Goal: Task Accomplishment & Management: Manage account settings

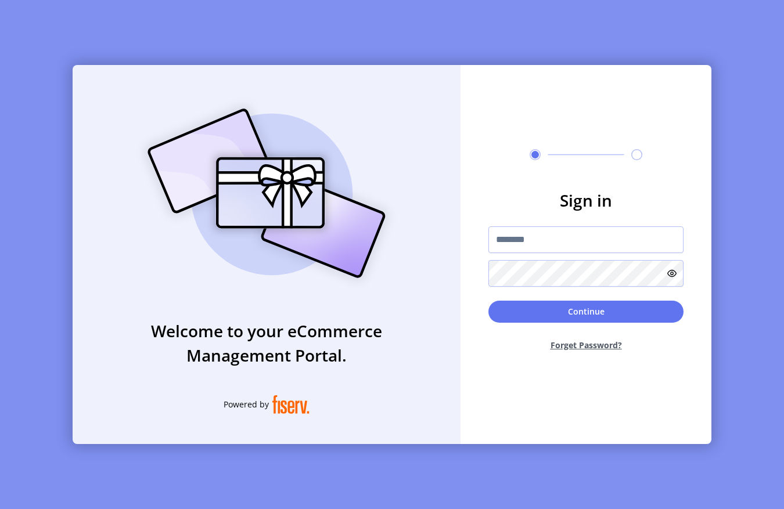
click at [540, 223] on form "Sign in Continue Forget Password?" at bounding box center [586, 274] width 251 height 172
click at [531, 237] on input "text" at bounding box center [585, 240] width 195 height 27
type input "**********"
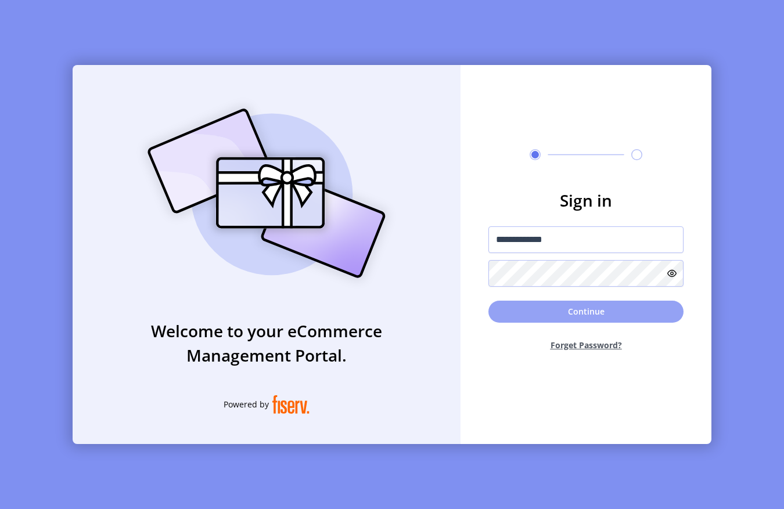
click at [521, 301] on button "Continue" at bounding box center [585, 312] width 195 height 22
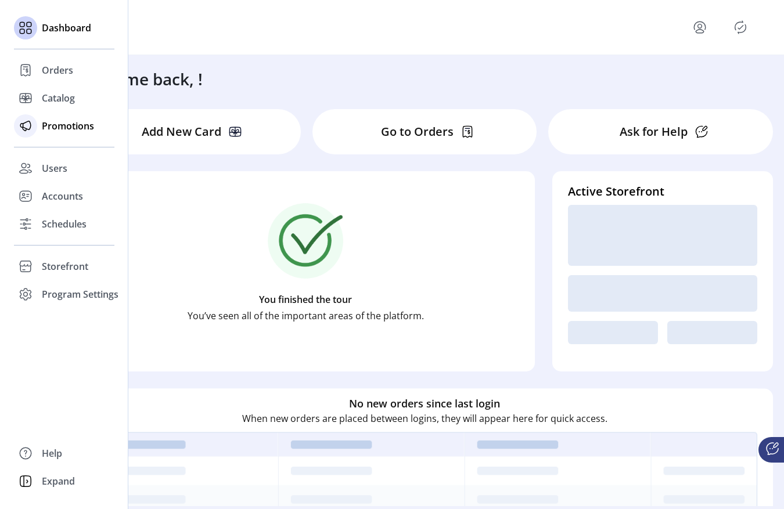
click at [40, 121] on div "Promotions" at bounding box center [64, 126] width 100 height 28
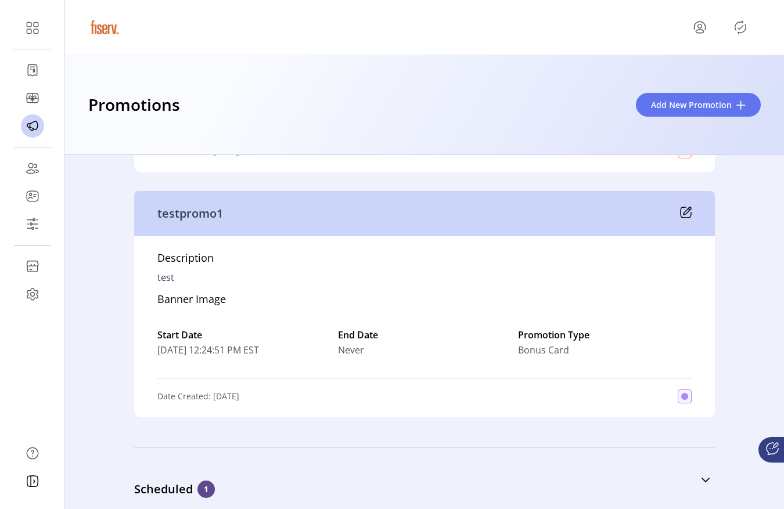
scroll to position [7262, 0]
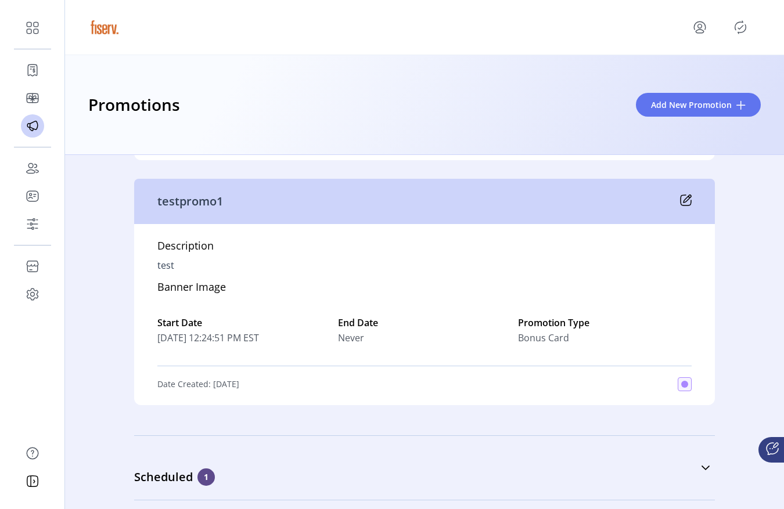
click at [685, 200] on icon at bounding box center [686, 201] width 12 height 12
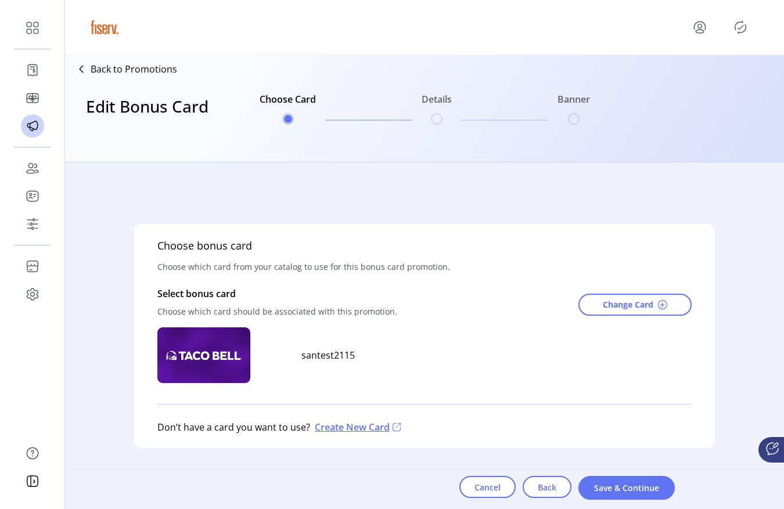
click at [380, 164] on div "Choose bonus card Choose which card from your catalog to use for this bonus car…" at bounding box center [424, 336] width 719 height 347
click at [620, 492] on span "Save & Continue" at bounding box center [627, 488] width 66 height 12
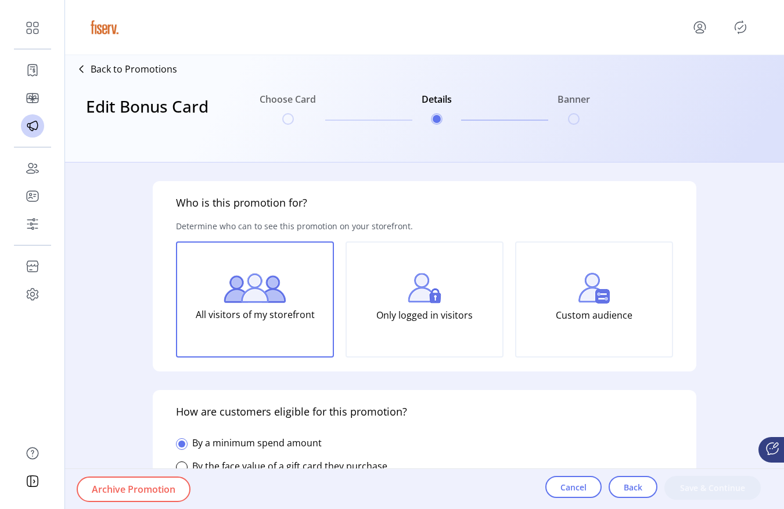
type input "******"
type input "*********"
type input "**********"
type input "*****"
type input "********"
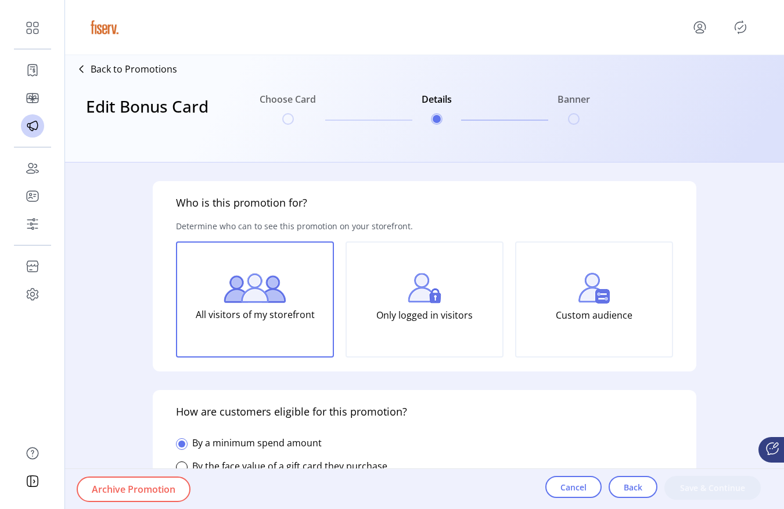
type input "**********"
type textarea "****"
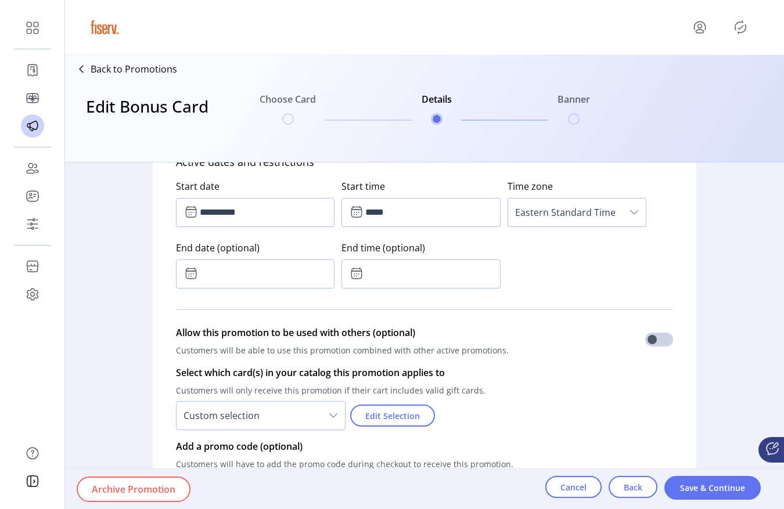
scroll to position [630, 0]
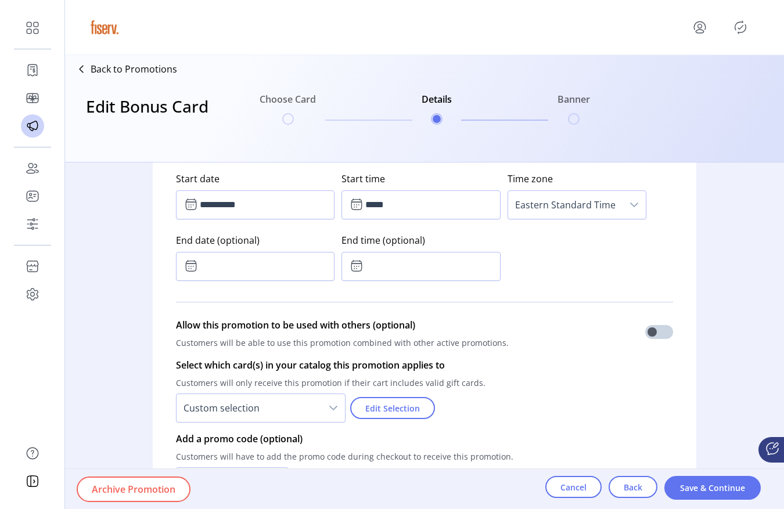
drag, startPoint x: 760, startPoint y: 30, endPoint x: 749, endPoint y: 30, distance: 11.0
click at [760, 30] on div at bounding box center [424, 27] width 719 height 55
click at [742, 26] on icon "Publisher Panel" at bounding box center [740, 27] width 19 height 19
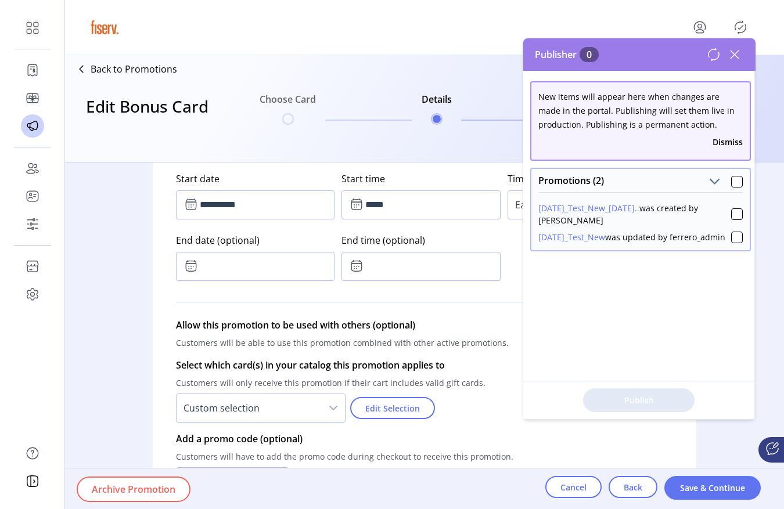
click at [736, 52] on icon at bounding box center [735, 55] width 8 height 8
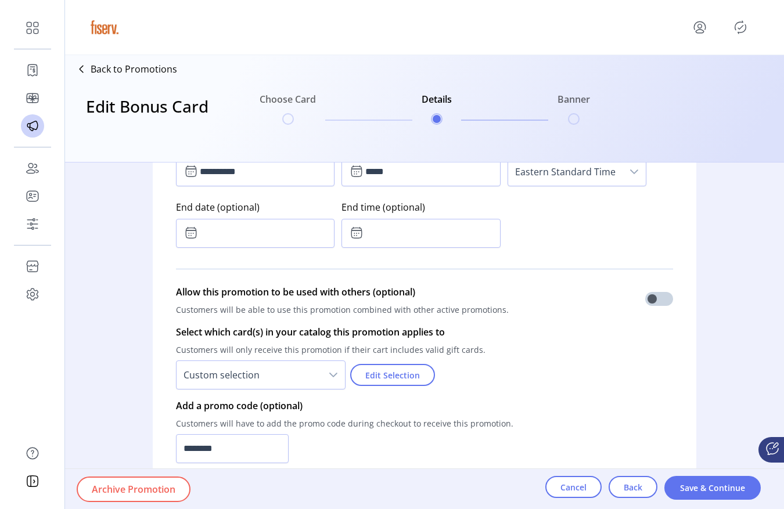
scroll to position [665, 0]
click at [574, 497] on button "Cancel" at bounding box center [573, 487] width 56 height 22
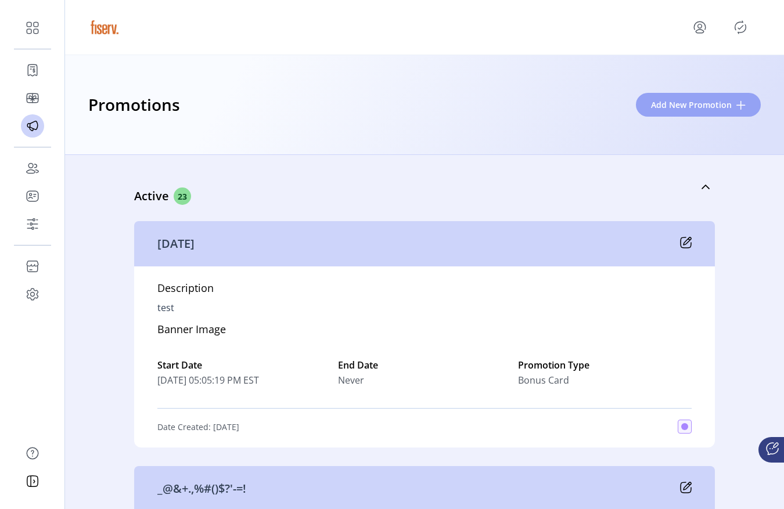
click at [677, 102] on span "Add New Promotion" at bounding box center [691, 105] width 81 height 12
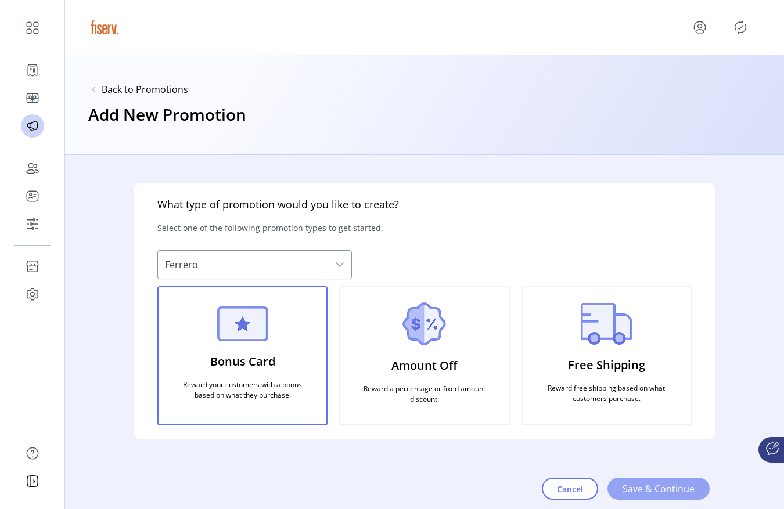
click at [662, 497] on button "Save & Continue" at bounding box center [659, 489] width 102 height 22
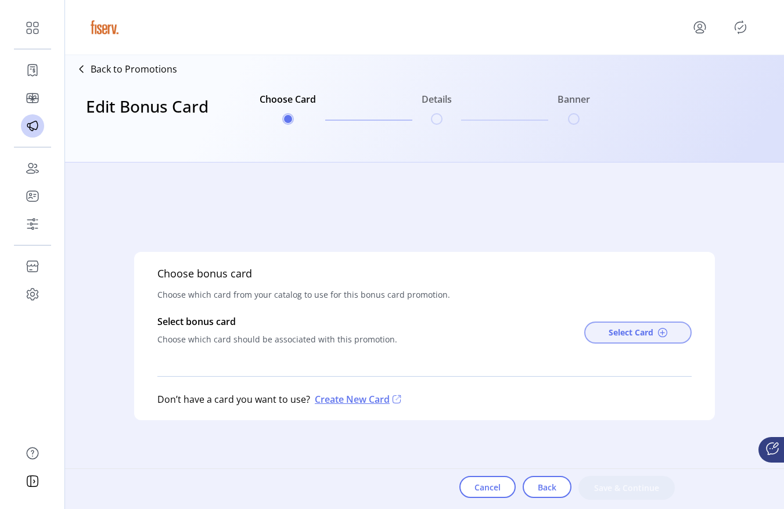
click at [611, 336] on span "Select Card" at bounding box center [631, 332] width 45 height 12
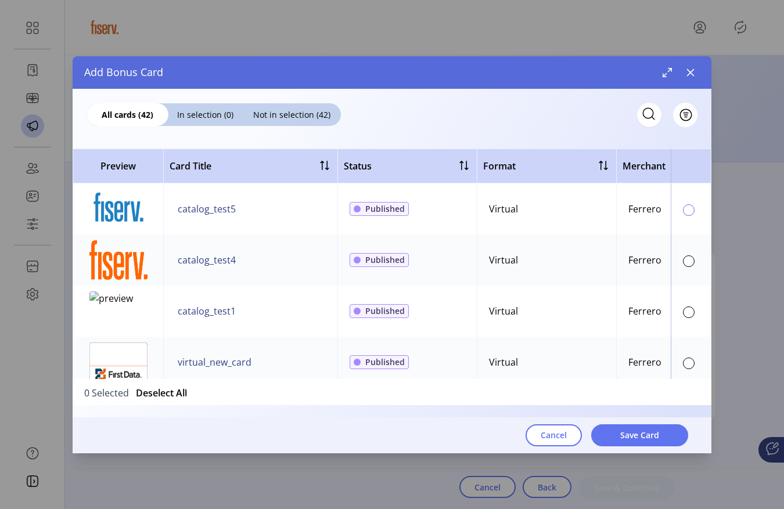
click at [684, 206] on div at bounding box center [689, 210] width 12 height 12
click at [616, 425] on button "Save Card" at bounding box center [639, 436] width 97 height 22
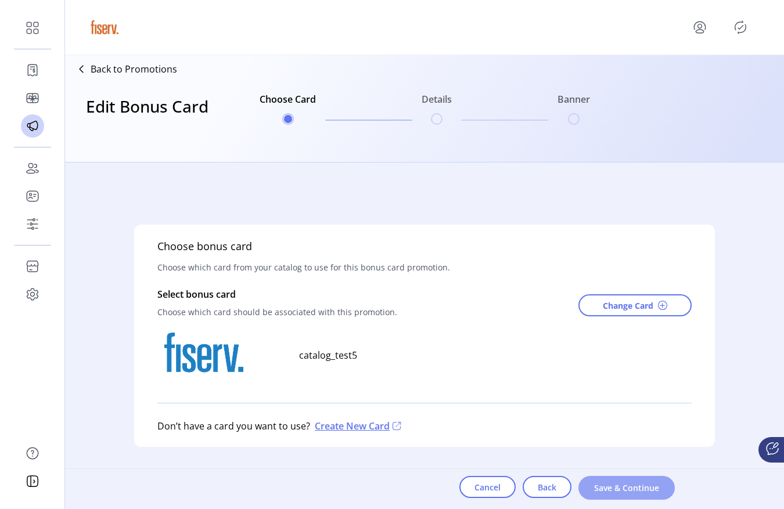
click at [609, 479] on button "Save & Continue" at bounding box center [626, 488] width 96 height 24
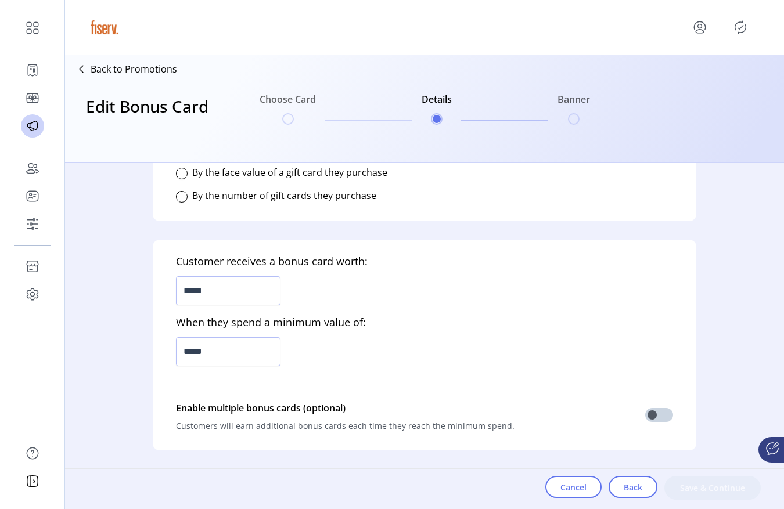
scroll to position [301, 0]
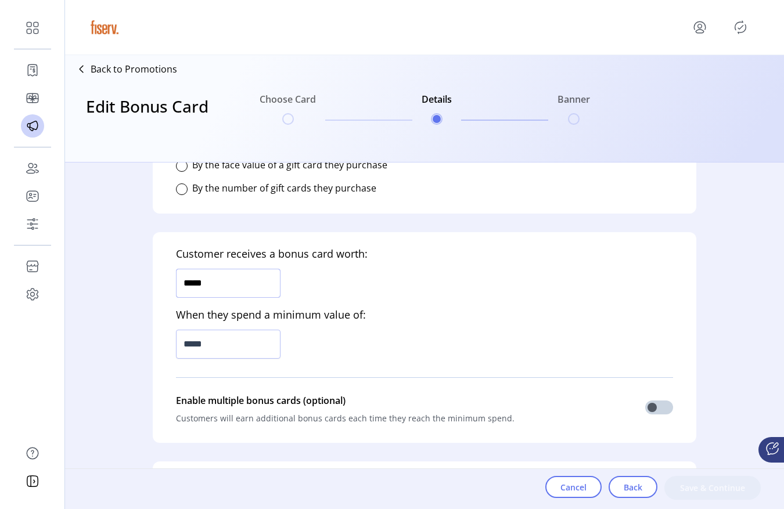
click at [212, 279] on input "*****" at bounding box center [228, 283] width 105 height 29
type input "*****"
click at [217, 341] on input "*****" at bounding box center [228, 344] width 105 height 29
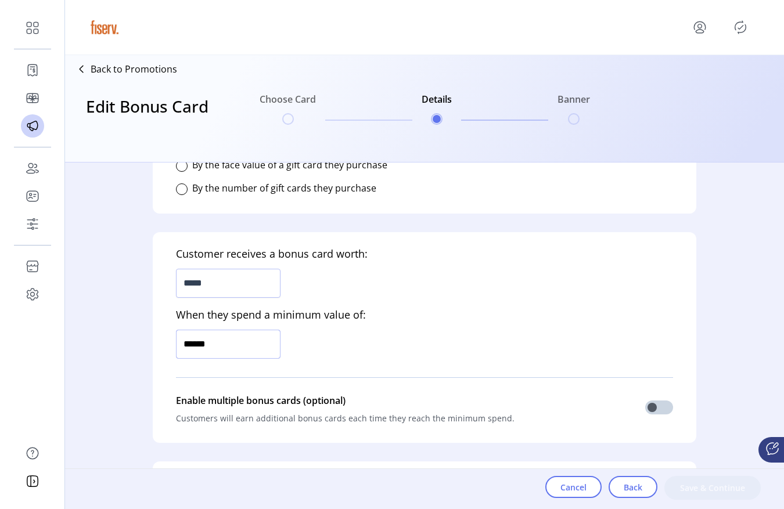
type input "*******"
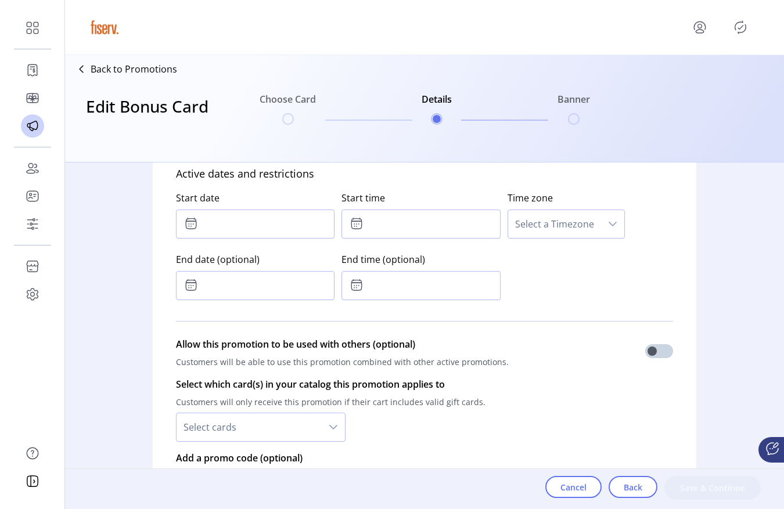
scroll to position [619, 0]
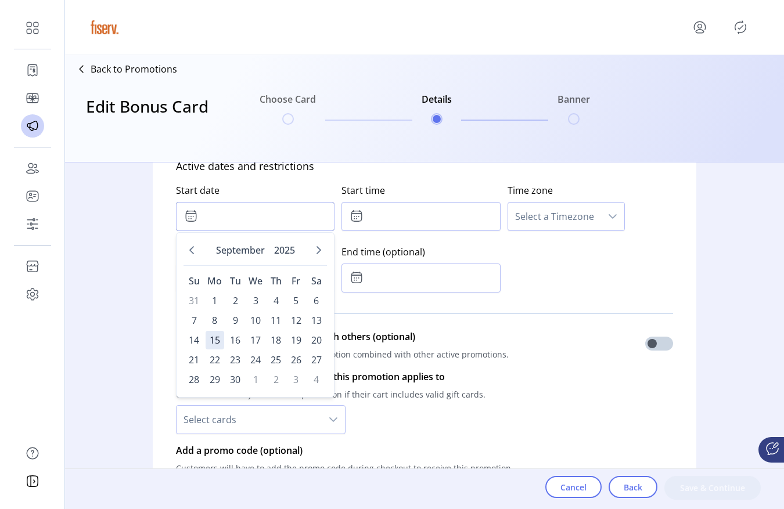
click at [277, 225] on input "text" at bounding box center [255, 216] width 159 height 29
click at [234, 340] on span "16" at bounding box center [235, 340] width 19 height 19
type input "**********"
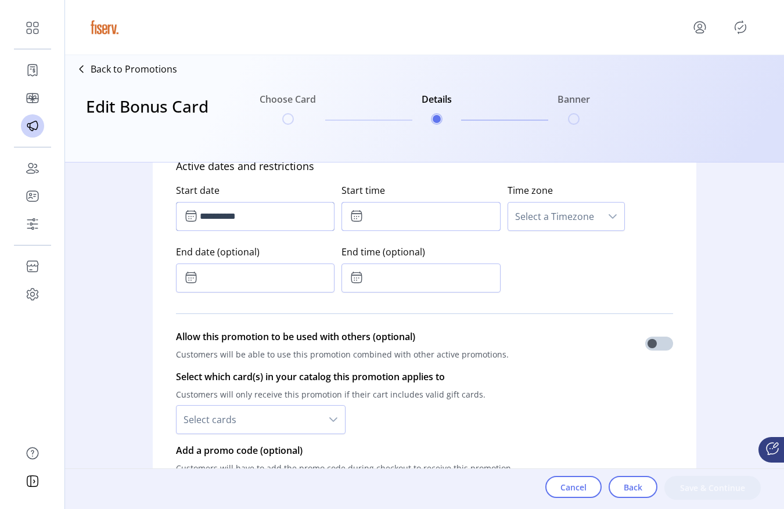
click at [383, 216] on input "text" at bounding box center [421, 216] width 159 height 29
click at [438, 246] on icon "Next Minute" at bounding box center [439, 247] width 9 height 9
type input "*****"
click at [584, 221] on span "Select a Timezone" at bounding box center [554, 217] width 93 height 28
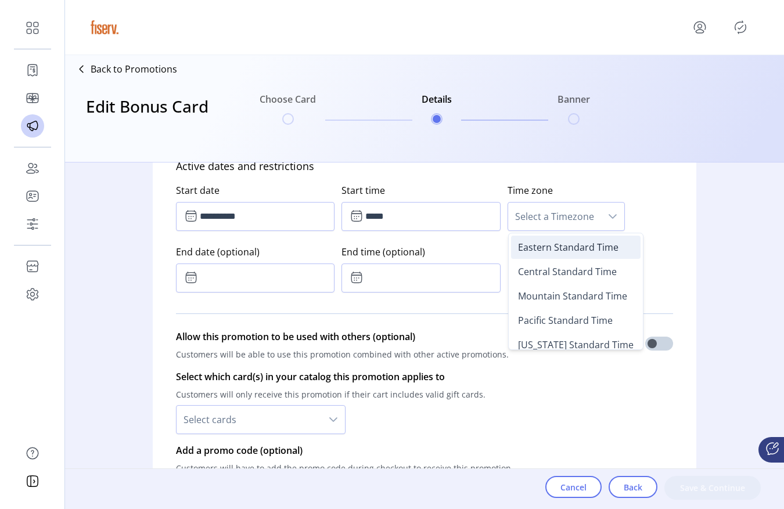
click at [541, 254] on li "Eastern Standard Time" at bounding box center [576, 247] width 130 height 23
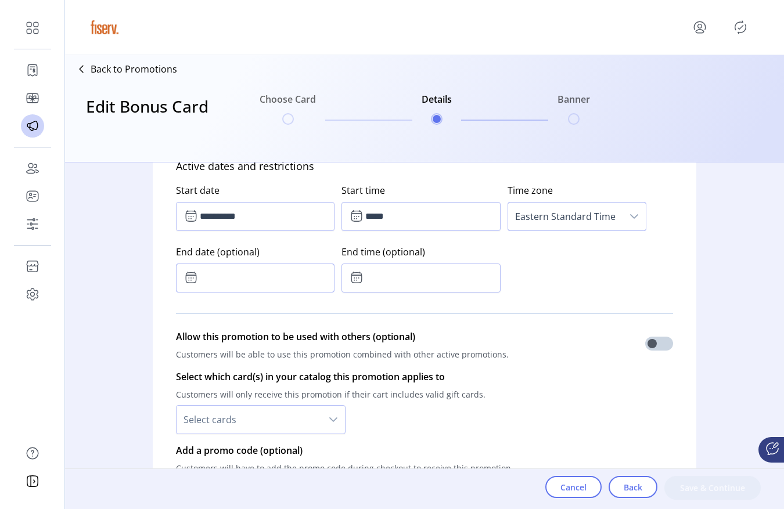
click at [251, 279] on input "text" at bounding box center [255, 278] width 159 height 29
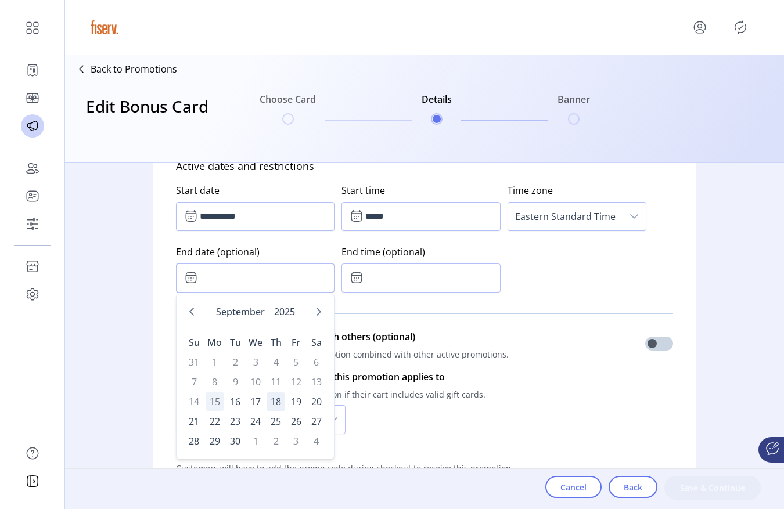
click at [277, 405] on span "18" at bounding box center [276, 402] width 19 height 19
type input "**********"
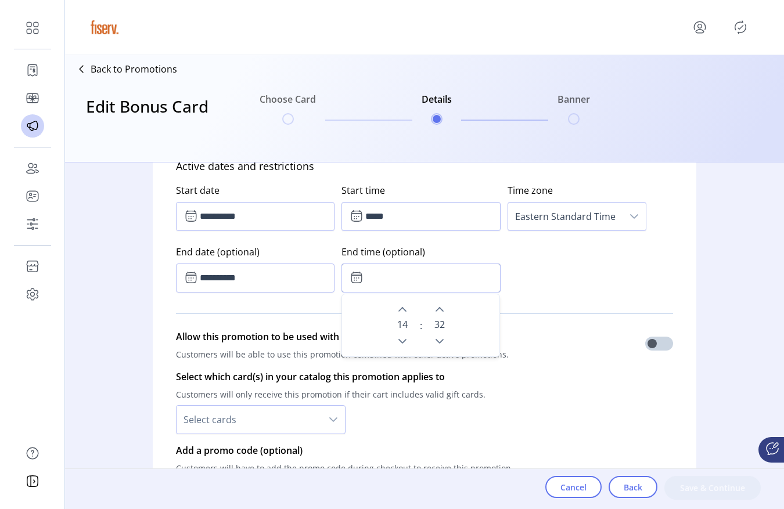
click at [391, 281] on input "text" at bounding box center [421, 278] width 159 height 29
click at [435, 339] on icon "Previous Minute" at bounding box center [439, 341] width 9 height 9
type input "*****"
click at [574, 303] on p-divider at bounding box center [424, 313] width 497 height 33
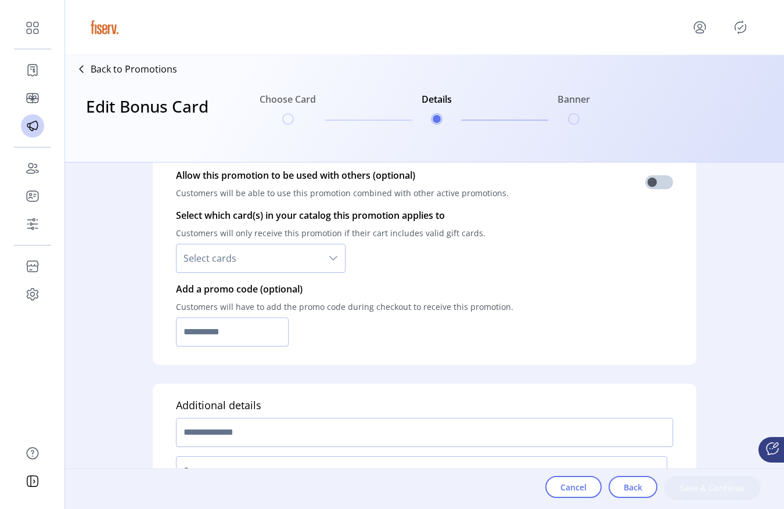
scroll to position [810, 0]
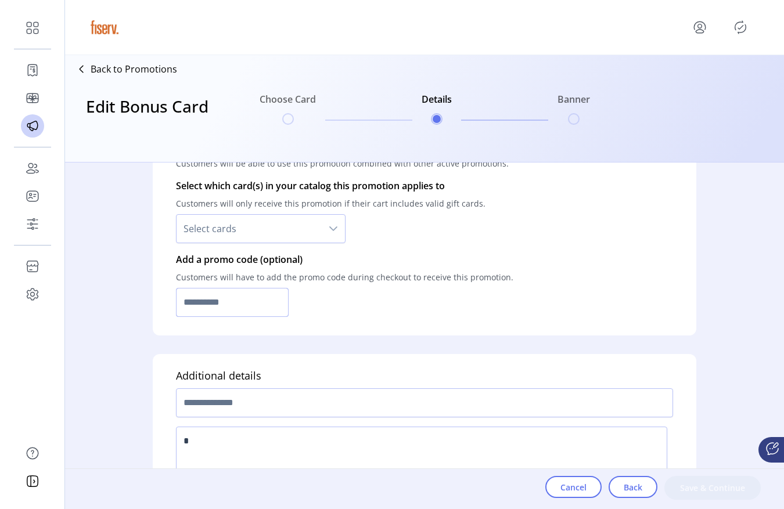
click at [243, 314] on input "text" at bounding box center [232, 302] width 113 height 29
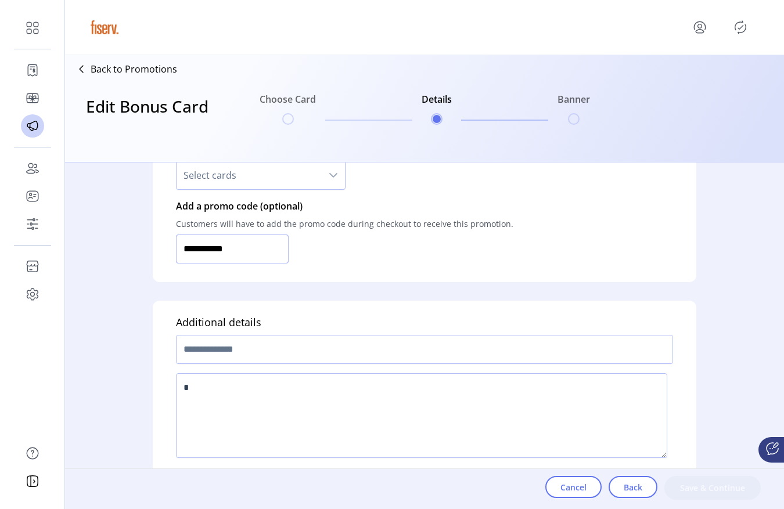
scroll to position [877, 0]
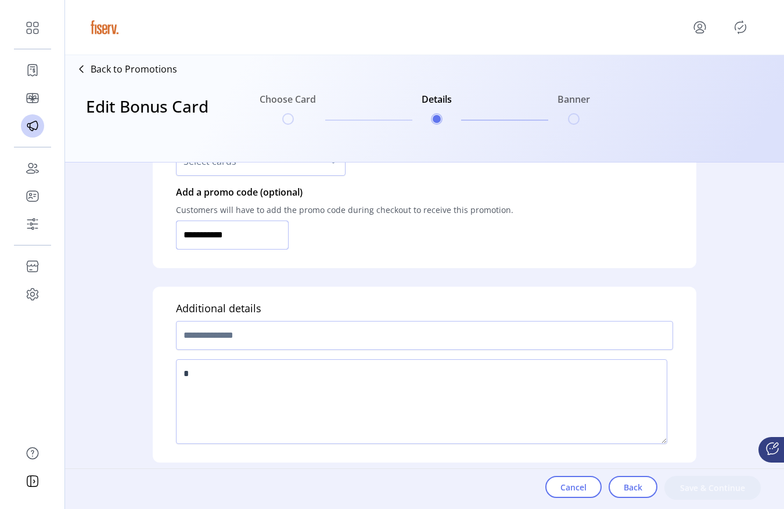
type input "**********"
click at [224, 335] on input "text" at bounding box center [424, 335] width 497 height 29
type input "*********"
click at [292, 375] on textarea at bounding box center [421, 402] width 491 height 85
type textarea "****"
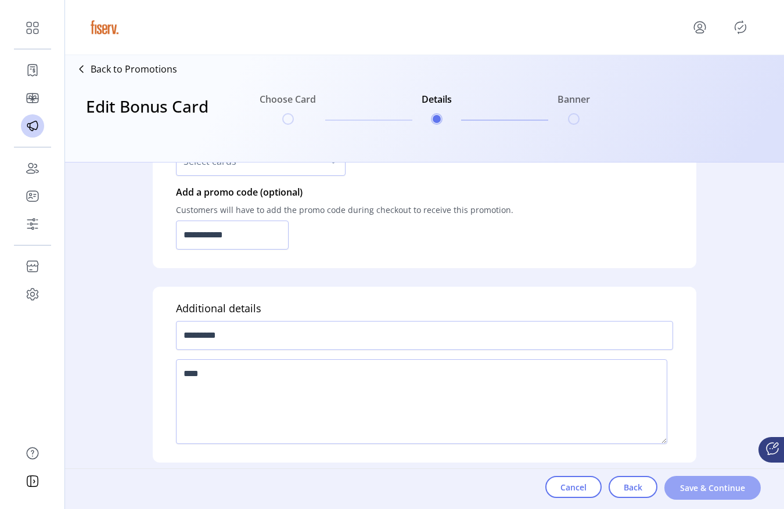
click at [729, 486] on span "Save & Continue" at bounding box center [713, 488] width 66 height 12
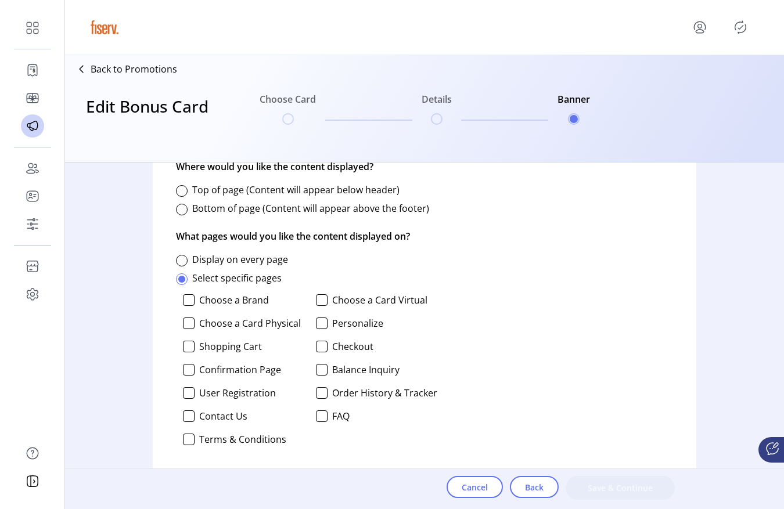
scroll to position [559, 0]
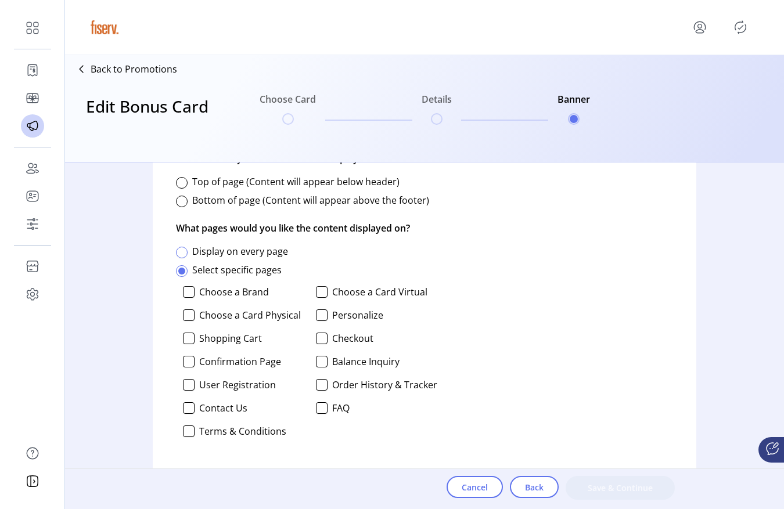
click at [177, 252] on div at bounding box center [182, 253] width 12 height 12
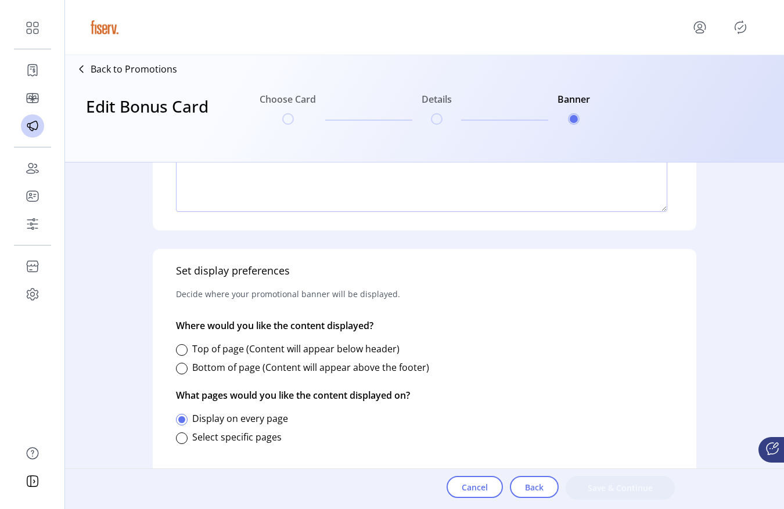
scroll to position [391, 0]
click at [186, 351] on div at bounding box center [182, 350] width 12 height 12
click at [622, 497] on button "Save & Continue" at bounding box center [620, 488] width 109 height 24
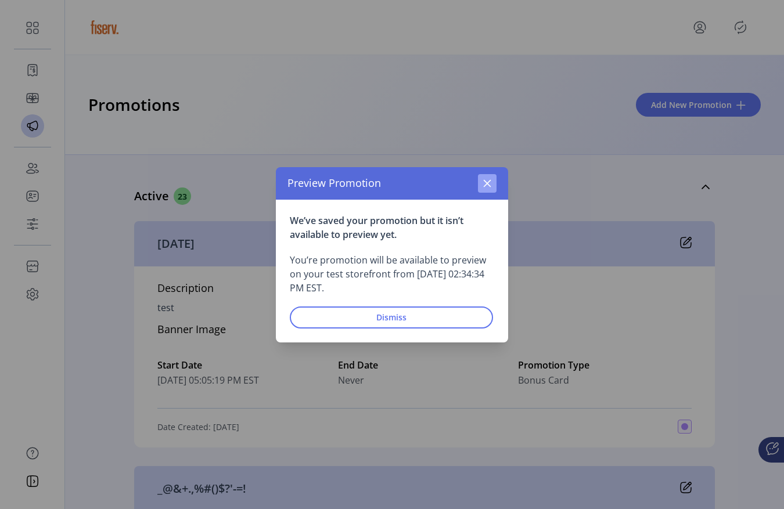
click at [490, 184] on icon "button" at bounding box center [487, 183] width 9 height 9
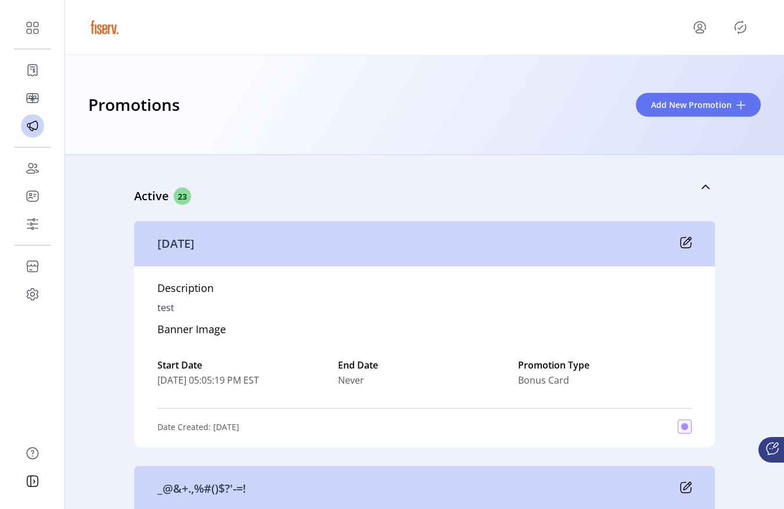
click at [747, 27] on icon "Publisher Panel" at bounding box center [740, 27] width 19 height 19
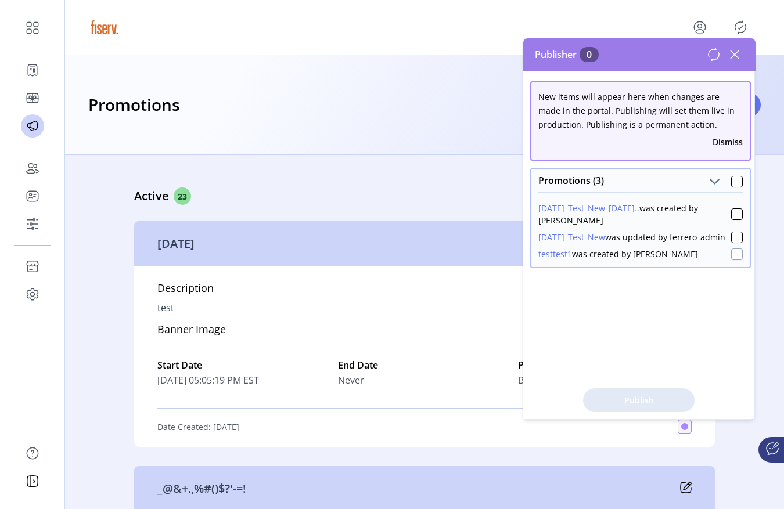
click at [734, 254] on div at bounding box center [737, 255] width 12 height 12
click at [649, 405] on span "Publish 1 Items" at bounding box center [638, 400] width 81 height 12
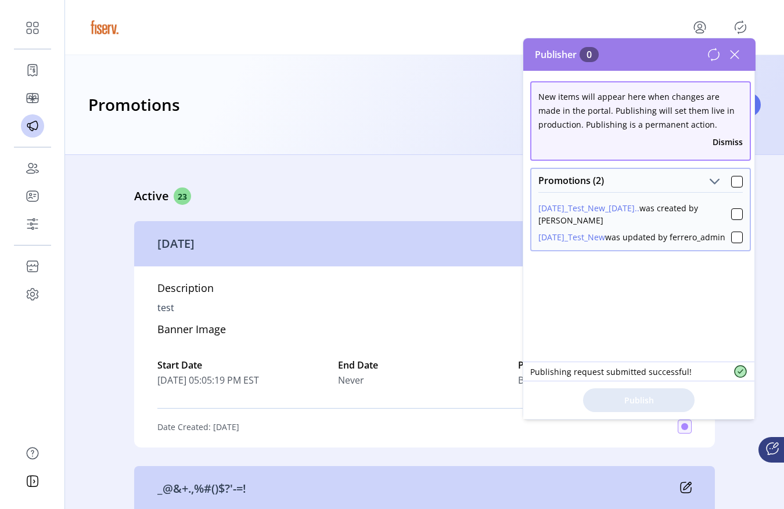
click at [734, 52] on icon at bounding box center [734, 54] width 19 height 19
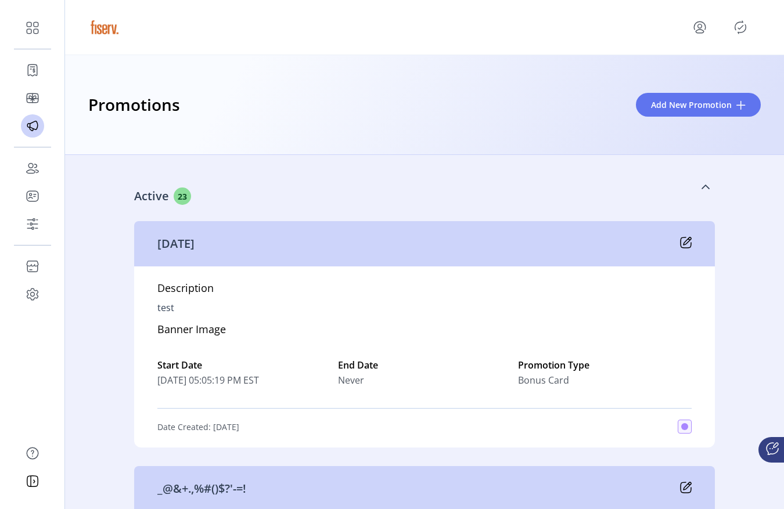
click at [645, 179] on link "Active 23" at bounding box center [424, 187] width 581 height 50
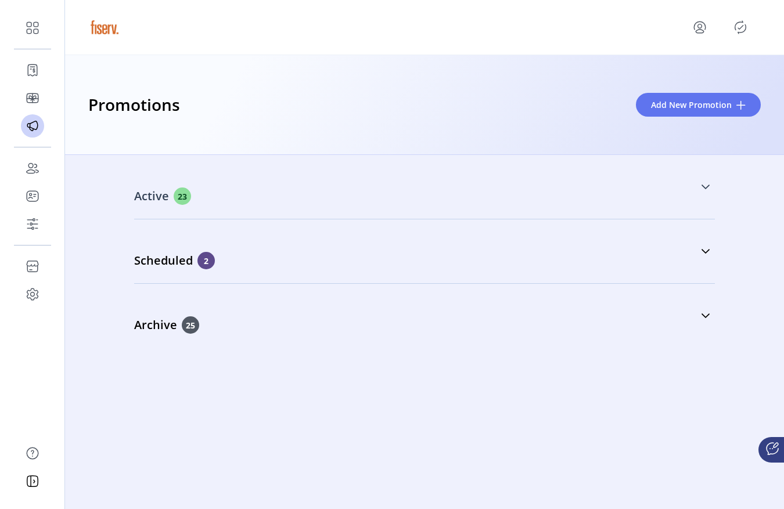
click at [474, 195] on div "Active 23" at bounding box center [366, 196] width 465 height 17
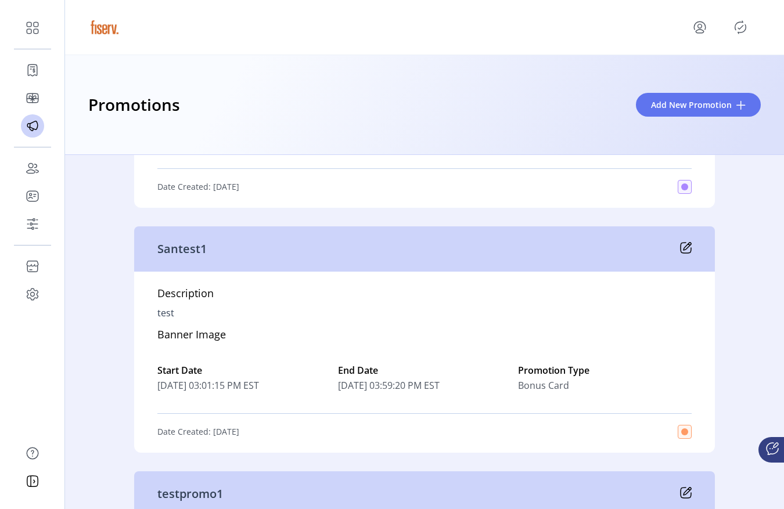
scroll to position [7316, 0]
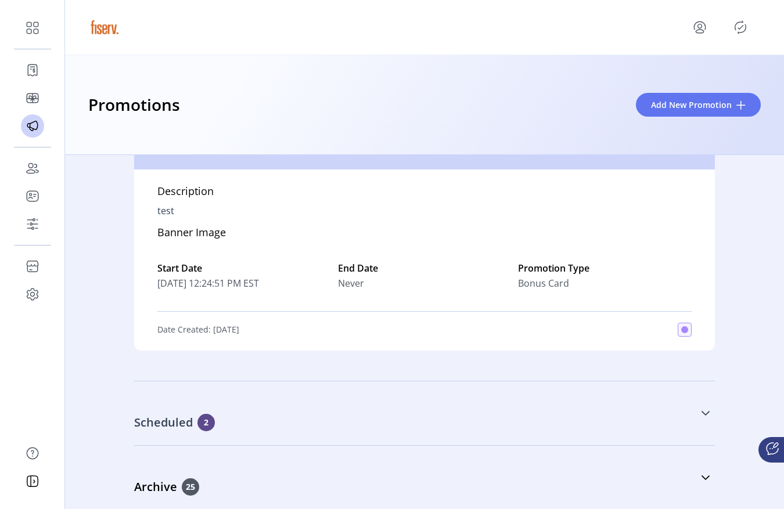
click at [419, 432] on link "Scheduled 2" at bounding box center [424, 414] width 581 height 50
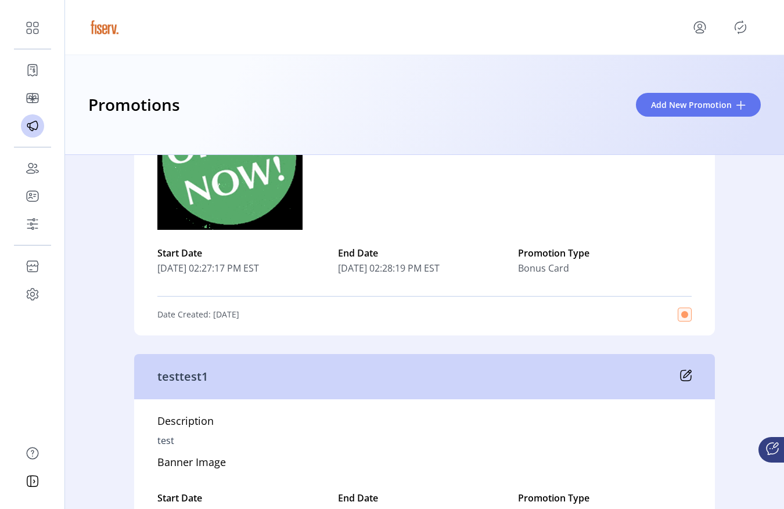
scroll to position [7870, 0]
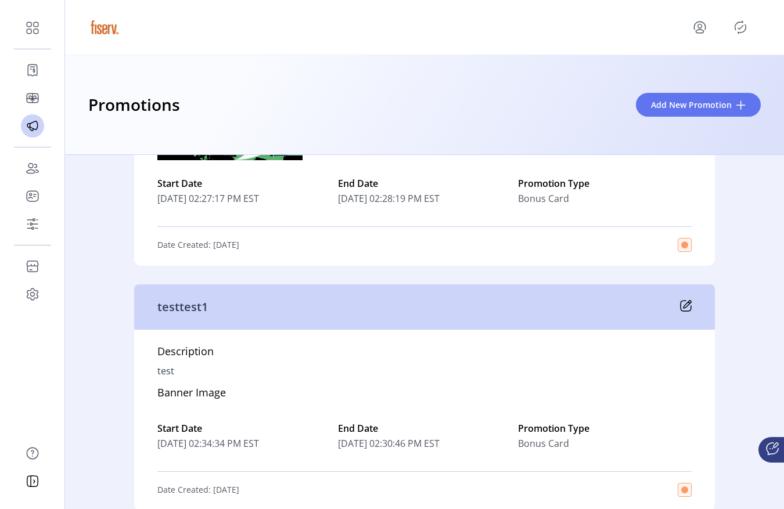
click at [685, 302] on icon at bounding box center [688, 305] width 8 height 8
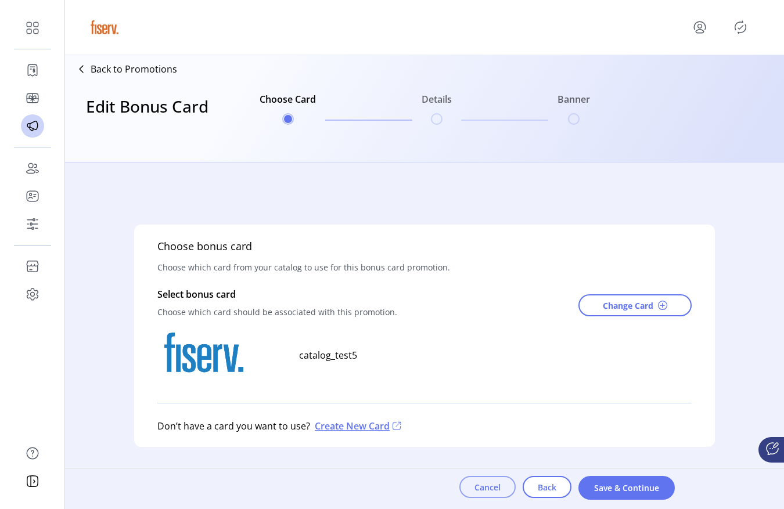
click at [487, 494] on button "Cancel" at bounding box center [487, 487] width 56 height 22
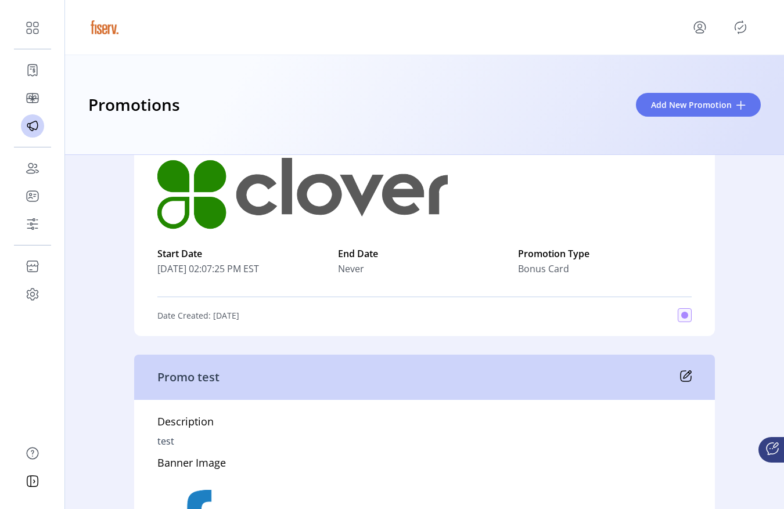
scroll to position [484, 0]
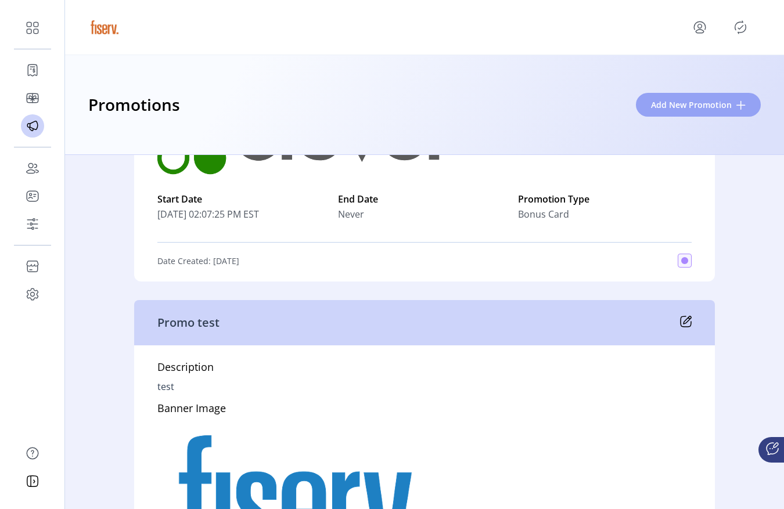
click at [652, 97] on button "Add New Promotion" at bounding box center [698, 105] width 125 height 24
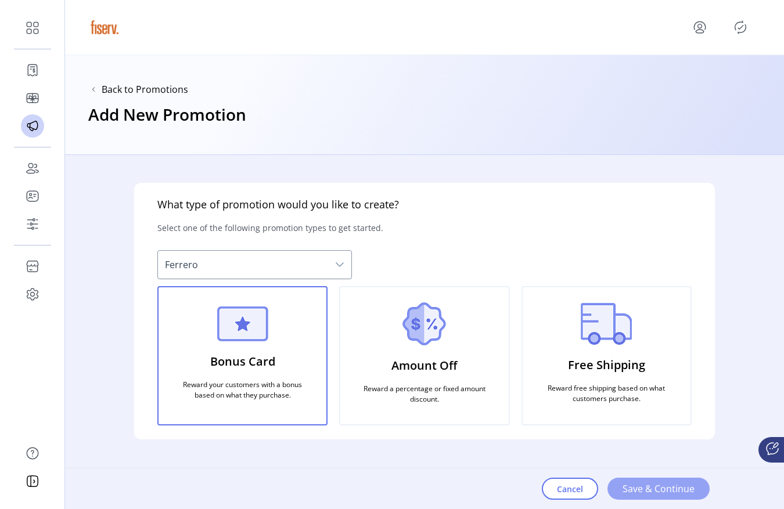
click at [632, 486] on span "Save & Continue" at bounding box center [659, 489] width 72 height 14
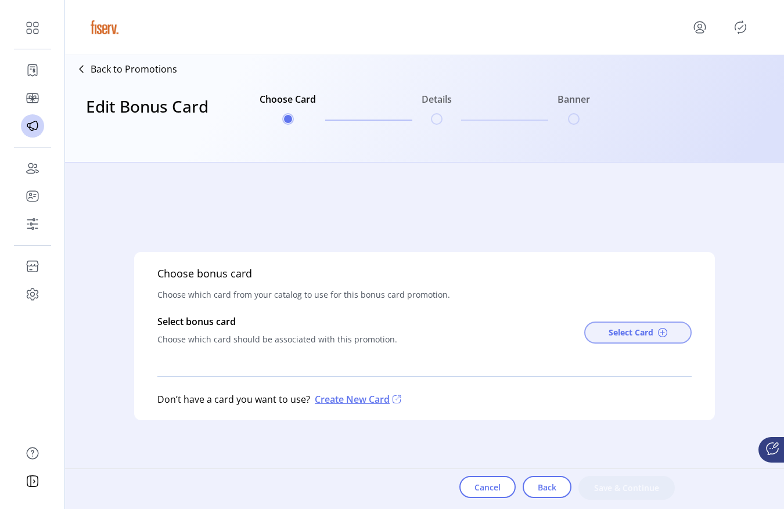
click at [627, 329] on span "Select Card" at bounding box center [631, 332] width 45 height 12
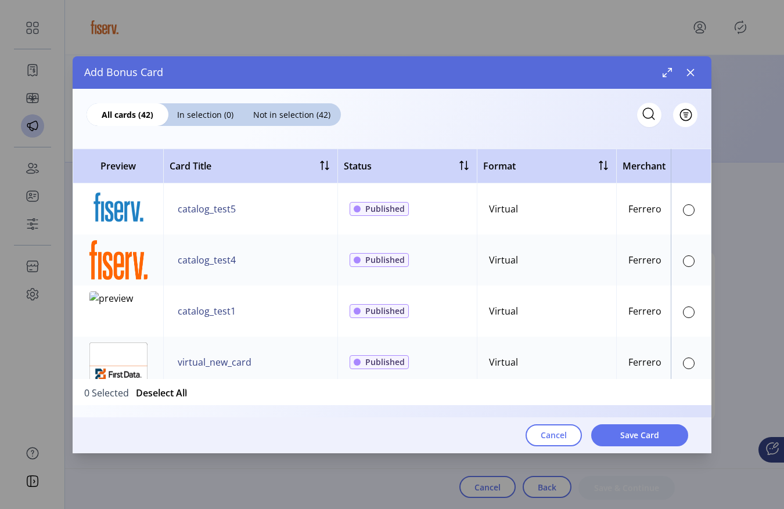
click at [689, 206] on td at bounding box center [691, 209] width 41 height 51
click at [684, 215] on div at bounding box center [689, 210] width 12 height 12
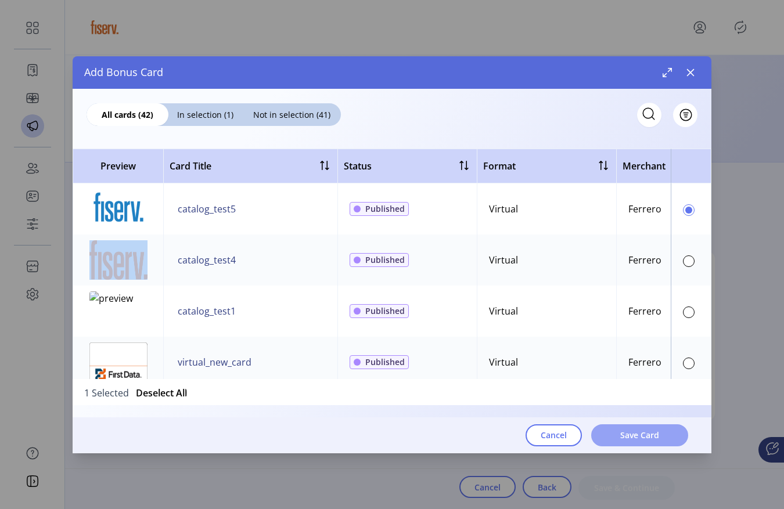
click at [627, 434] on span "Save Card" at bounding box center [639, 435] width 39 height 12
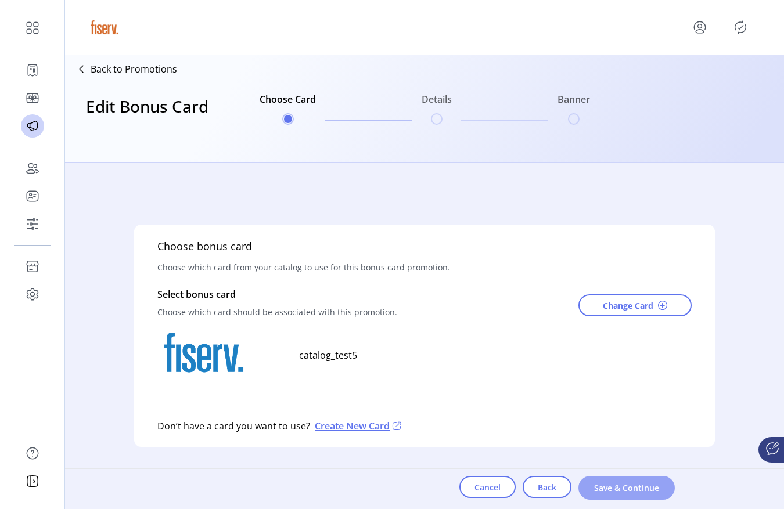
click at [624, 491] on span "Save & Continue" at bounding box center [627, 488] width 66 height 12
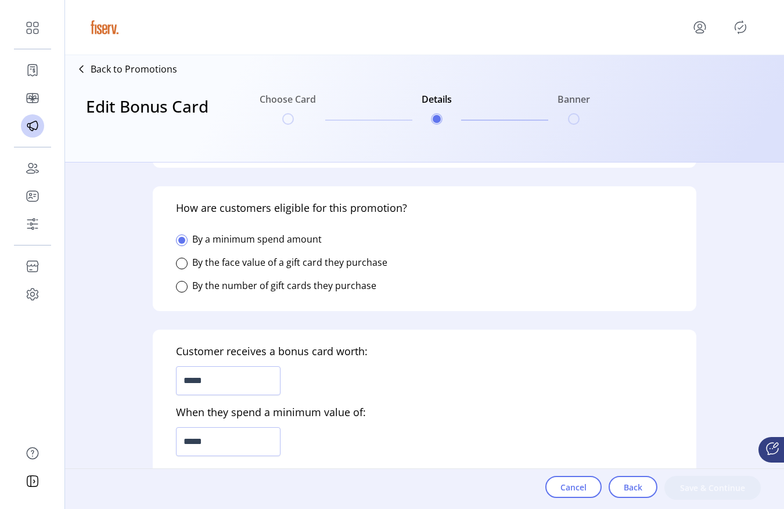
scroll to position [214, 0]
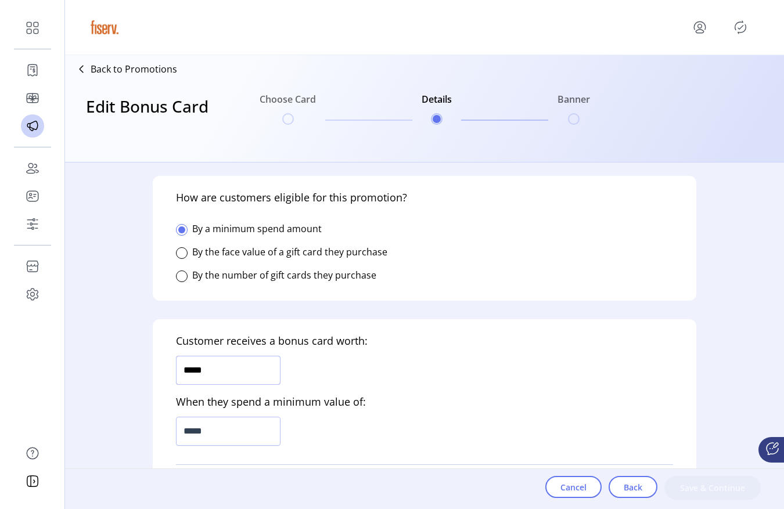
click at [250, 381] on input "*****" at bounding box center [228, 370] width 105 height 29
type input "*****"
click at [245, 422] on input "*****" at bounding box center [228, 431] width 105 height 29
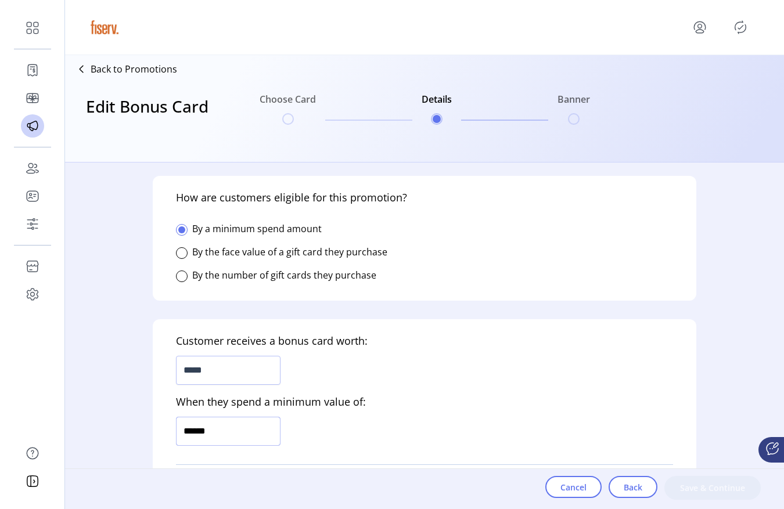
type input "*******"
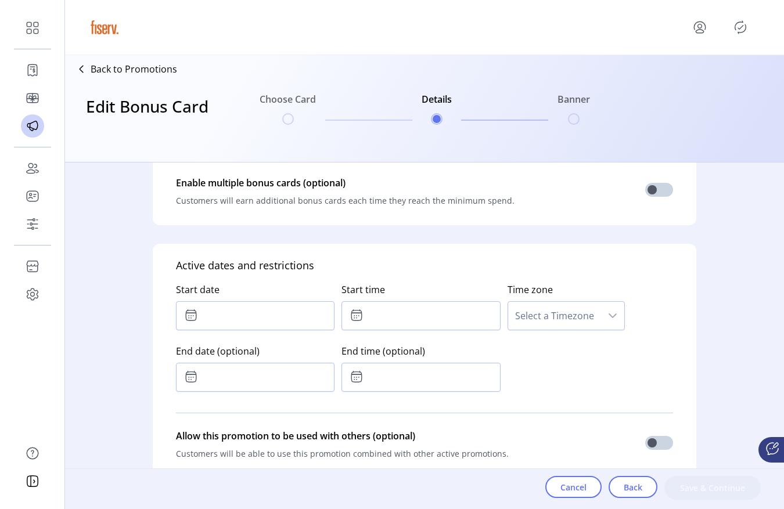
scroll to position [526, 0]
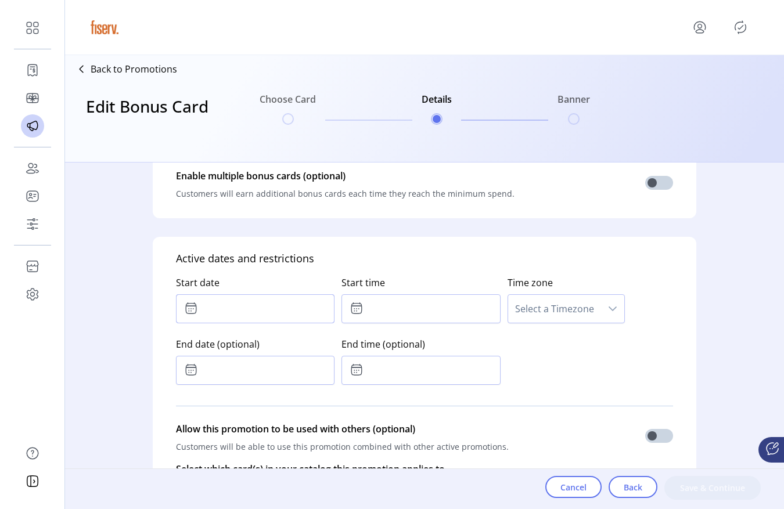
click at [282, 313] on input "text" at bounding box center [255, 308] width 159 height 29
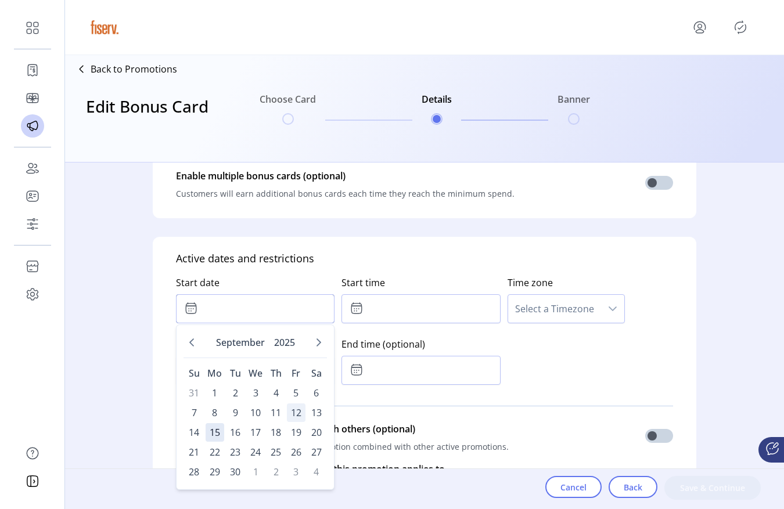
click at [295, 407] on span "12" at bounding box center [296, 413] width 19 height 19
type input "**********"
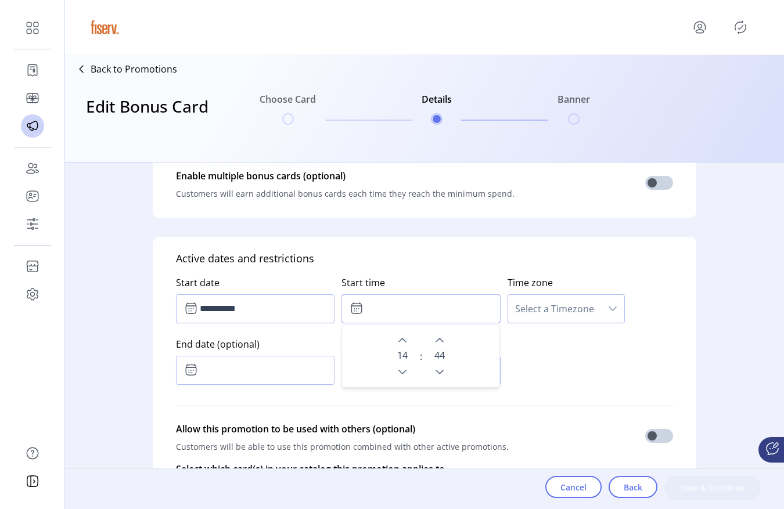
click at [443, 296] on input "text" at bounding box center [421, 308] width 159 height 29
click at [443, 347] on div "44" at bounding box center [440, 356] width 26 height 48
click at [440, 344] on icon "Next Minute" at bounding box center [439, 340] width 9 height 9
type input "*****"
click at [536, 304] on span "Select a Timezone" at bounding box center [554, 309] width 93 height 28
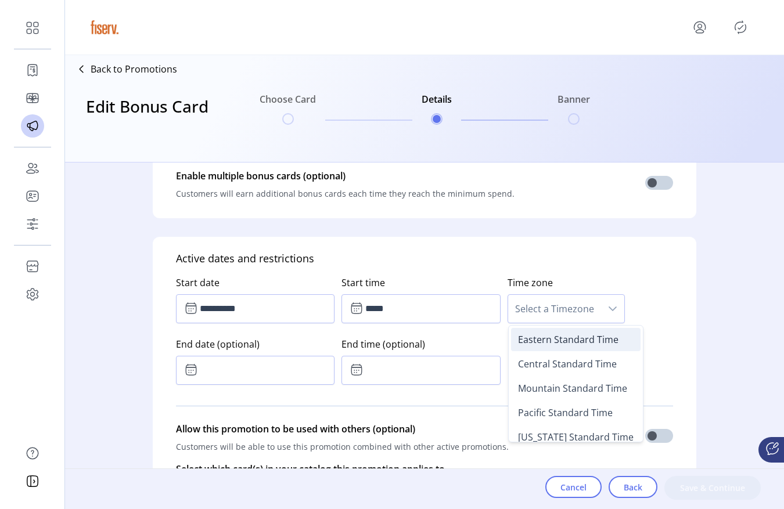
click at [524, 335] on span "Eastern Standard Time" at bounding box center [568, 339] width 100 height 13
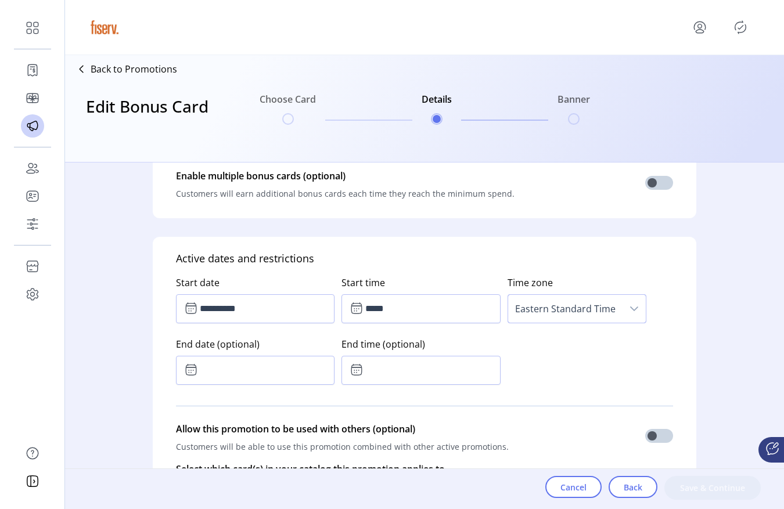
click at [263, 393] on p-divider at bounding box center [424, 406] width 497 height 33
click at [275, 376] on input "text" at bounding box center [255, 370] width 159 height 29
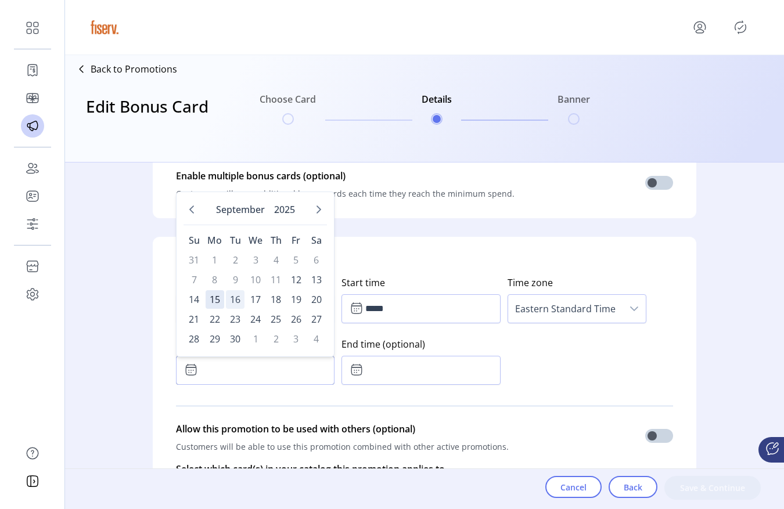
click at [239, 300] on span "16" at bounding box center [235, 299] width 19 height 19
type input "**********"
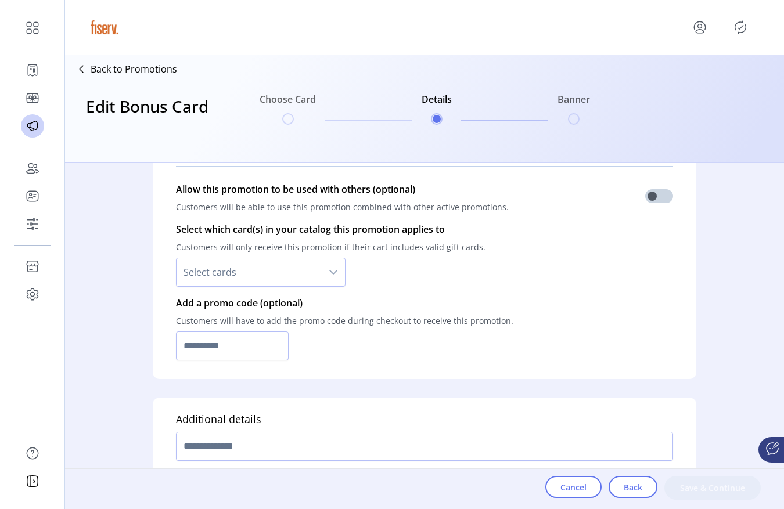
scroll to position [767, 0]
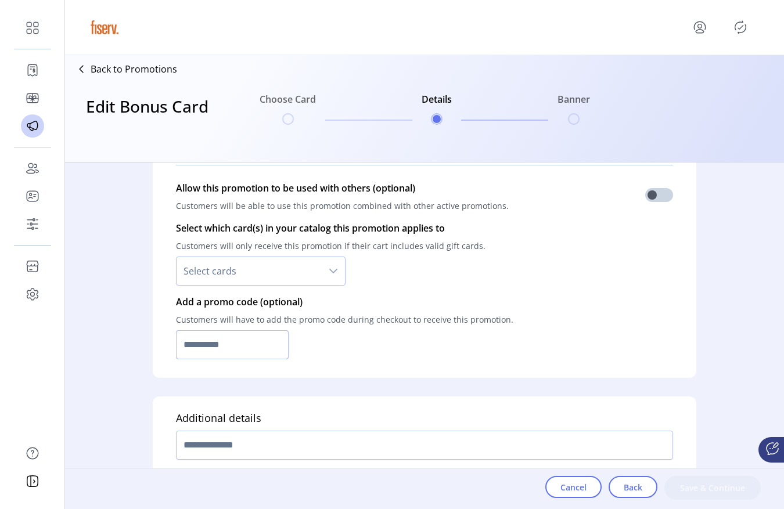
click at [247, 354] on input "text" at bounding box center [232, 344] width 113 height 29
click at [219, 351] on input "**********" at bounding box center [232, 344] width 113 height 29
type input "*********"
click at [350, 433] on input "text" at bounding box center [424, 445] width 497 height 29
type input "***"
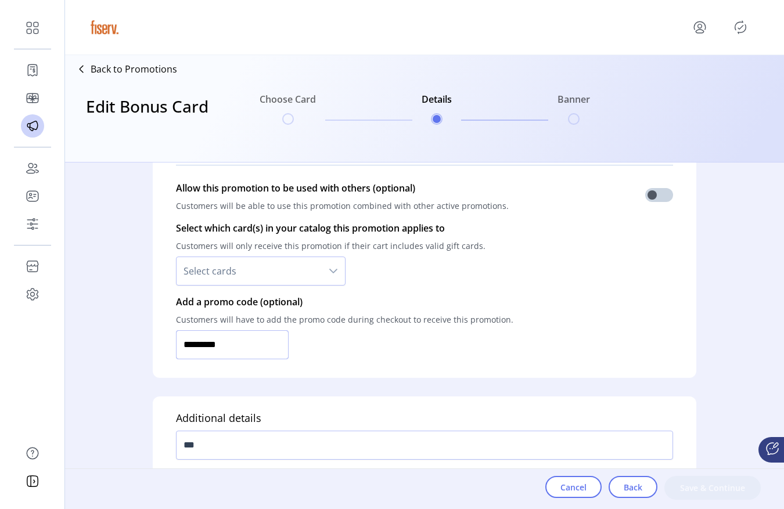
click at [266, 354] on input "*********" at bounding box center [232, 344] width 113 height 29
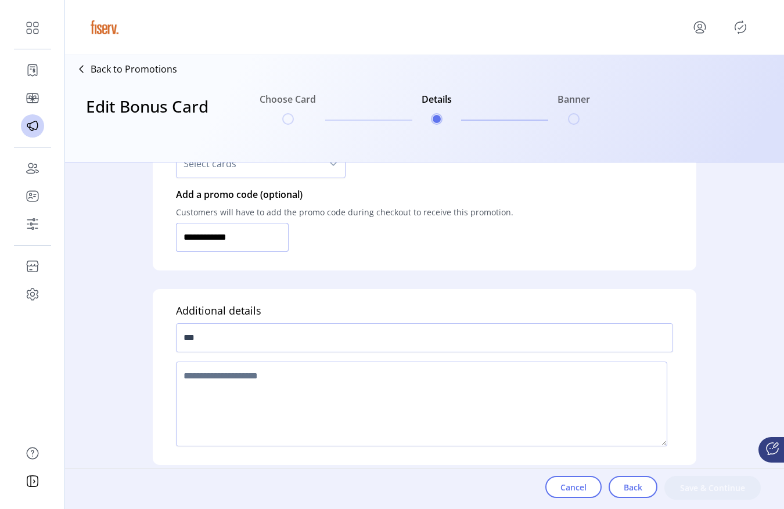
scroll to position [877, 0]
type input "**********"
click at [249, 398] on textarea at bounding box center [421, 402] width 491 height 85
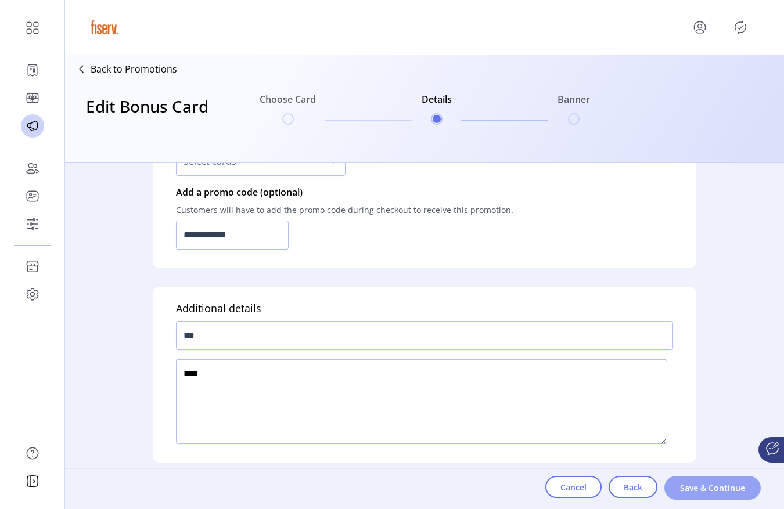
type textarea "****"
click at [702, 484] on span "Save & Continue" at bounding box center [713, 488] width 66 height 12
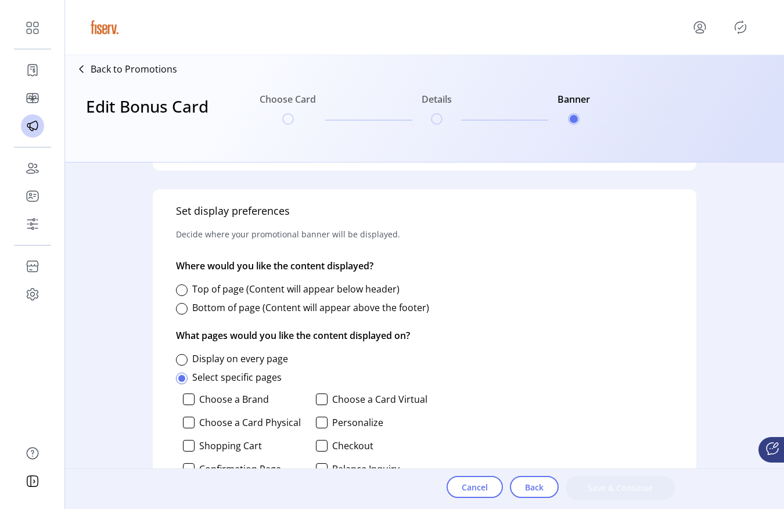
scroll to position [449, 0]
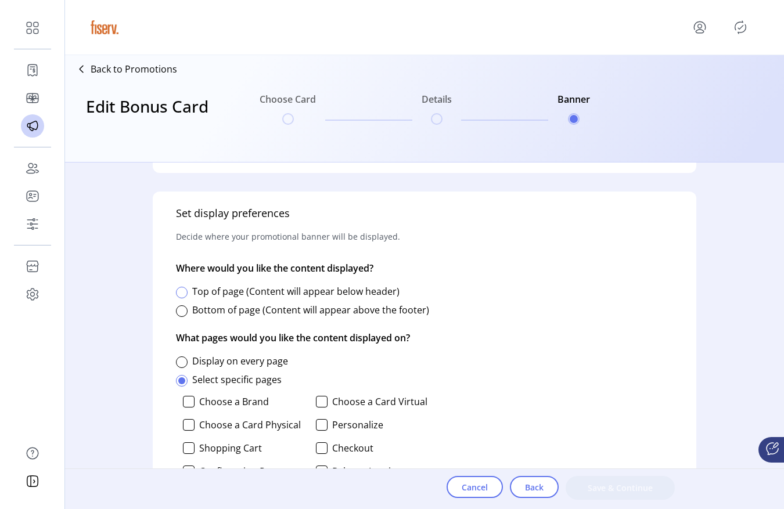
click at [178, 296] on div at bounding box center [182, 293] width 12 height 12
click at [182, 363] on div at bounding box center [182, 363] width 12 height 12
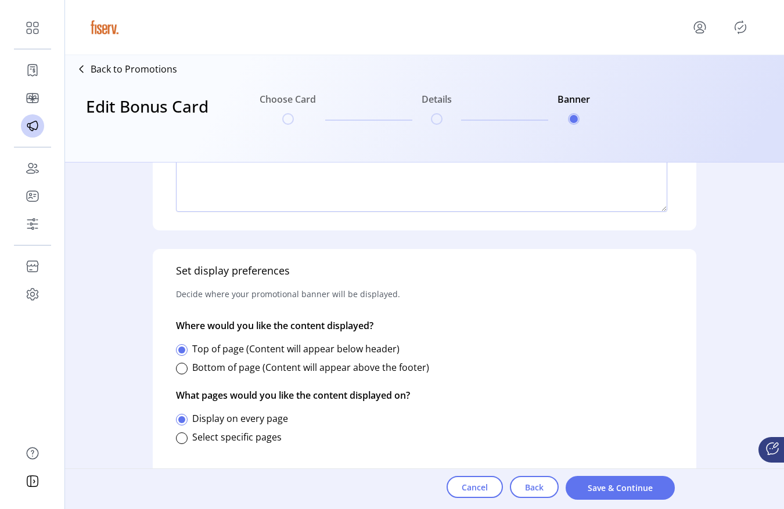
scroll to position [391, 0]
click at [648, 486] on span "Save & Continue" at bounding box center [620, 488] width 79 height 12
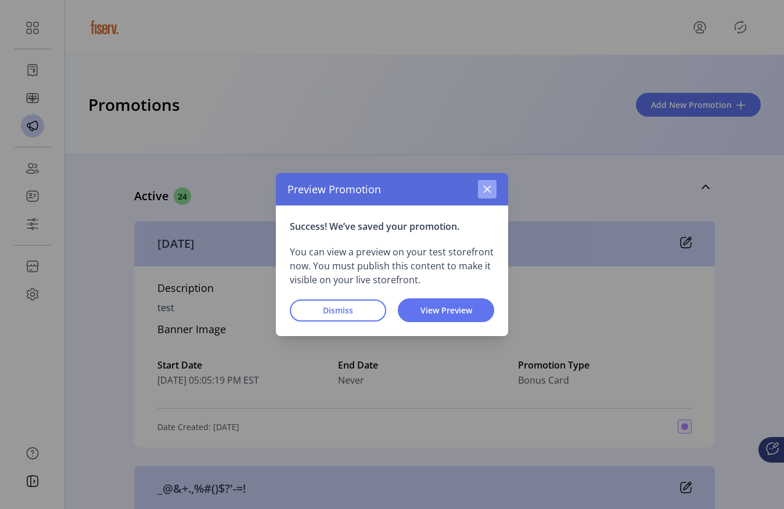
click at [487, 196] on button "button" at bounding box center [487, 189] width 19 height 19
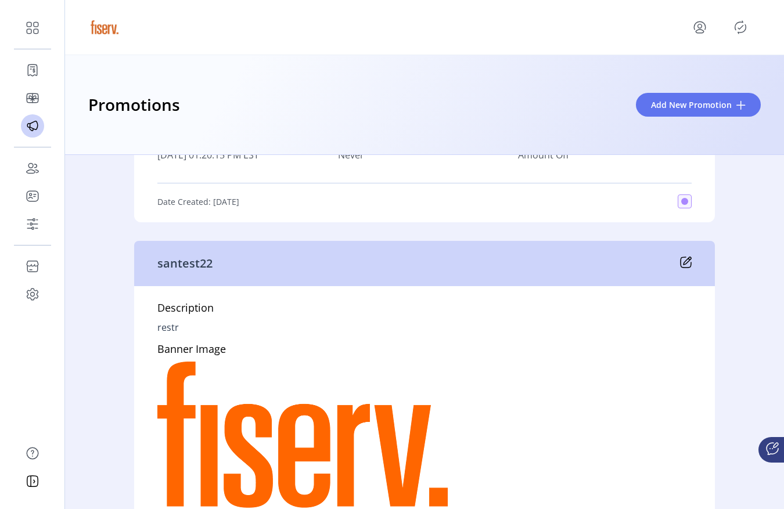
scroll to position [1673, 0]
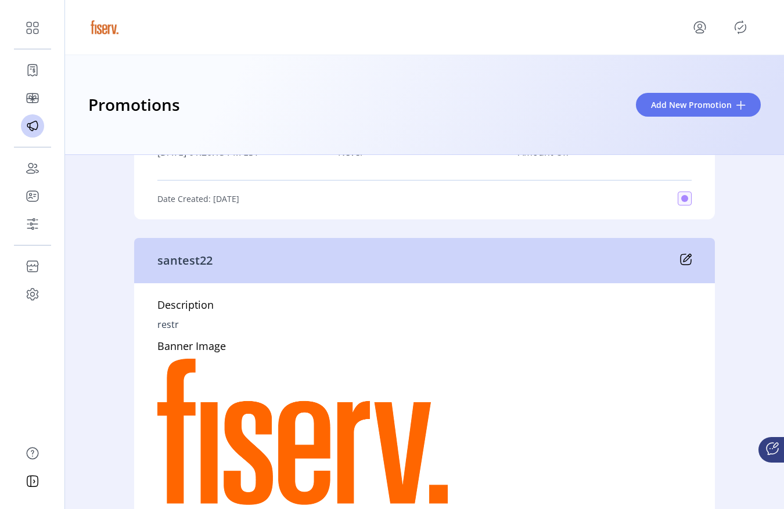
click at [494, 118] on div "Promotions Add New Promotion" at bounding box center [424, 105] width 719 height 100
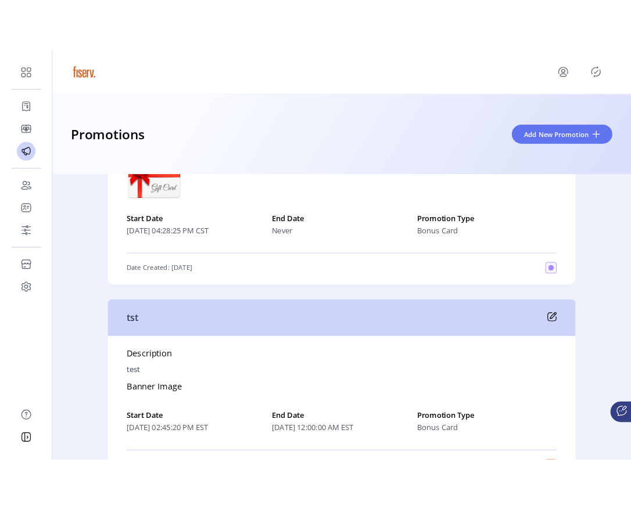
scroll to position [6693, 0]
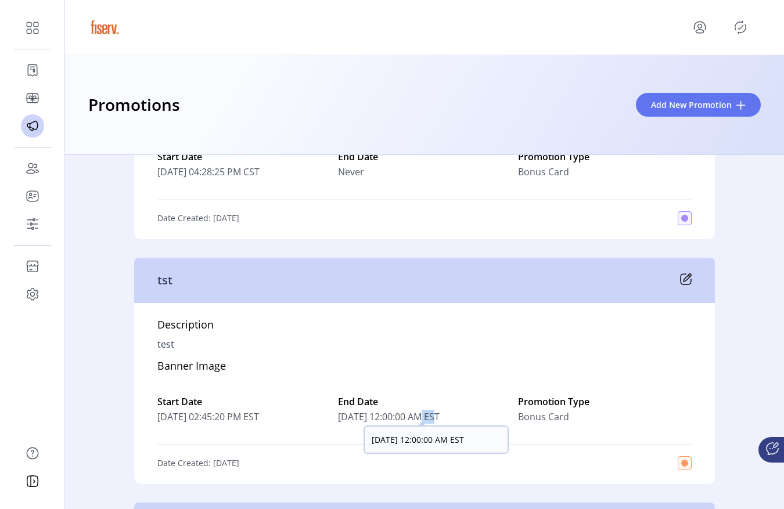
click at [432, 421] on span "[DATE] 12:00:00 AM EST" at bounding box center [425, 417] width 174 height 14
click at [425, 401] on label "End Date" at bounding box center [425, 402] width 174 height 14
click at [687, 278] on icon at bounding box center [686, 280] width 12 height 12
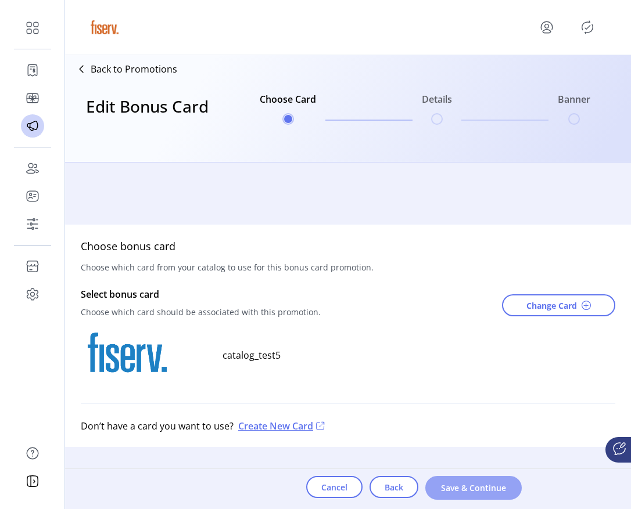
click at [481, 497] on button "Save & Continue" at bounding box center [473, 488] width 96 height 24
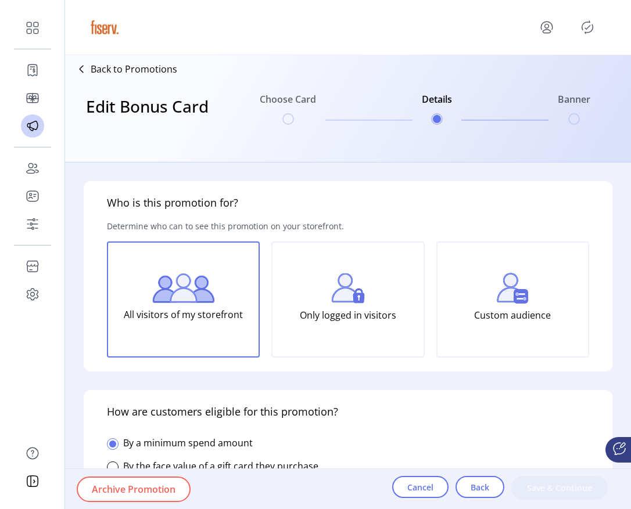
type input "**********"
type input "***"
type textarea "****"
type input "*****"
type input "*******"
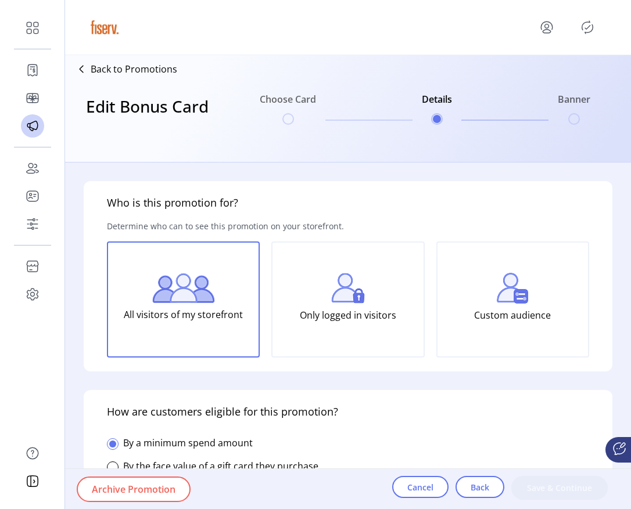
type input "**********"
type input "*****"
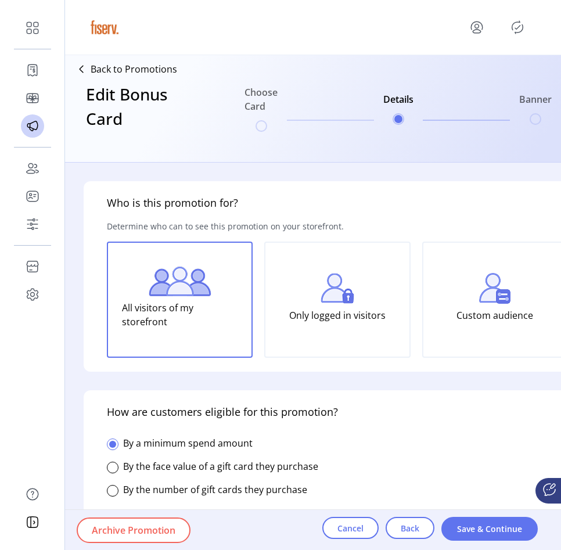
click at [382, 170] on form "**********" at bounding box center [313, 356] width 496 height 387
click at [475, 228] on div "Who is this promotion for? Determine who can to see this promotion on your stor…" at bounding box center [338, 276] width 508 height 191
click at [380, 237] on div "Who is this promotion for? Determine who can to see this promotion on your stor…" at bounding box center [338, 276] width 508 height 191
click at [146, 65] on p "Back to Promotions" at bounding box center [134, 69] width 87 height 14
click at [134, 70] on p "Back to Promotions" at bounding box center [134, 69] width 87 height 14
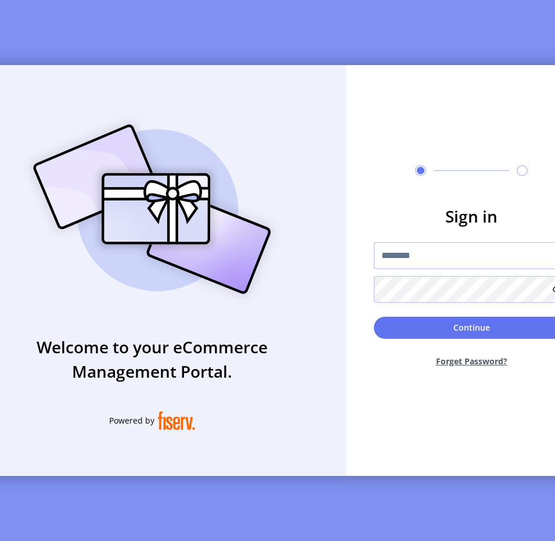
click at [443, 262] on input "text" at bounding box center [471, 255] width 195 height 27
type input "**********"
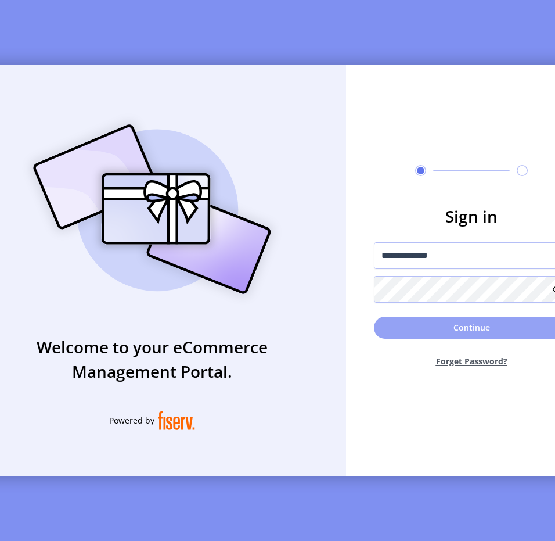
click at [449, 337] on button "Continue" at bounding box center [471, 328] width 195 height 22
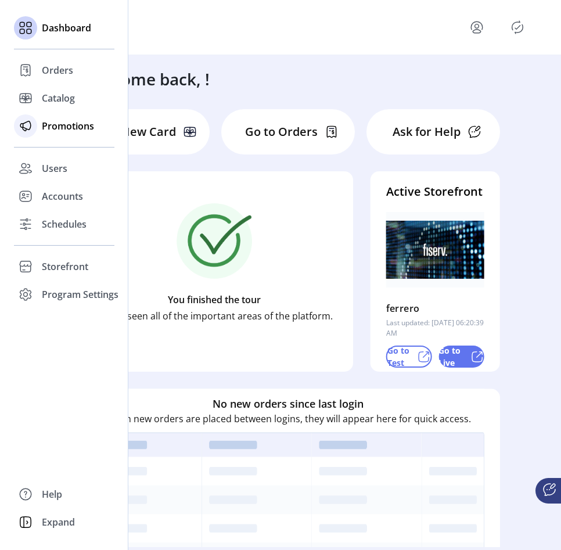
click at [84, 128] on span "Promotions" at bounding box center [68, 126] width 52 height 14
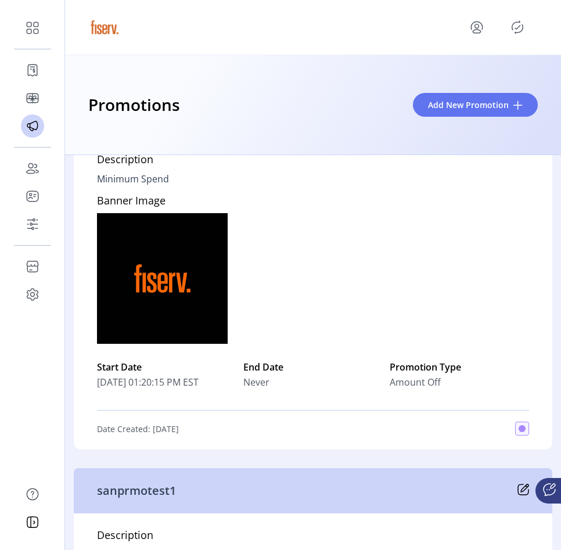
scroll to position [1745, 0]
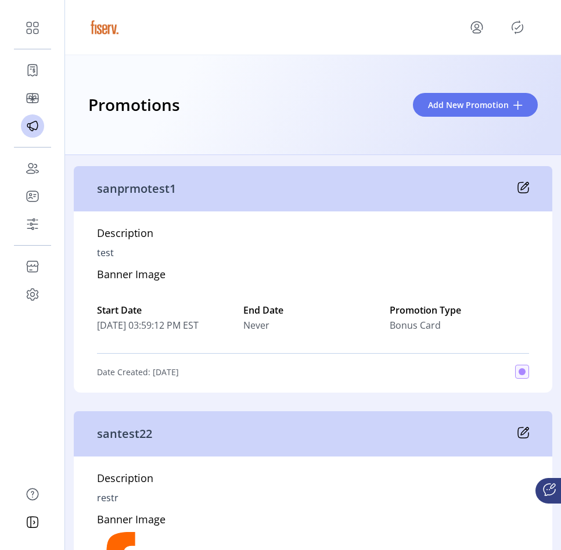
click at [311, 233] on div "Description test Banner Image Start Date 08/01/2025 03:59:12 PM EST End Date Ne…" at bounding box center [313, 301] width 479 height 181
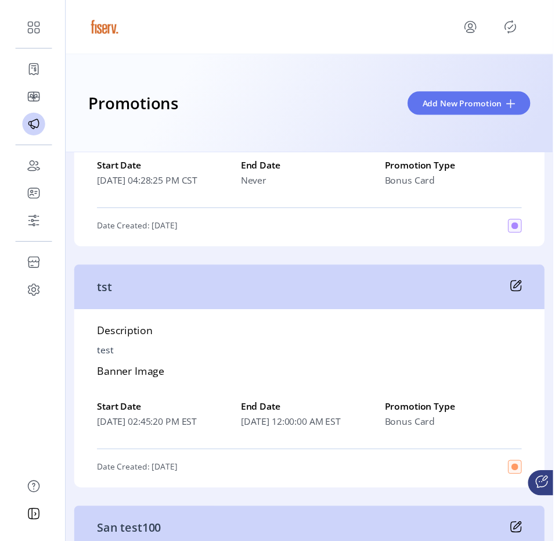
scroll to position [6687, 0]
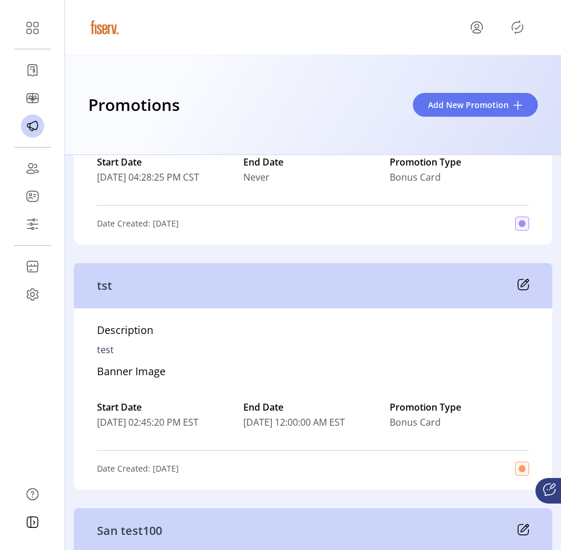
click at [525, 285] on icon at bounding box center [523, 285] width 12 height 12
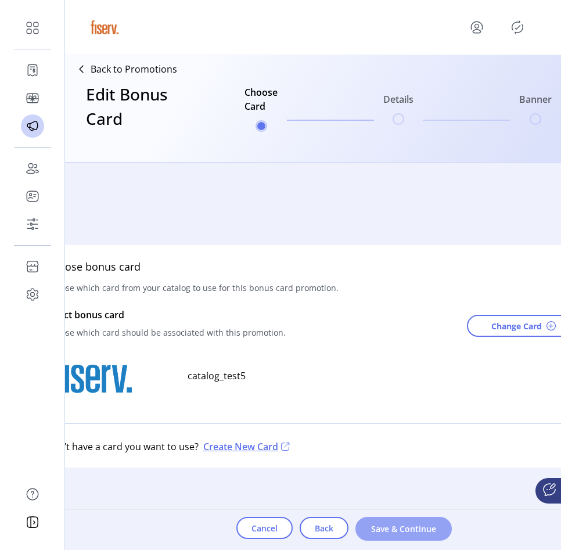
click at [401, 509] on span "Save & Continue" at bounding box center [404, 529] width 66 height 12
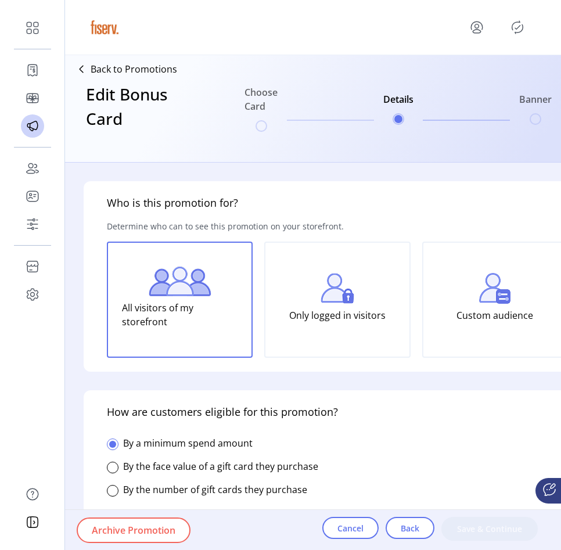
type input "**********"
type input "***"
type textarea "****"
type input "*****"
type input "*******"
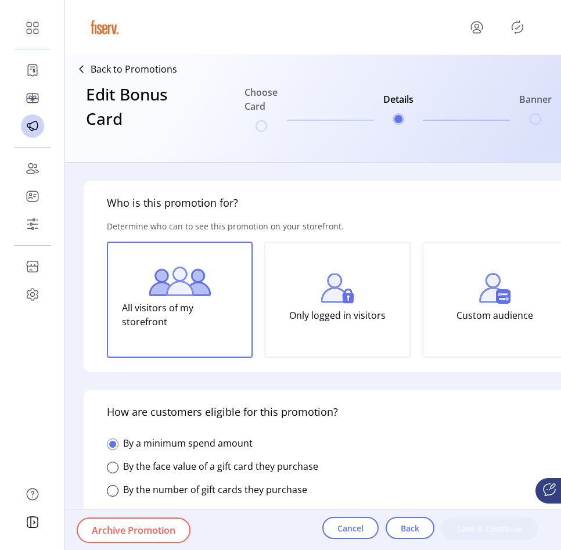
type input "**********"
type input "*****"
click at [353, 509] on span "Cancel" at bounding box center [350, 528] width 26 height 12
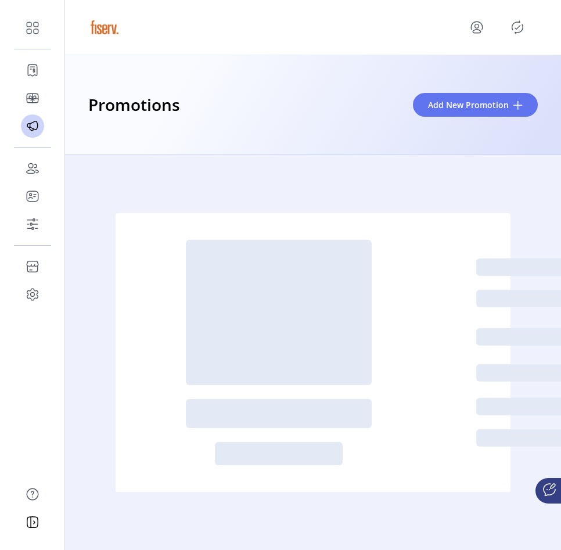
click at [485, 26] on icon "menu" at bounding box center [477, 27] width 19 height 19
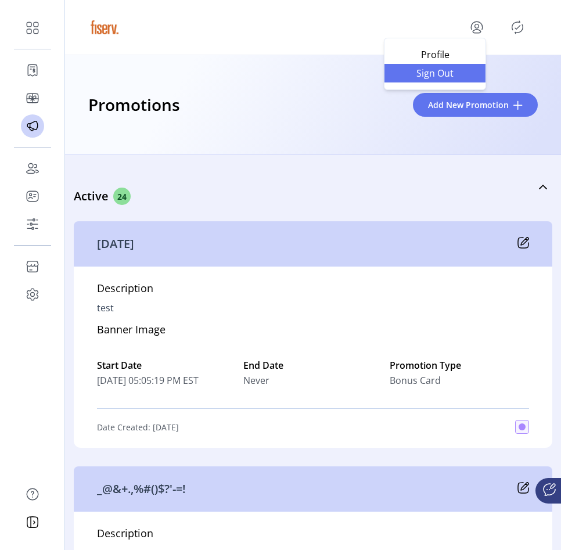
click at [455, 67] on link "Sign Out" at bounding box center [434, 73] width 101 height 19
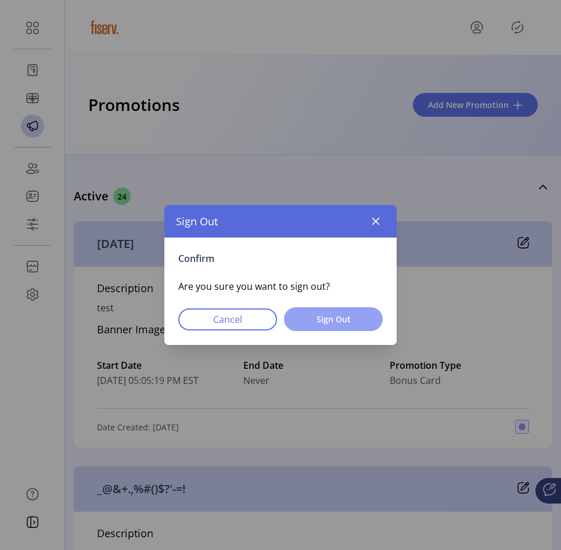
click at [323, 319] on span "Sign Out" at bounding box center [333, 319] width 69 height 12
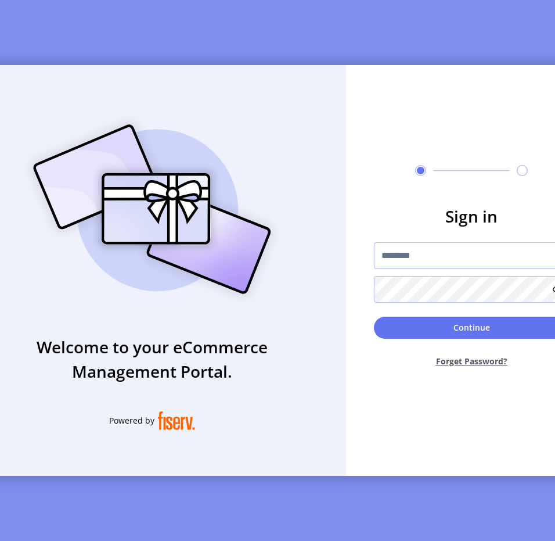
click at [378, 257] on input "text" at bounding box center [471, 255] width 195 height 27
type input "**********"
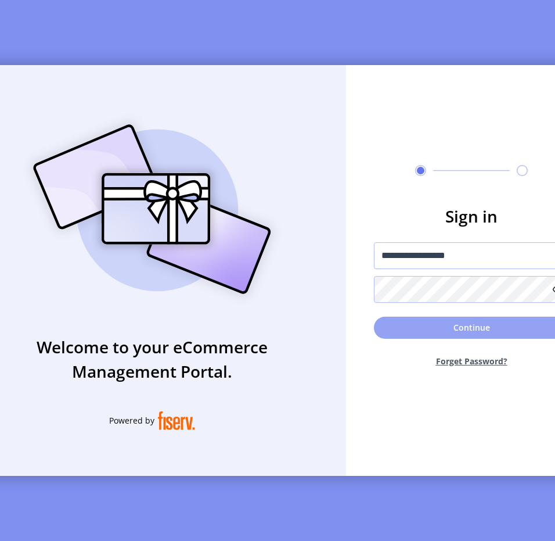
click at [445, 328] on button "Continue" at bounding box center [471, 328] width 195 height 22
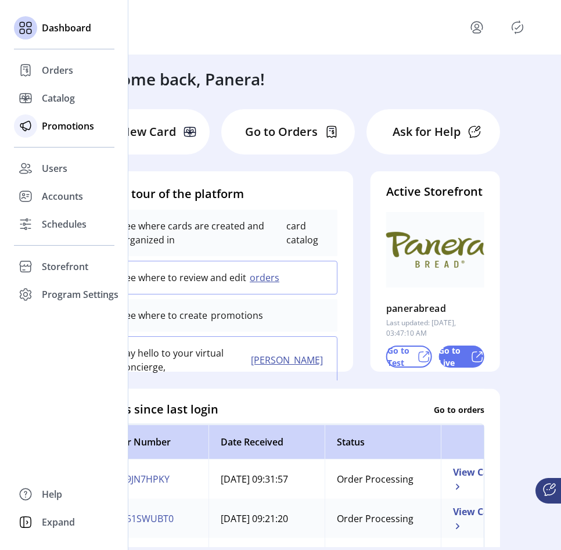
click at [43, 128] on span "Promotions" at bounding box center [68, 126] width 52 height 14
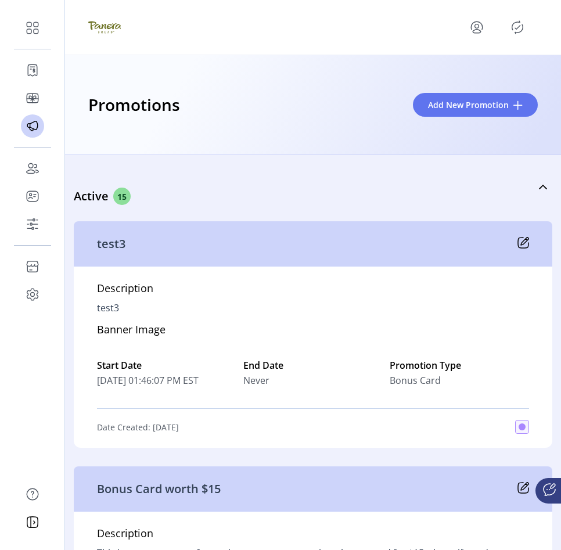
click at [296, 151] on div "Promotions Add New Promotion" at bounding box center [313, 105] width 496 height 100
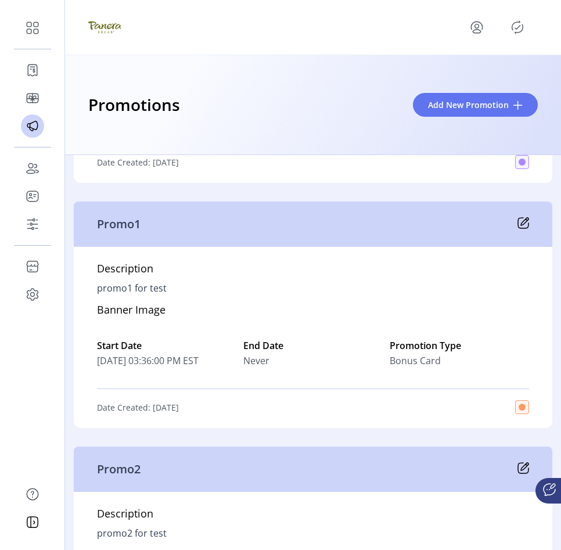
scroll to position [2993, 0]
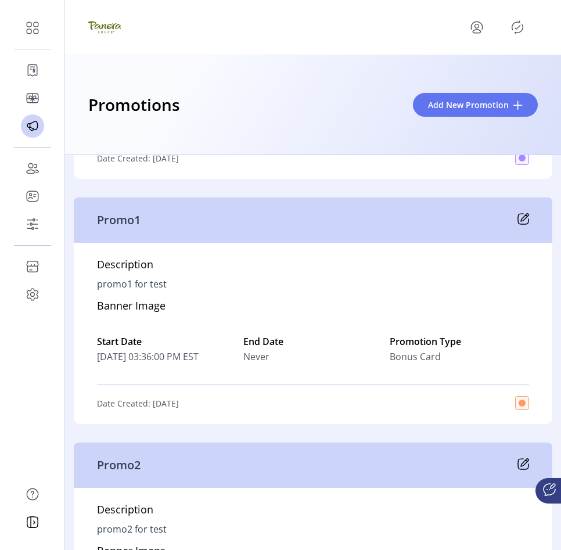
click at [524, 221] on icon at bounding box center [523, 219] width 12 height 12
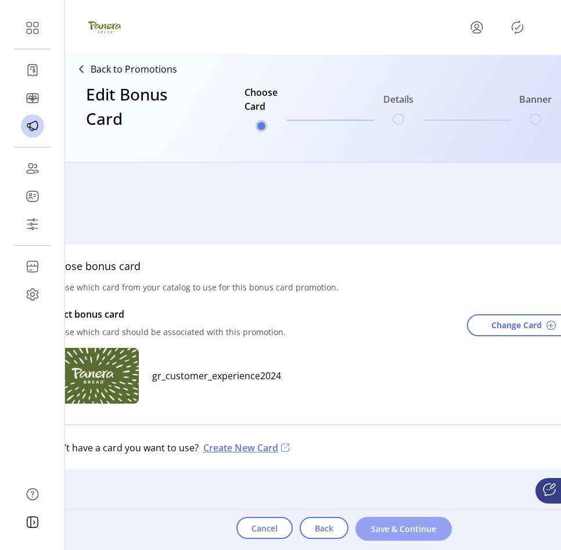
click at [435, 528] on span "Save & Continue" at bounding box center [404, 529] width 66 height 12
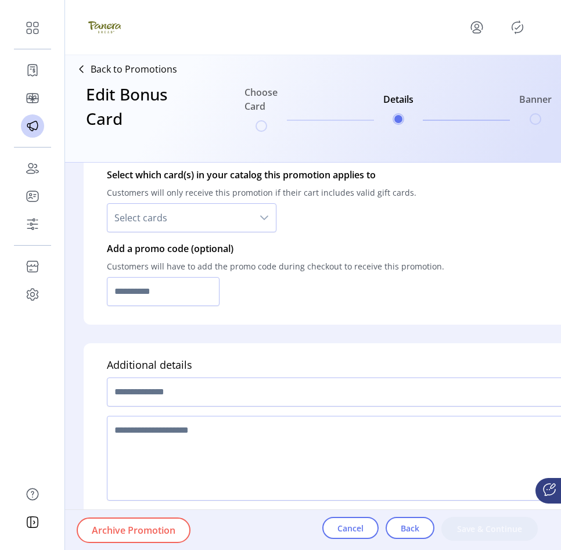
type input "*********"
type input "******"
type textarea "**********"
type input "**********"
type input "*****"
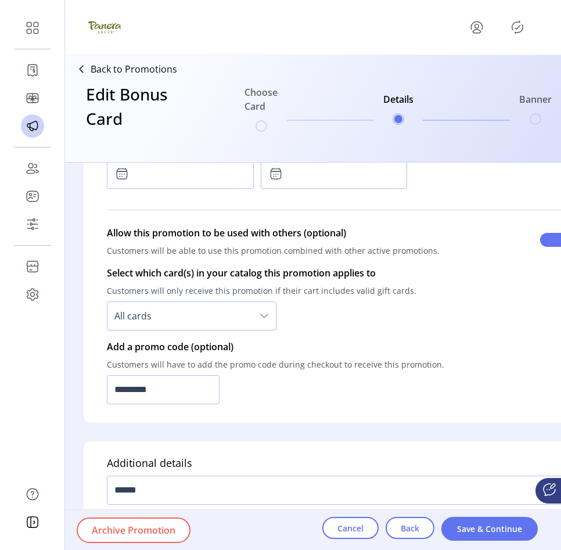
scroll to position [722, 0]
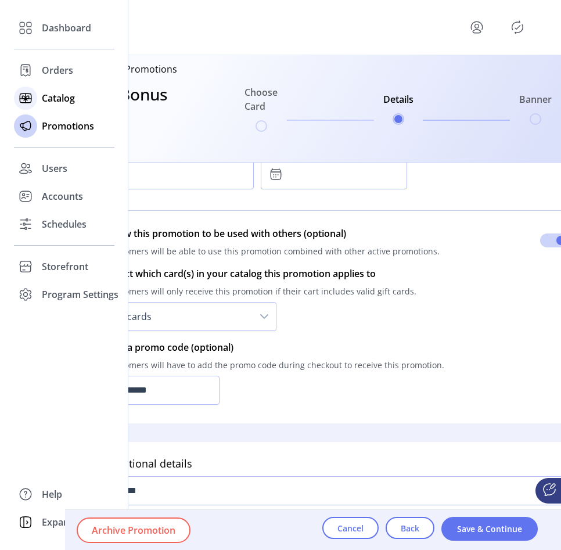
click at [44, 103] on span "Catalog" at bounding box center [58, 98] width 33 height 14
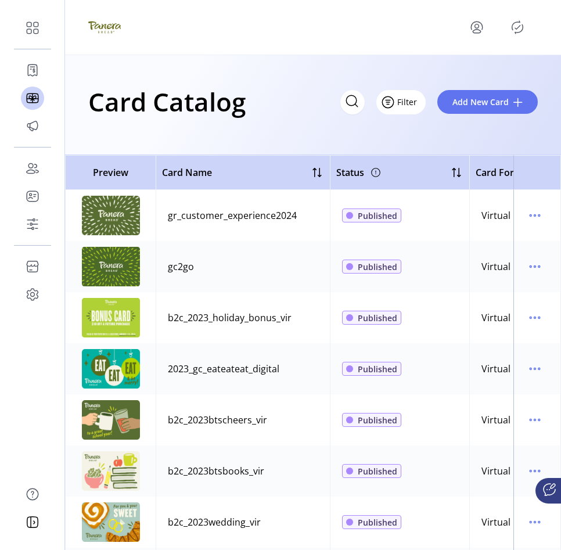
click at [398, 99] on button "Filter" at bounding box center [400, 102] width 49 height 24
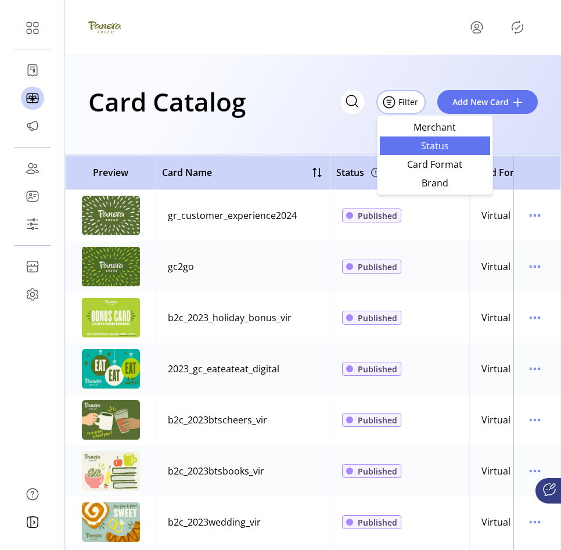
click at [401, 146] on span "Status" at bounding box center [435, 145] width 96 height 9
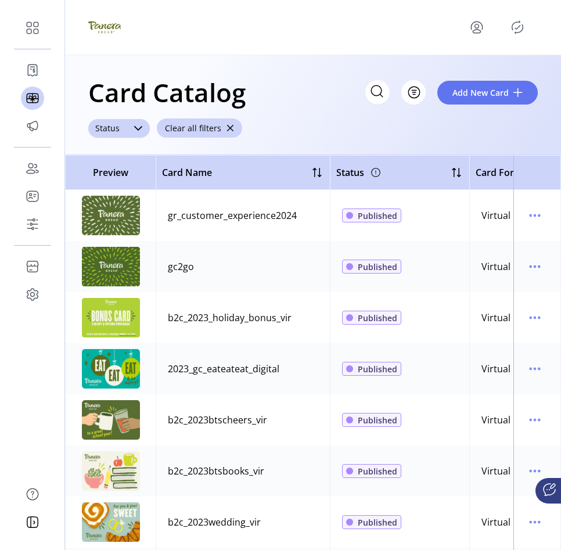
click at [138, 133] on div "dropdown trigger" at bounding box center [138, 128] width 23 height 19
click at [127, 204] on li "Saved" at bounding box center [119, 197] width 57 height 23
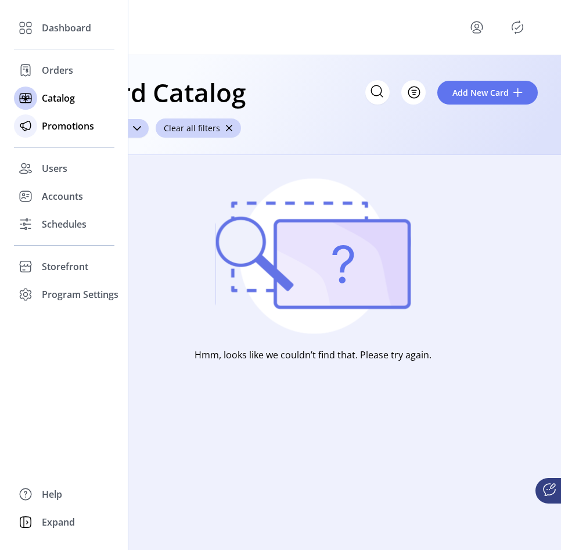
click at [70, 120] on span "Promotions" at bounding box center [68, 126] width 52 height 14
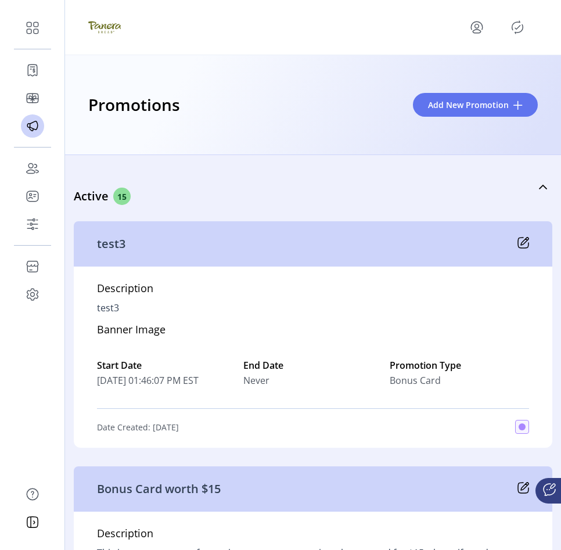
click at [470, 21] on icon "menu" at bounding box center [477, 27] width 19 height 19
click at [454, 69] on span "Sign Out" at bounding box center [434, 73] width 87 height 9
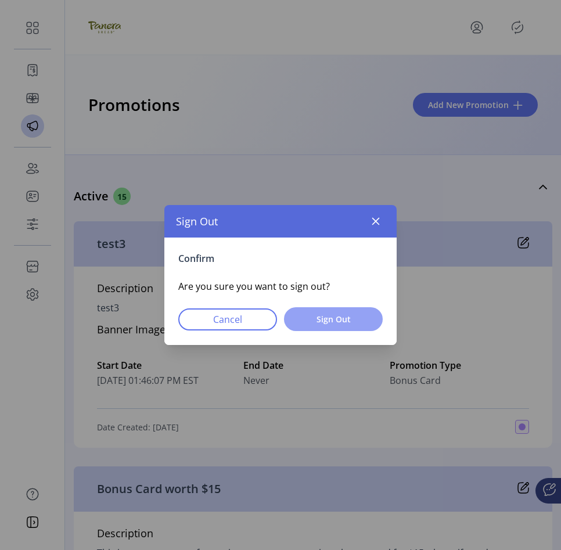
click at [342, 329] on button "Sign Out" at bounding box center [333, 319] width 99 height 24
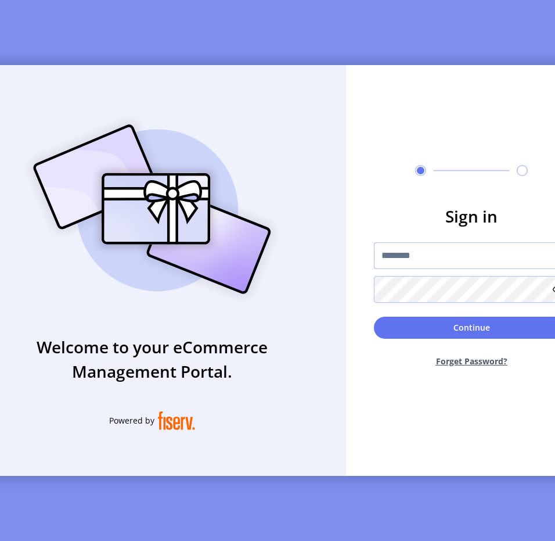
click at [424, 269] on input "text" at bounding box center [471, 255] width 195 height 27
type input "**********"
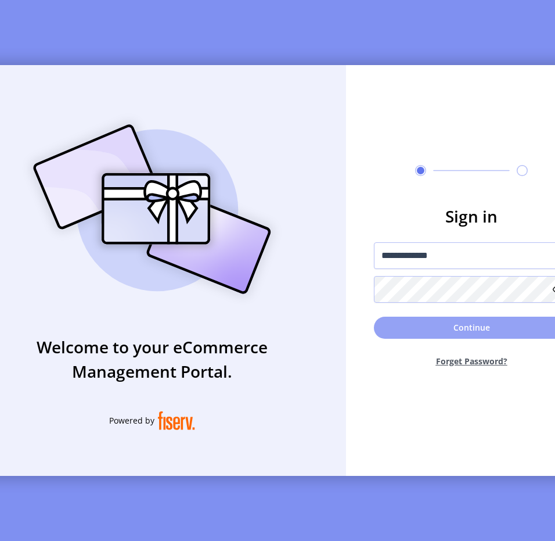
click at [468, 337] on button "Continue" at bounding box center [471, 328] width 195 height 22
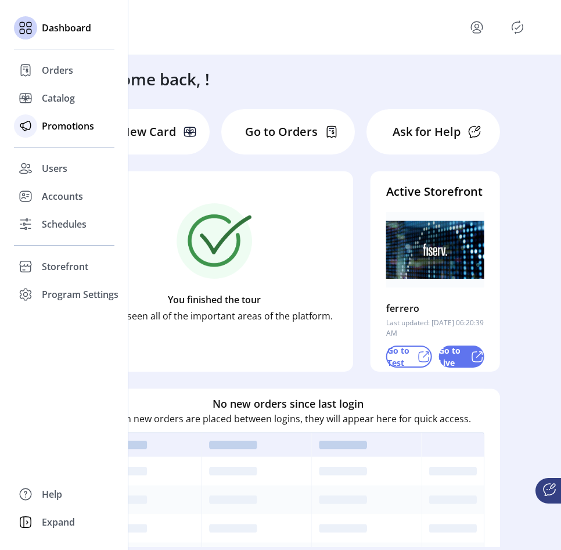
click at [51, 139] on div "Promotions" at bounding box center [64, 126] width 100 height 28
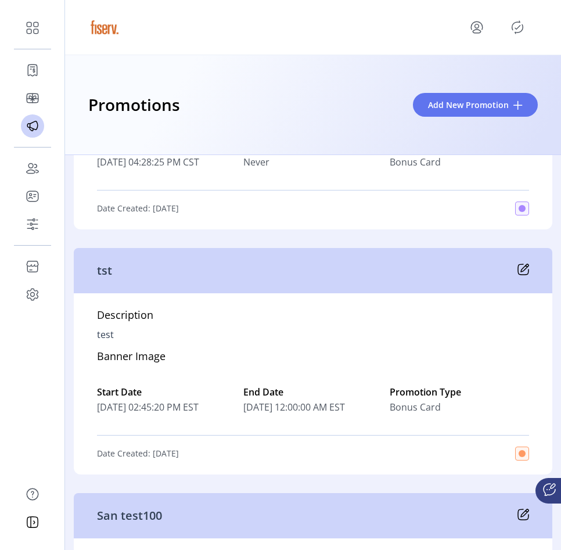
scroll to position [6709, 0]
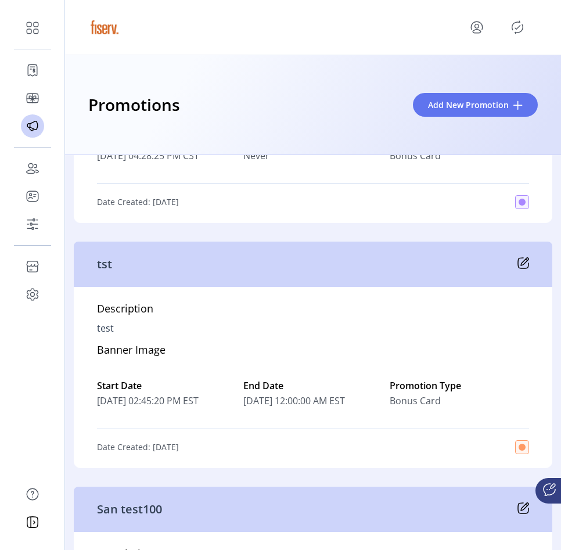
click at [525, 264] on icon at bounding box center [523, 263] width 10 height 10
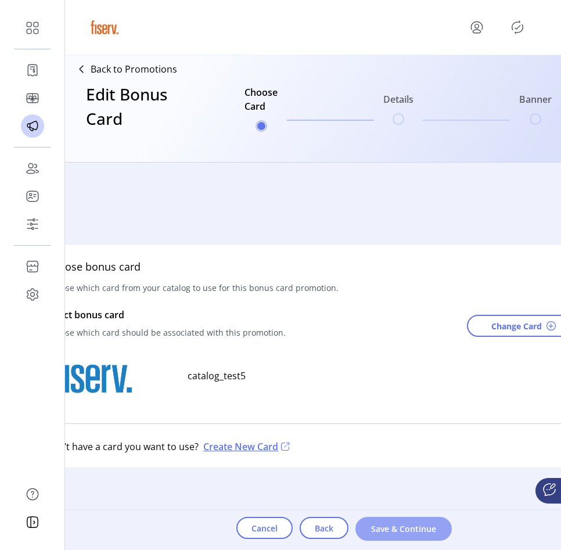
click at [397, 531] on span "Save & Continue" at bounding box center [404, 529] width 66 height 12
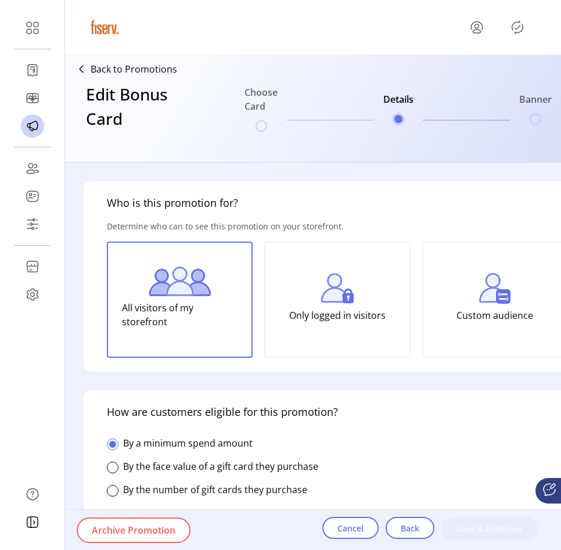
type input "**********"
type input "***"
type textarea "****"
type input "*****"
type input "*******"
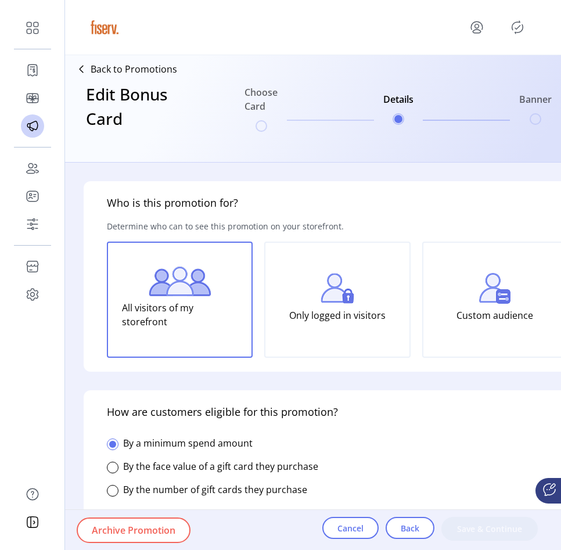
type input "**********"
type input "*****"
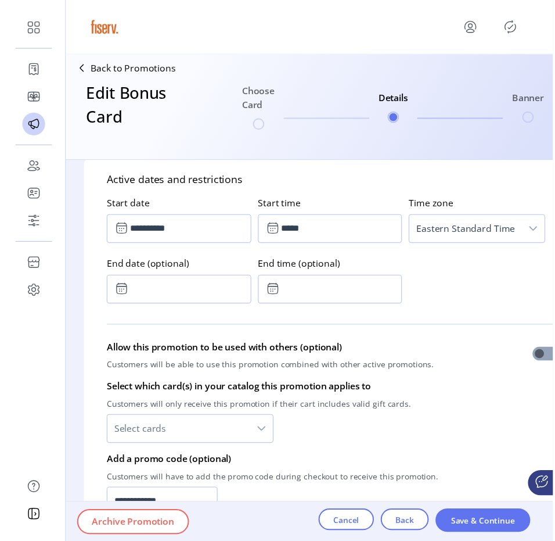
scroll to position [603, 5]
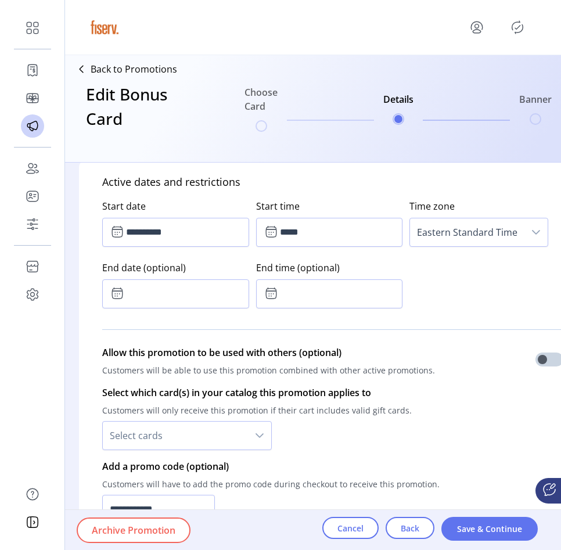
click at [519, 27] on icon "Publisher Panel" at bounding box center [517, 28] width 5 height 4
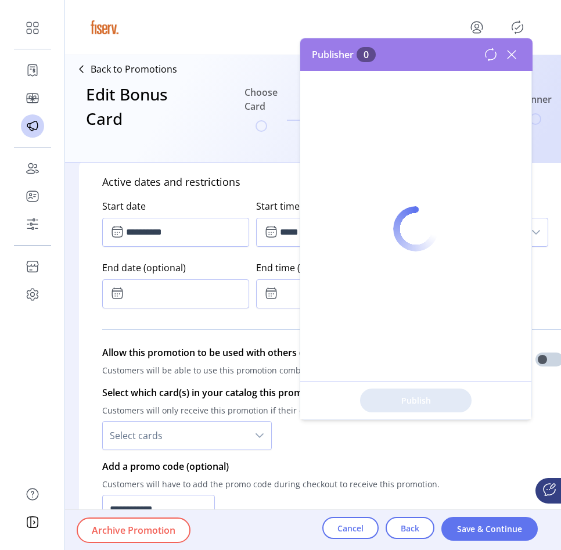
click at [475, 27] on icon "menu" at bounding box center [477, 26] width 4 height 4
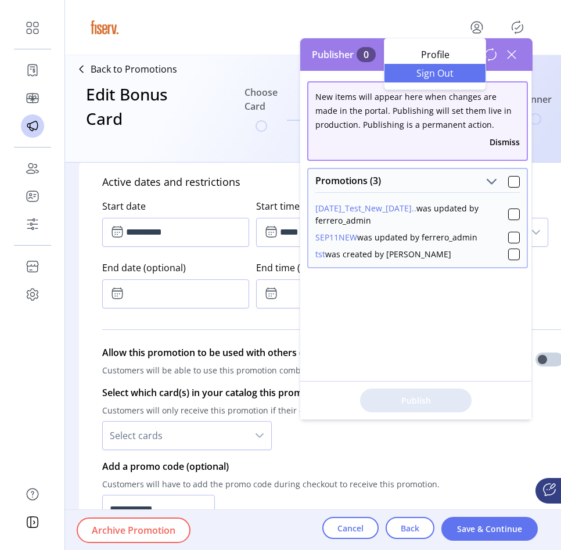
click at [450, 74] on span "Sign Out" at bounding box center [434, 73] width 87 height 9
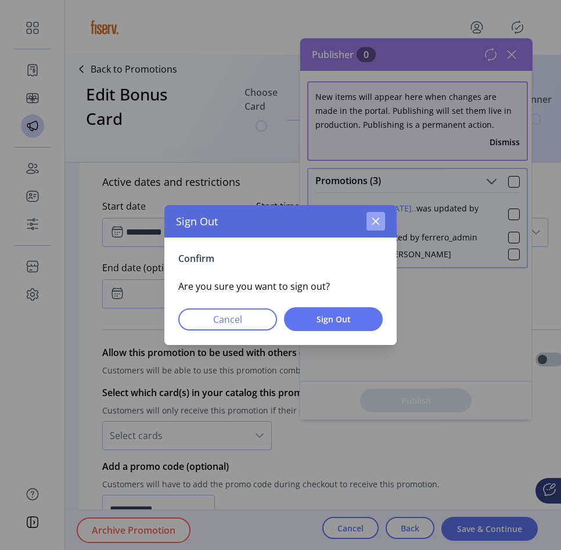
click at [372, 217] on icon "button" at bounding box center [375, 221] width 9 height 9
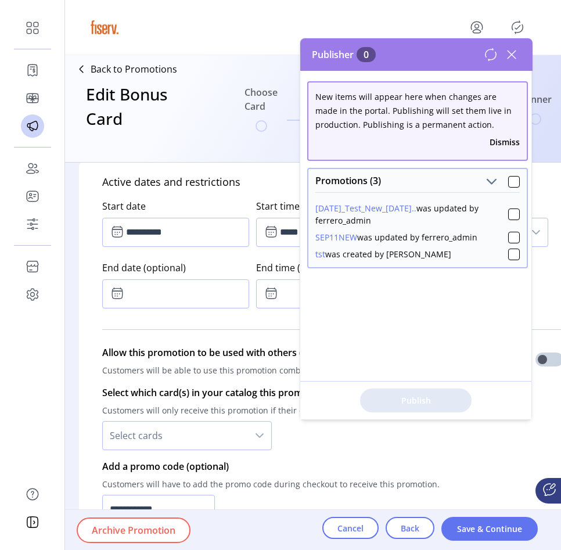
click at [511, 54] on icon at bounding box center [511, 54] width 19 height 19
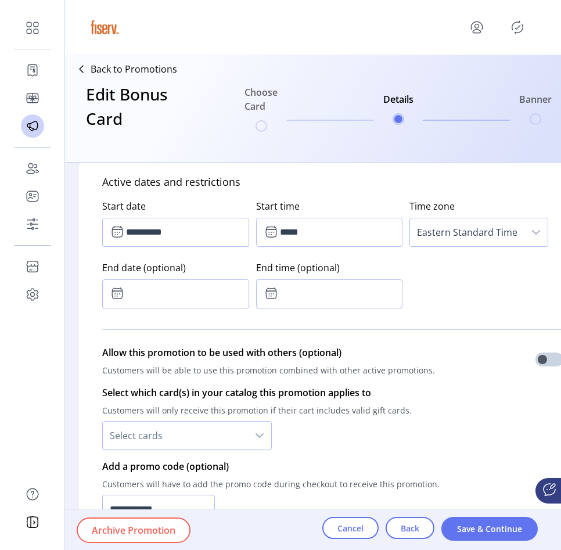
click at [487, 34] on div at bounding box center [503, 27] width 70 height 19
click at [474, 29] on icon "menu" at bounding box center [477, 27] width 19 height 19
click at [464, 66] on link "Sign Out" at bounding box center [434, 73] width 101 height 19
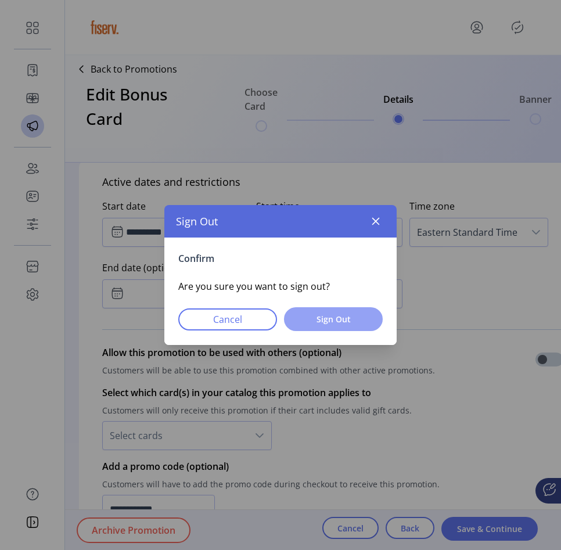
click at [372, 320] on button "Sign Out" at bounding box center [333, 319] width 99 height 24
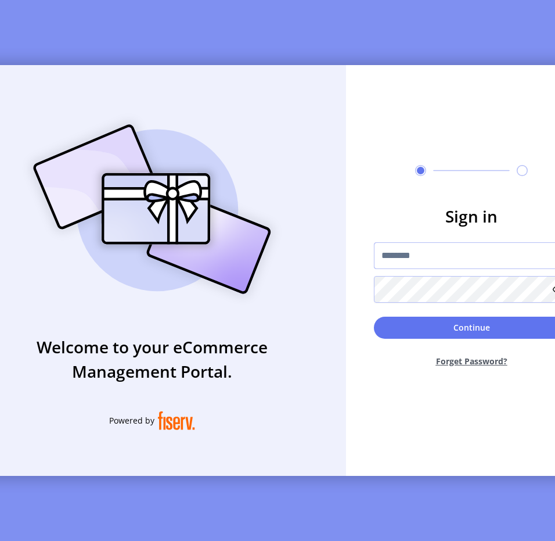
click at [394, 263] on input "text" at bounding box center [471, 255] width 195 height 27
type input "**********"
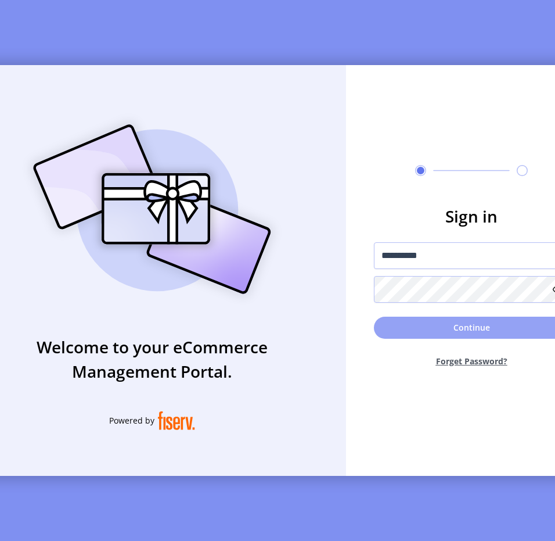
click at [468, 321] on button "Continue" at bounding box center [471, 328] width 195 height 22
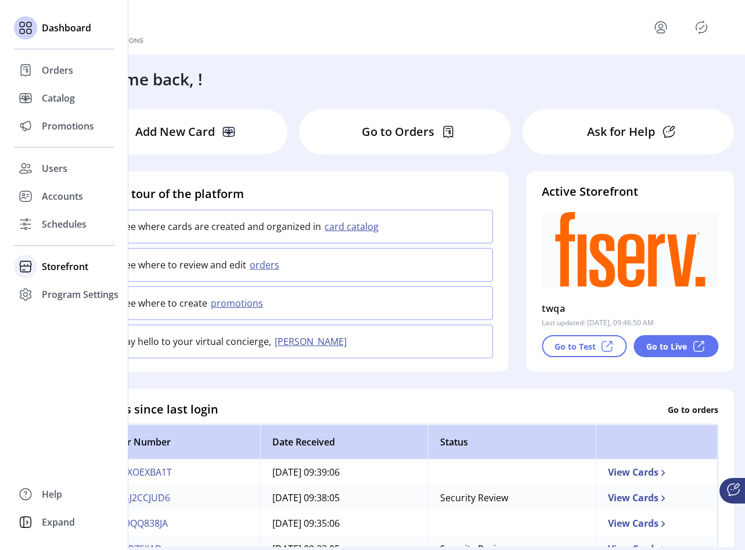
click at [69, 267] on span "Storefront" at bounding box center [65, 267] width 46 height 14
click at [76, 286] on span "Configuration" at bounding box center [72, 290] width 61 height 14
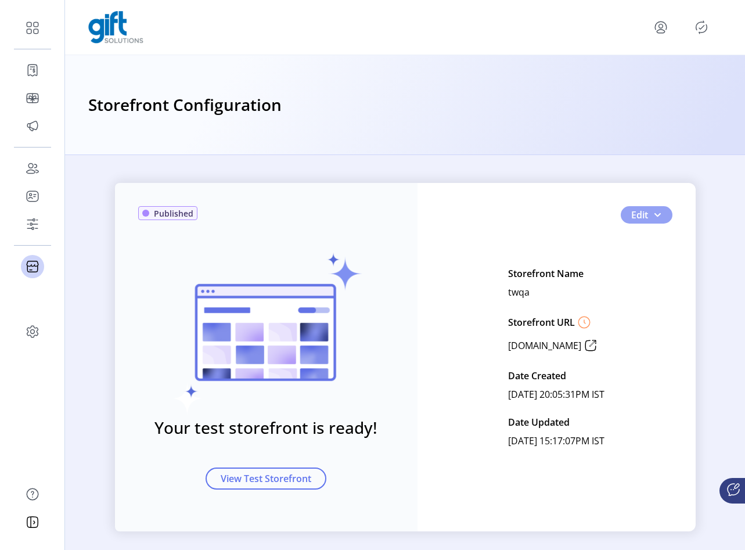
click at [560, 212] on span "button" at bounding box center [657, 214] width 9 height 9
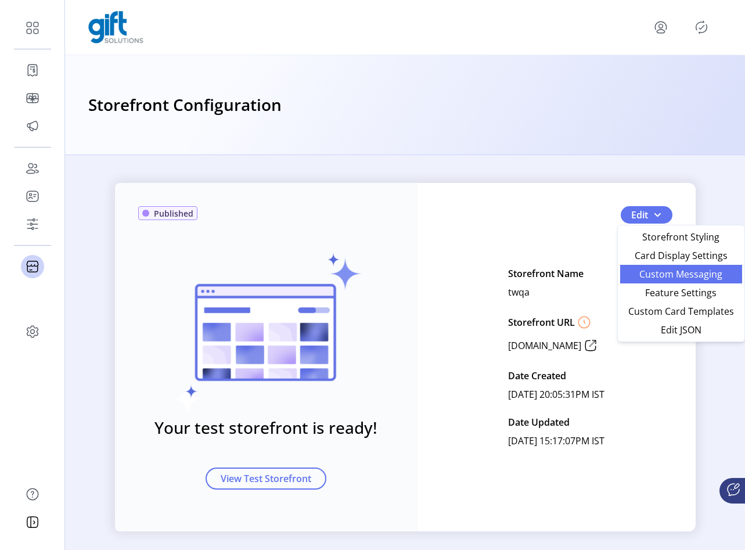
click at [560, 279] on span "Custom Messaging" at bounding box center [681, 273] width 108 height 9
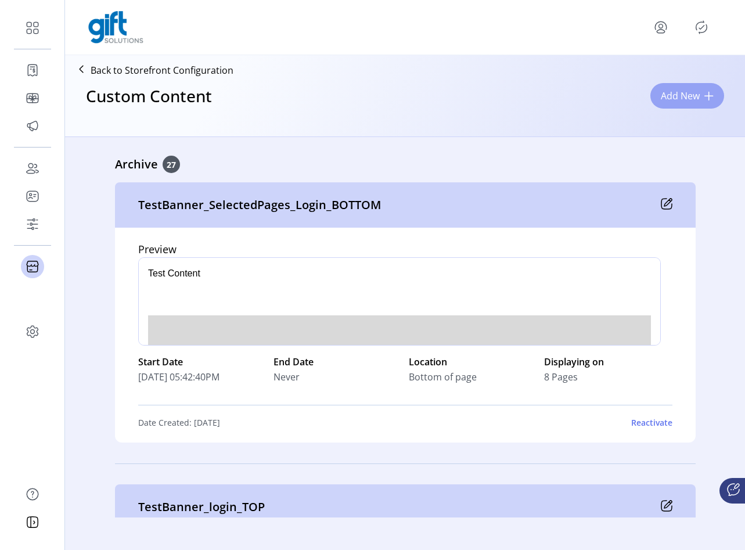
click at [560, 90] on span "Add New" at bounding box center [680, 96] width 39 height 14
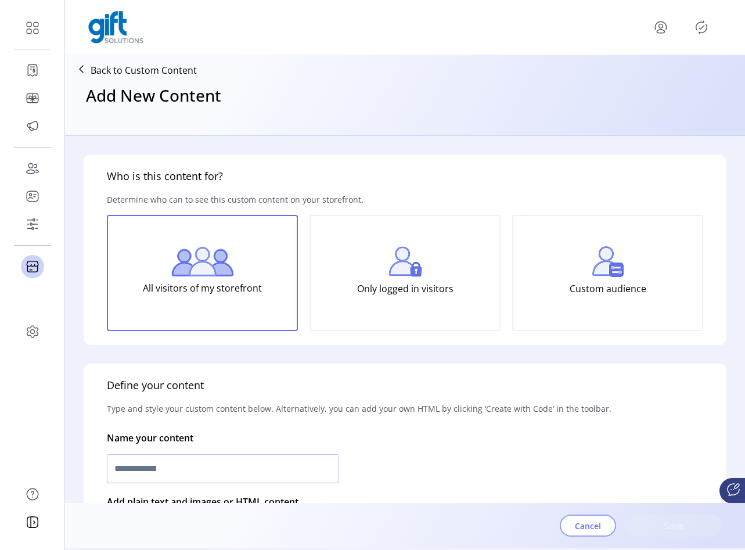
click at [560, 529] on button "Cancel" at bounding box center [588, 526] width 56 height 22
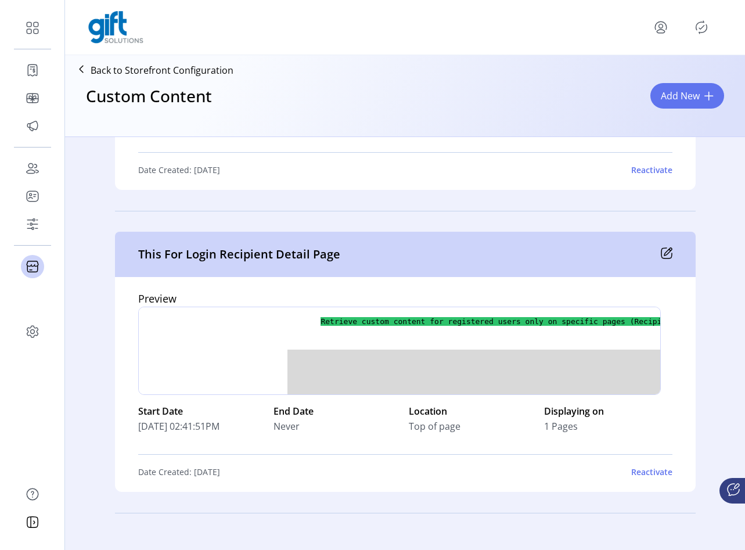
scroll to position [2665, 0]
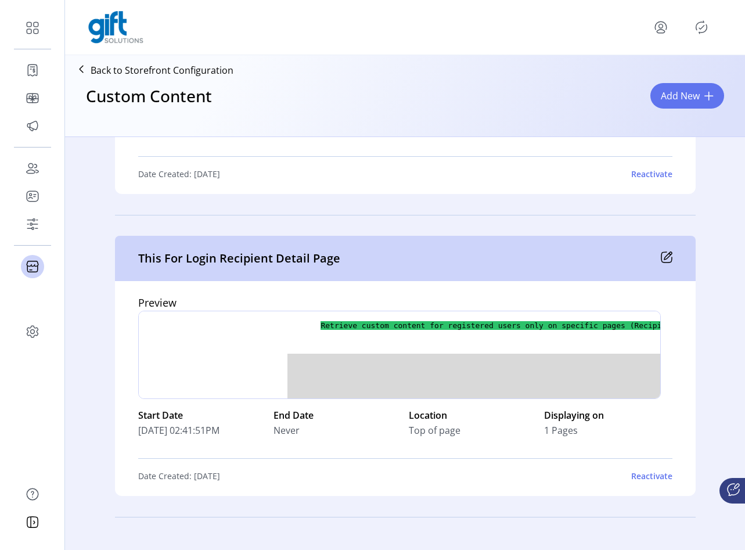
click at [320, 124] on div "Custom Content Add New" at bounding box center [405, 106] width 671 height 51
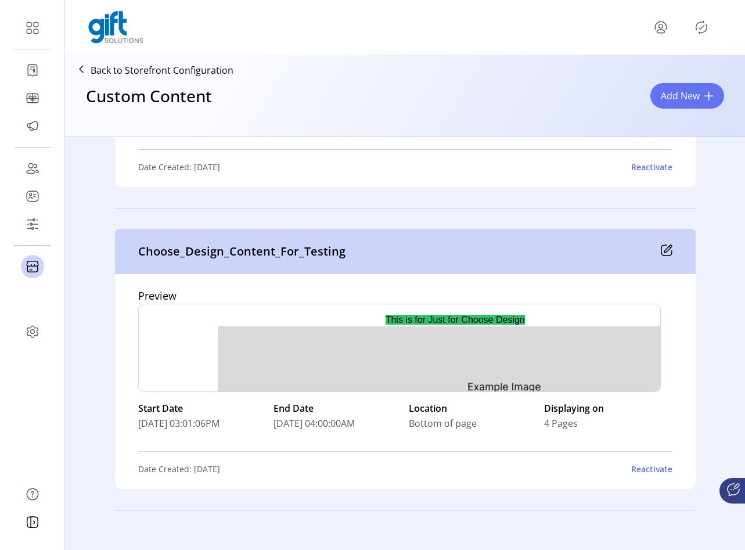
scroll to position [7488, 0]
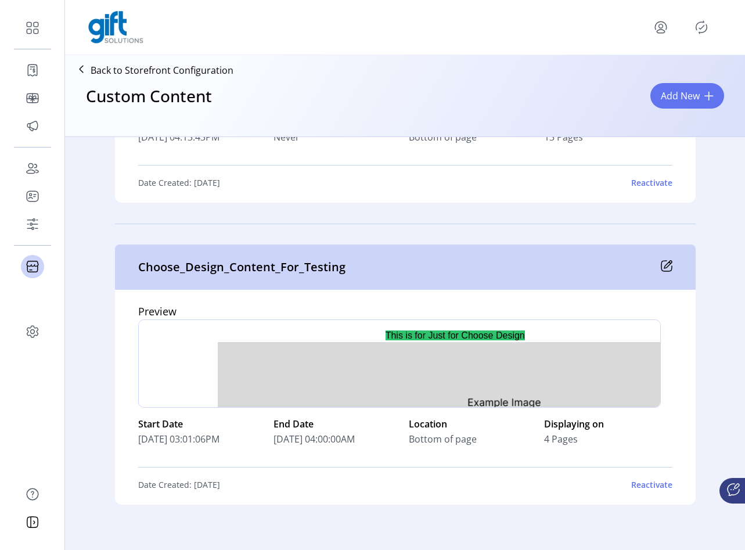
click at [560, 266] on icon at bounding box center [668, 265] width 8 height 8
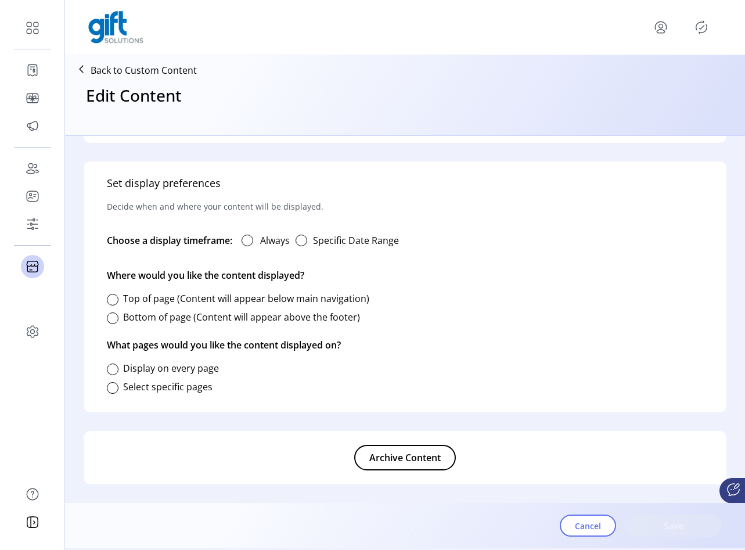
type input "**********"
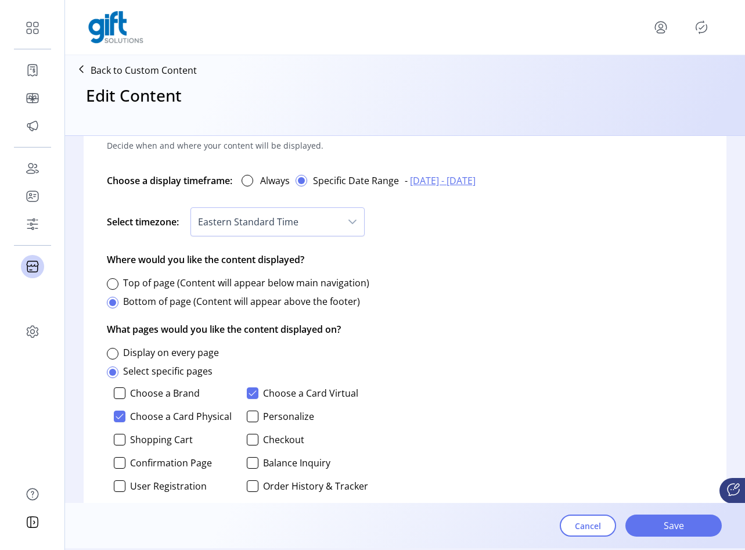
scroll to position [666, 0]
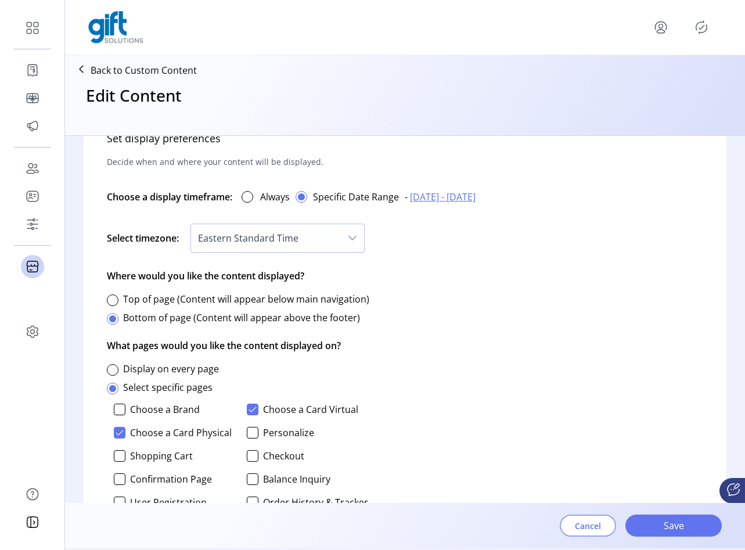
click at [560, 529] on span "Cancel" at bounding box center [588, 526] width 26 height 12
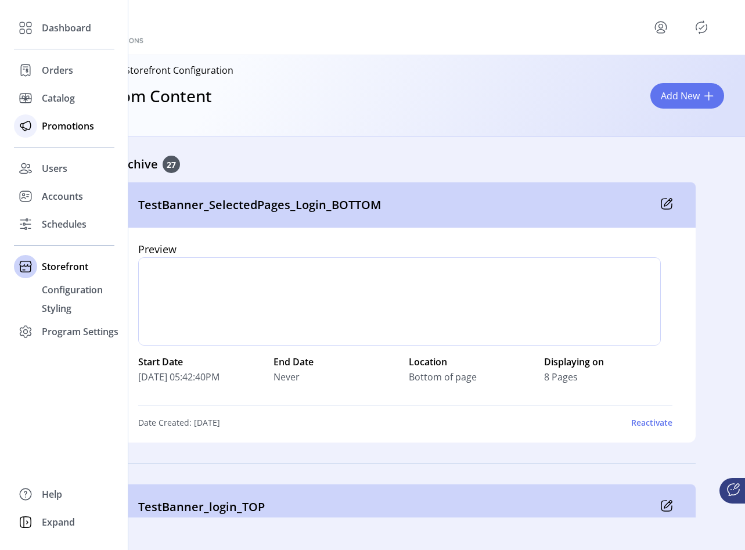
click at [67, 131] on span "Promotions" at bounding box center [68, 126] width 52 height 14
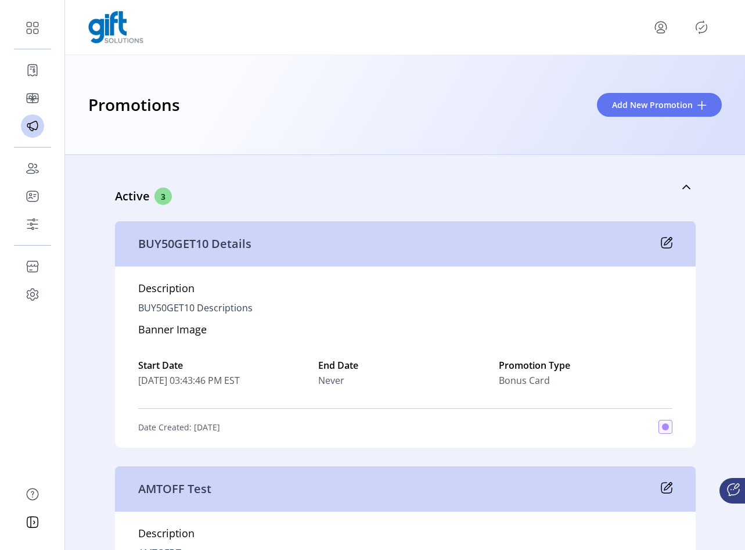
click at [560, 240] on icon at bounding box center [667, 243] width 12 height 12
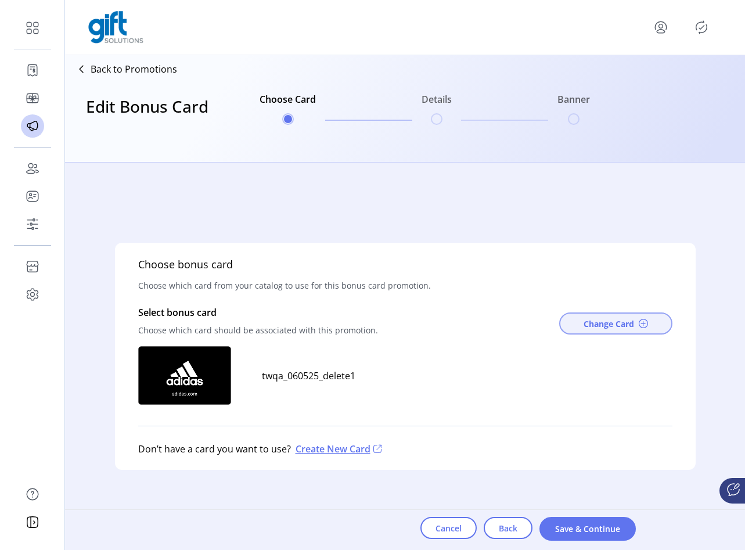
click at [560, 330] on span "Change Card" at bounding box center [609, 324] width 51 height 12
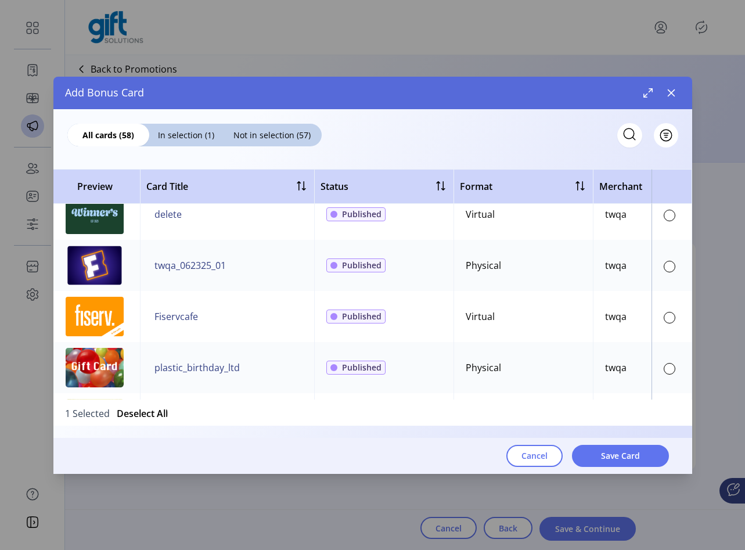
scroll to position [95, 4]
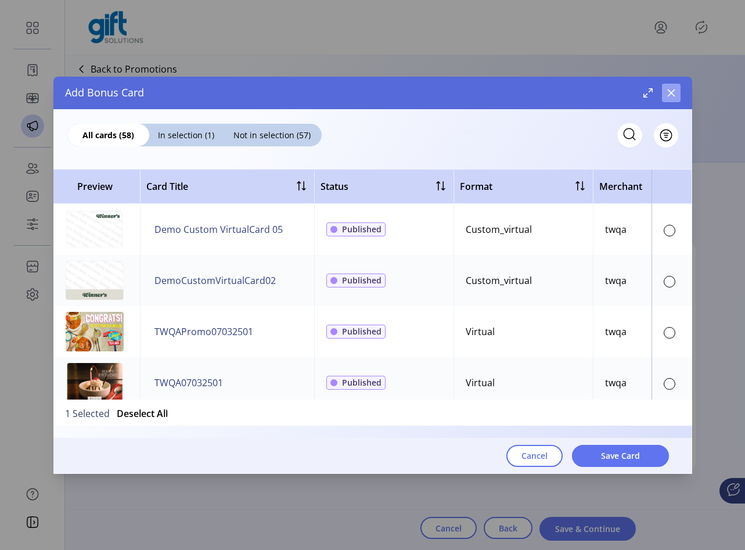
click at [560, 96] on icon "button" at bounding box center [671, 92] width 9 height 9
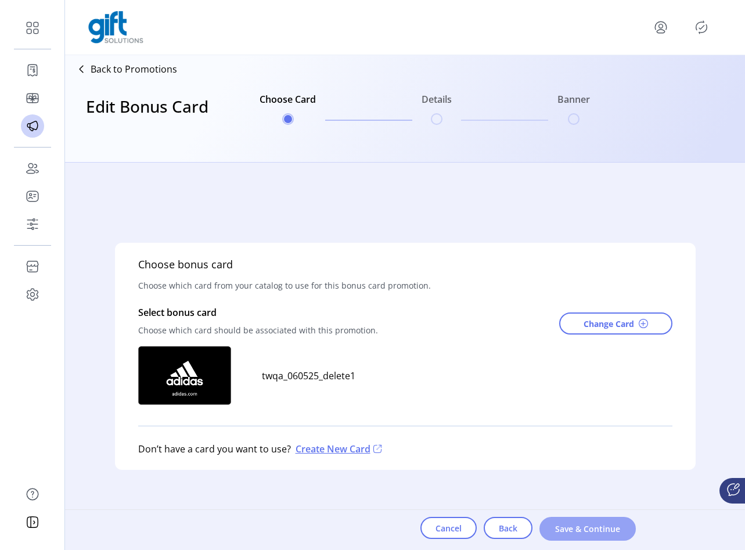
click at [560, 519] on button "Save & Continue" at bounding box center [588, 529] width 96 height 24
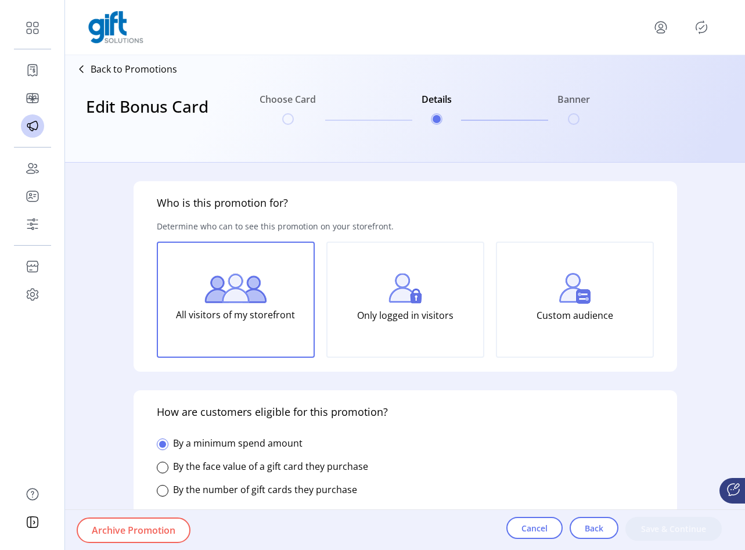
type input "**********"
type textarea "**********"
type input "******"
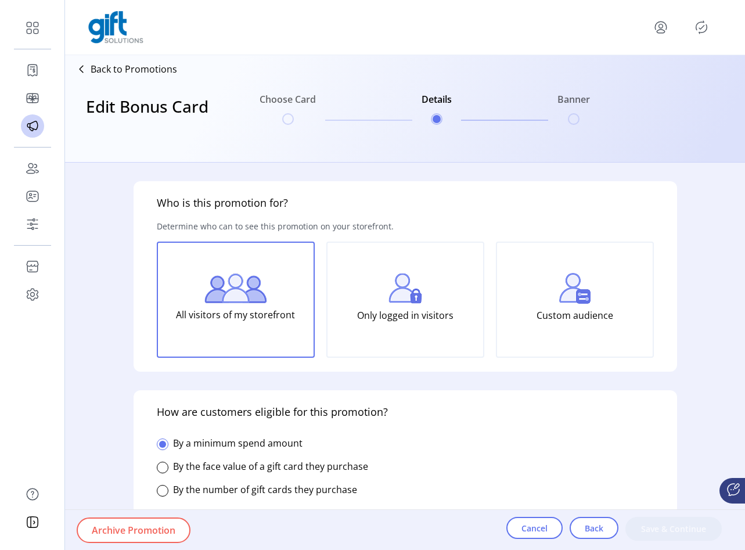
type input "**********"
type input "*****"
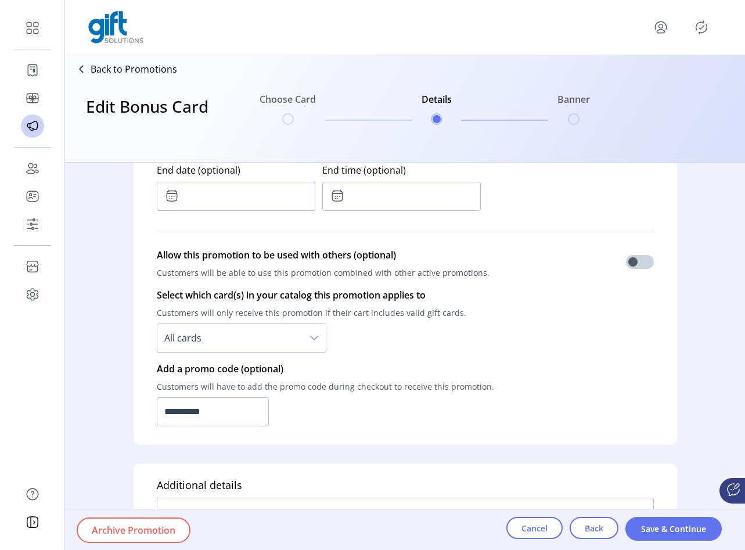
click at [233, 342] on span "All cards" at bounding box center [229, 338] width 145 height 28
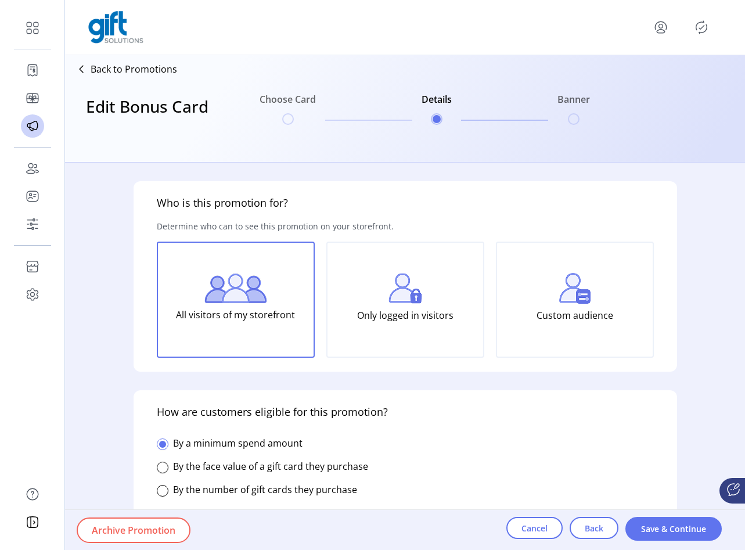
click at [560, 516] on div "Cancel Back Save & Continue" at bounding box center [625, 530] width 239 height 40
click at [560, 524] on span "Back" at bounding box center [594, 528] width 19 height 12
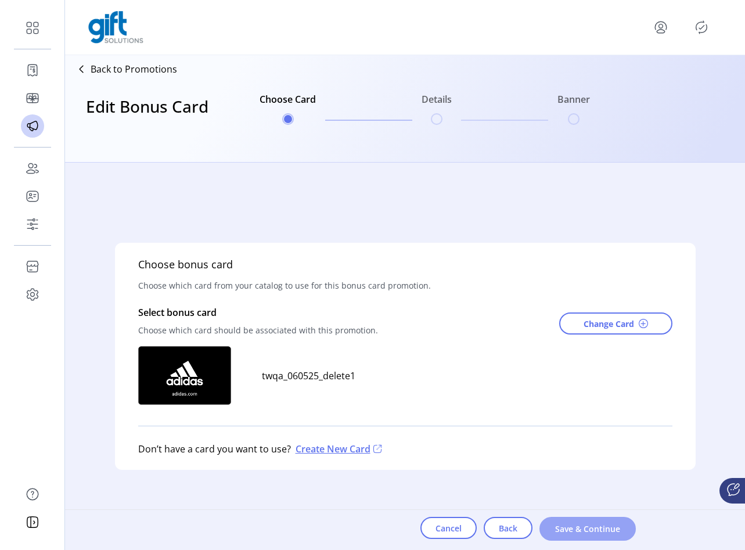
click at [560, 533] on span "Save & Continue" at bounding box center [588, 529] width 66 height 12
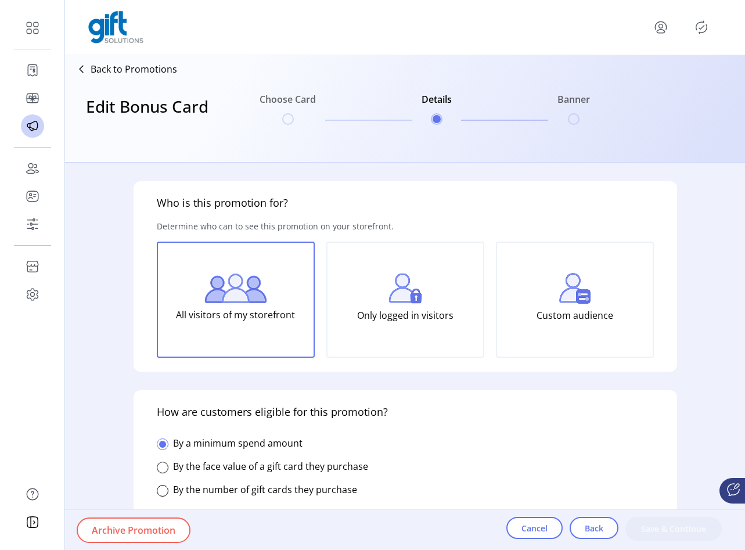
type input "**********"
type textarea "**********"
type input "******"
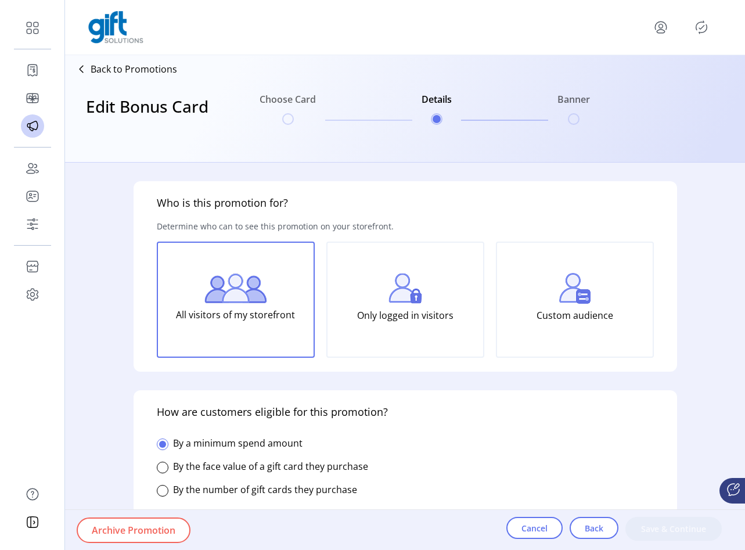
type input "**********"
type input "*****"
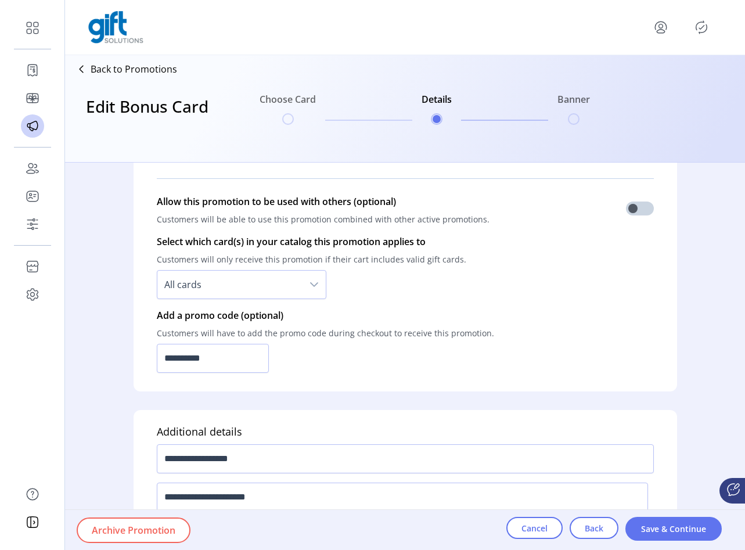
scroll to position [749, 0]
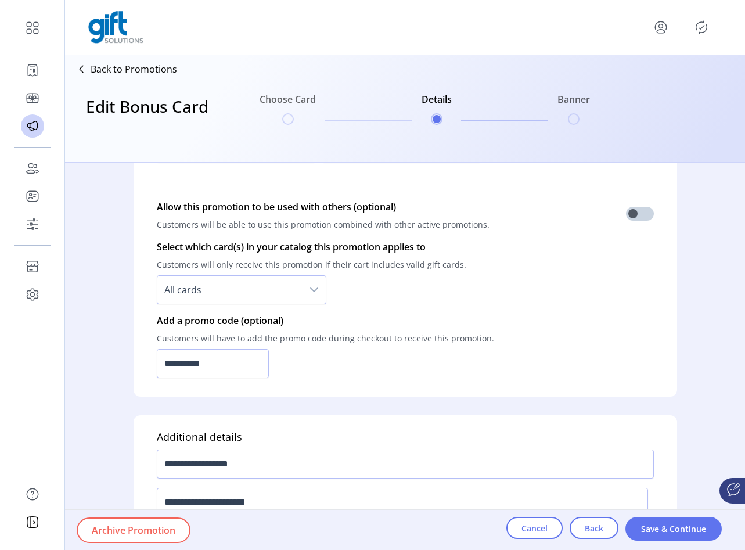
click at [311, 301] on div "dropdown trigger" at bounding box center [314, 290] width 23 height 28
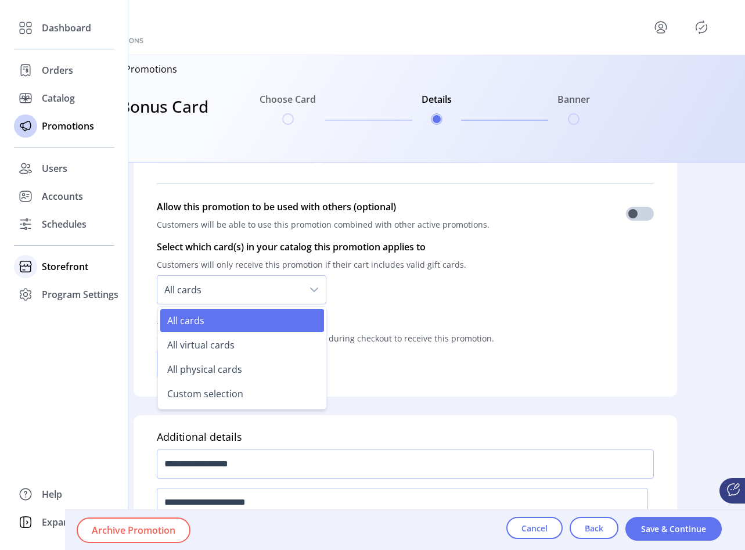
click at [76, 274] on div "Storefront" at bounding box center [64, 267] width 100 height 28
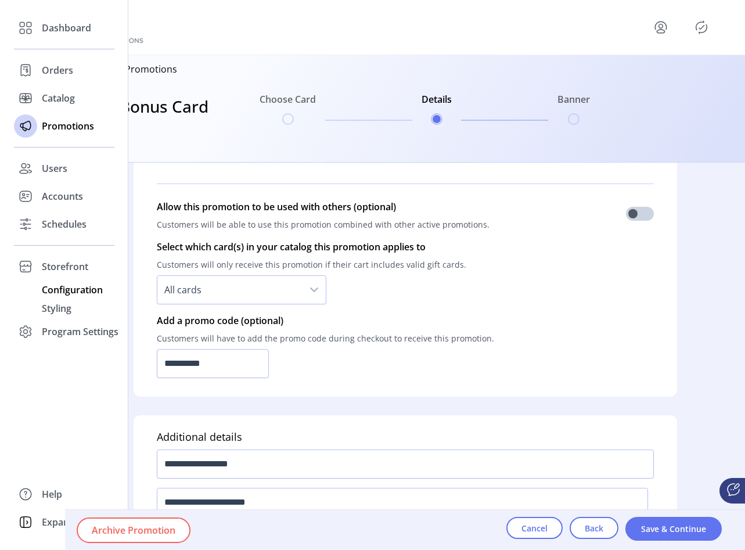
click at [77, 287] on span "Configuration" at bounding box center [72, 290] width 61 height 14
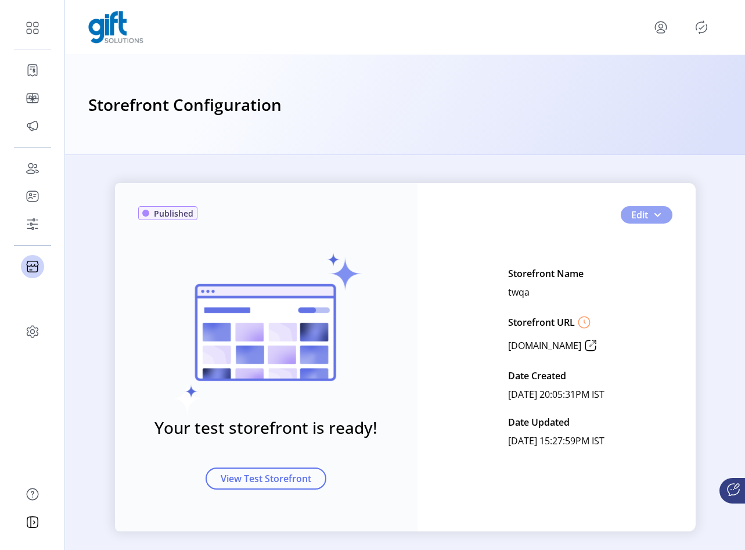
click at [560, 217] on button "Edit" at bounding box center [647, 214] width 52 height 17
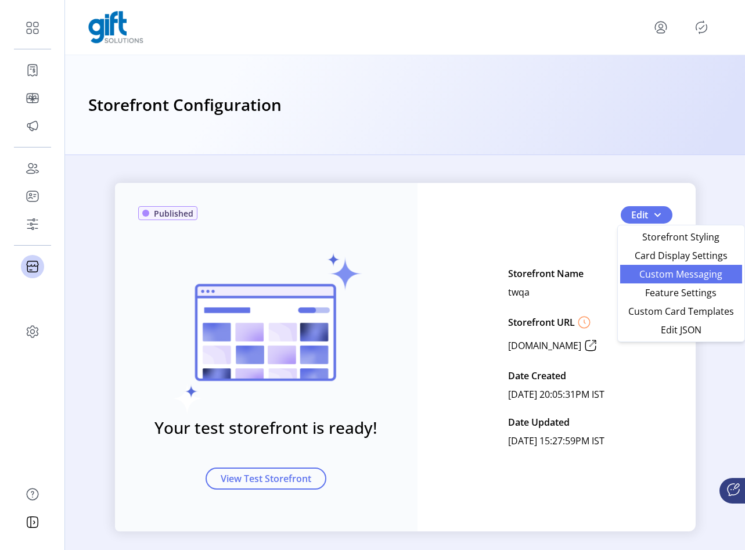
click at [560, 269] on span "Custom Messaging" at bounding box center [681, 273] width 108 height 9
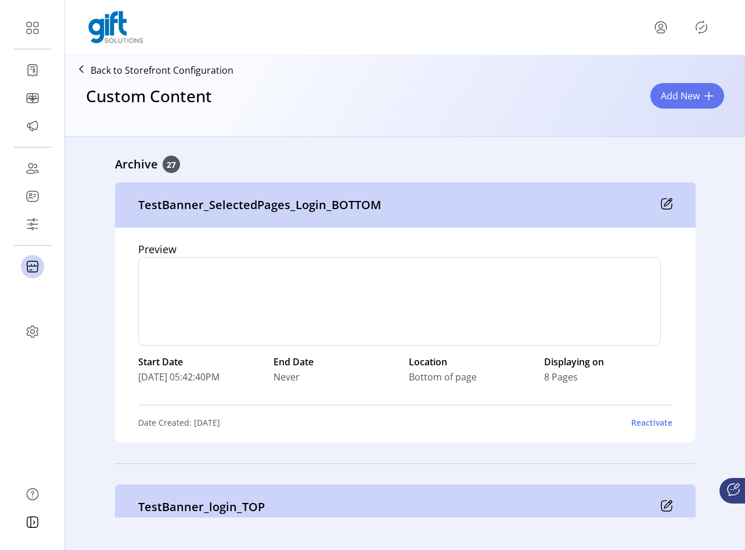
click at [560, 35] on icon "Publisher Panel" at bounding box center [701, 27] width 19 height 19
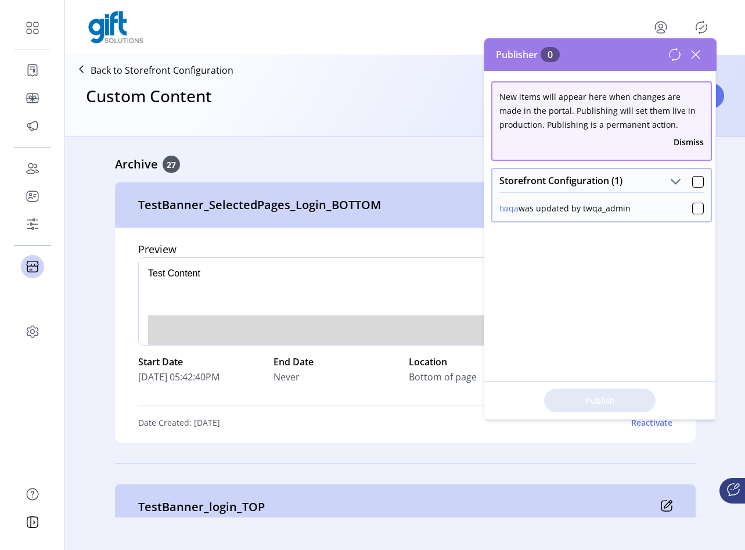
click at [560, 59] on icon at bounding box center [696, 54] width 19 height 19
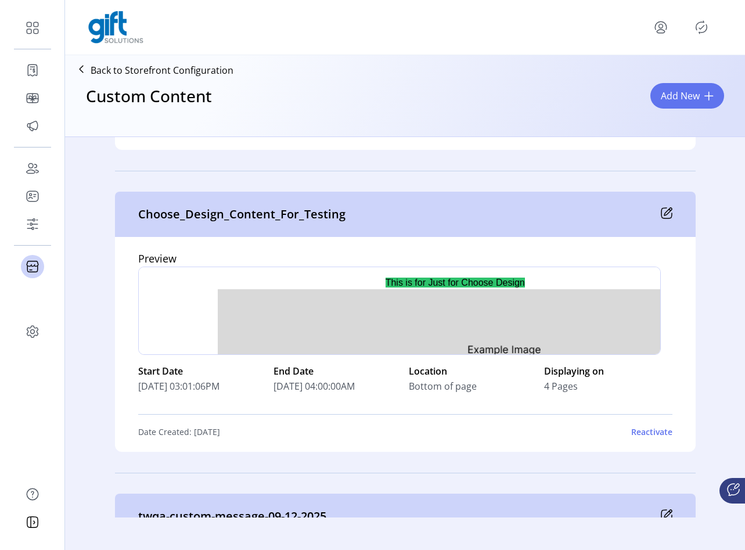
scroll to position [7545, 0]
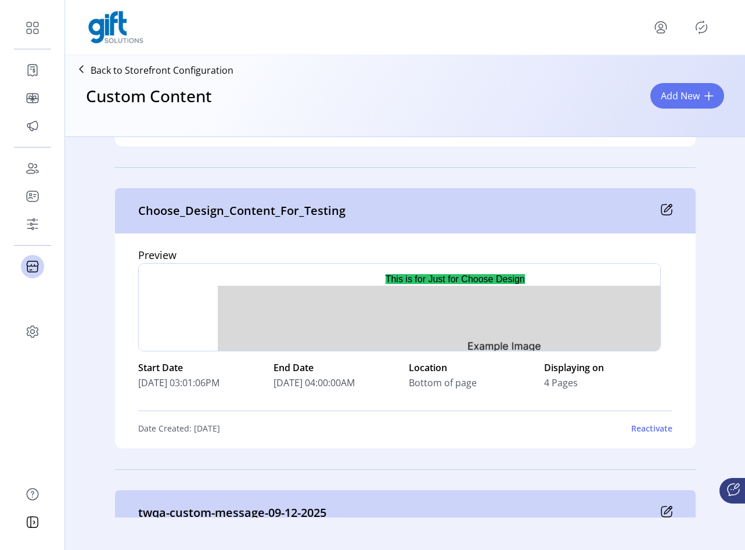
click at [560, 37] on div at bounding box center [405, 27] width 634 height 33
click at [560, 30] on icon "menu" at bounding box center [661, 31] width 8 height 3
click at [560, 74] on span "Sign Out" at bounding box center [619, 73] width 87 height 9
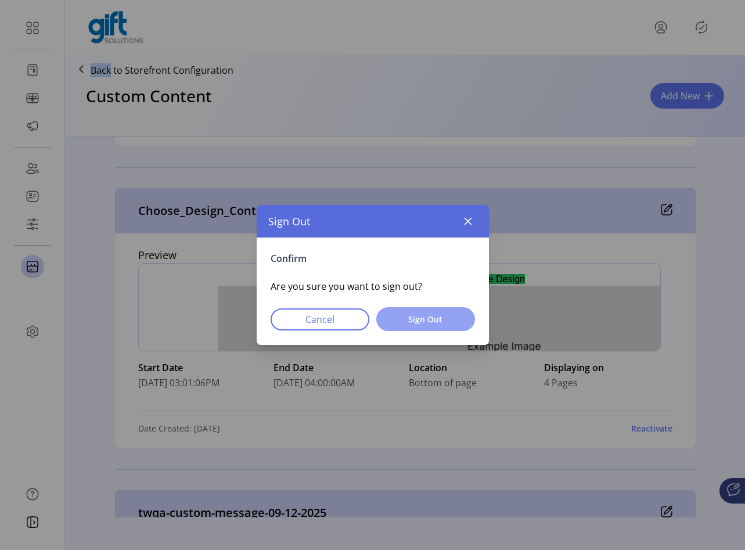
click at [448, 317] on span "Sign Out" at bounding box center [425, 319] width 69 height 12
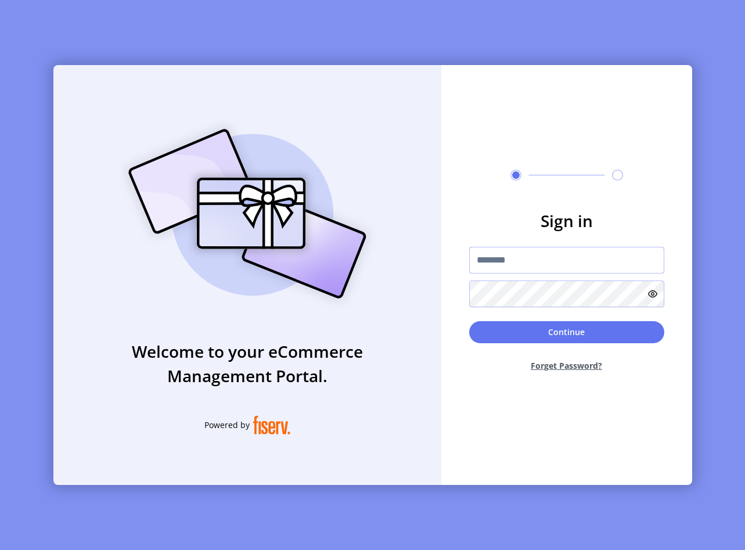
click at [534, 269] on input "text" at bounding box center [566, 260] width 195 height 27
type input "**********"
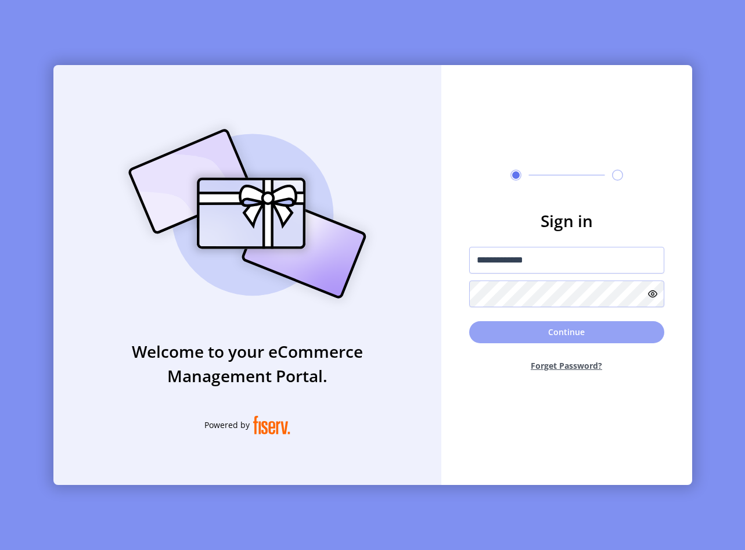
click at [560, 337] on button "Continue" at bounding box center [566, 332] width 195 height 22
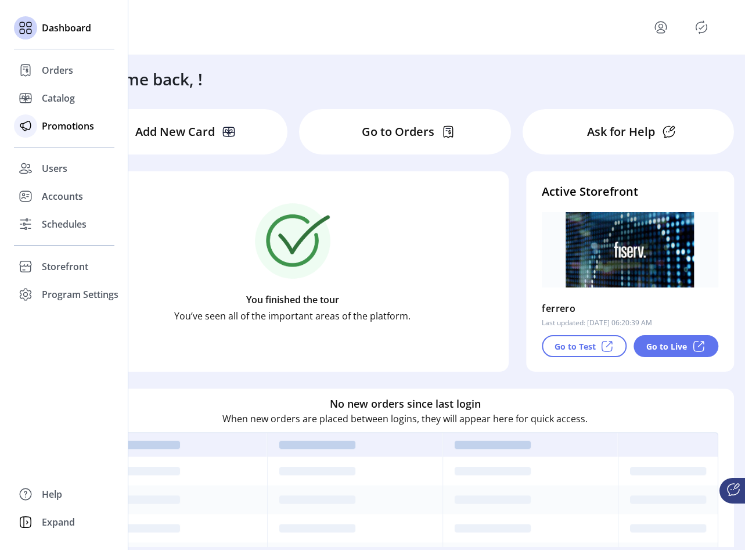
click at [39, 126] on div "Promotions" at bounding box center [64, 126] width 100 height 28
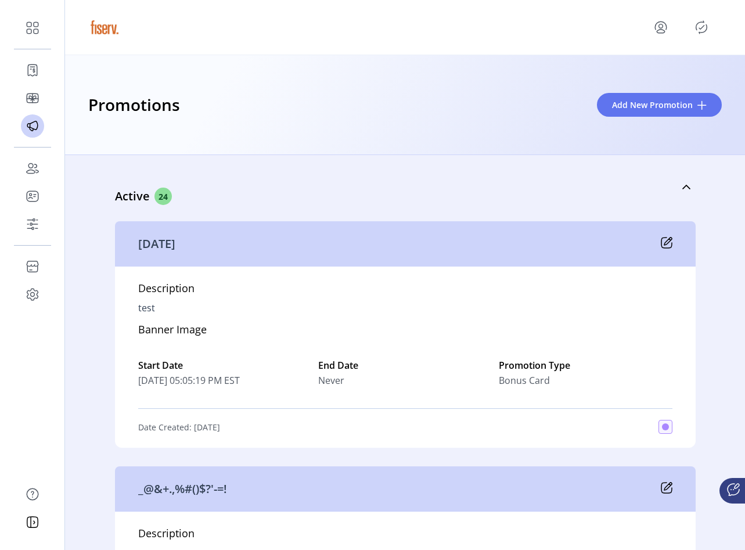
click at [560, 27] on icon "Publisher Panel" at bounding box center [701, 27] width 19 height 19
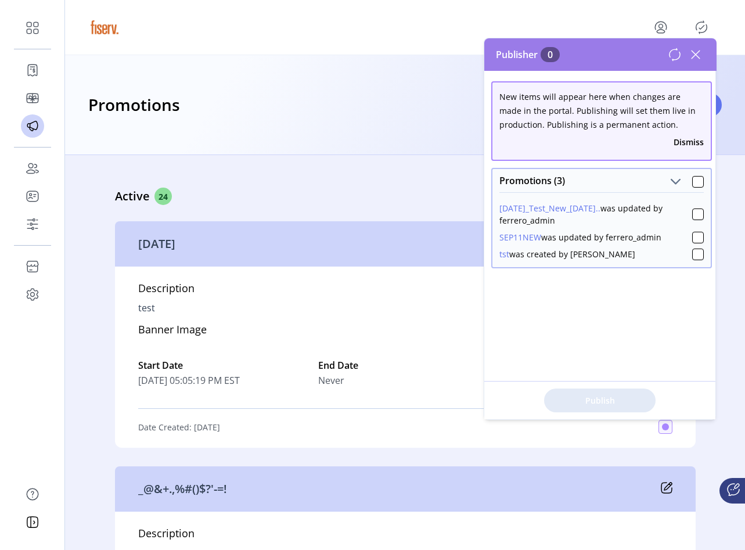
click at [314, 299] on div "Description test Banner Image Start Date 09/04/2025 05:05:19 PM EST End Date Ne…" at bounding box center [405, 357] width 581 height 181
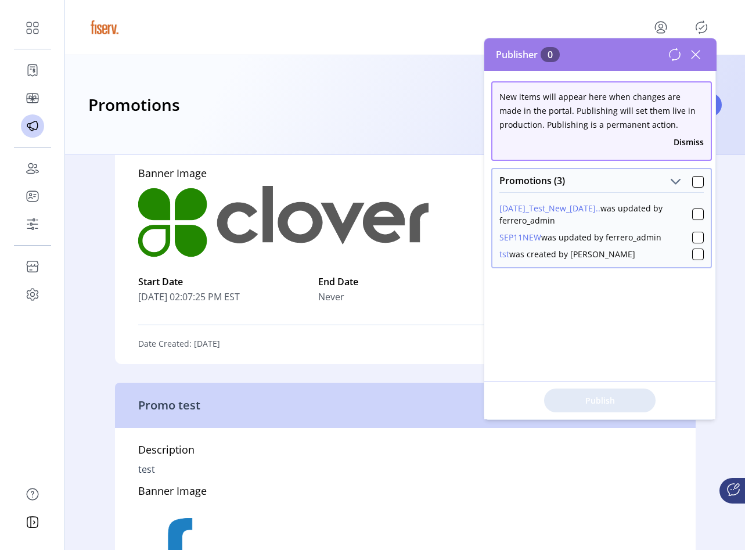
scroll to position [418, 0]
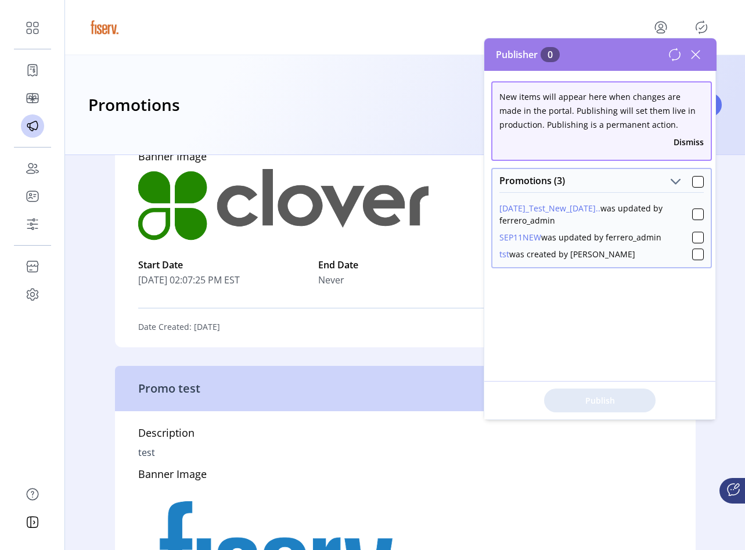
click at [560, 53] on icon at bounding box center [696, 55] width 8 height 8
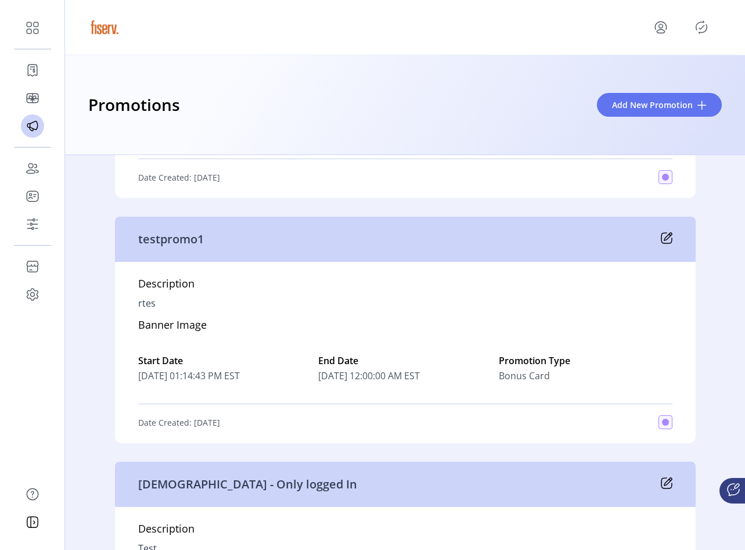
scroll to position [5899, 0]
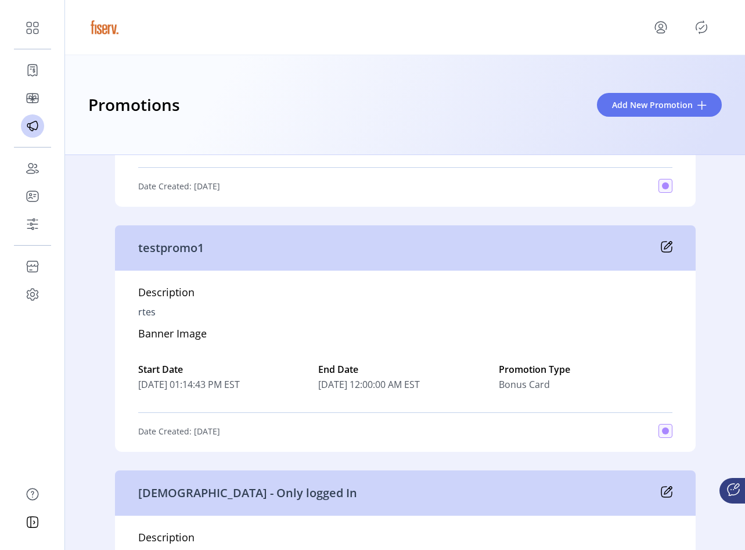
click at [178, 252] on p "testpromo1" at bounding box center [171, 247] width 66 height 17
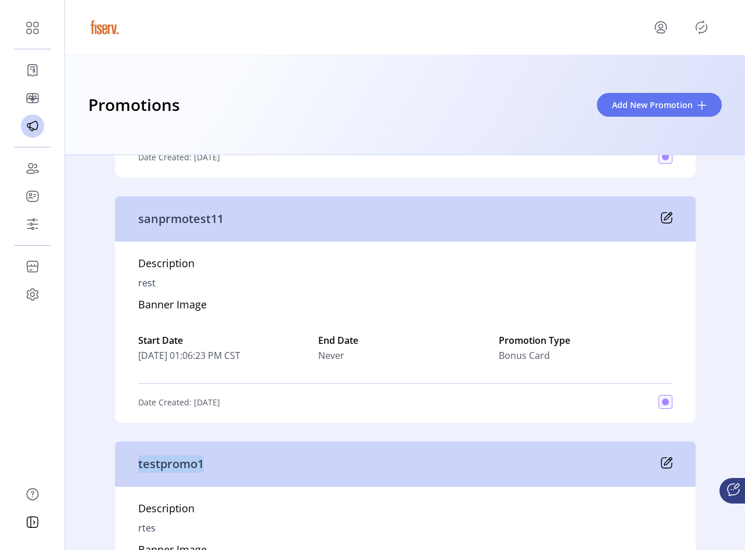
scroll to position [5666, 0]
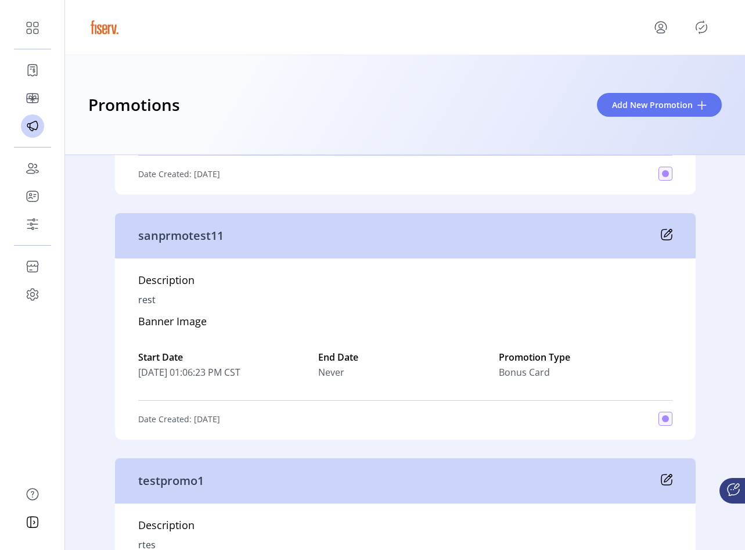
click at [151, 236] on p "sanprmotest11" at bounding box center [180, 235] width 85 height 17
copy p "sanprmotest11"
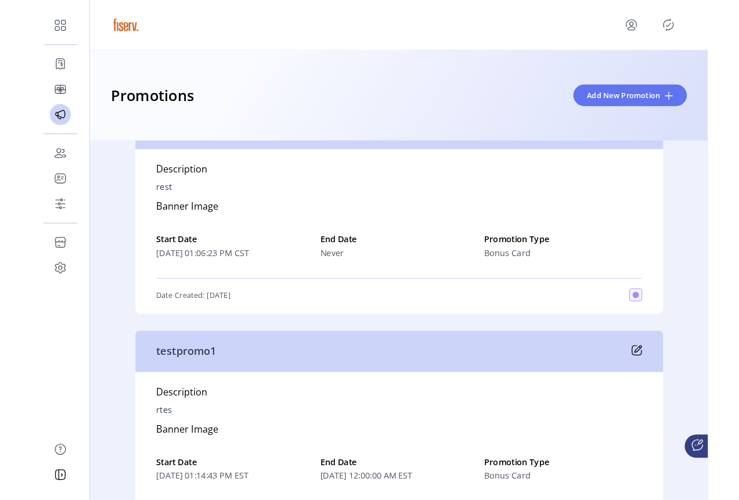
scroll to position [5782, 0]
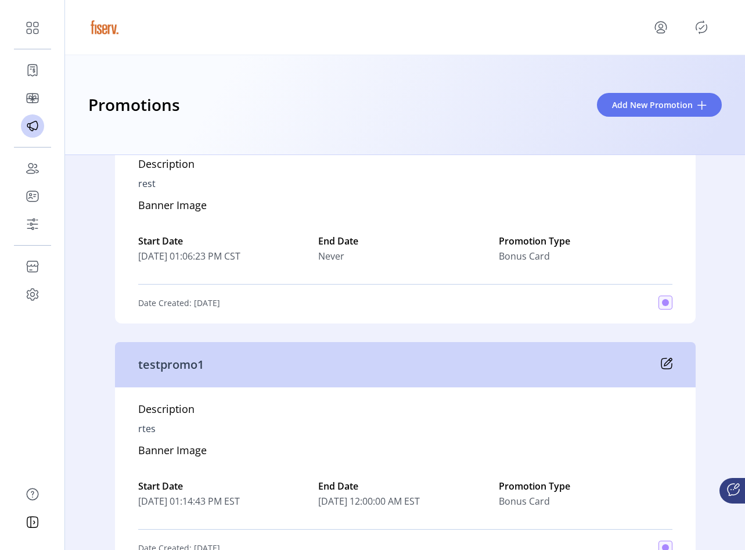
click at [191, 362] on p "testpromo1" at bounding box center [171, 364] width 66 height 17
copy p "testpromo1"
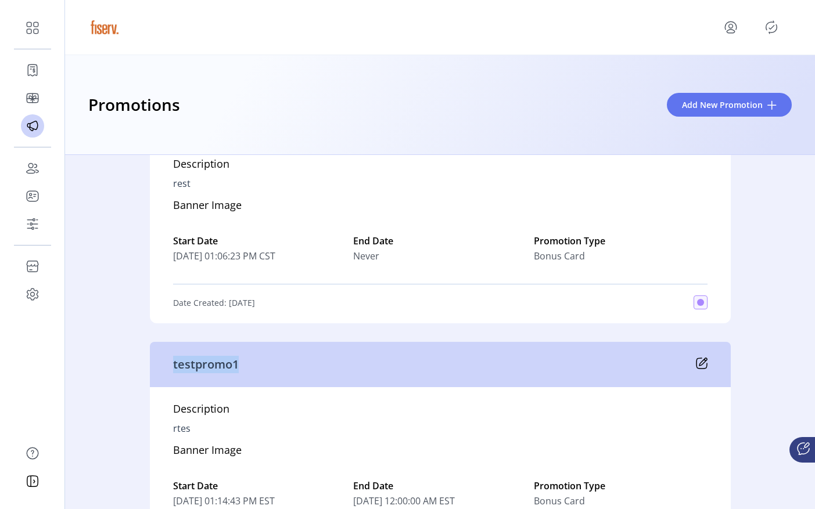
click at [560, 27] on icon "menu" at bounding box center [730, 27] width 19 height 19
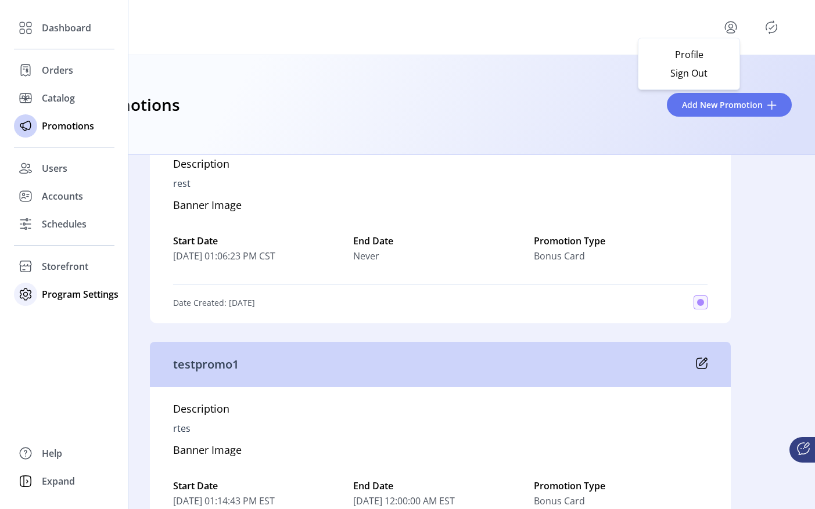
click at [41, 281] on div "Program Settings" at bounding box center [64, 295] width 100 height 28
click at [54, 274] on div "Storefront" at bounding box center [64, 267] width 100 height 28
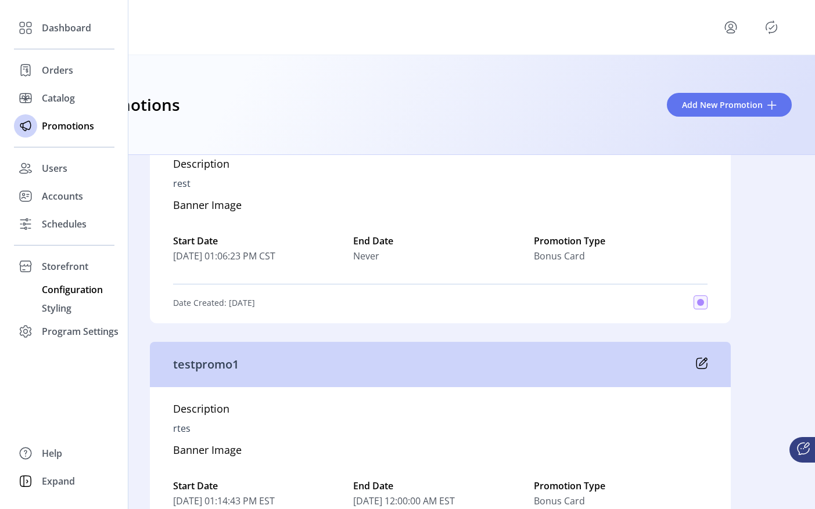
click at [69, 294] on span "Configuration" at bounding box center [72, 290] width 61 height 14
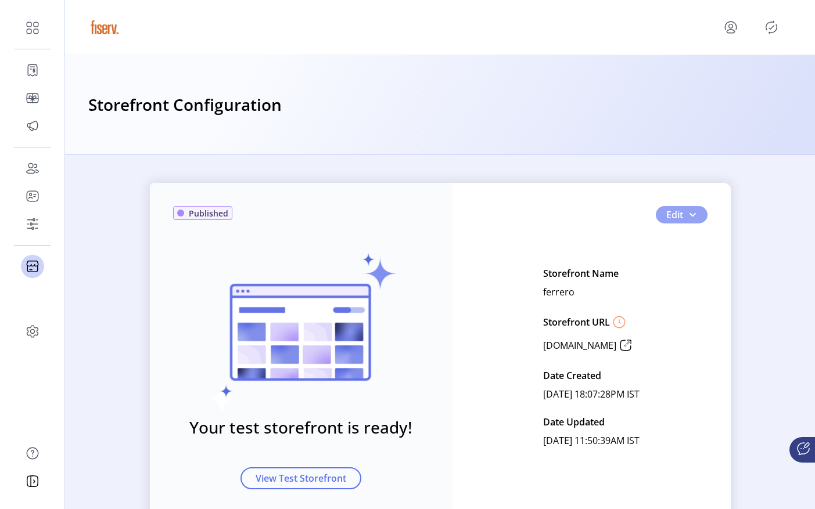
click at [560, 214] on button "Edit" at bounding box center [682, 214] width 52 height 17
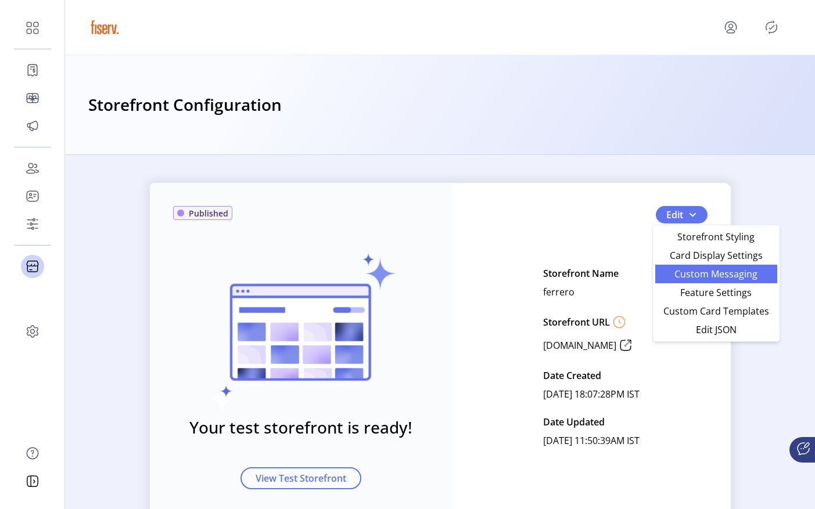
click at [560, 266] on link "Custom Messaging" at bounding box center [716, 274] width 122 height 19
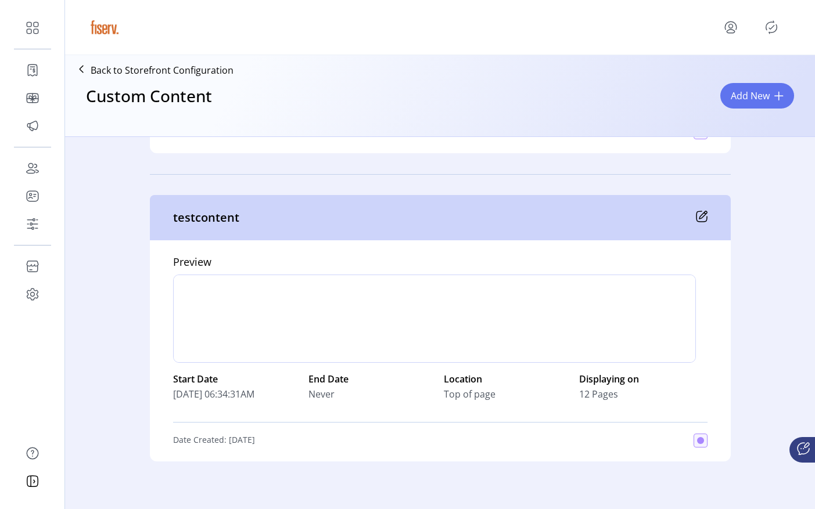
scroll to position [297, 0]
click at [696, 219] on icon at bounding box center [702, 215] width 12 height 12
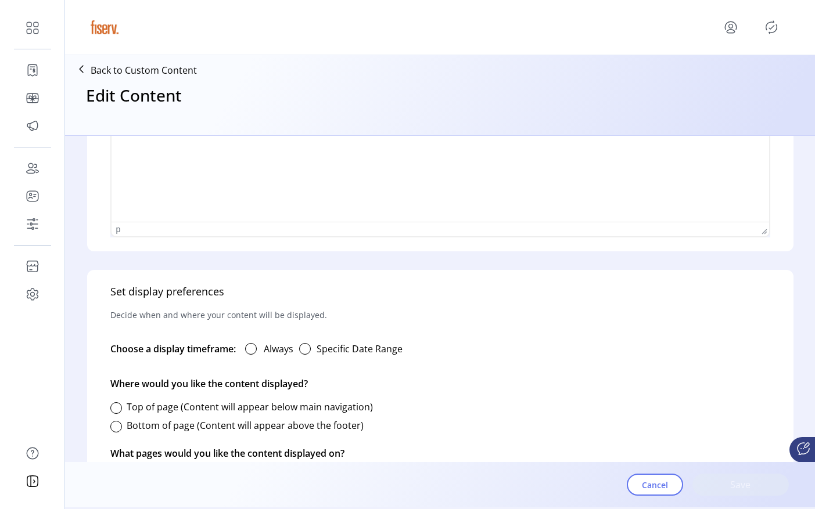
type input "**********"
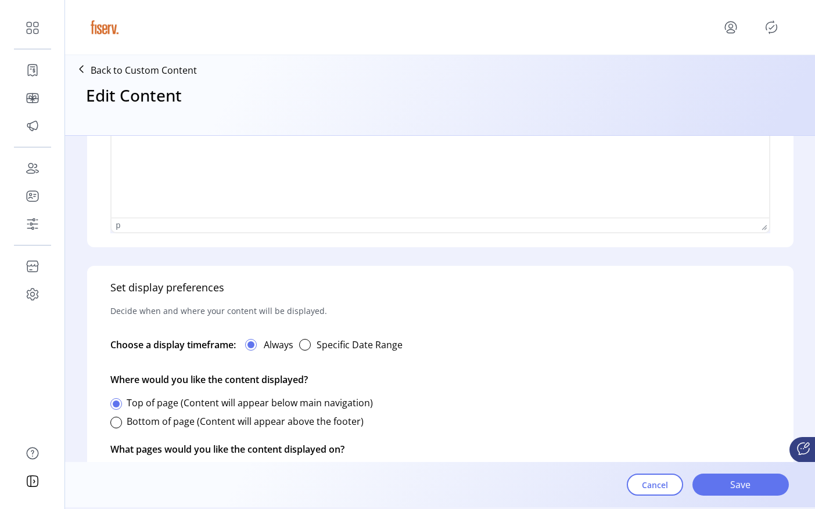
scroll to position [822, 0]
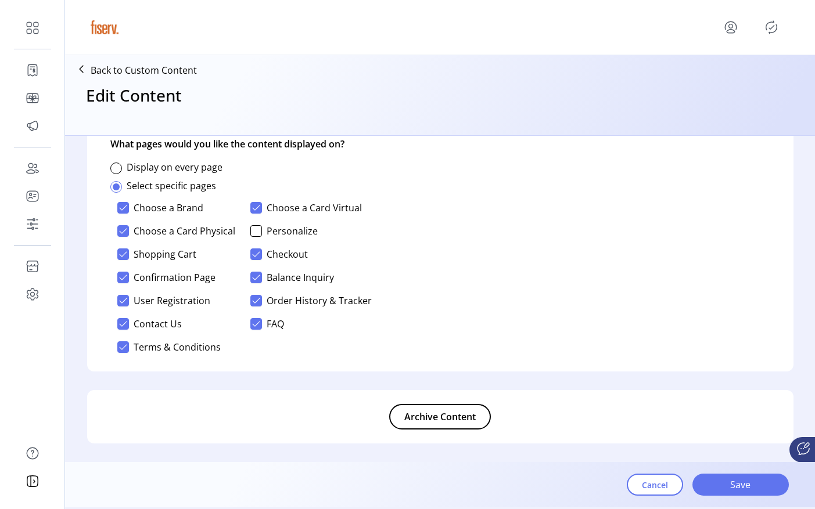
click at [439, 416] on span "Archive Content" at bounding box center [439, 417] width 71 height 14
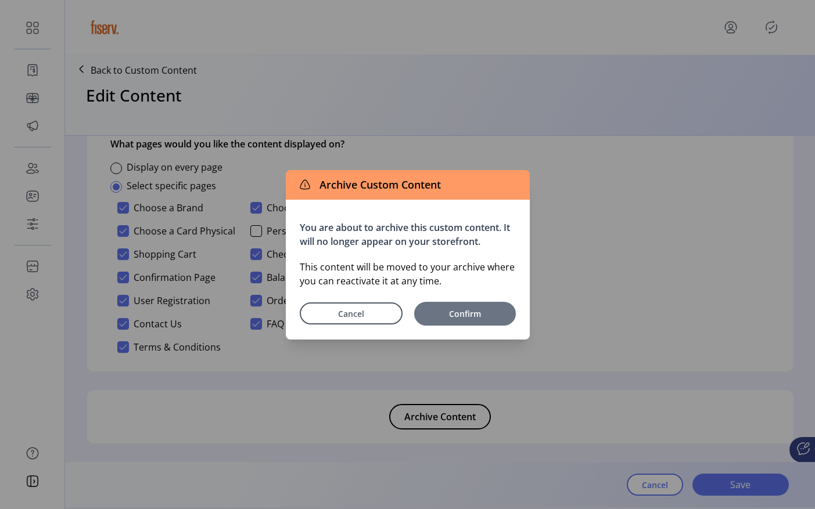
click at [497, 306] on button "Confirm" at bounding box center [465, 314] width 102 height 24
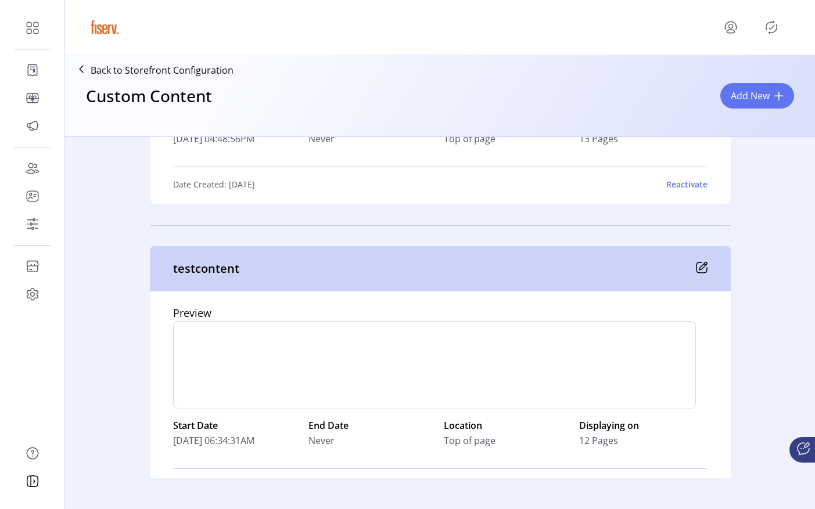
scroll to position [2179, 0]
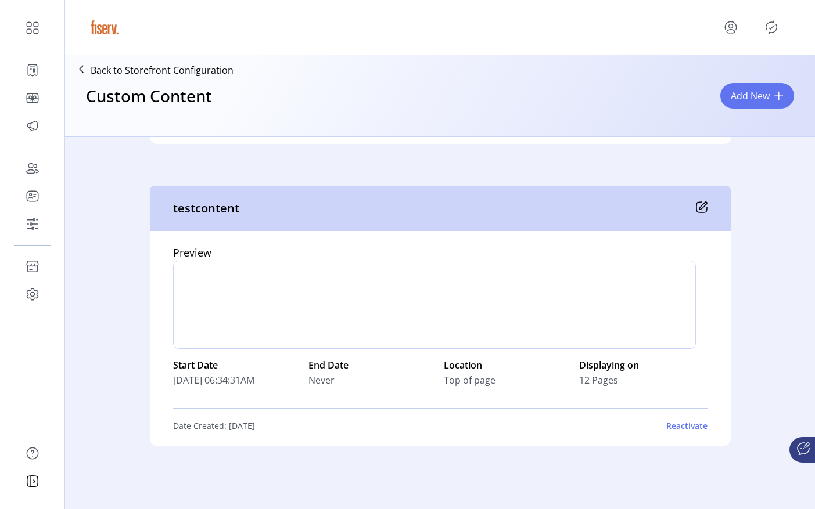
click at [700, 211] on icon at bounding box center [702, 208] width 12 height 12
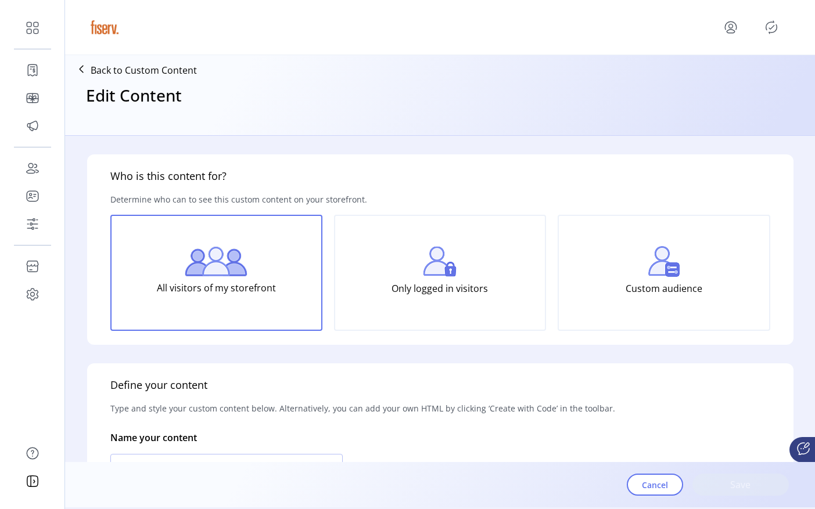
type input "**********"
click at [770, 27] on icon "Publisher Panel" at bounding box center [771, 27] width 19 height 19
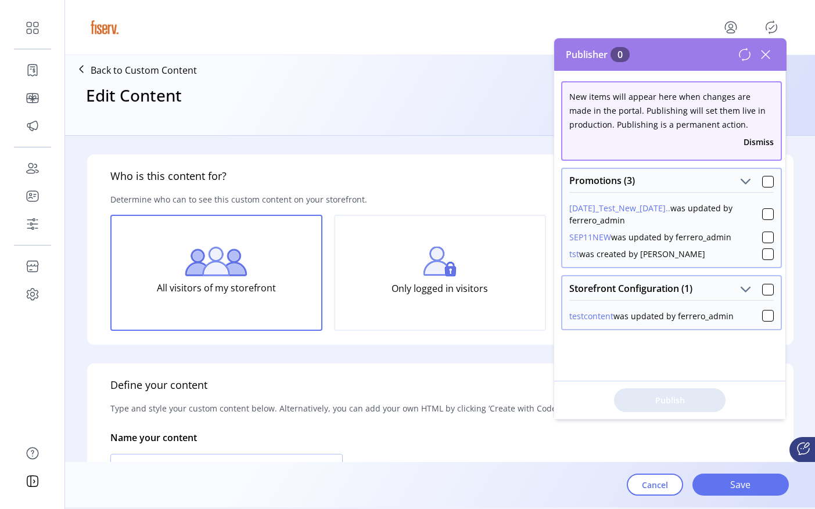
click at [749, 143] on button "Dismiss" at bounding box center [758, 142] width 30 height 12
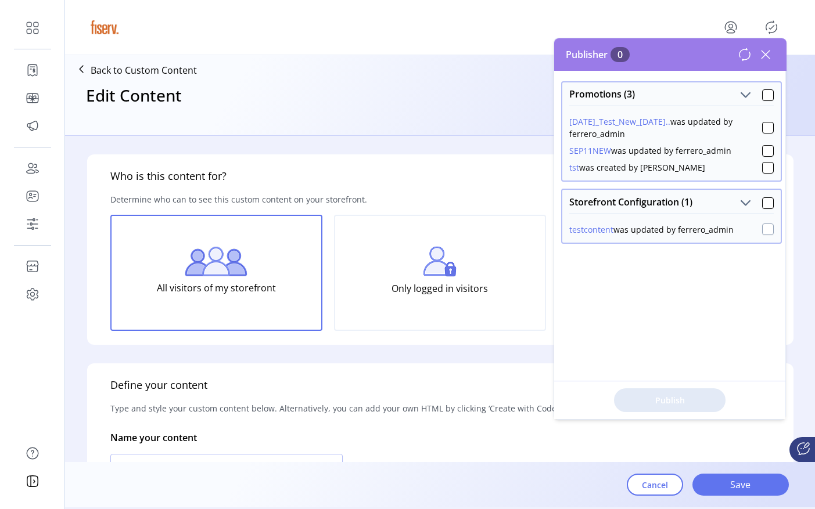
click at [764, 228] on div at bounding box center [768, 230] width 12 height 12
click at [662, 396] on span "Publish 1 Items" at bounding box center [669, 400] width 81 height 12
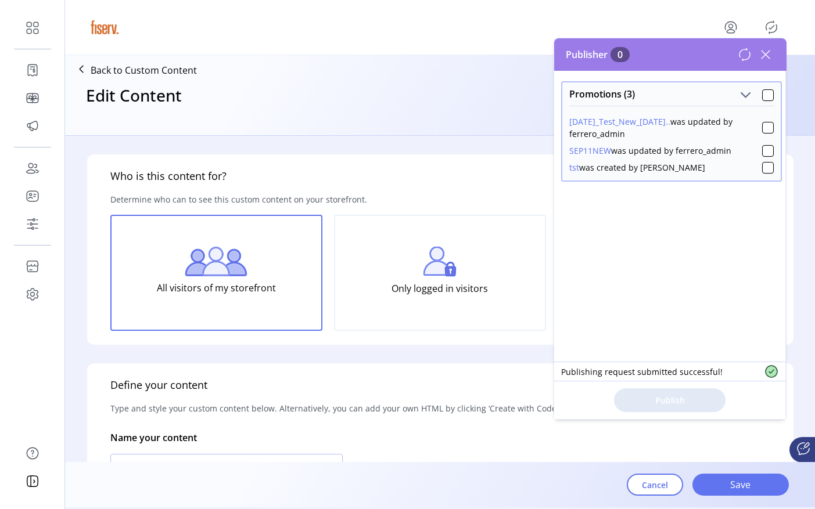
click at [769, 60] on icon at bounding box center [765, 54] width 19 height 19
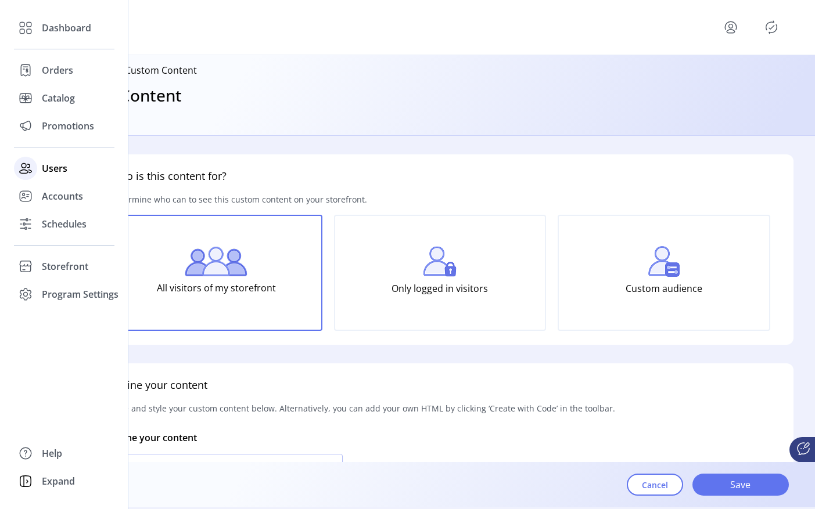
click at [36, 164] on div at bounding box center [25, 168] width 23 height 23
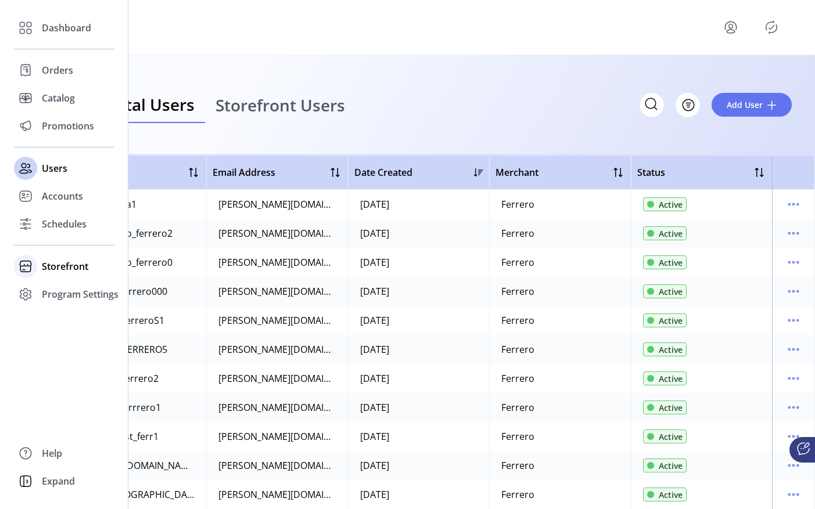
click at [56, 269] on span "Storefront" at bounding box center [65, 267] width 46 height 14
click at [59, 288] on span "Configuration" at bounding box center [72, 290] width 61 height 14
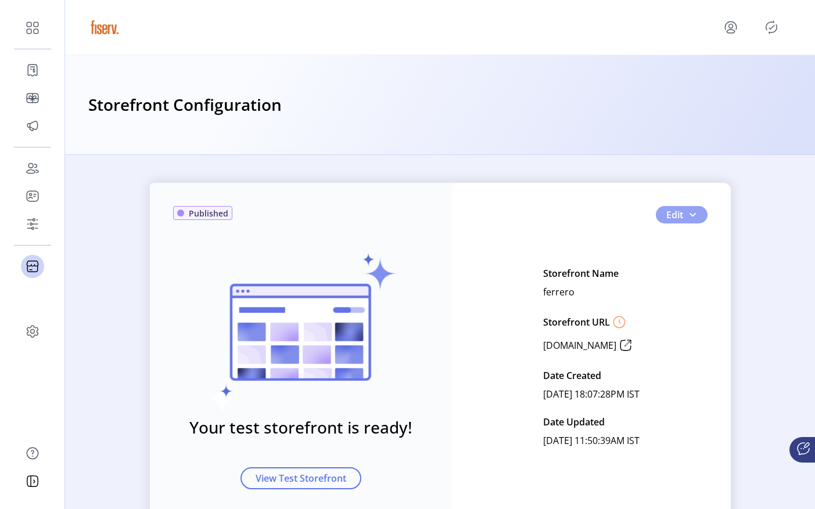
click at [691, 217] on span "button" at bounding box center [692, 214] width 9 height 9
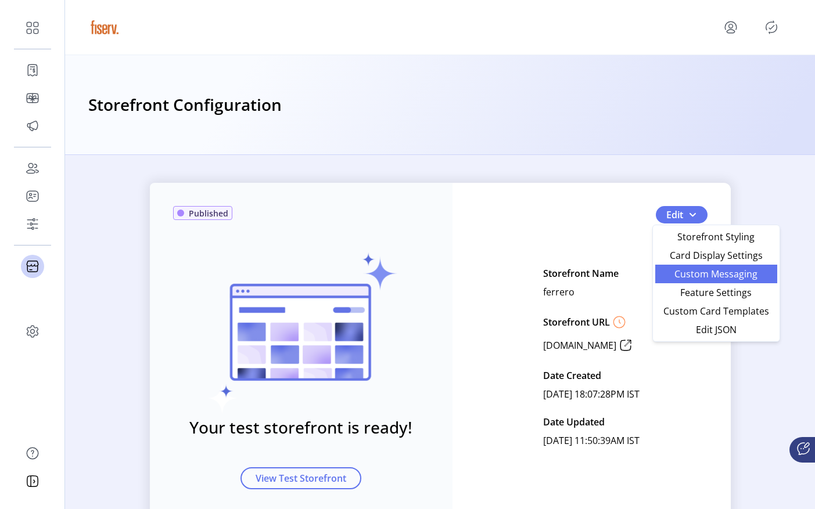
click at [698, 276] on span "Custom Messaging" at bounding box center [716, 273] width 108 height 9
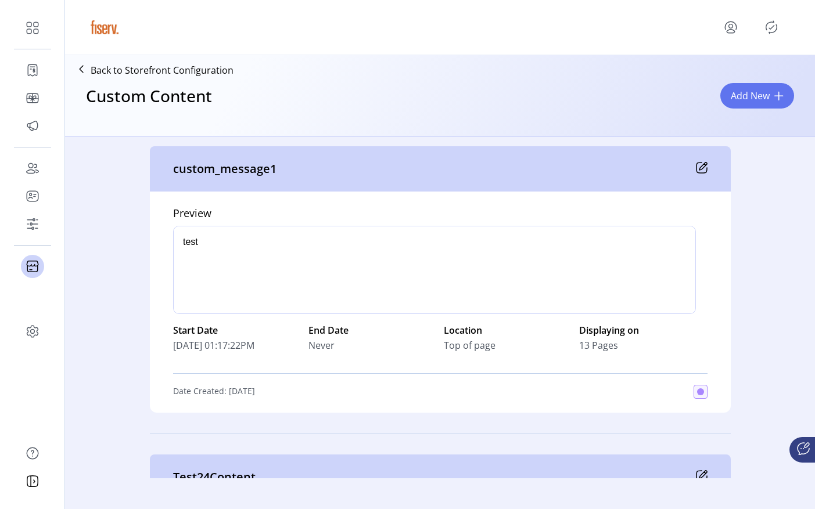
scroll to position [27, 0]
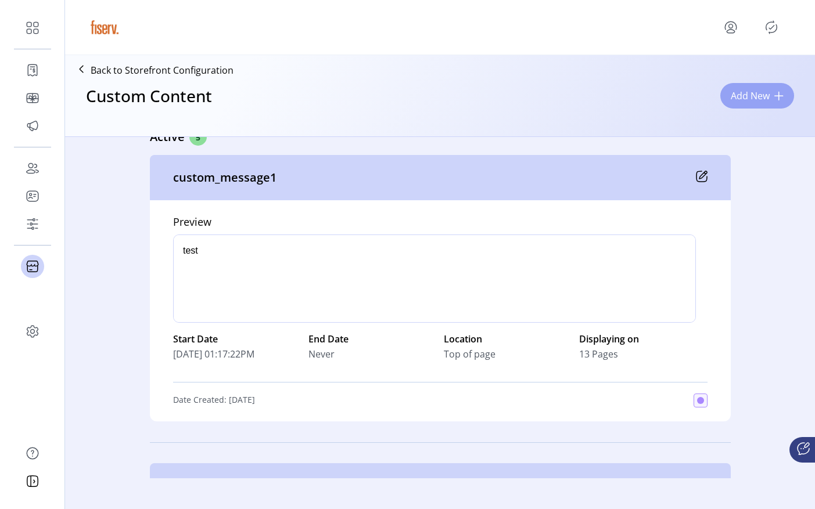
click at [746, 88] on button "Add New" at bounding box center [757, 96] width 74 height 26
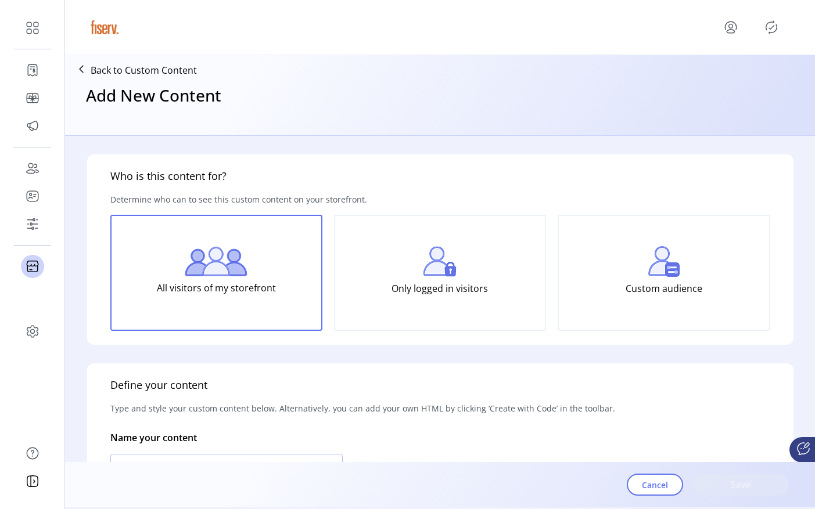
click at [172, 71] on p "Back to Custom Content" at bounding box center [144, 70] width 106 height 14
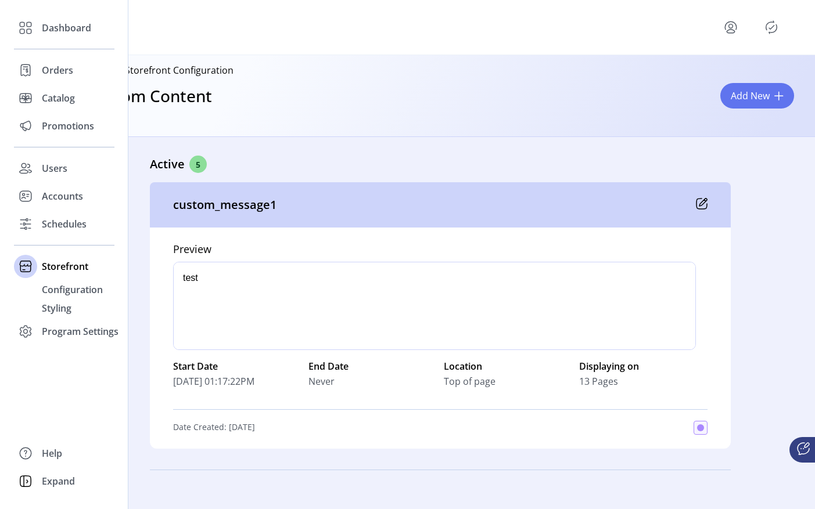
click at [3, 128] on div "Dashboard Orders Catalog Promotions Users Accounts Schedules Storefront Configu…" at bounding box center [64, 254] width 128 height 509
click at [60, 128] on span "Promotions" at bounding box center [68, 126] width 52 height 14
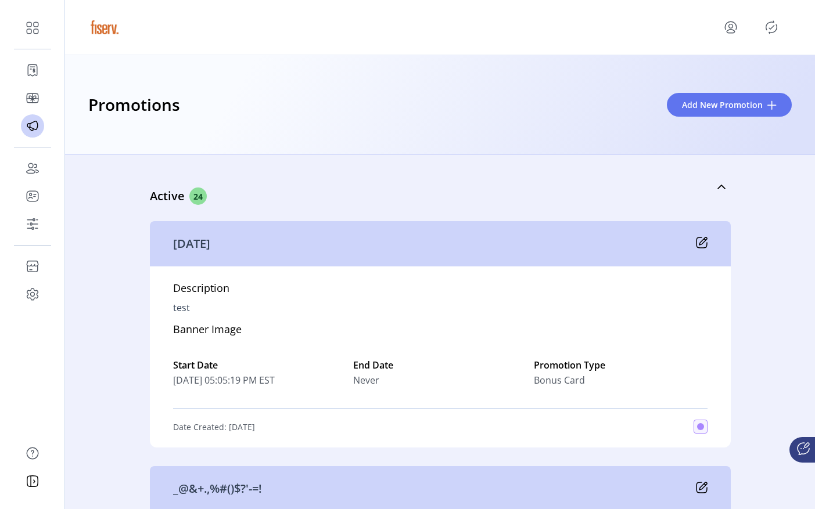
click at [708, 120] on div "Promotions Add New Promotion" at bounding box center [440, 105] width 750 height 100
click at [700, 113] on button "Add New Promotion" at bounding box center [729, 105] width 125 height 24
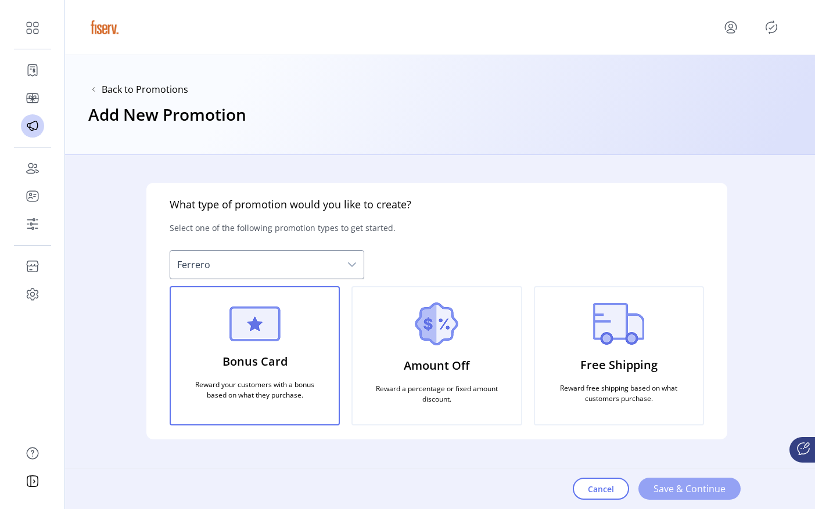
click at [676, 493] on span "Save & Continue" at bounding box center [689, 489] width 72 height 14
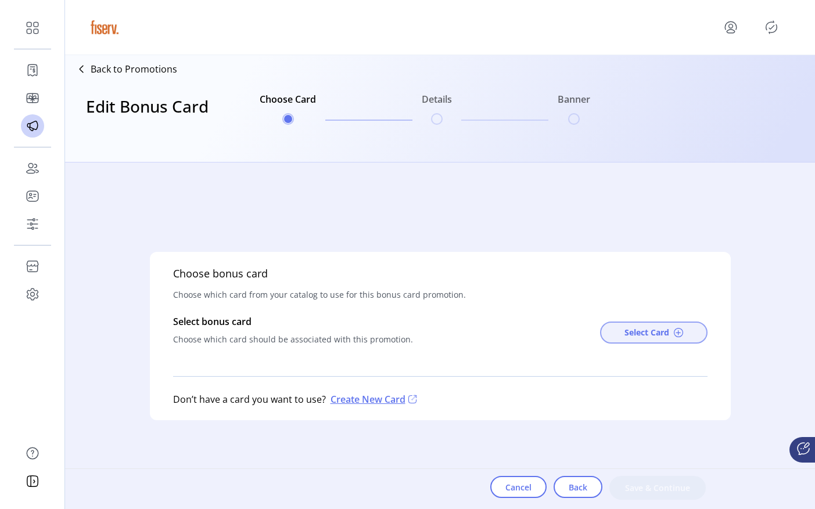
click at [645, 330] on span "Select Card" at bounding box center [646, 332] width 45 height 12
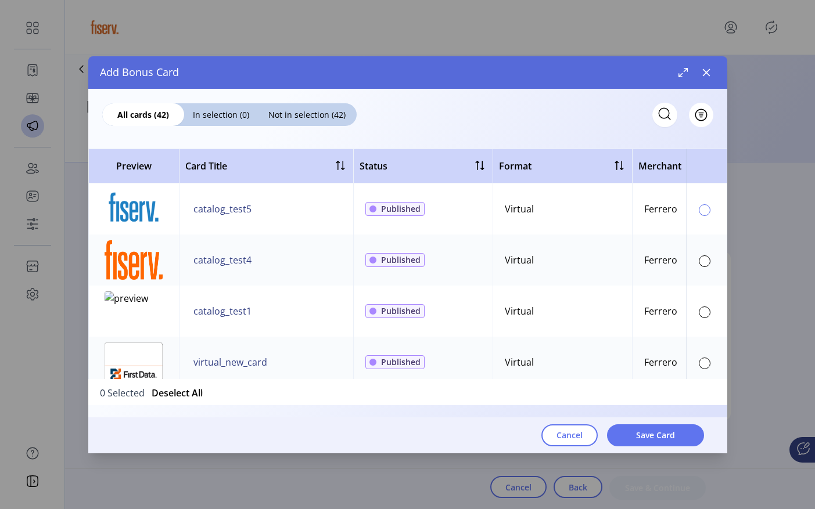
click at [703, 211] on div at bounding box center [705, 210] width 12 height 12
click at [632, 443] on button "Save Card" at bounding box center [655, 436] width 97 height 22
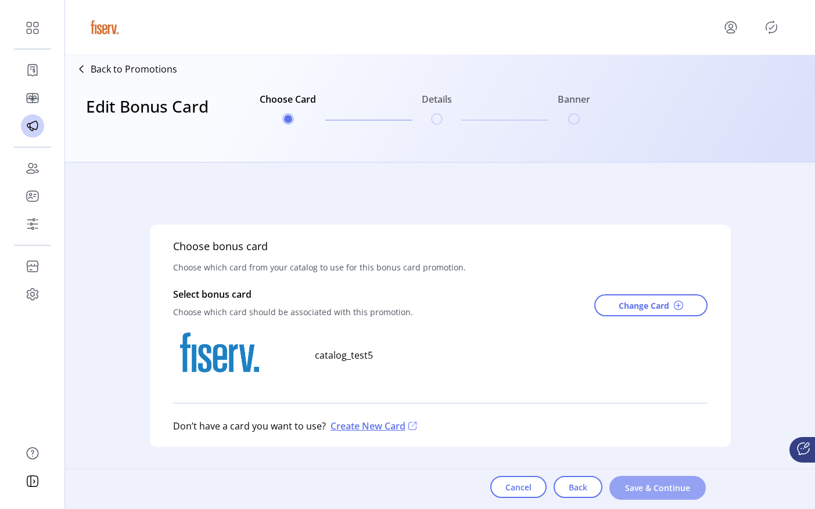
click at [628, 484] on span "Save & Continue" at bounding box center [657, 488] width 66 height 12
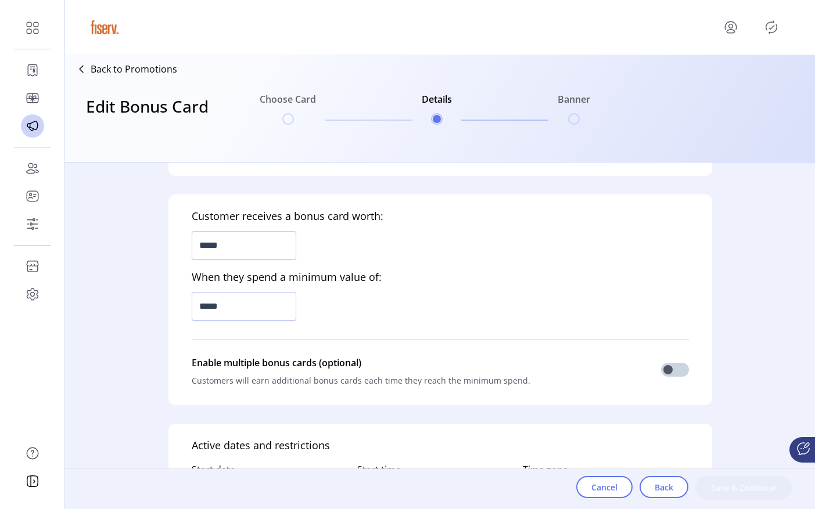
scroll to position [401, 0]
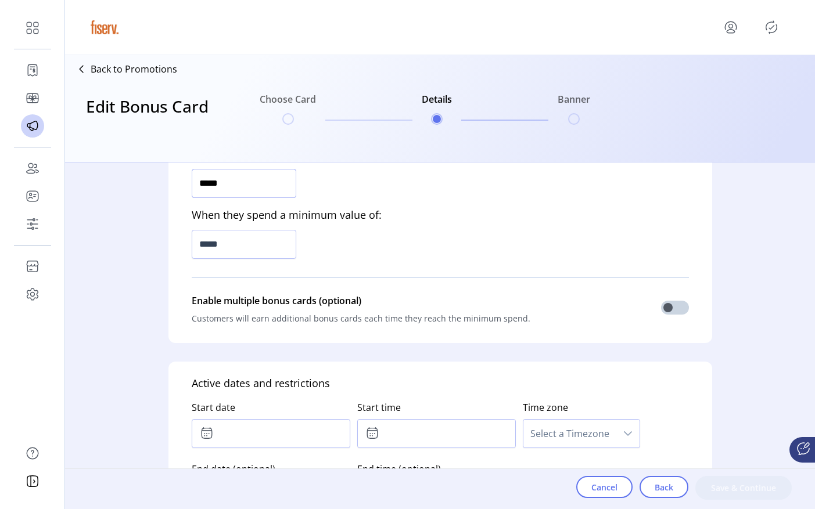
click at [264, 184] on input "*****" at bounding box center [244, 183] width 105 height 29
type input "*****"
click at [245, 245] on input "*****" at bounding box center [244, 244] width 105 height 29
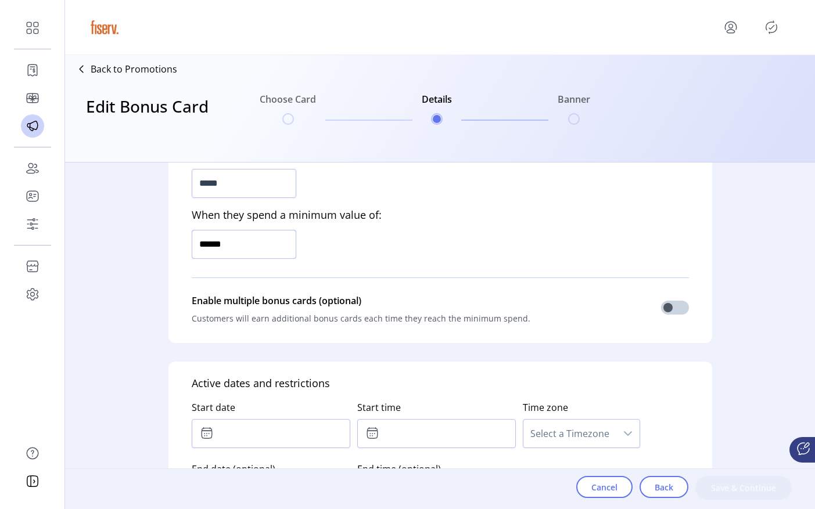
type input "*******"
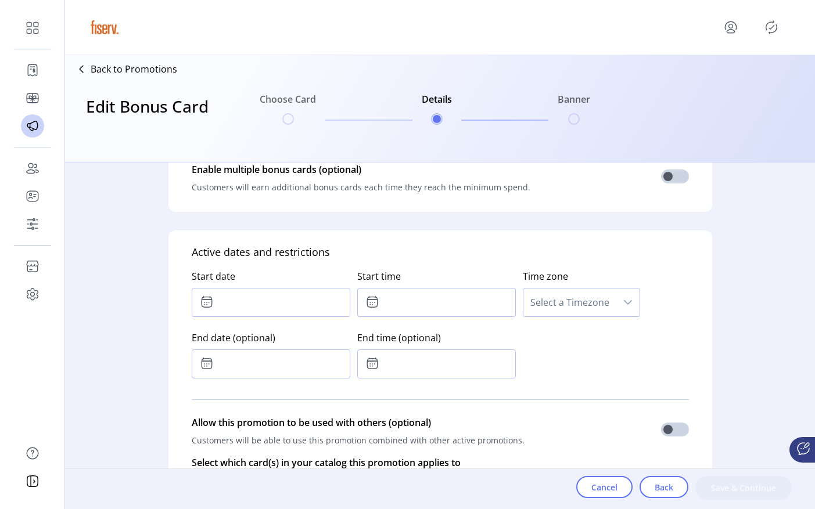
scroll to position [537, 0]
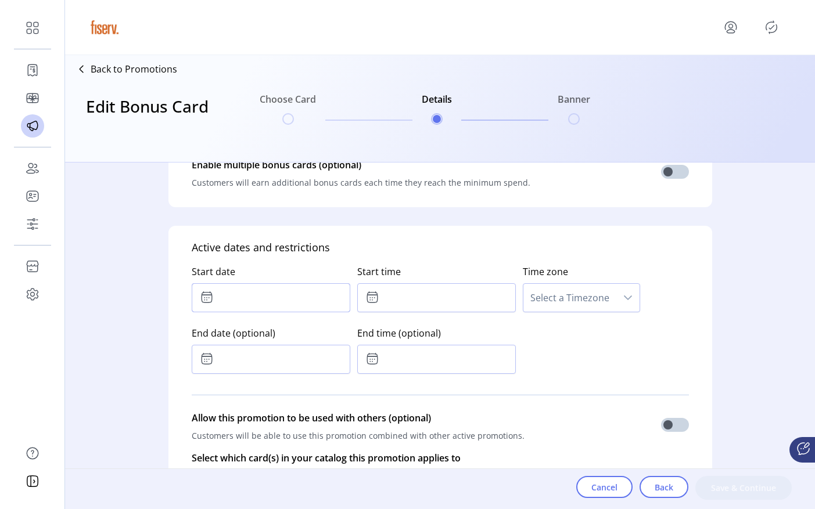
click at [249, 297] on input "text" at bounding box center [271, 297] width 159 height 29
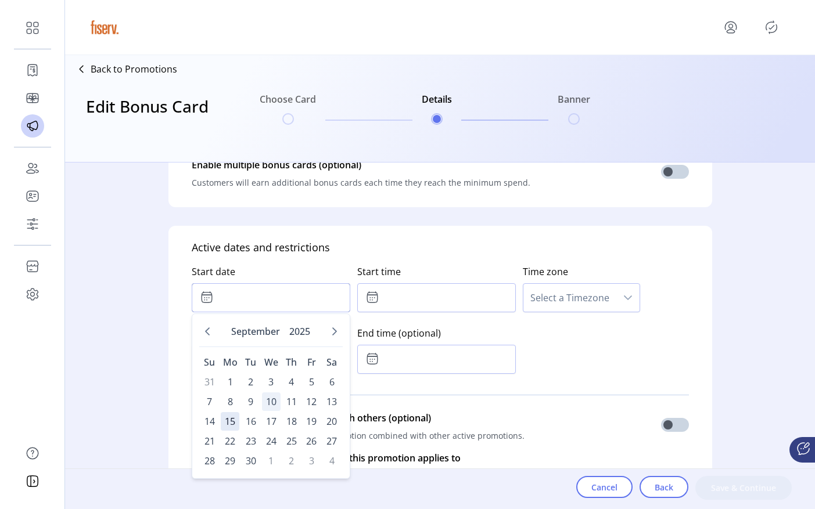
click at [275, 404] on span "10" at bounding box center [271, 402] width 19 height 19
type input "**********"
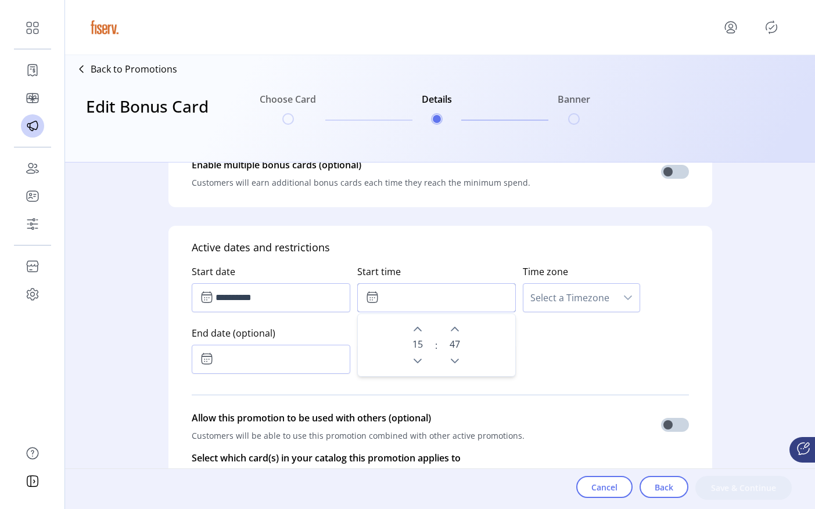
click at [430, 294] on input "text" at bounding box center [436, 297] width 159 height 29
click at [458, 324] on button "Next Minute" at bounding box center [455, 329] width 16 height 16
type input "*****"
click at [557, 296] on span "Select a Timezone" at bounding box center [569, 298] width 93 height 28
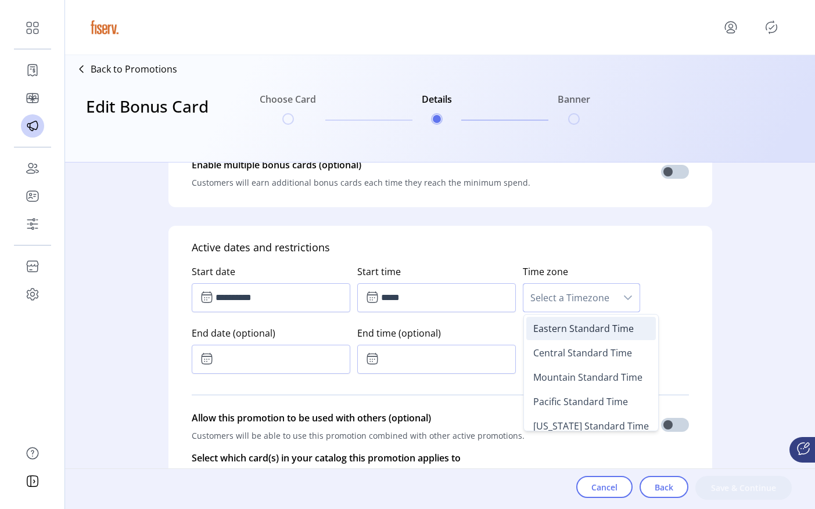
click at [541, 330] on span "Eastern Standard Time" at bounding box center [583, 328] width 100 height 13
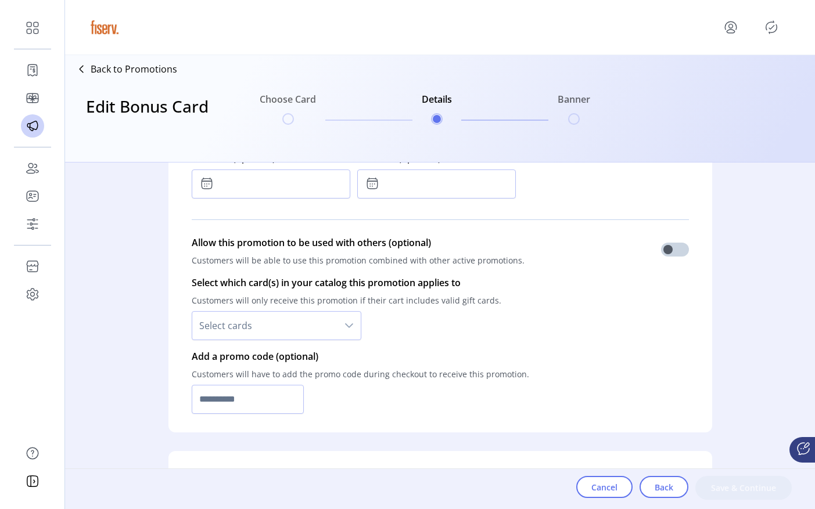
scroll to position [830, 0]
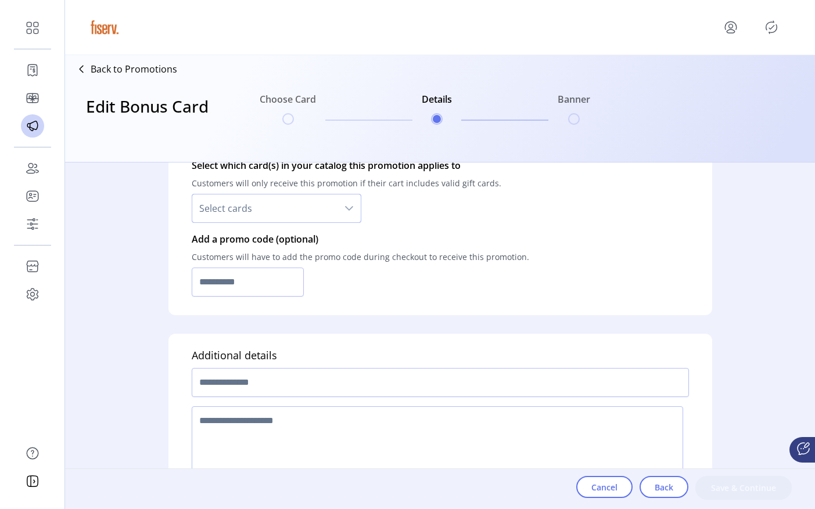
click at [301, 210] on span "Select cards" at bounding box center [264, 209] width 145 height 28
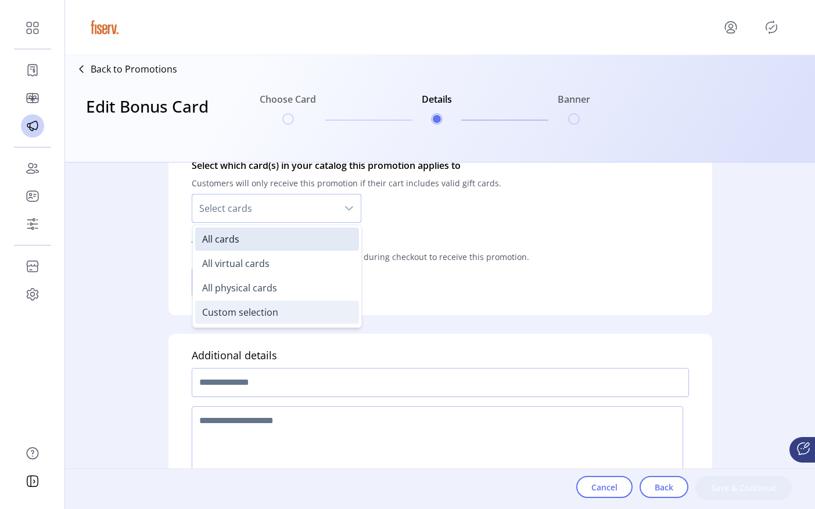
click at [267, 310] on span "Custom selection" at bounding box center [240, 312] width 76 height 13
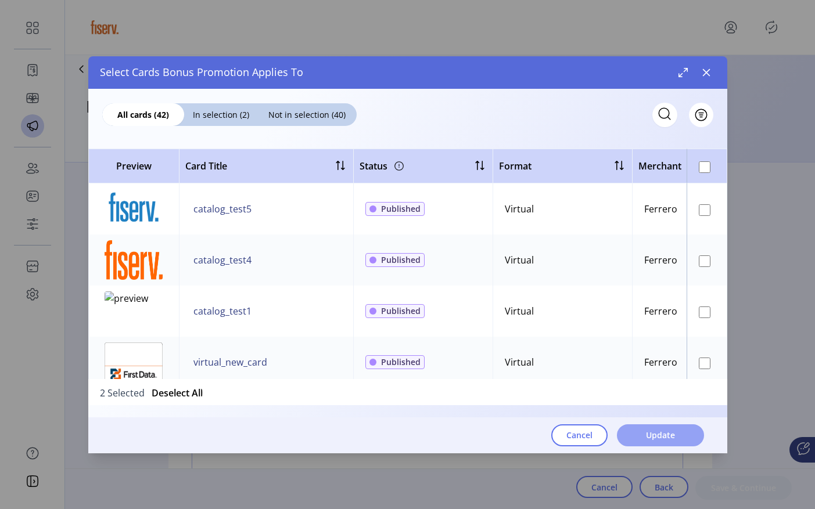
click at [651, 442] on button "Update" at bounding box center [660, 436] width 87 height 22
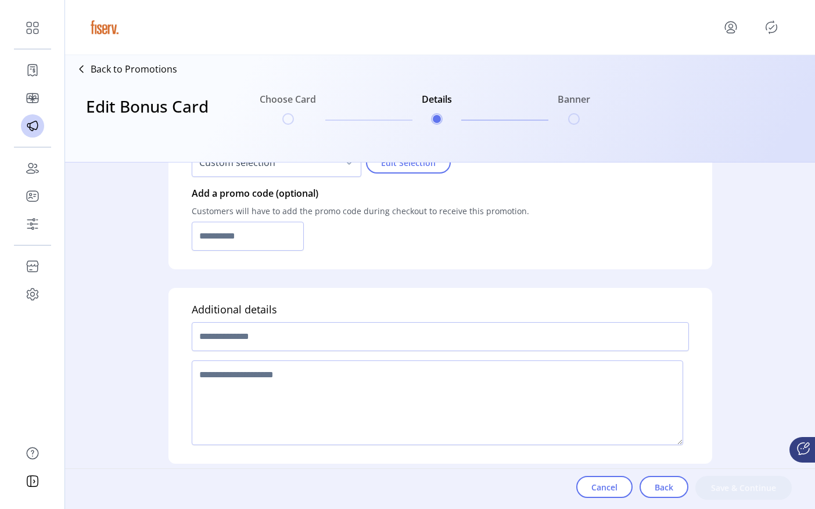
scroll to position [877, 0]
click at [308, 337] on input "text" at bounding box center [440, 335] width 497 height 29
type input "*********"
click at [286, 389] on textarea at bounding box center [437, 402] width 491 height 85
type textarea "****"
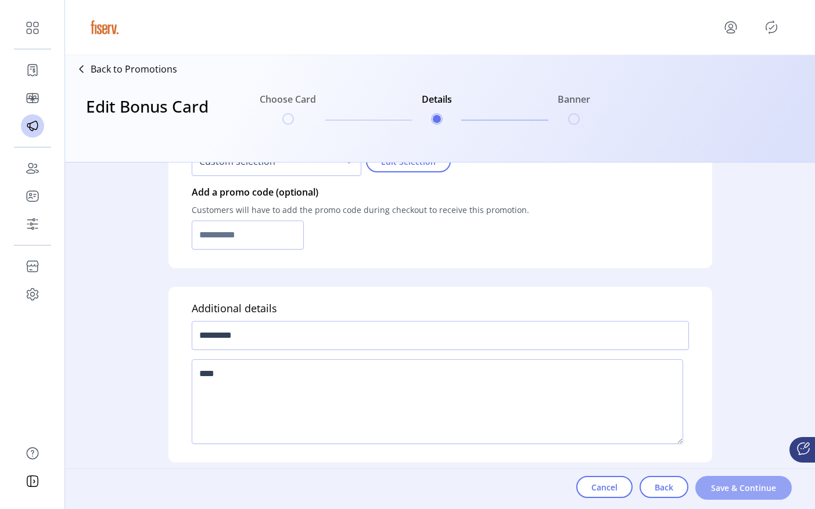
click at [738, 480] on button "Save & Continue" at bounding box center [743, 488] width 96 height 24
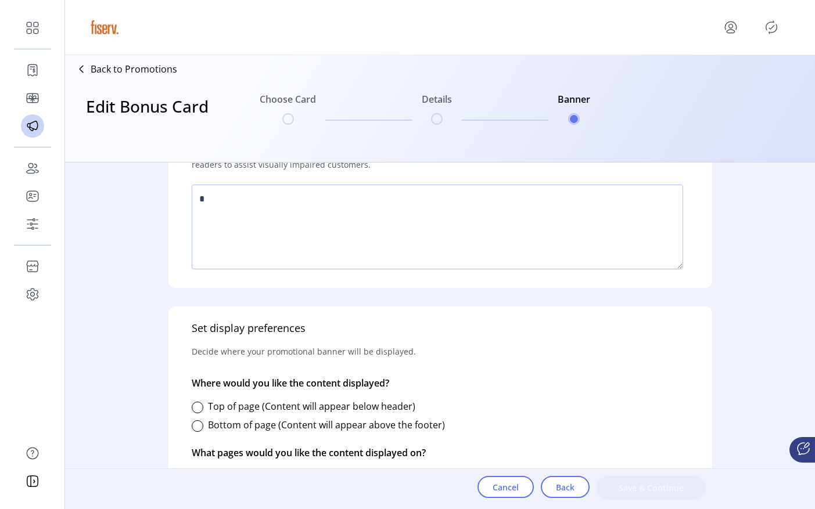
scroll to position [493, 0]
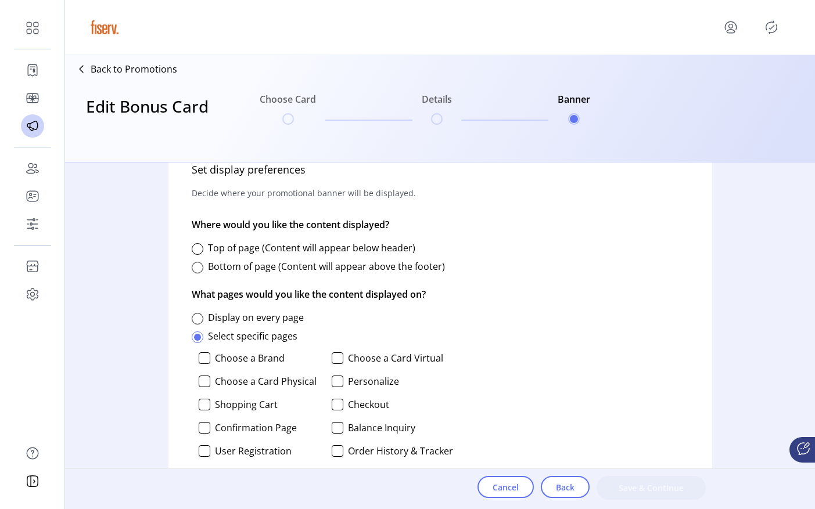
click at [197, 259] on div "Bottom of page (Content will appear above the footer)" at bounding box center [318, 266] width 253 height 23
click at [200, 251] on div at bounding box center [198, 249] width 12 height 12
click at [197, 317] on div at bounding box center [198, 319] width 12 height 12
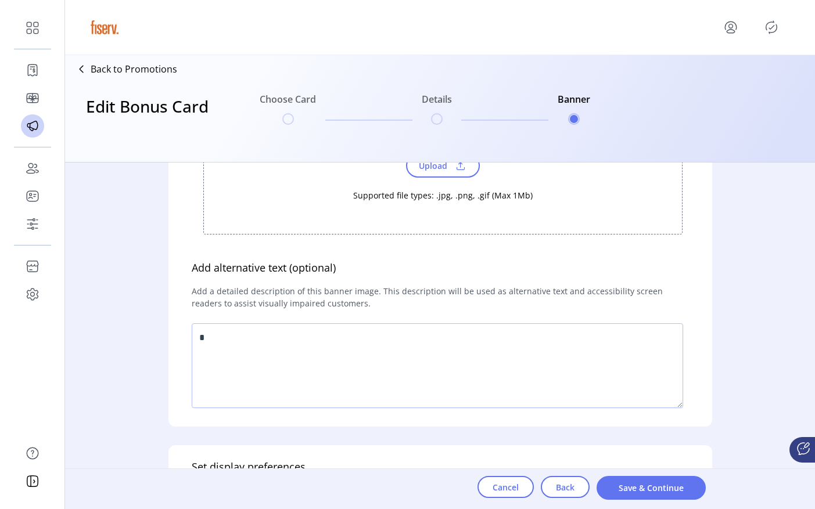
scroll to position [391, 0]
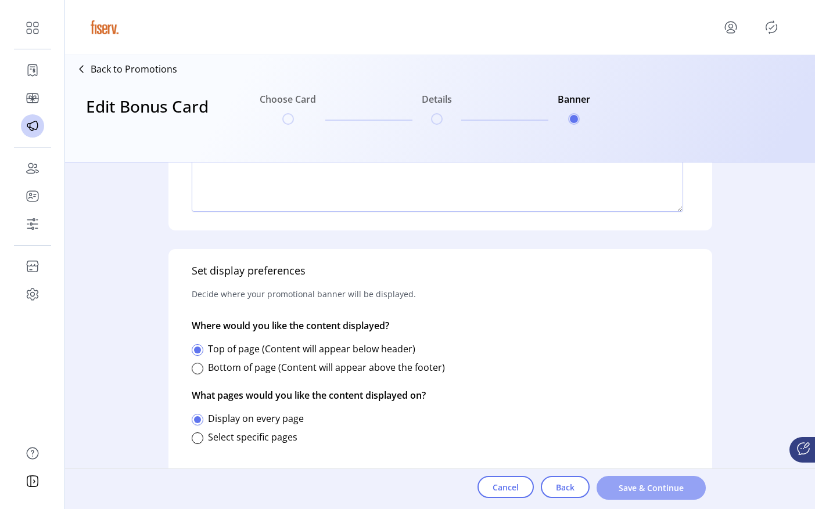
click at [617, 478] on button "Save & Continue" at bounding box center [650, 488] width 109 height 24
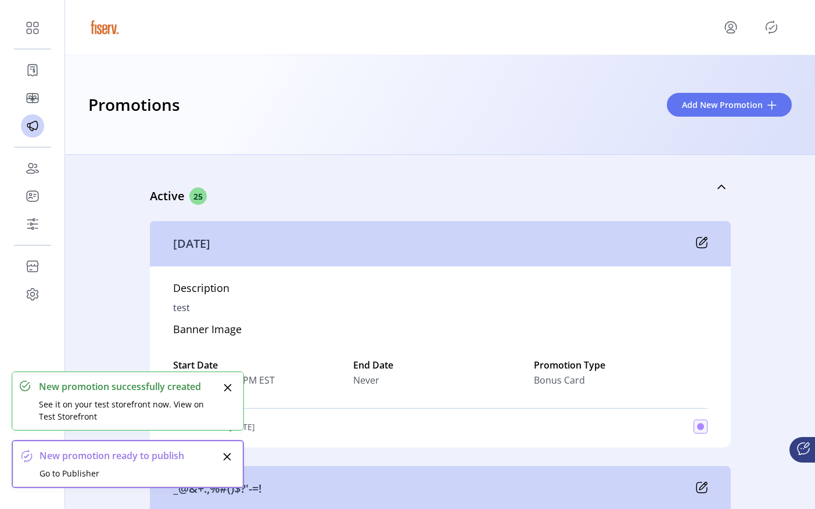
click at [775, 32] on div "Preview Promotion Success! We’ve saved your promotion. You can view a preview o…" at bounding box center [407, 254] width 815 height 509
click at [773, 31] on icon "Publisher Panel" at bounding box center [771, 27] width 19 height 19
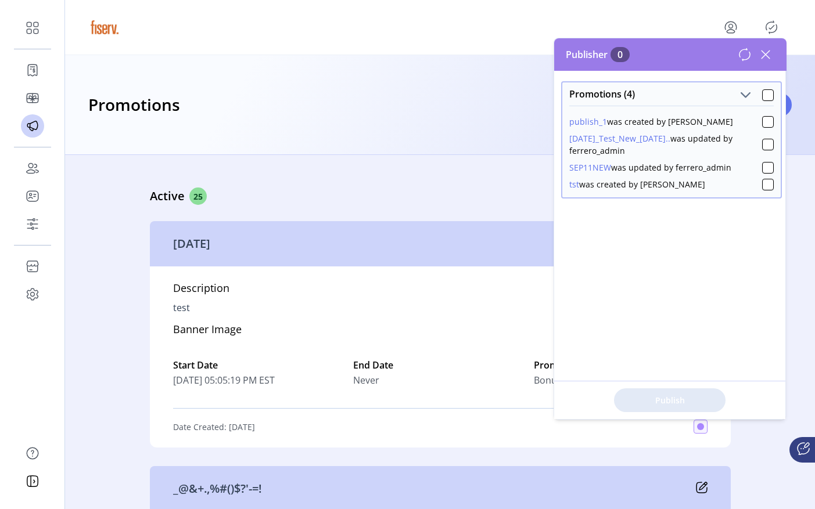
click at [764, 55] on icon at bounding box center [765, 54] width 19 height 19
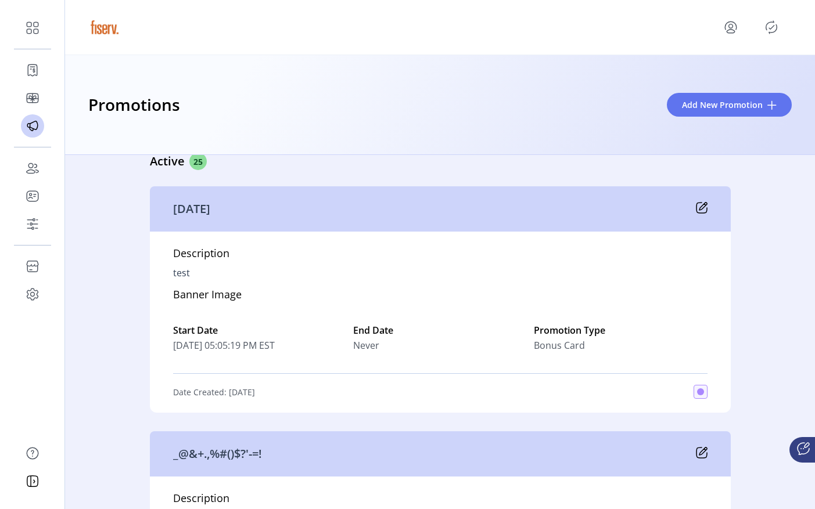
scroll to position [6885, 0]
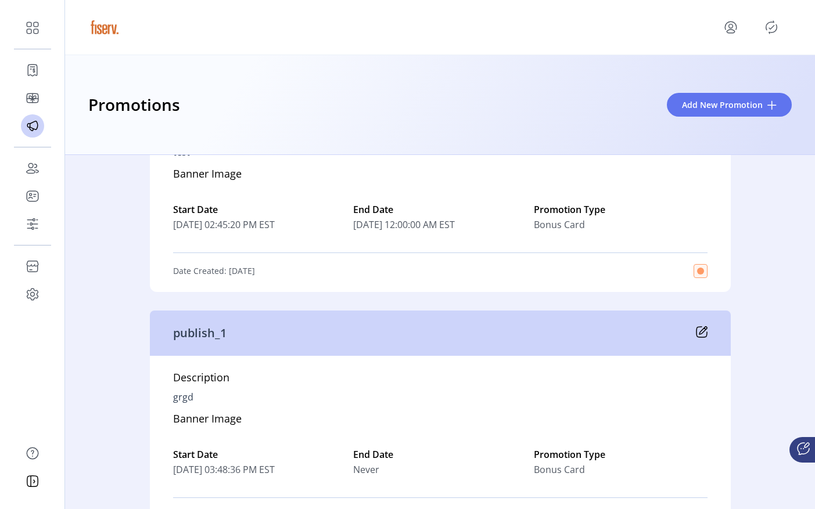
click at [696, 329] on icon at bounding box center [702, 332] width 12 height 12
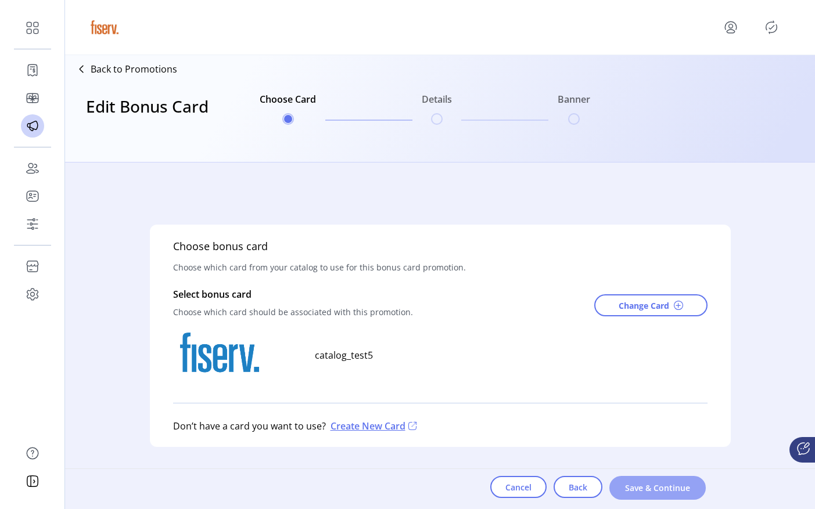
click at [646, 486] on span "Save & Continue" at bounding box center [657, 488] width 66 height 12
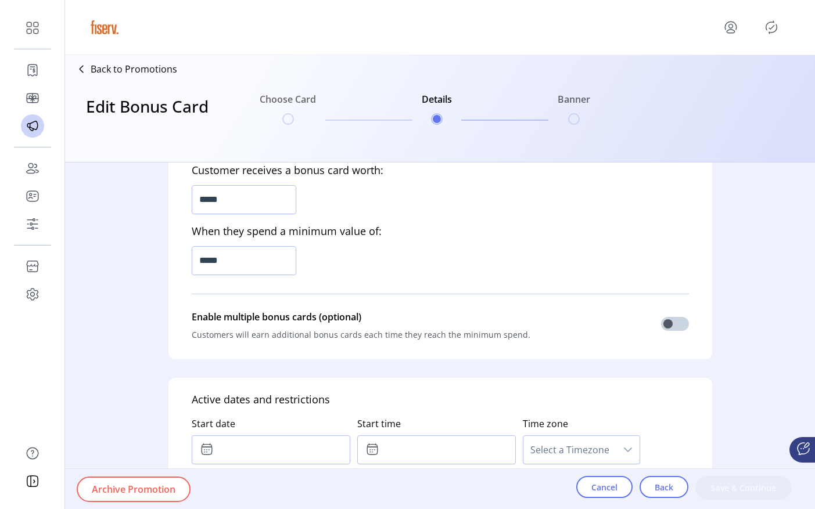
type input "*********"
type textarea "****"
type input "*****"
type input "*******"
type input "**********"
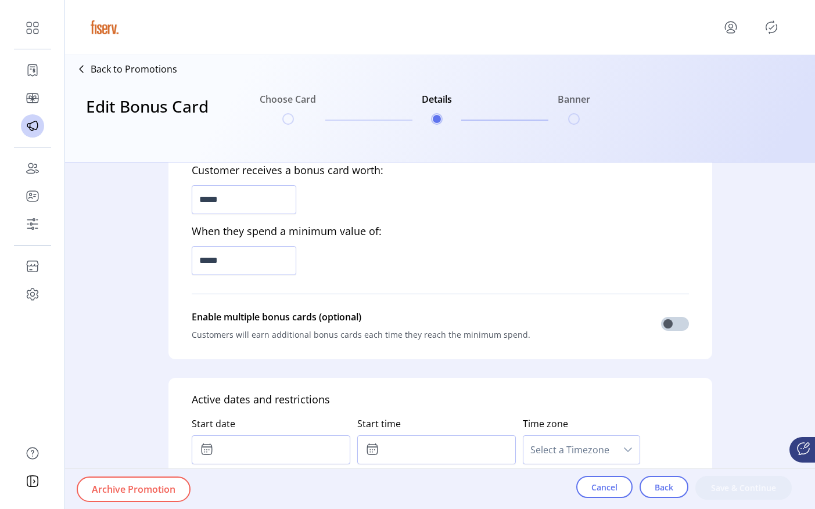
type input "*****"
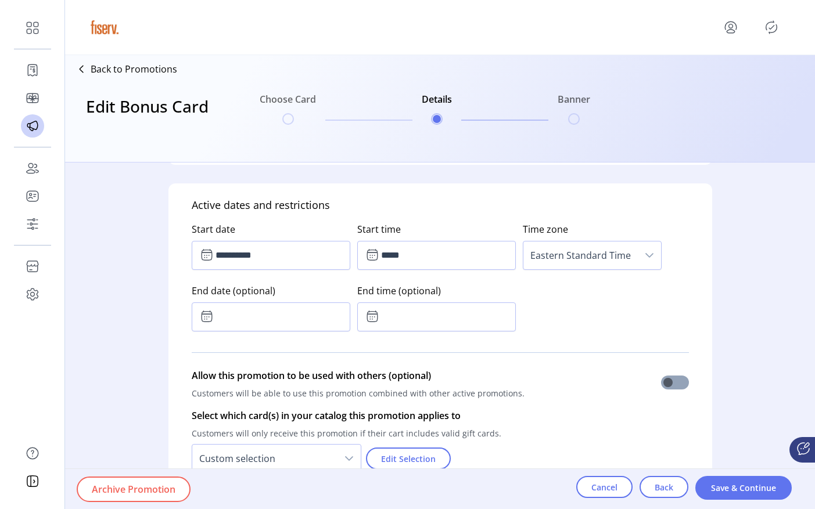
scroll to position [579, 0]
click at [278, 335] on div "End date (optional)" at bounding box center [275, 306] width 166 height 62
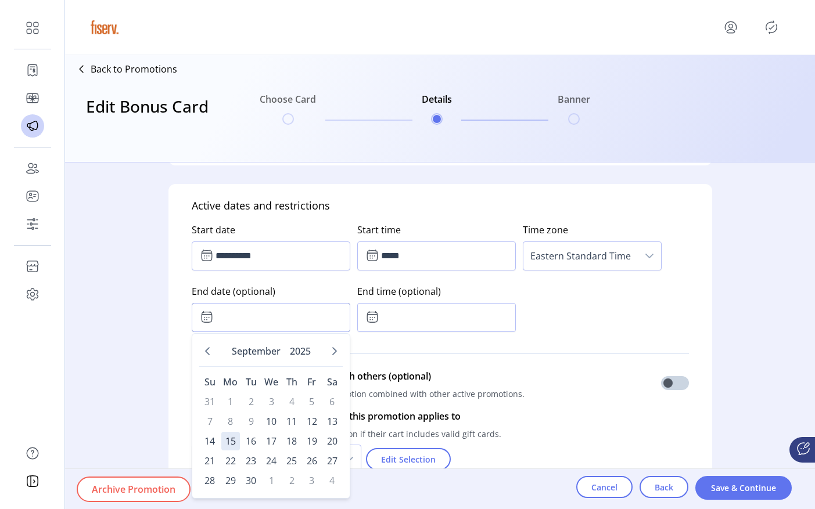
click at [278, 328] on input "text" at bounding box center [271, 317] width 159 height 29
drag, startPoint x: 331, startPoint y: 419, endPoint x: 297, endPoint y: 447, distance: 44.2
click at [297, 447] on tbody "31 1 2 3 4 5 6 7 8 9 10 11 12 13 14 15 16 17 18 19 20 21 22 23 24 25 26 27 28 2…" at bounding box center [270, 442] width 141 height 98
click at [297, 447] on span "18" at bounding box center [291, 441] width 19 height 19
type input "**********"
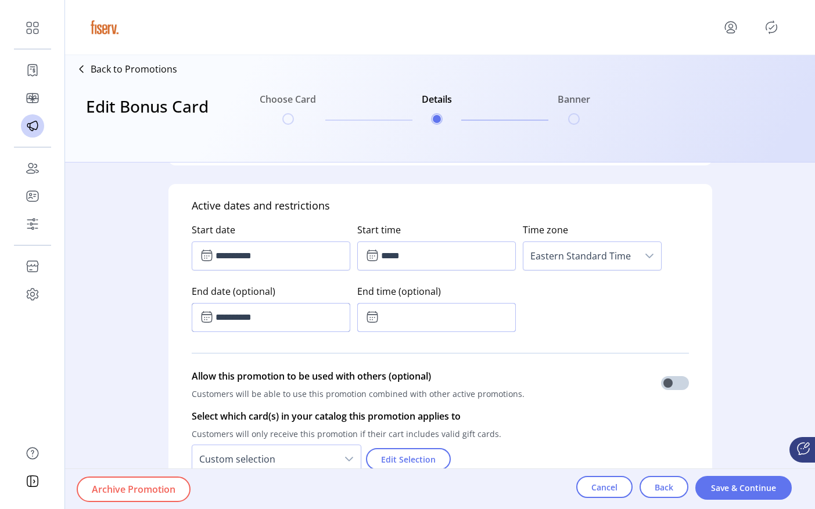
click at [414, 331] on input "text" at bounding box center [436, 317] width 159 height 29
click at [450, 371] on span "48" at bounding box center [455, 364] width 10 height 14
click at [448, 371] on div "48" at bounding box center [455, 365] width 26 height 48
click at [448, 375] on button "Previous Minute" at bounding box center [455, 381] width 16 height 16
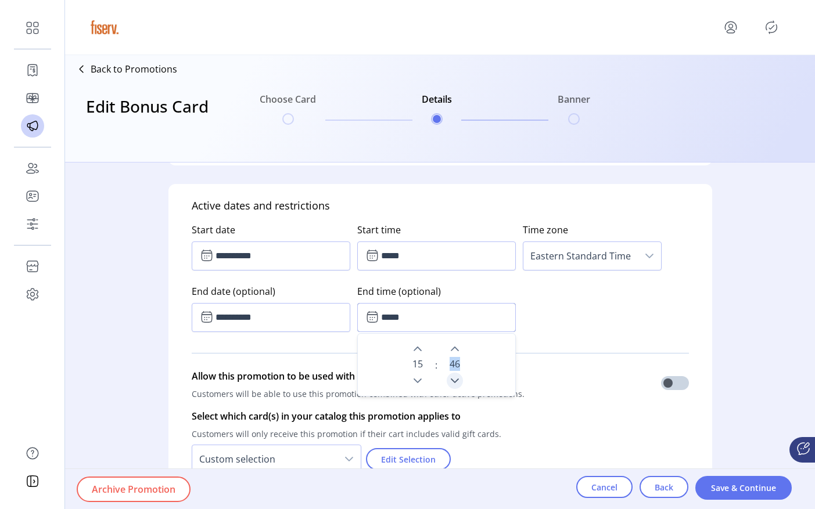
click at [448, 375] on button "Previous Minute" at bounding box center [455, 381] width 16 height 16
type input "*****"
click at [614, 313] on div "**********" at bounding box center [440, 275] width 497 height 123
click at [718, 494] on span "Save & Continue" at bounding box center [743, 488] width 66 height 12
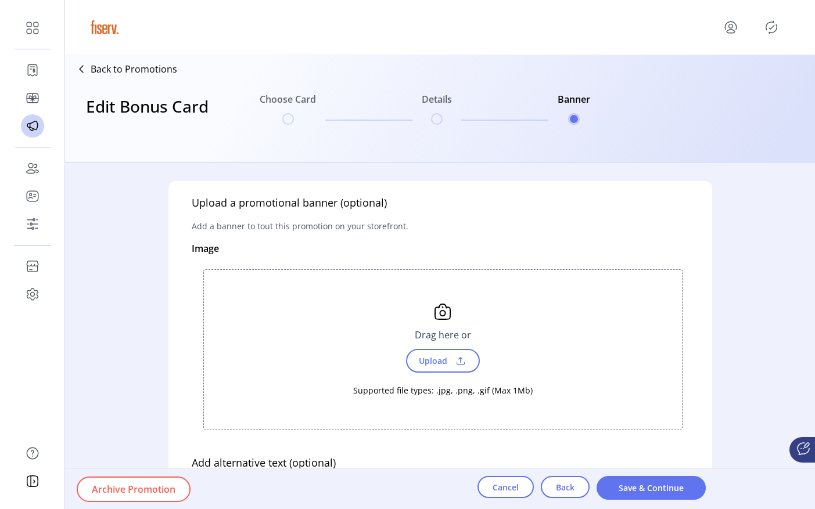
click at [718, 494] on div "Archive Promotion Cancel Back Save & Continue" at bounding box center [472, 489] width 815 height 40
click at [695, 494] on button "Save & Continue" at bounding box center [650, 488] width 109 height 24
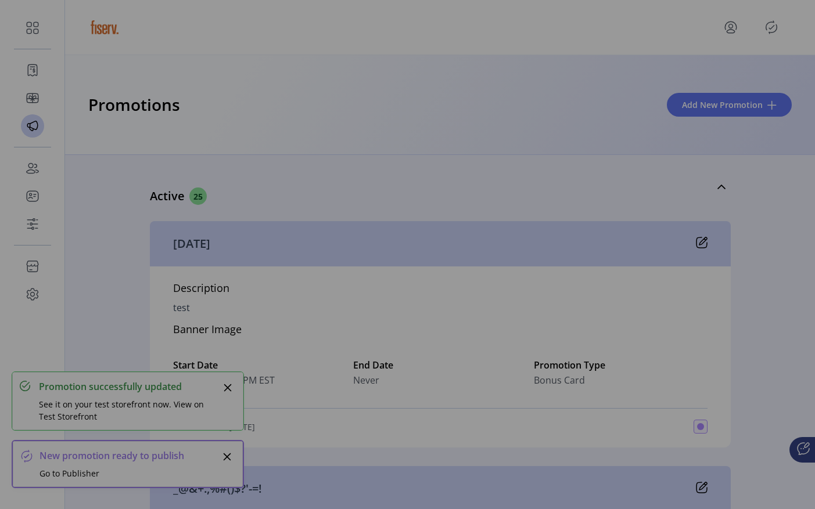
click at [769, 27] on div "Preview Promotion Success! We’ve saved your promotion. You can view a preview o…" at bounding box center [407, 254] width 815 height 509
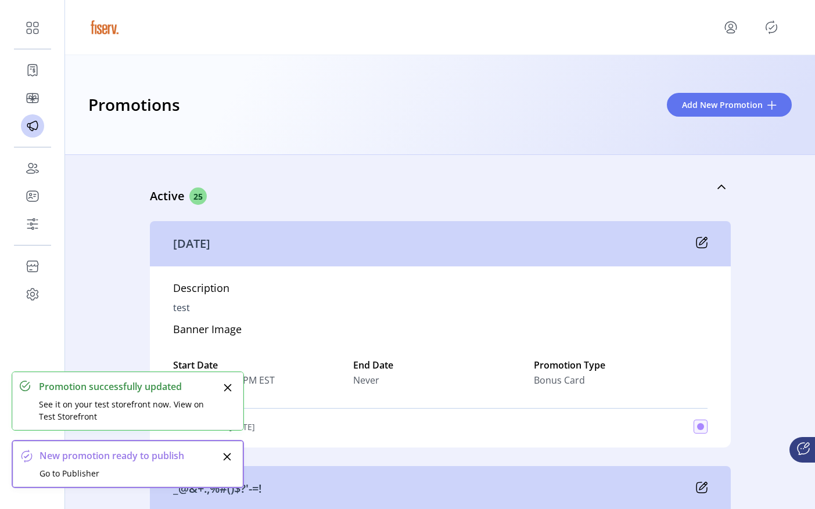
click at [769, 27] on icon "Publisher Panel" at bounding box center [771, 27] width 19 height 19
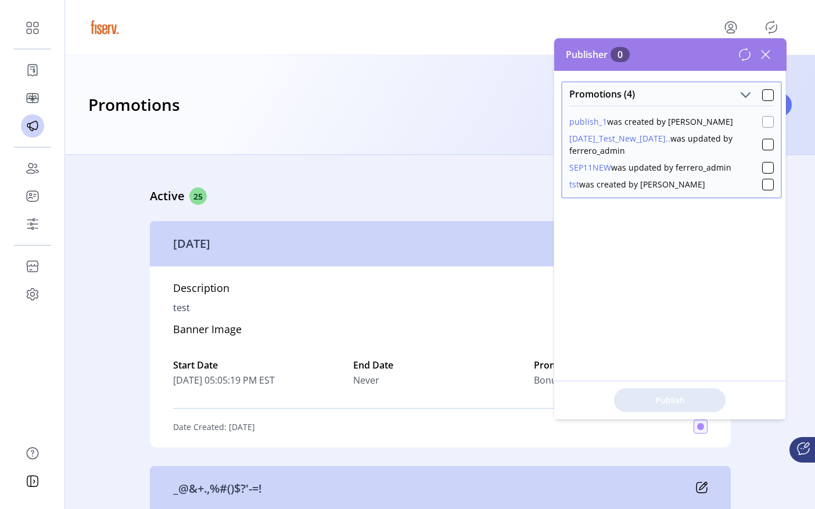
click at [762, 122] on div at bounding box center [768, 122] width 12 height 12
click at [676, 396] on span "Publish 1 Items" at bounding box center [669, 400] width 81 height 12
drag, startPoint x: 727, startPoint y: 123, endPoint x: 565, endPoint y: 118, distance: 162.1
click at [565, 118] on div "publish_1 was updated by ferrero_admin sep11_Test_New_15SEP... was updated by f…" at bounding box center [671, 152] width 218 height 92
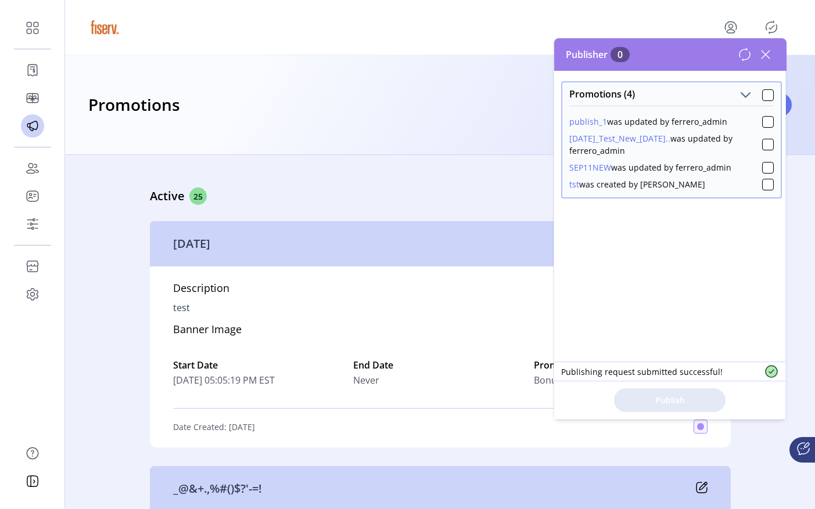
copy div "publish_1 was updated by ferrero_admin"
click at [743, 52] on icon at bounding box center [745, 55] width 14 height 14
click at [743, 52] on div "Publisher 0 Promotions (4) publish_1 was updated by ferrero_admin sep11_Test_Ne…" at bounding box center [670, 228] width 232 height 381
click at [765, 60] on icon at bounding box center [765, 54] width 19 height 19
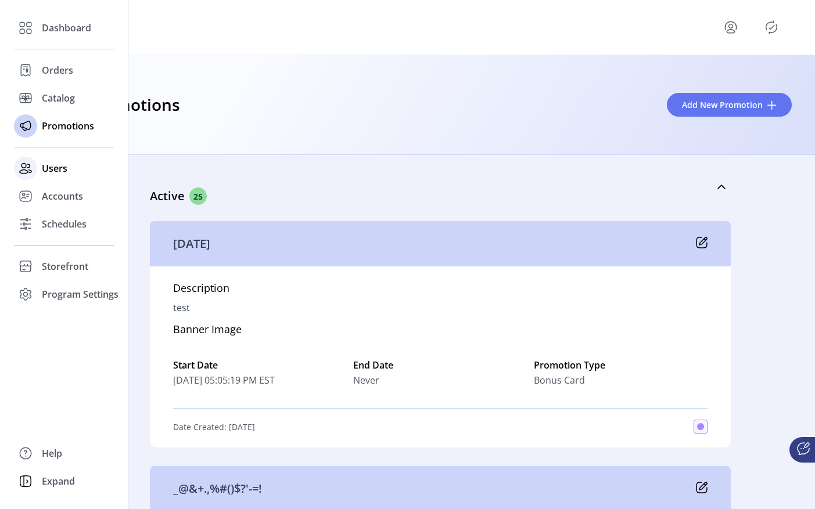
click at [35, 170] on div at bounding box center [25, 168] width 23 height 23
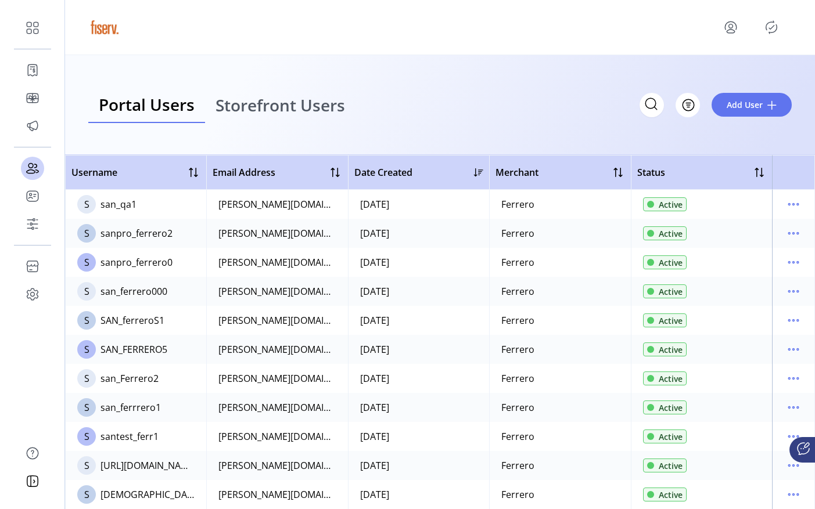
click at [479, 112] on div "Portal Users Storefront Users Filter Add User" at bounding box center [439, 105] width 703 height 36
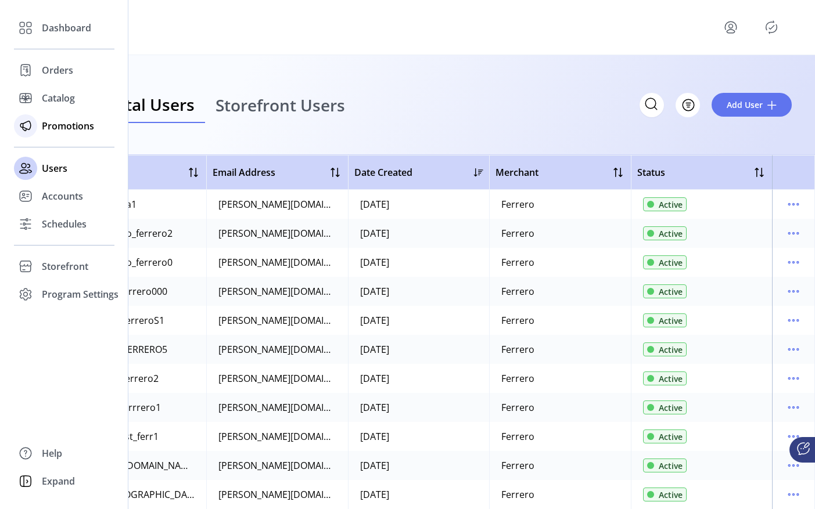
click at [42, 116] on div "Promotions" at bounding box center [64, 126] width 100 height 28
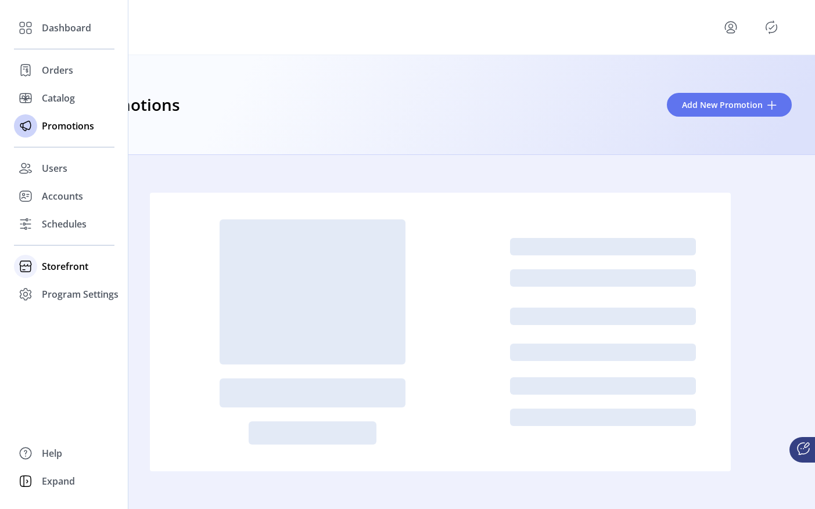
click at [45, 266] on span "Storefront" at bounding box center [65, 267] width 46 height 14
click at [75, 286] on span "Configuration" at bounding box center [72, 290] width 61 height 14
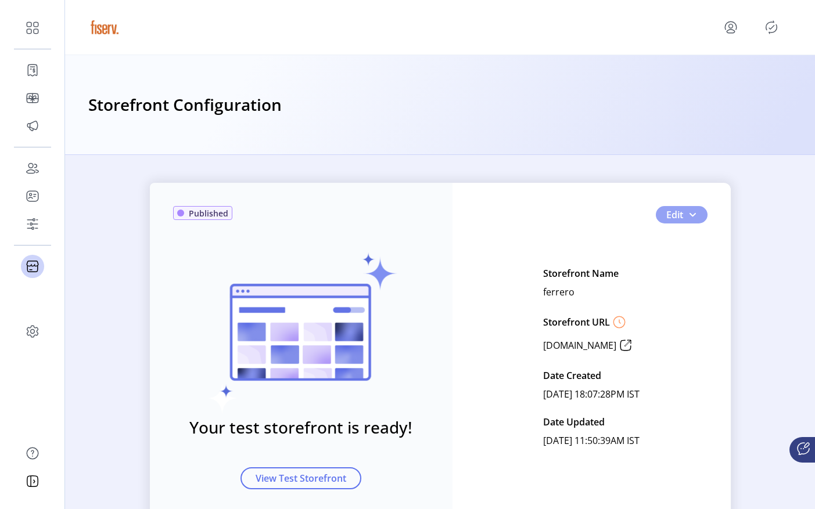
click at [693, 214] on span "button" at bounding box center [692, 214] width 9 height 9
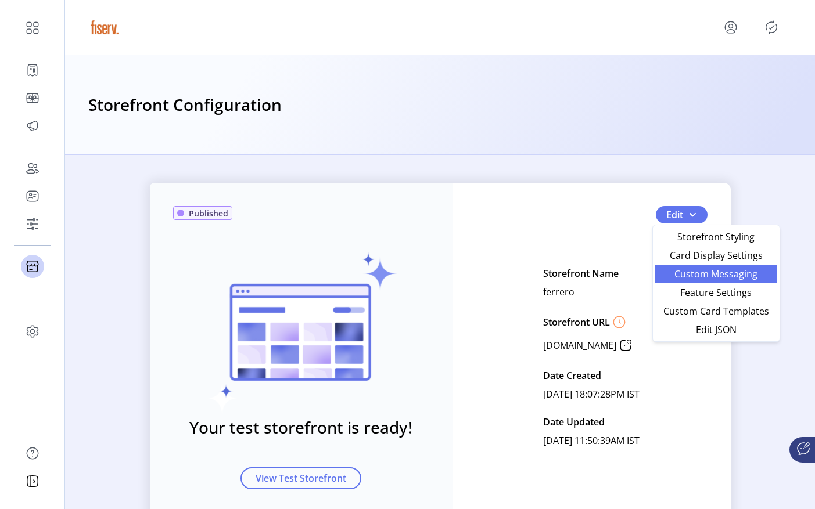
click at [696, 276] on span "Custom Messaging" at bounding box center [716, 273] width 108 height 9
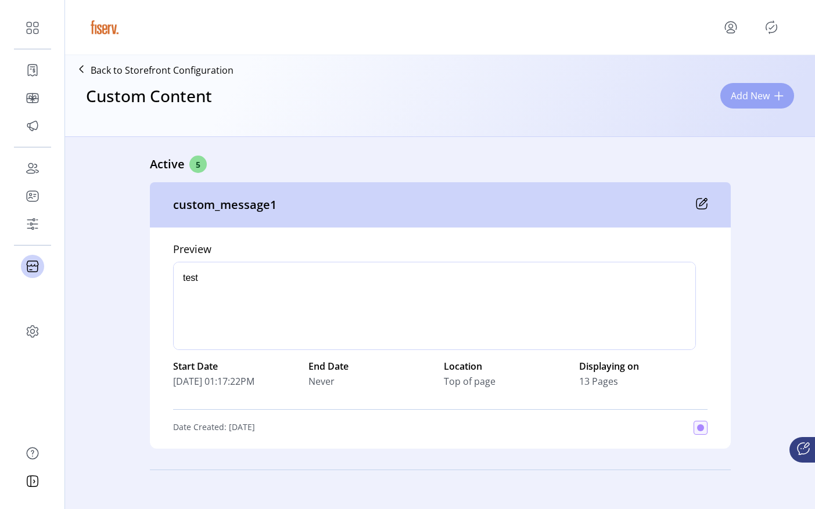
click at [746, 89] on span "Add New" at bounding box center [750, 96] width 39 height 14
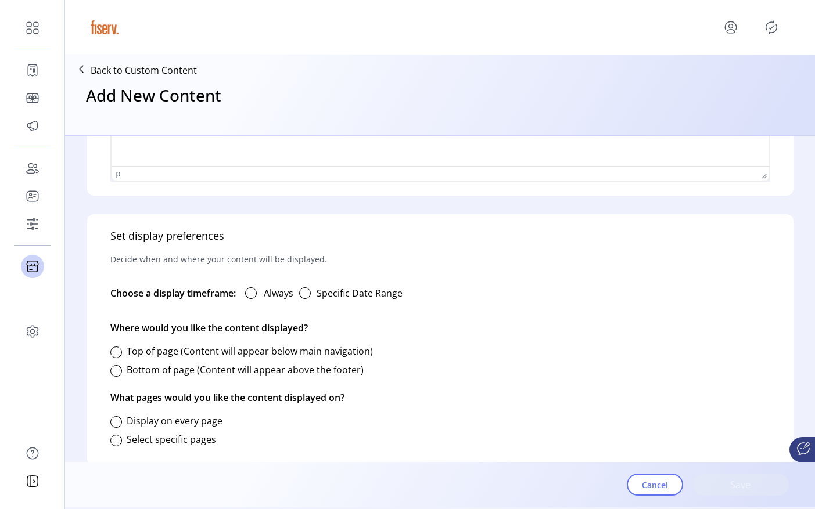
scroll to position [590, 0]
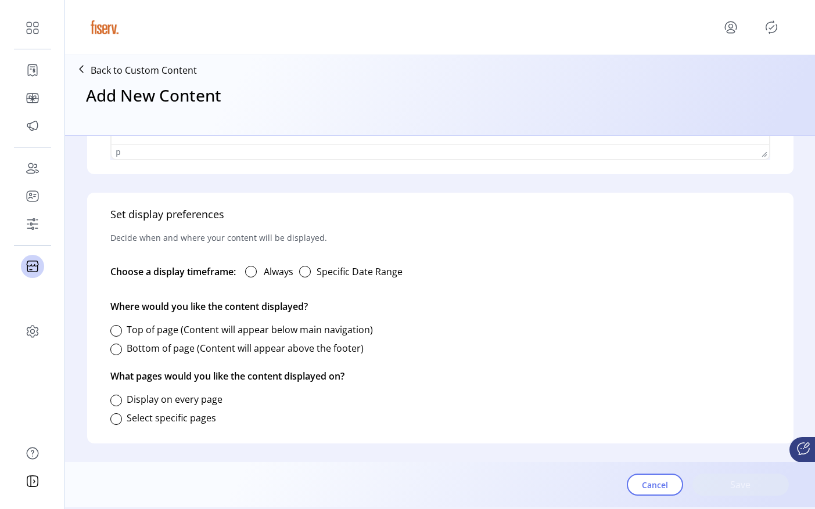
click at [258, 270] on div "Always" at bounding box center [264, 271] width 57 height 23
click at [252, 273] on div at bounding box center [251, 272] width 12 height 12
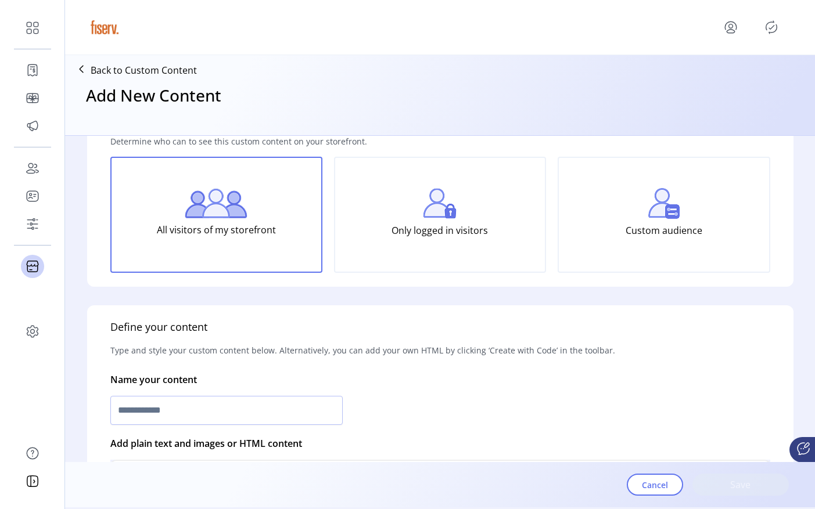
scroll to position [70, 0]
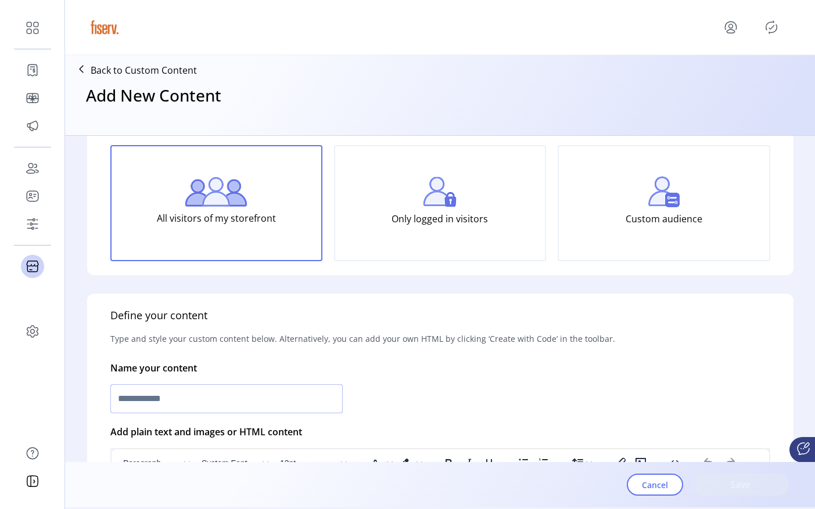
click at [177, 393] on input "text" at bounding box center [226, 398] width 232 height 29
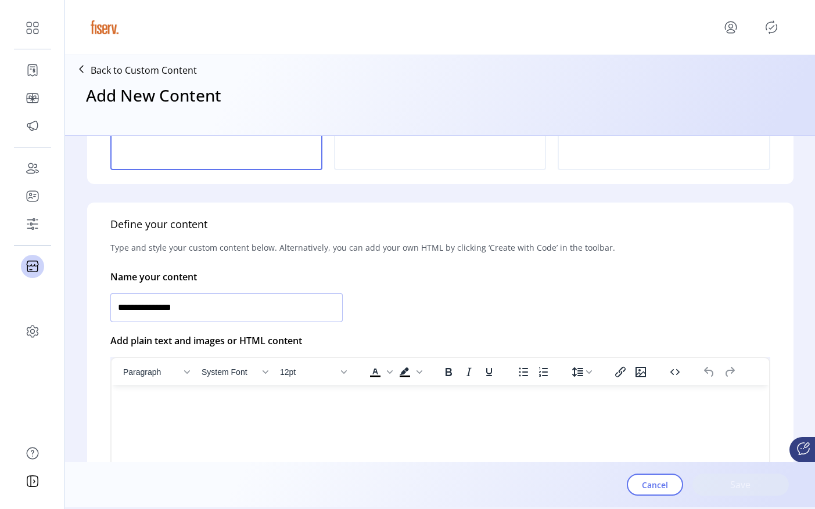
scroll to position [254, 0]
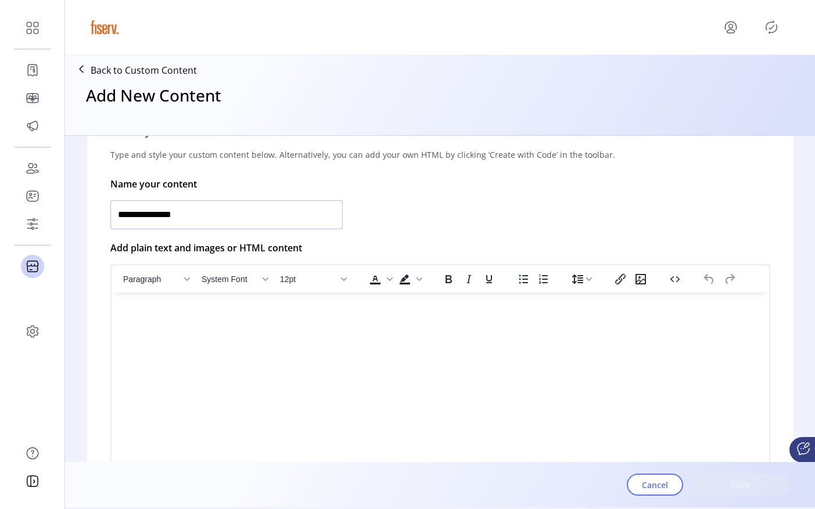
type input "**********"
click at [185, 302] on html at bounding box center [439, 297] width 657 height 9
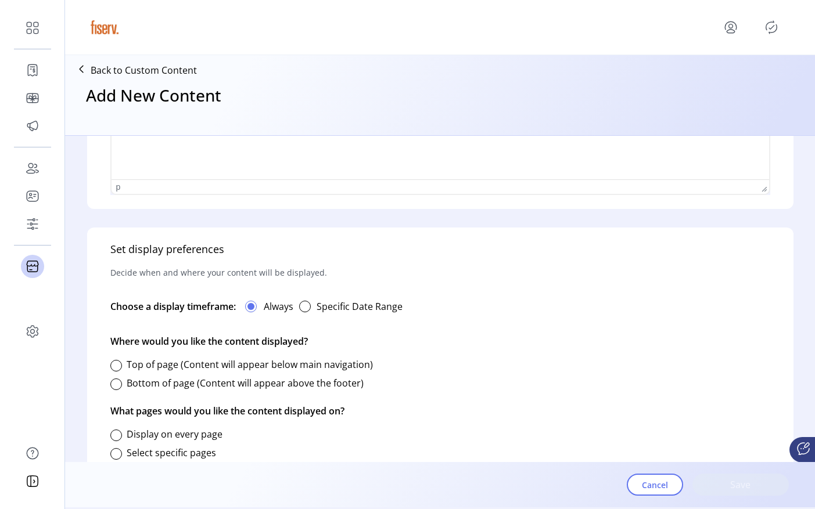
scroll to position [590, 0]
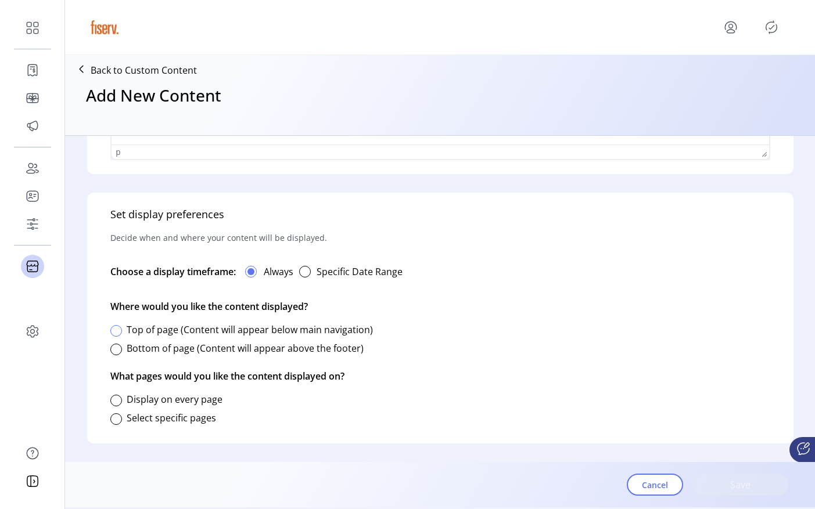
click at [114, 332] on div at bounding box center [116, 331] width 12 height 12
click at [116, 398] on div at bounding box center [116, 401] width 12 height 12
click at [725, 493] on button "Save" at bounding box center [740, 485] width 96 height 22
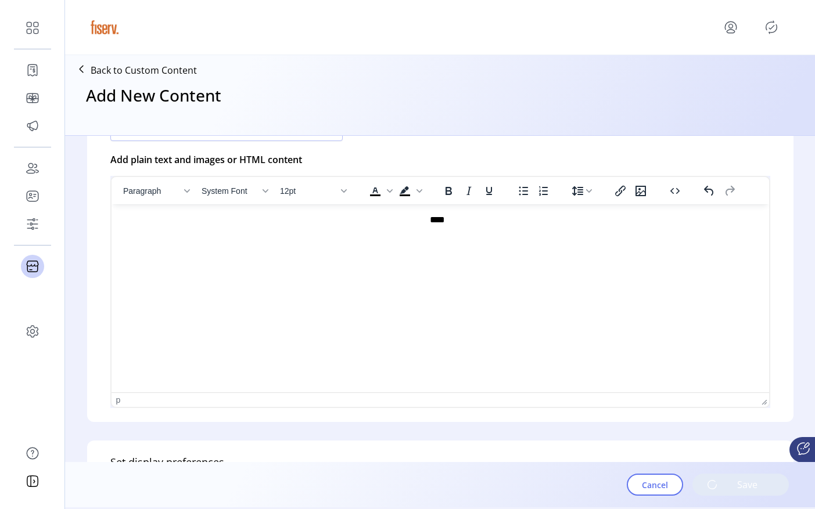
scroll to position [0, 0]
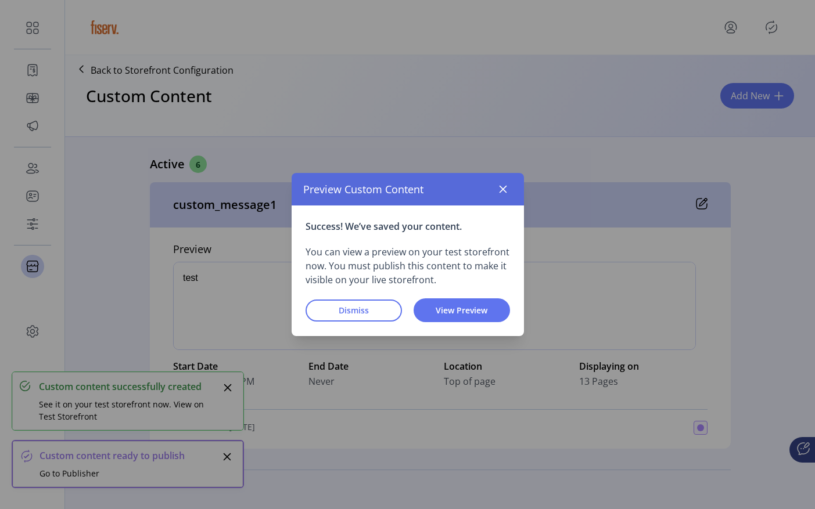
click at [476, 322] on div "Success! We’ve saved your content. You can view a preview on your test storefro…" at bounding box center [408, 271] width 232 height 131
click at [479, 314] on span "View Preview" at bounding box center [462, 310] width 66 height 12
click at [501, 182] on button "button" at bounding box center [503, 189] width 19 height 19
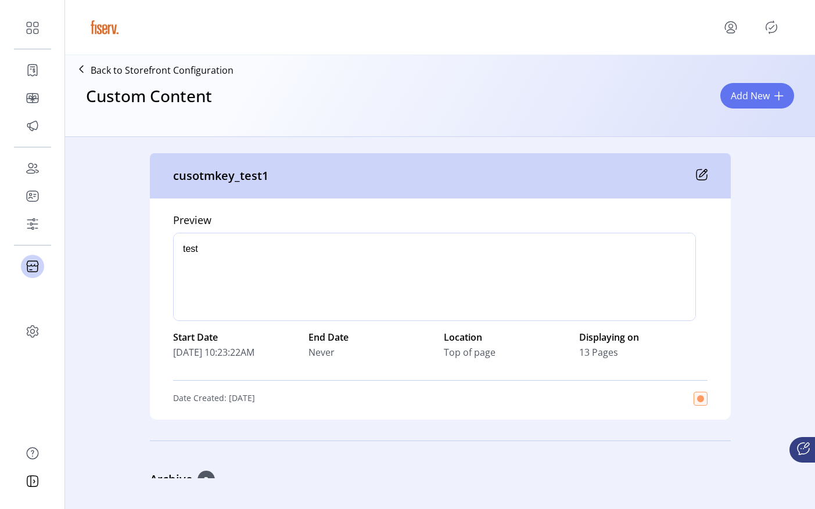
click at [706, 172] on div "cusotmkey_test1" at bounding box center [440, 175] width 581 height 45
click at [701, 173] on icon at bounding box center [703, 174] width 8 height 8
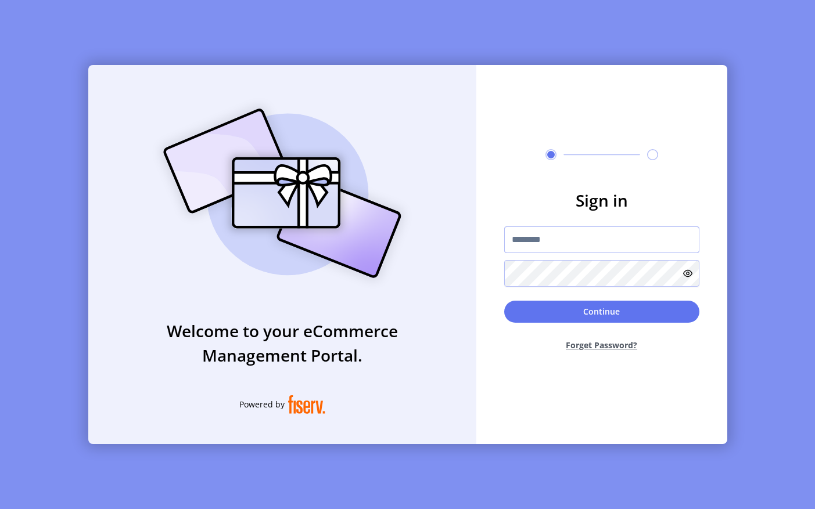
click at [660, 242] on input "text" at bounding box center [601, 240] width 195 height 27
type input "**********"
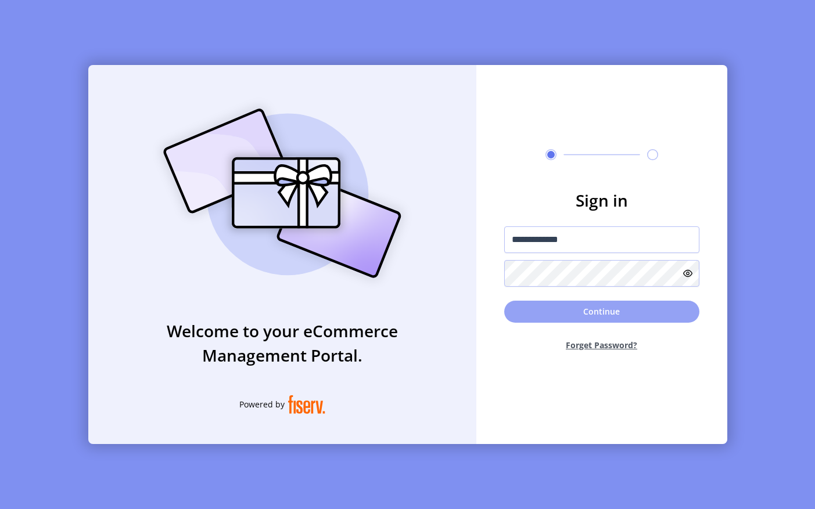
click at [542, 321] on button "Continue" at bounding box center [601, 312] width 195 height 22
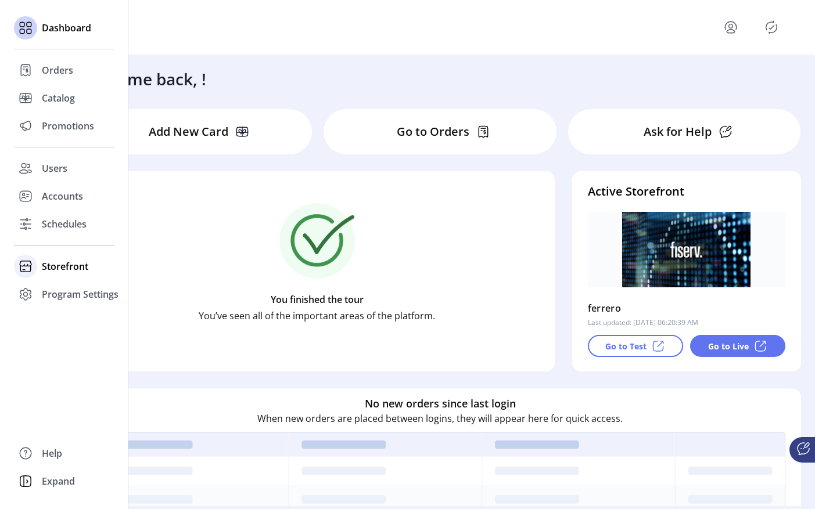
click at [37, 274] on div at bounding box center [25, 267] width 23 height 28
click at [81, 292] on span "Configuration" at bounding box center [72, 290] width 61 height 14
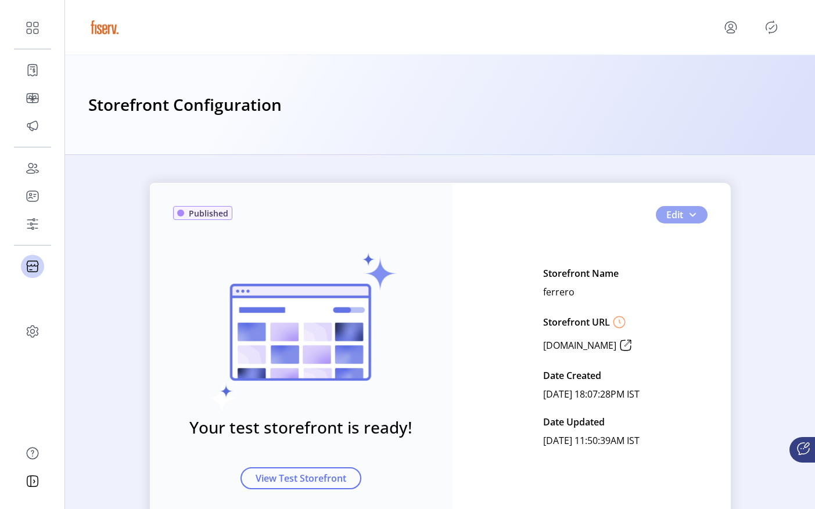
click at [693, 221] on button "Edit" at bounding box center [682, 214] width 52 height 17
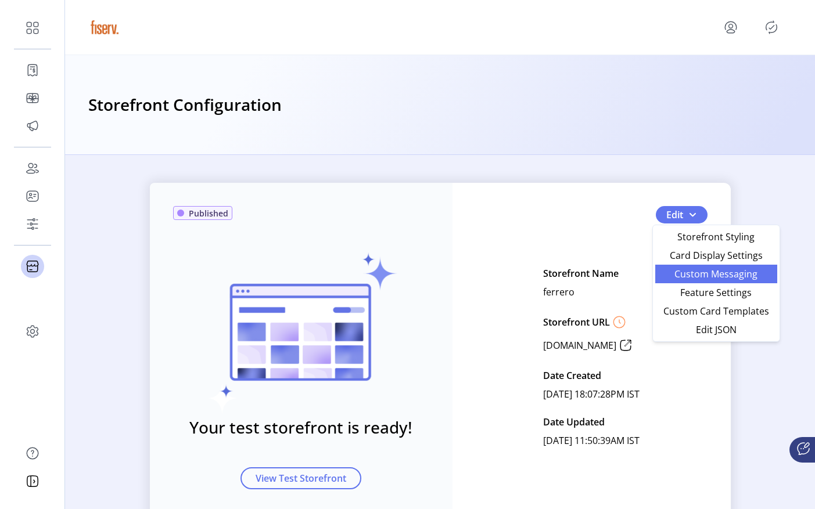
click at [718, 278] on span "Custom Messaging" at bounding box center [716, 273] width 108 height 9
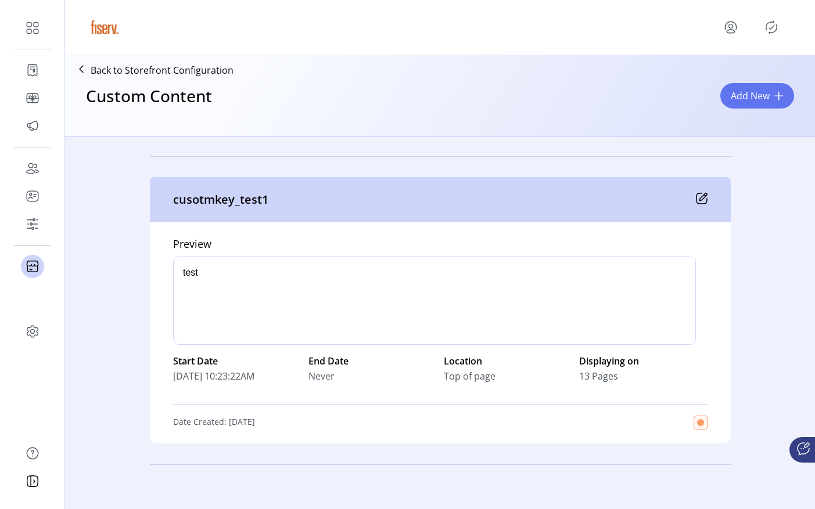
scroll to position [1537, 0]
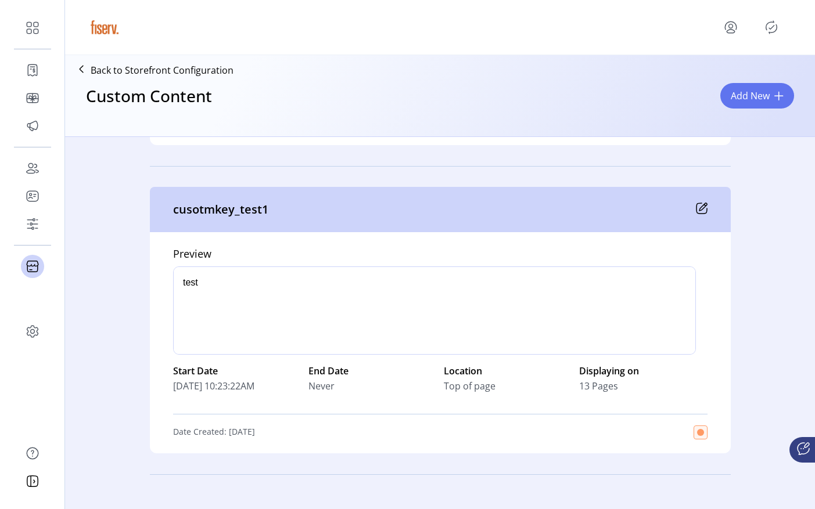
click at [699, 209] on icon at bounding box center [703, 207] width 8 height 8
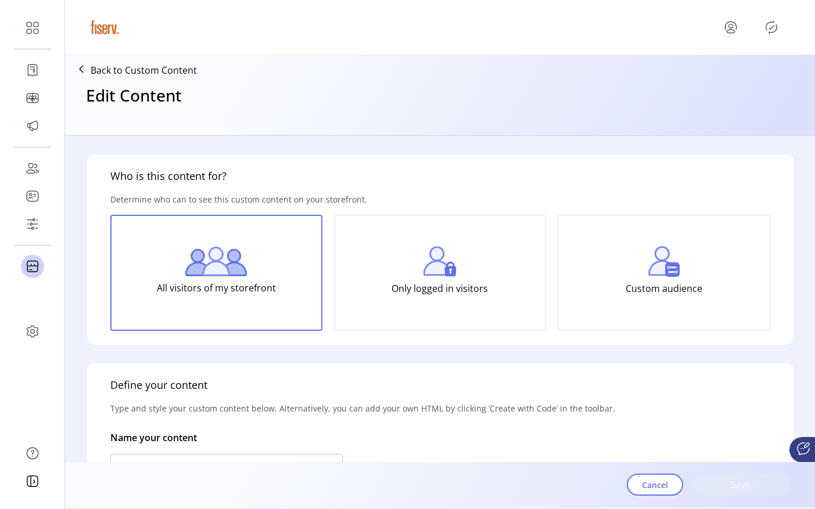
type input "**********"
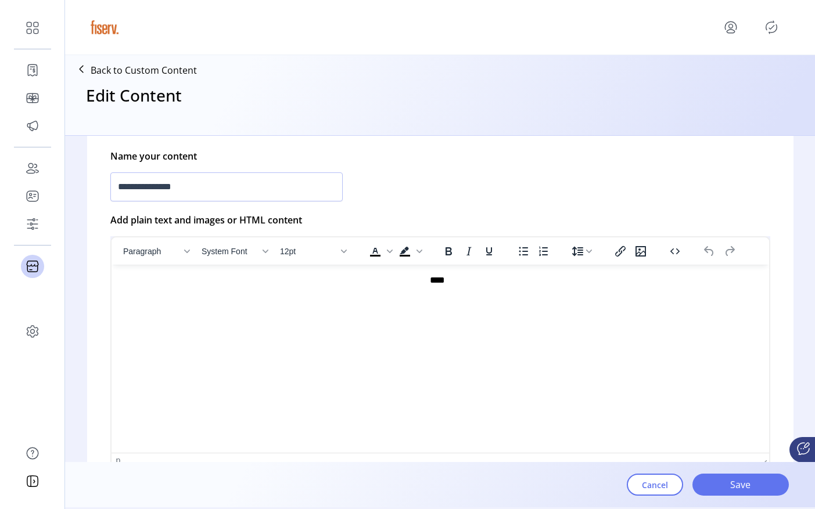
scroll to position [662, 0]
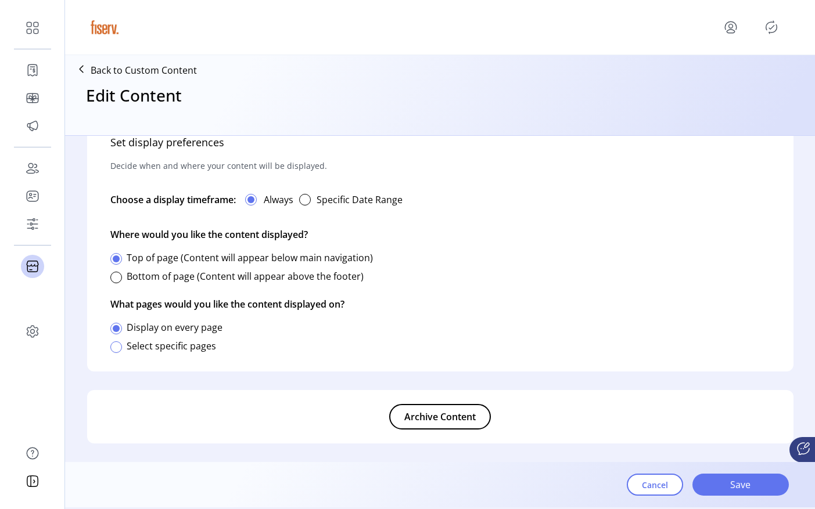
click at [120, 348] on div at bounding box center [116, 348] width 12 height 12
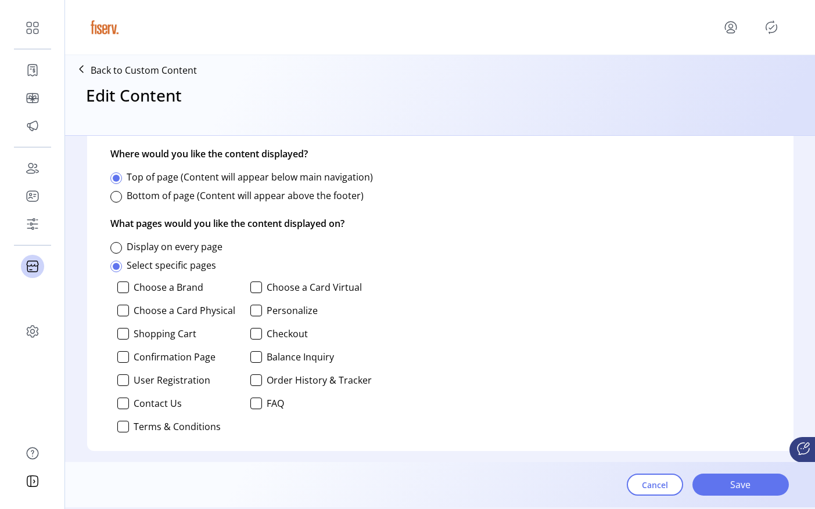
scroll to position [774, 0]
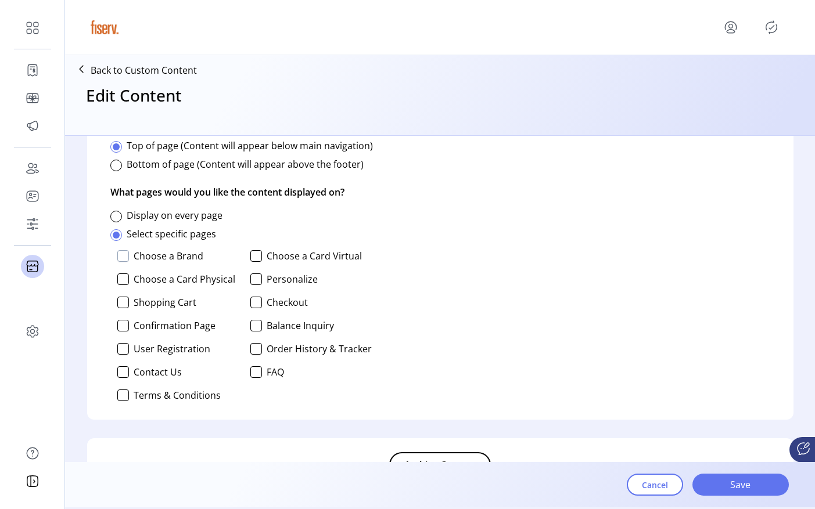
click at [121, 260] on div at bounding box center [123, 256] width 12 height 12
click at [121, 275] on div at bounding box center [123, 280] width 12 height 12
click at [259, 243] on div "Set display preferences Decide when and where your content will be displayed. C…" at bounding box center [440, 214] width 706 height 411
click at [259, 245] on div "Set display preferences Decide when and where your content will be displayed. C…" at bounding box center [440, 214] width 706 height 411
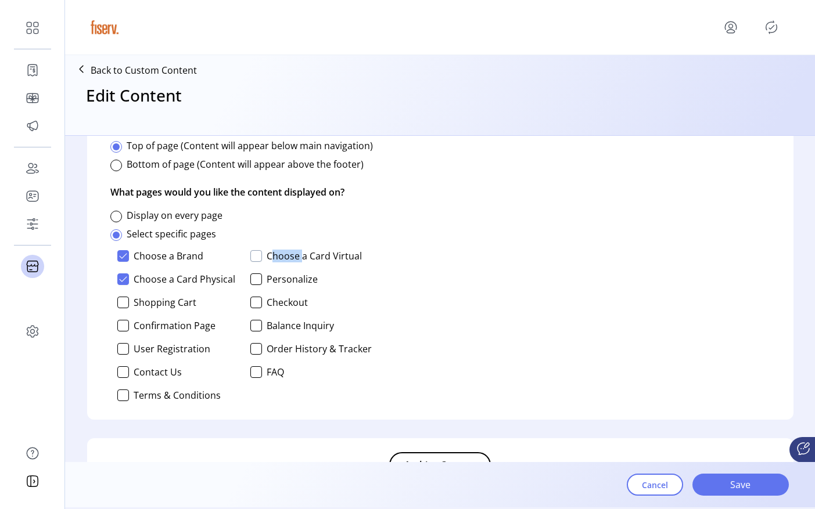
click at [257, 251] on div at bounding box center [256, 256] width 12 height 12
click at [253, 279] on div at bounding box center [256, 280] width 12 height 12
click at [123, 304] on div at bounding box center [123, 303] width 12 height 12
click at [255, 301] on div at bounding box center [256, 303] width 12 height 12
click at [252, 330] on div at bounding box center [256, 326] width 12 height 12
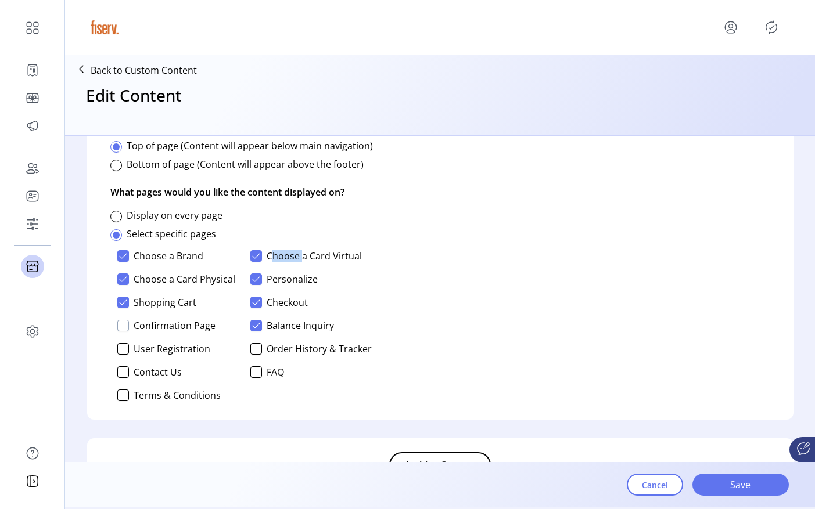
click at [125, 329] on div at bounding box center [123, 326] width 12 height 12
click at [124, 342] on div "Choose a Brand Choose a Card Virtual Choose a Card Physical Personalize Shoppin…" at bounding box center [240, 326] width 261 height 160
click at [124, 350] on div at bounding box center [123, 349] width 12 height 12
click at [124, 365] on div "Choose a Brand Choose a Card Virtual Choose a Card Physical Personalize Shoppin…" at bounding box center [240, 326] width 261 height 160
click at [124, 368] on div at bounding box center [123, 372] width 12 height 12
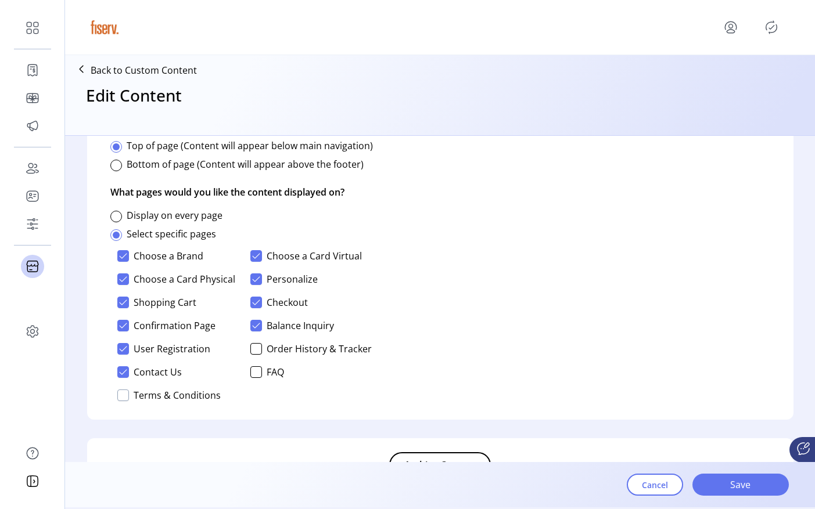
click at [123, 400] on div at bounding box center [123, 396] width 12 height 12
click at [256, 352] on div at bounding box center [256, 349] width 12 height 12
click at [254, 371] on div at bounding box center [256, 372] width 12 height 12
click at [723, 490] on span "Save" at bounding box center [740, 485] width 66 height 14
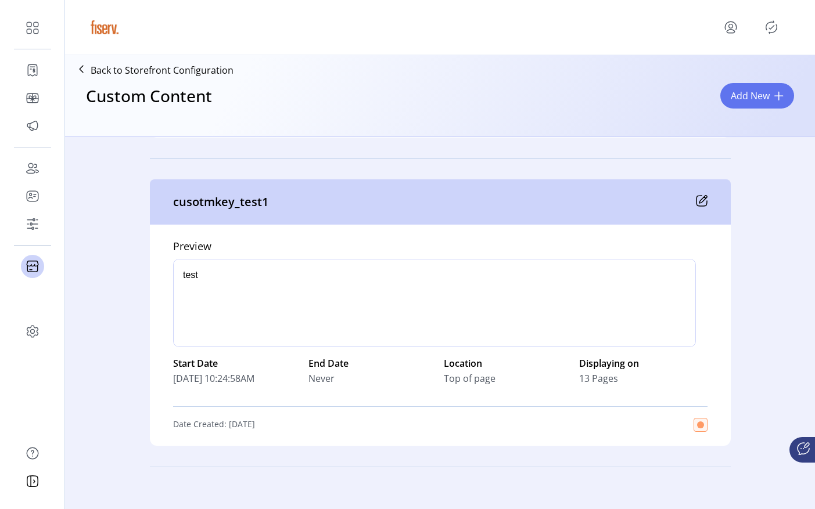
click at [703, 196] on icon at bounding box center [703, 200] width 8 height 8
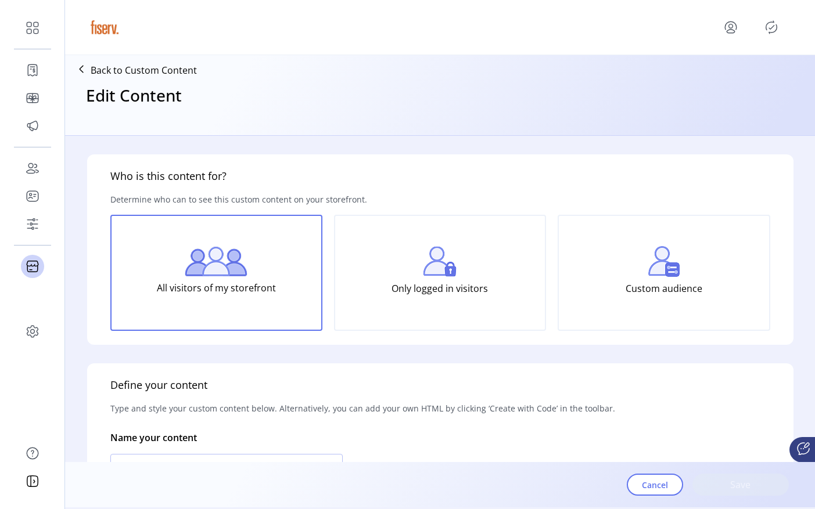
type input "**********"
click at [772, 28] on icon "Publisher Panel" at bounding box center [771, 27] width 19 height 19
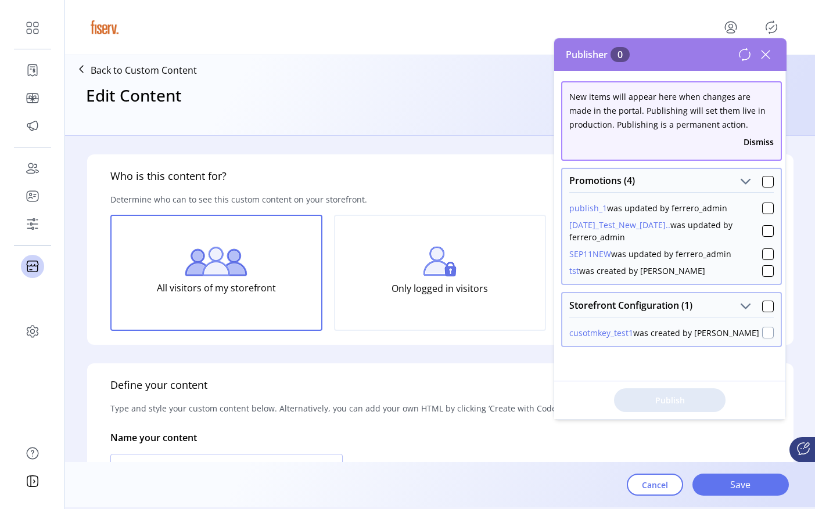
click at [762, 333] on div at bounding box center [768, 333] width 12 height 12
click at [704, 405] on span "Publish 1 Items" at bounding box center [669, 400] width 81 height 12
click at [763, 336] on div at bounding box center [768, 333] width 12 height 12
click at [764, 307] on icon at bounding box center [768, 307] width 8 height 8
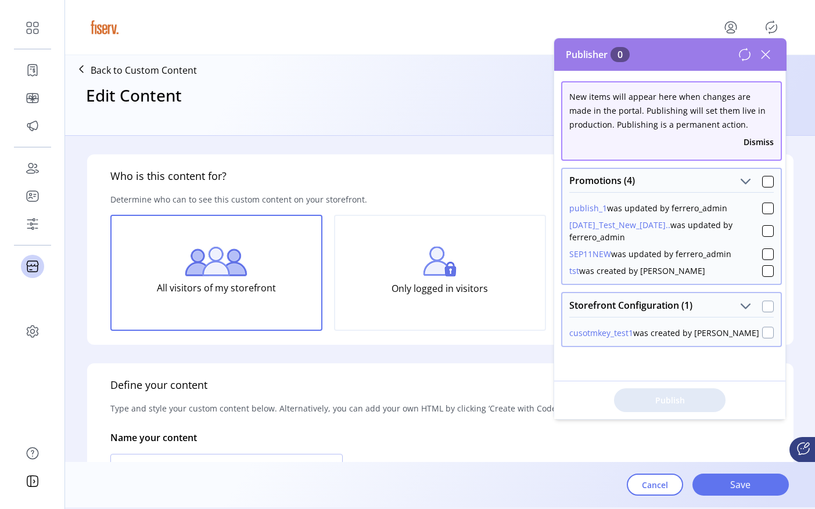
click at [762, 333] on div at bounding box center [768, 333] width 12 height 12
click at [705, 402] on span "Publish 1 Items" at bounding box center [669, 400] width 81 height 12
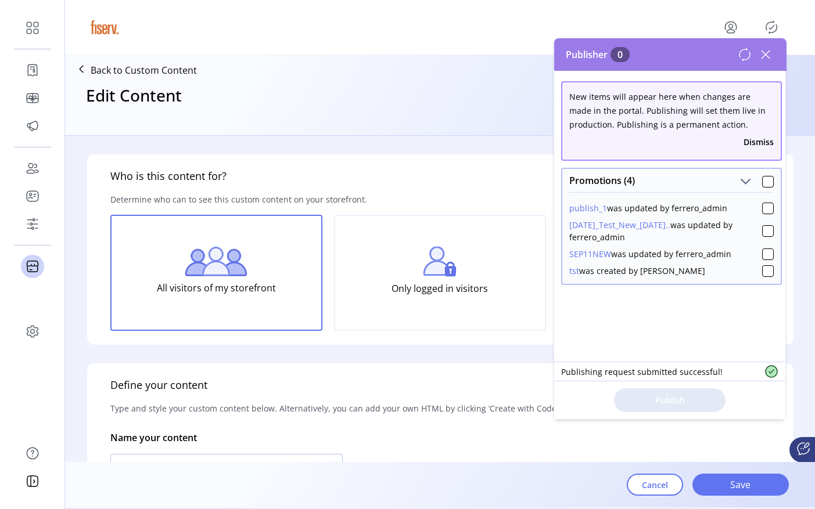
click at [751, 56] on icon at bounding box center [745, 55] width 14 height 14
click at [766, 61] on icon at bounding box center [765, 54] width 19 height 19
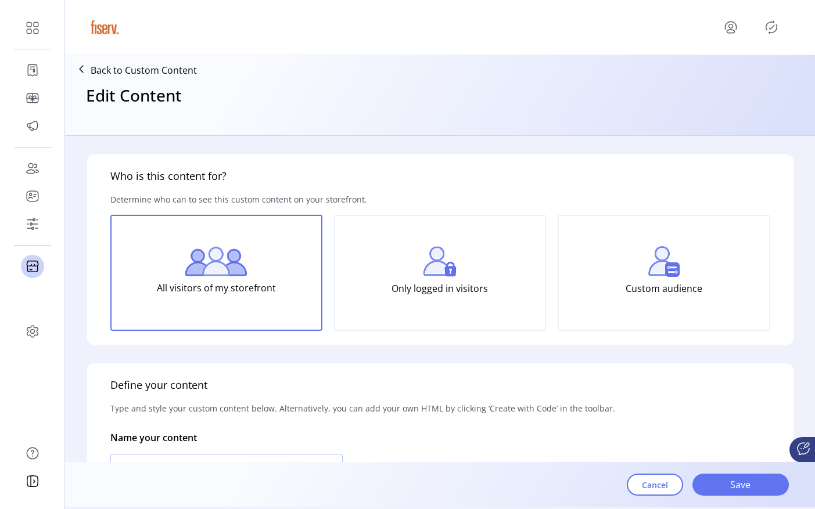
click at [664, 125] on div "Edit Content" at bounding box center [440, 106] width 741 height 50
click at [434, 182] on div "Who is this content for? Determine who can to see this custom content on your s…" at bounding box center [440, 249] width 706 height 191
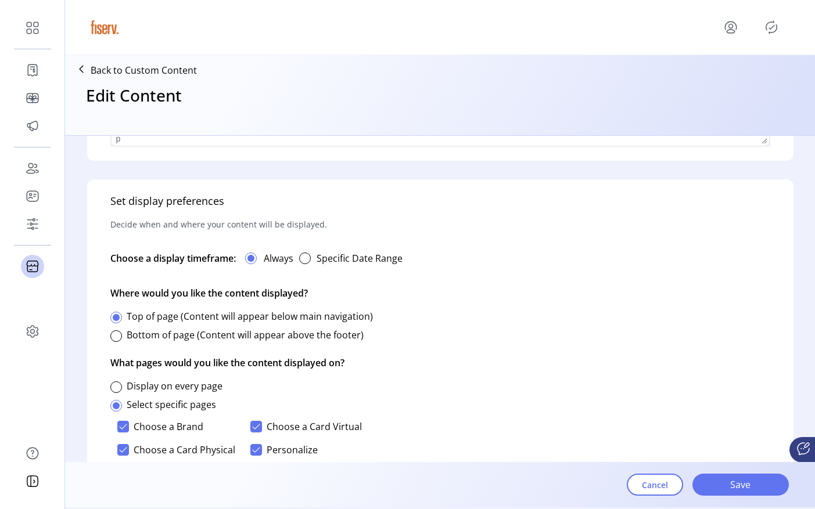
scroll to position [689, 0]
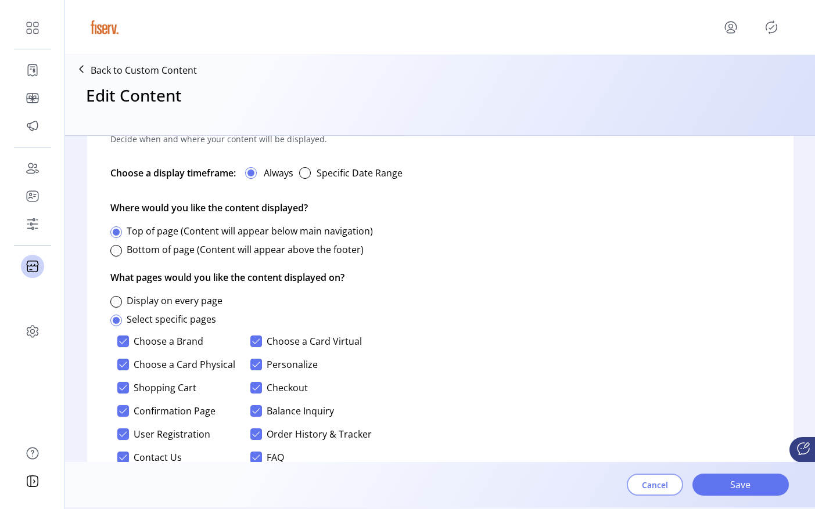
click at [648, 480] on span "Cancel" at bounding box center [655, 485] width 26 height 12
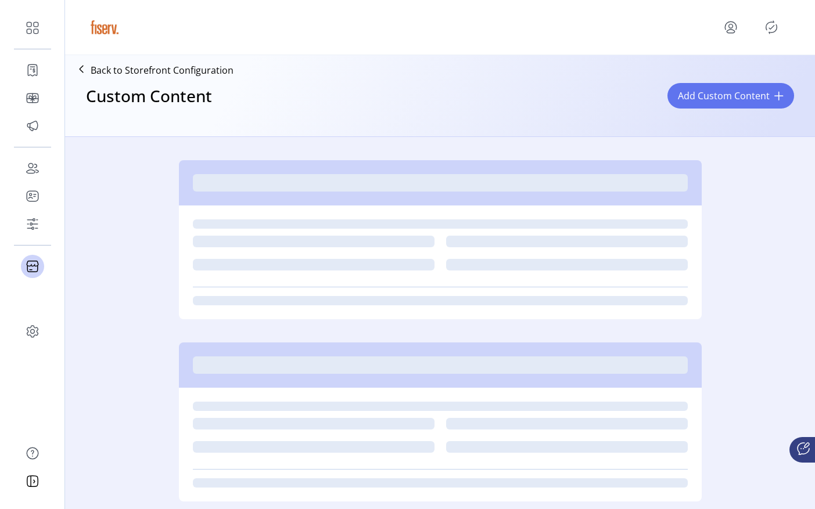
click at [648, 480] on div at bounding box center [440, 483] width 495 height 9
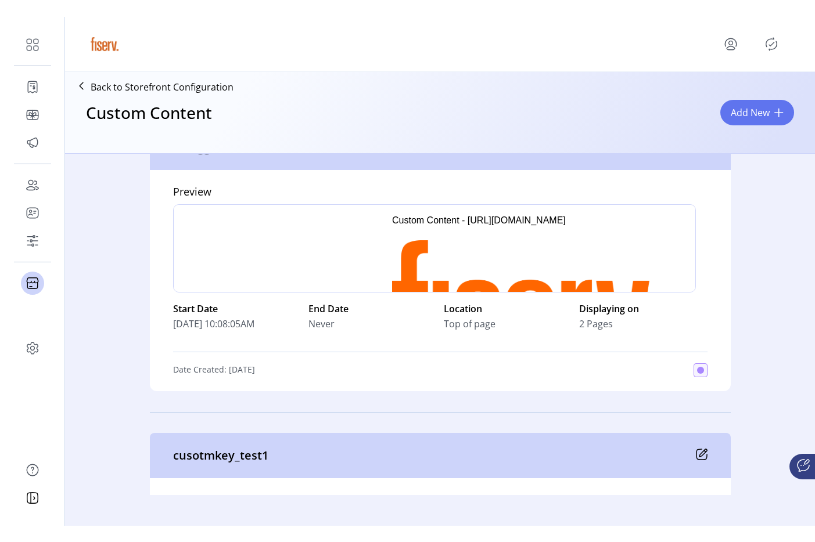
scroll to position [1277, 0]
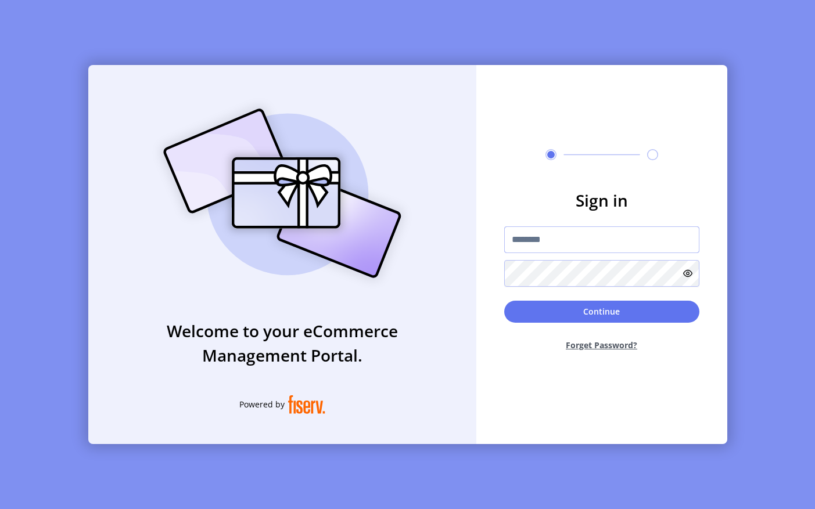
click at [577, 231] on input "text" at bounding box center [601, 240] width 195 height 27
type input "**********"
click at [592, 325] on div "Continue Forget Password?" at bounding box center [601, 331] width 195 height 60
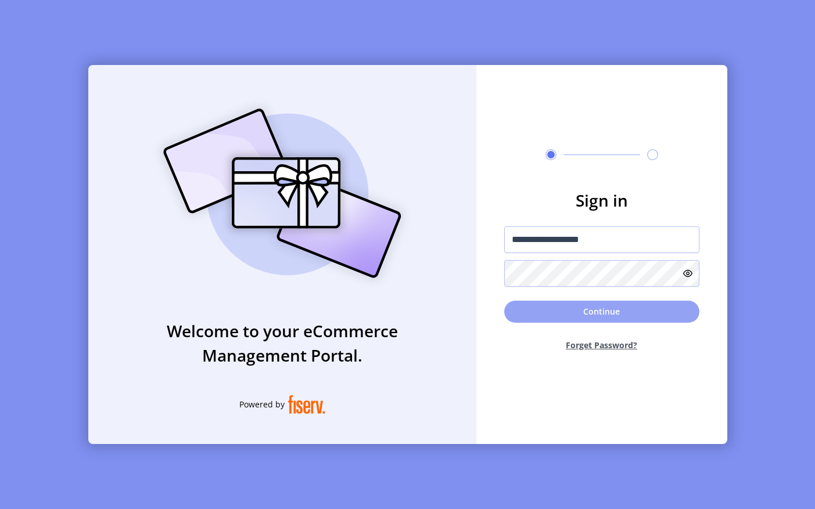
click at [595, 311] on button "Continue" at bounding box center [601, 312] width 195 height 22
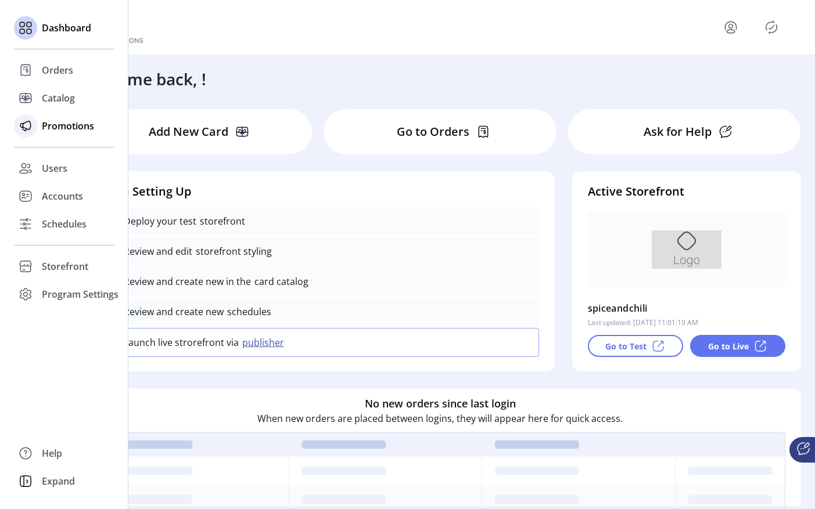
click at [64, 133] on div "Promotions" at bounding box center [64, 126] width 100 height 28
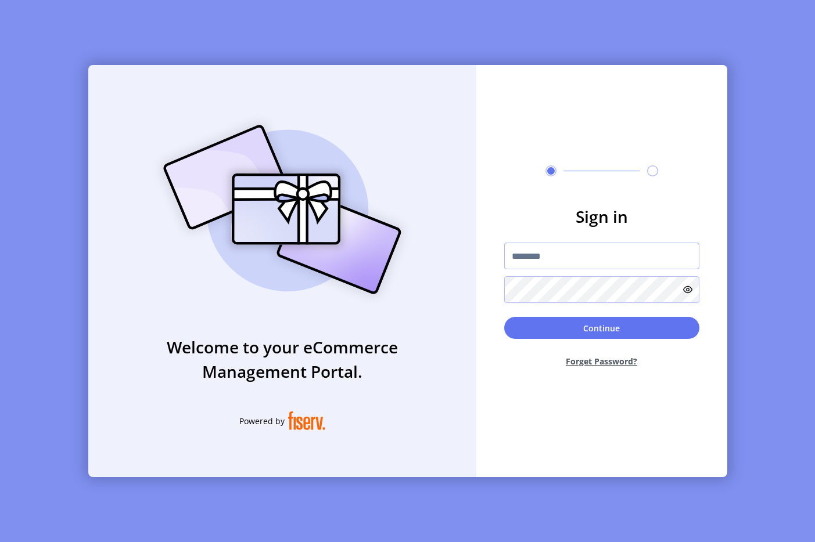
click at [546, 263] on input "text" at bounding box center [601, 256] width 195 height 27
type input "**********"
click at [502, 332] on form "**********" at bounding box center [601, 290] width 251 height 172
click at [534, 332] on button "Continue" at bounding box center [601, 328] width 195 height 22
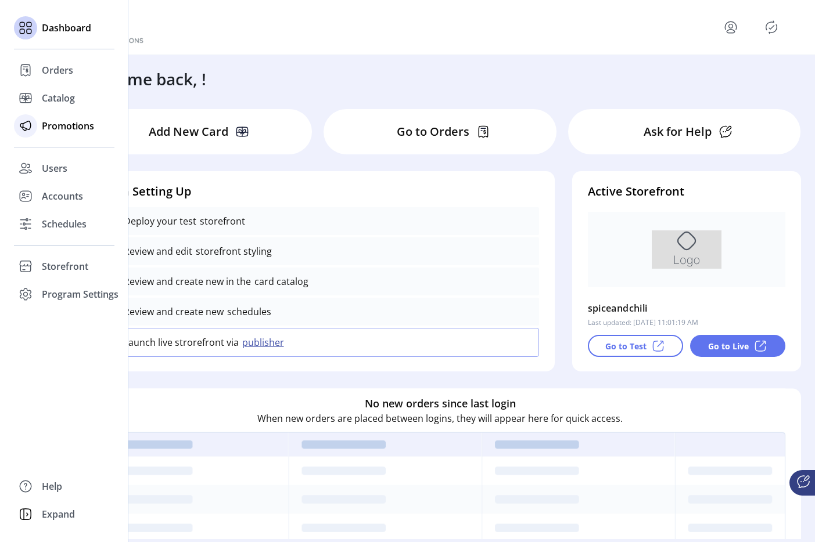
click at [65, 134] on div "Promotions" at bounding box center [64, 126] width 100 height 28
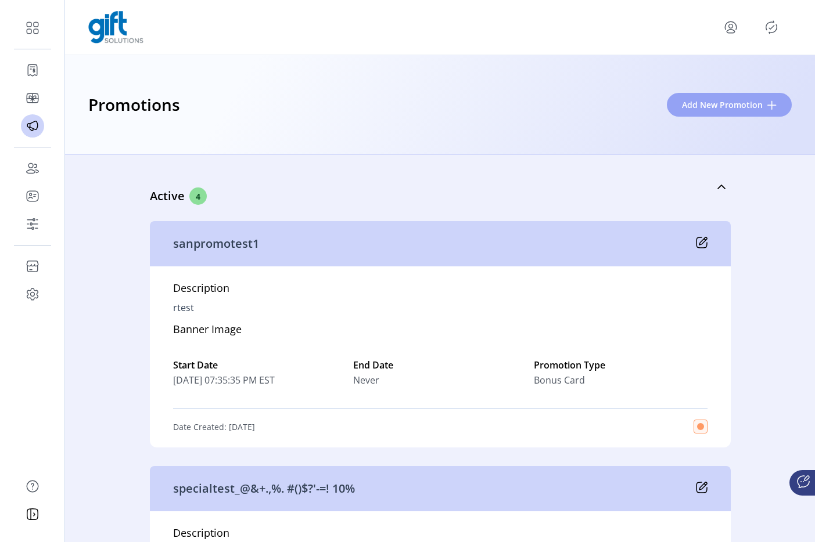
click at [746, 114] on button "Add New Promotion" at bounding box center [729, 105] width 125 height 24
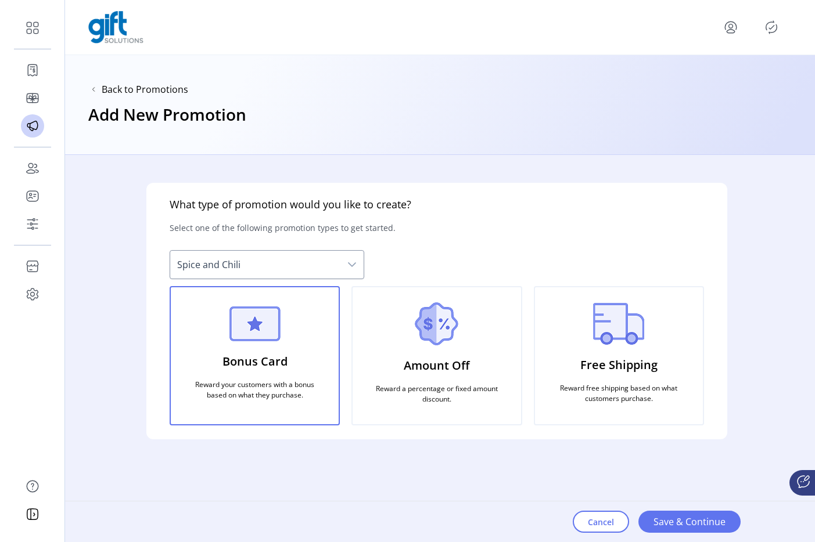
click at [765, 26] on icon "Publisher Panel" at bounding box center [771, 27] width 19 height 19
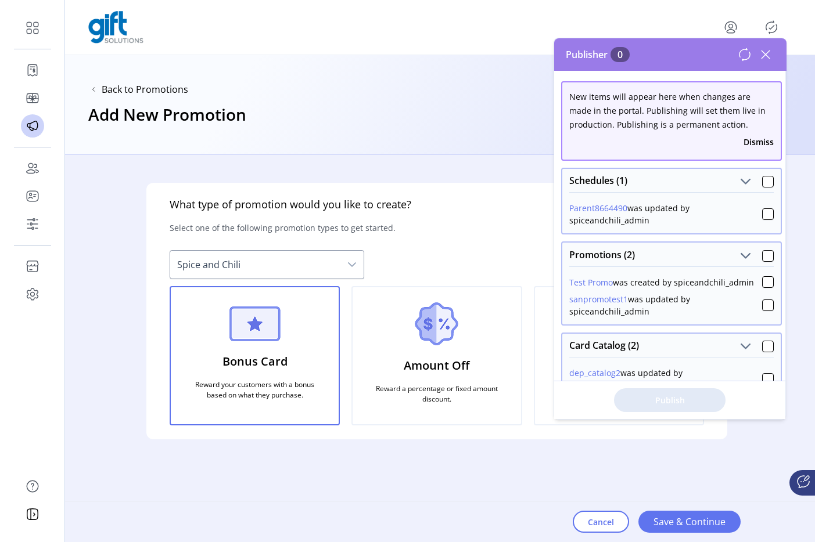
click at [762, 188] on div at bounding box center [768, 182] width 12 height 12
click at [762, 187] on div at bounding box center [768, 182] width 12 height 12
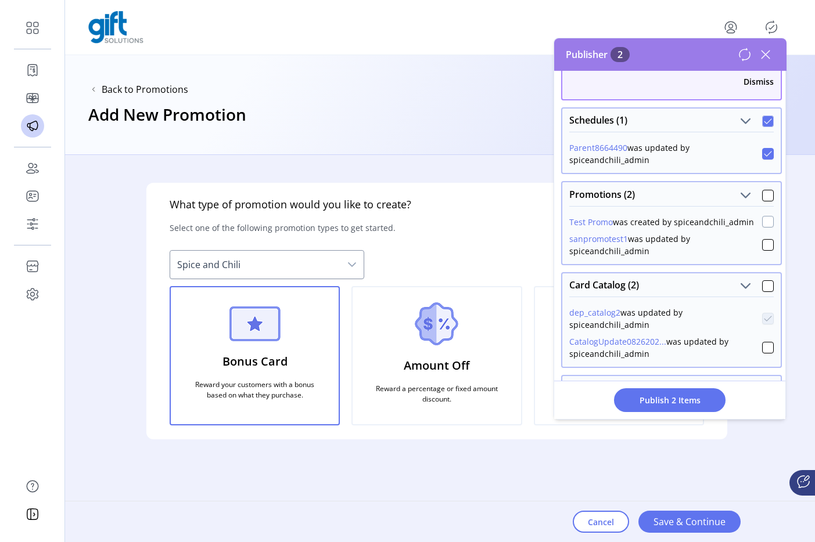
scroll to position [69, 0]
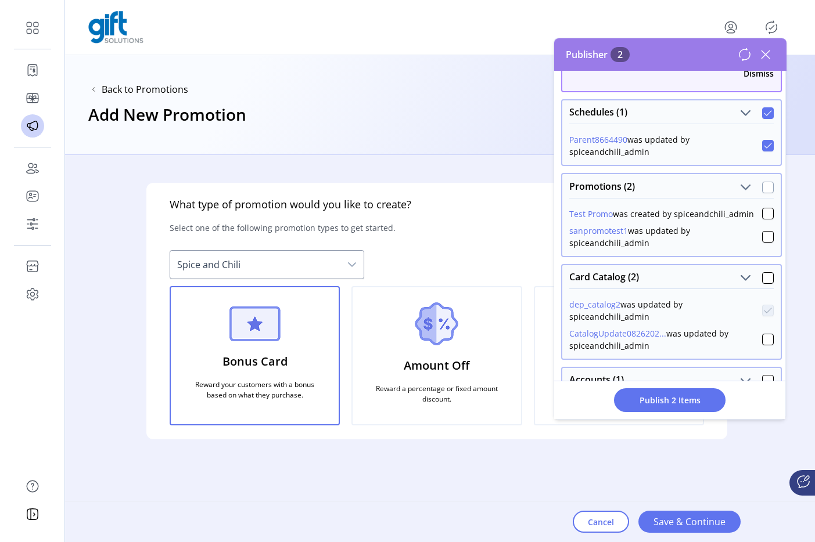
click at [766, 192] on div at bounding box center [768, 188] width 12 height 12
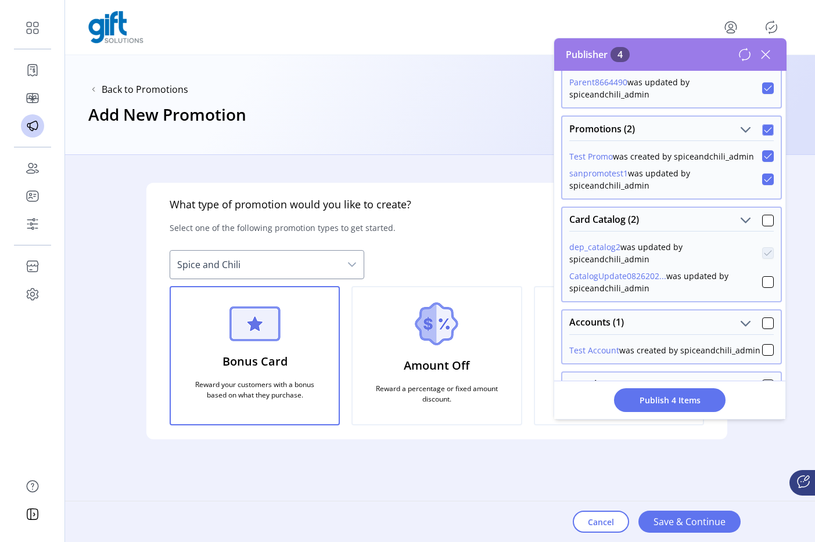
scroll to position [130, 0]
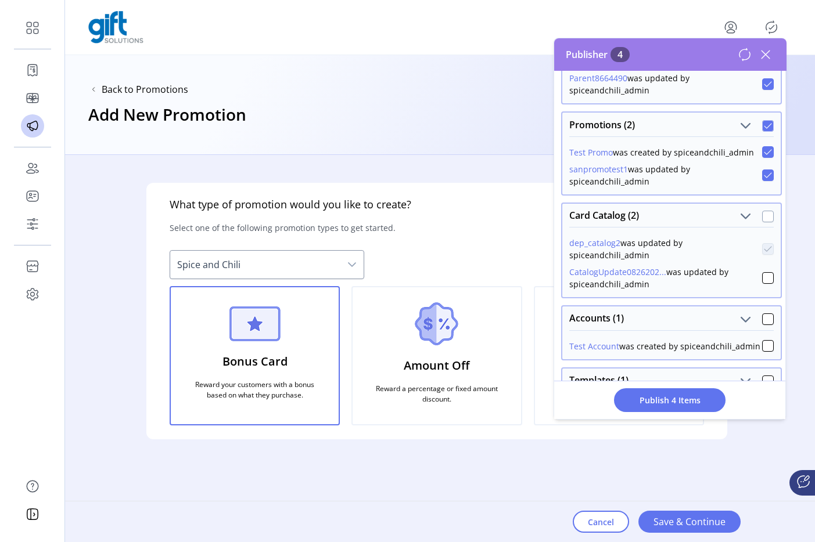
click at [765, 215] on div at bounding box center [768, 217] width 12 height 12
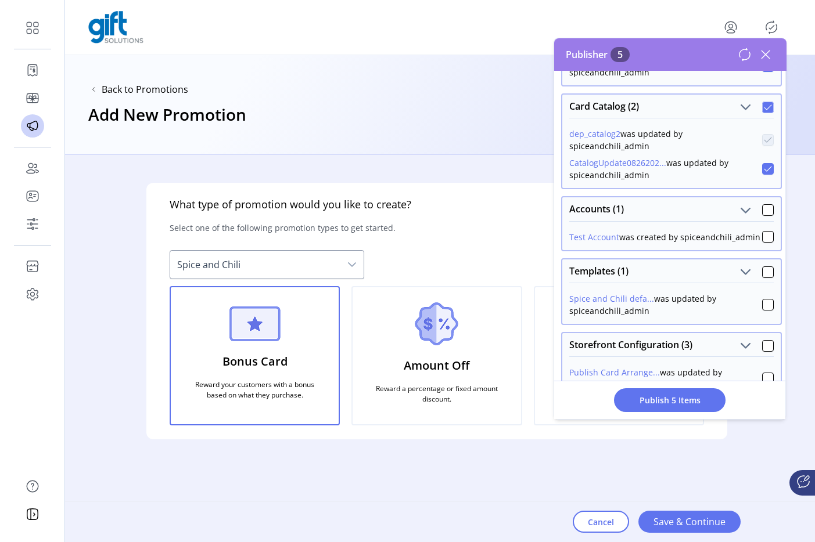
scroll to position [245, 0]
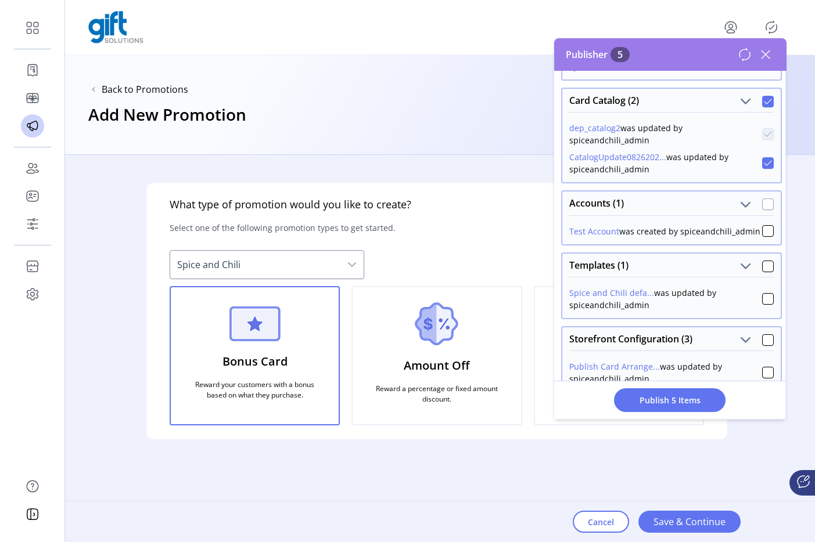
click at [764, 209] on div at bounding box center [768, 205] width 12 height 12
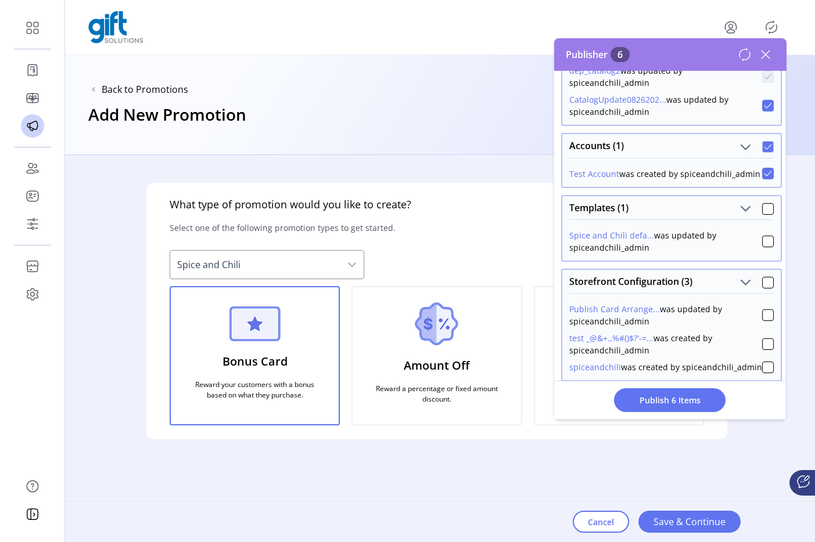
scroll to position [333, 0]
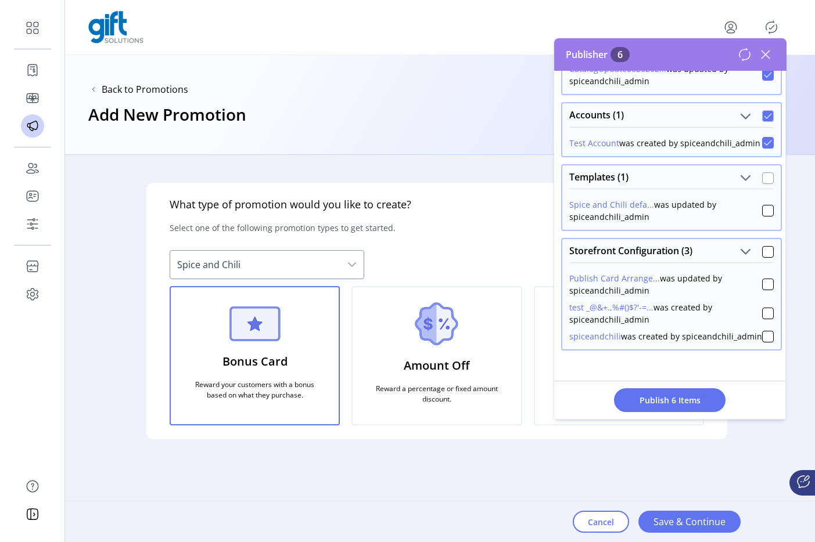
click at [762, 182] on div at bounding box center [768, 178] width 12 height 12
click at [762, 249] on div at bounding box center [768, 252] width 12 height 12
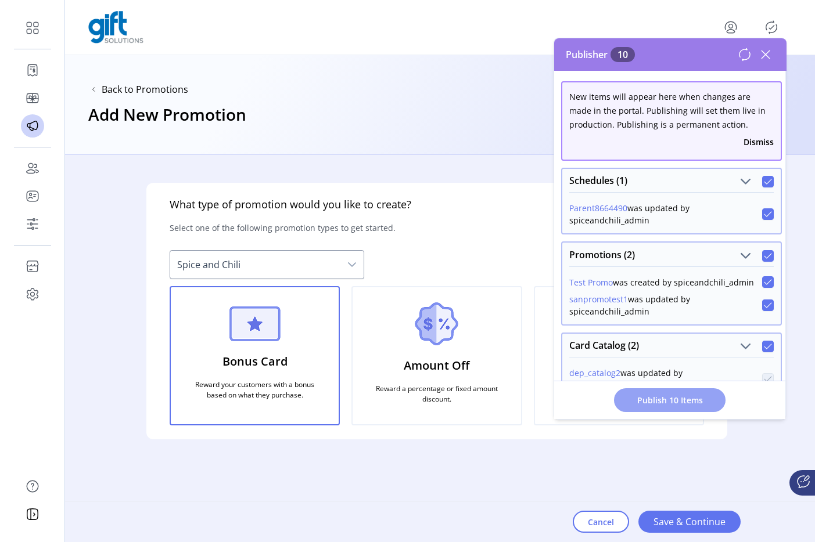
click at [649, 397] on span "Publish 10 Items" at bounding box center [669, 400] width 81 height 12
click at [749, 145] on button "Dismiss" at bounding box center [758, 142] width 30 height 12
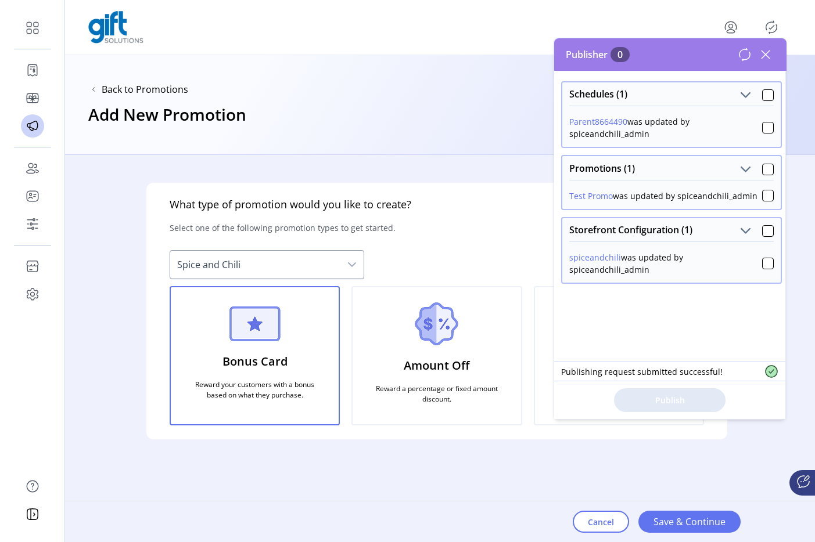
click at [739, 53] on icon at bounding box center [744, 54] width 10 height 12
click at [765, 94] on div at bounding box center [768, 95] width 12 height 12
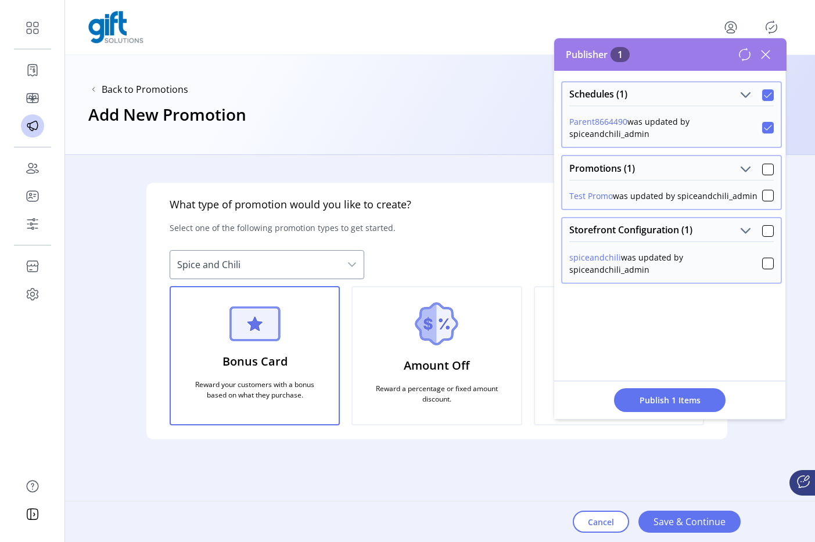
click at [768, 169] on div "Promotions (1)" at bounding box center [671, 167] width 218 height 23
click at [763, 172] on div at bounding box center [768, 170] width 12 height 12
click at [767, 234] on div at bounding box center [768, 231] width 12 height 12
click at [701, 400] on span "Publish 3 Items" at bounding box center [669, 400] width 81 height 12
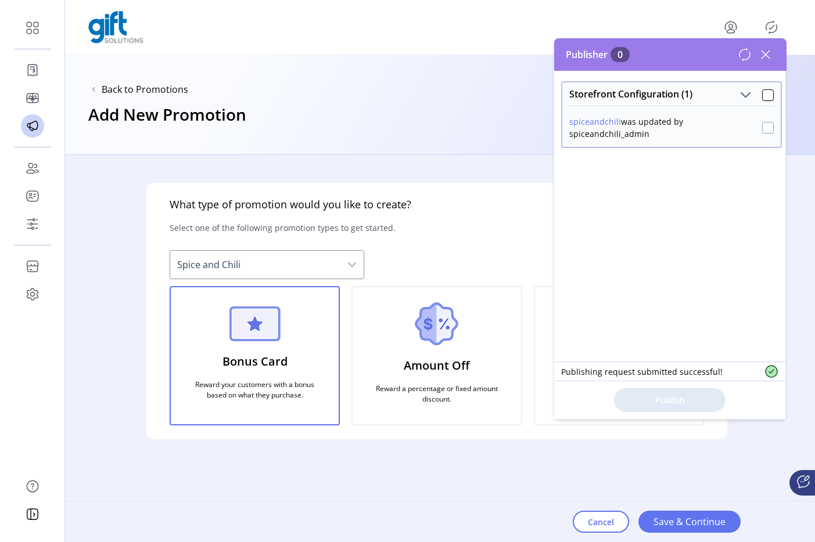
click at [764, 124] on div at bounding box center [768, 128] width 12 height 12
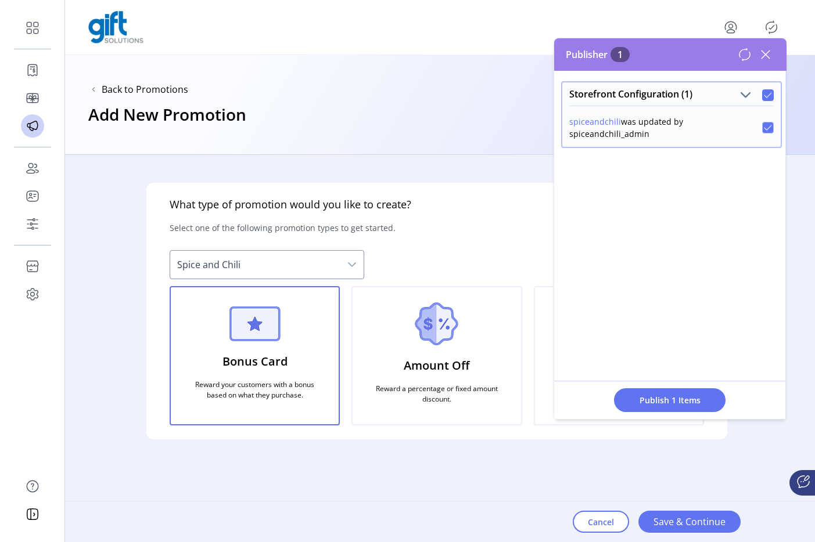
click at [667, 419] on div "Publisher 1 Storefront Configuration (1) spiceandchili was updated by spiceandc…" at bounding box center [670, 229] width 232 height 382
click at [670, 393] on button "Publish 1 Items" at bounding box center [670, 401] width 112 height 24
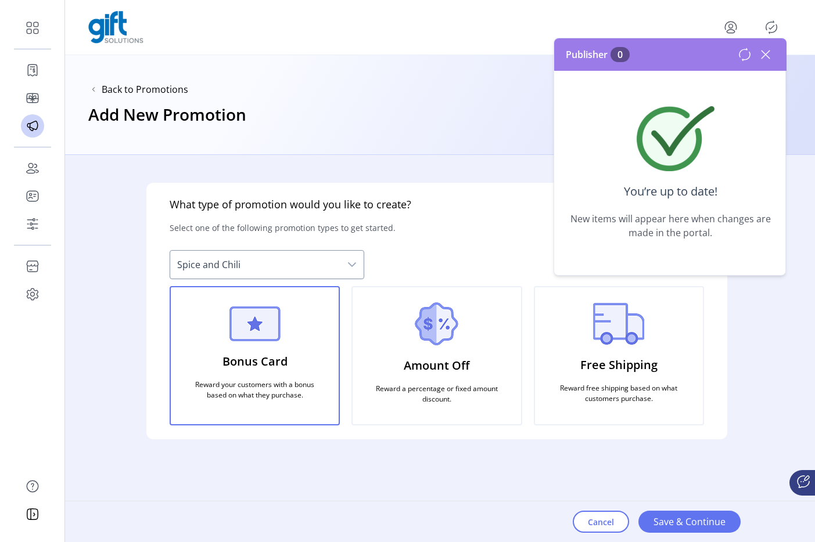
click at [741, 58] on icon at bounding box center [745, 55] width 14 height 14
click at [742, 57] on icon at bounding box center [745, 55] width 14 height 14
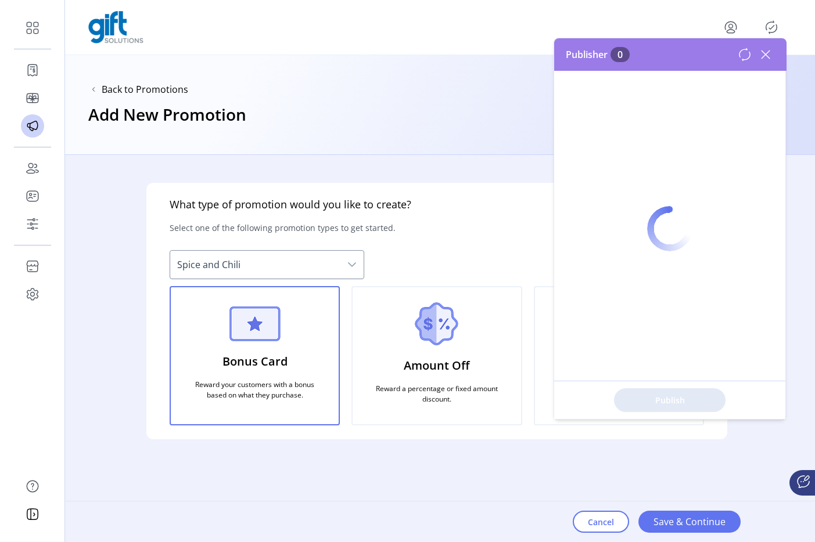
click at [742, 57] on div at bounding box center [669, 228] width 231 height 381
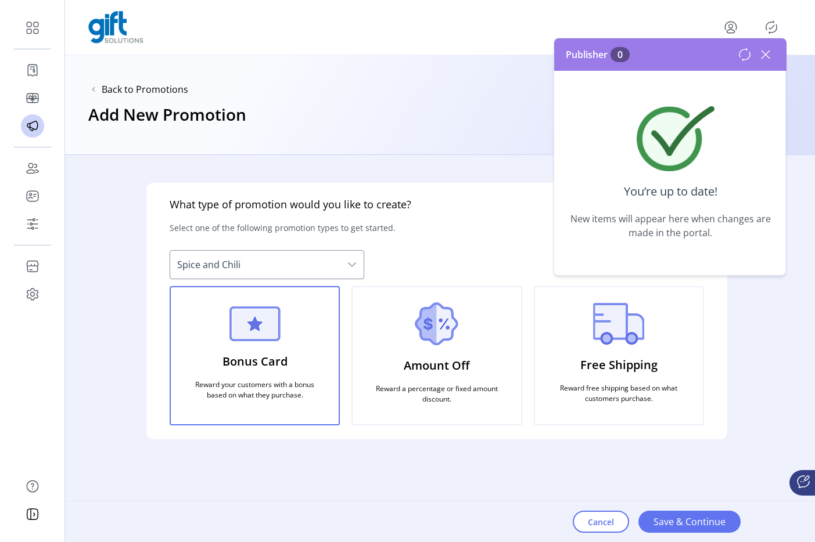
click at [742, 57] on icon at bounding box center [745, 55] width 14 height 14
click at [769, 59] on icon at bounding box center [765, 55] width 8 height 8
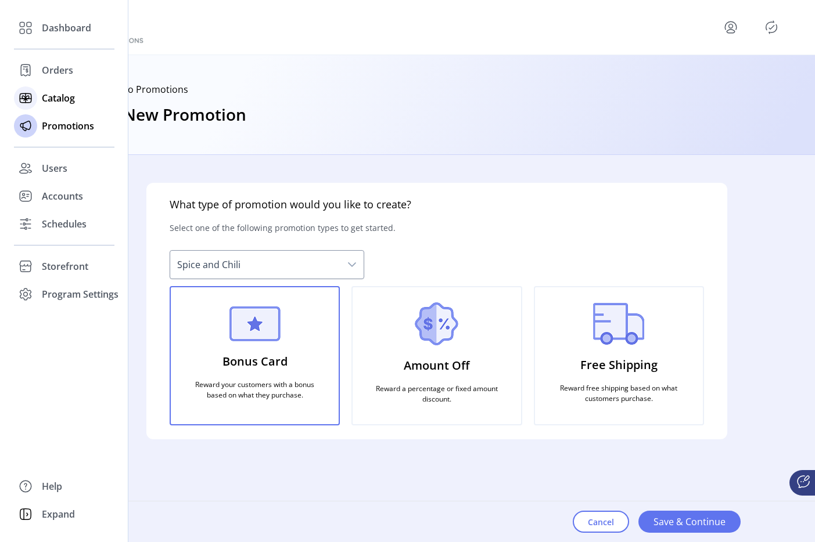
click at [49, 100] on span "Catalog" at bounding box center [58, 98] width 33 height 14
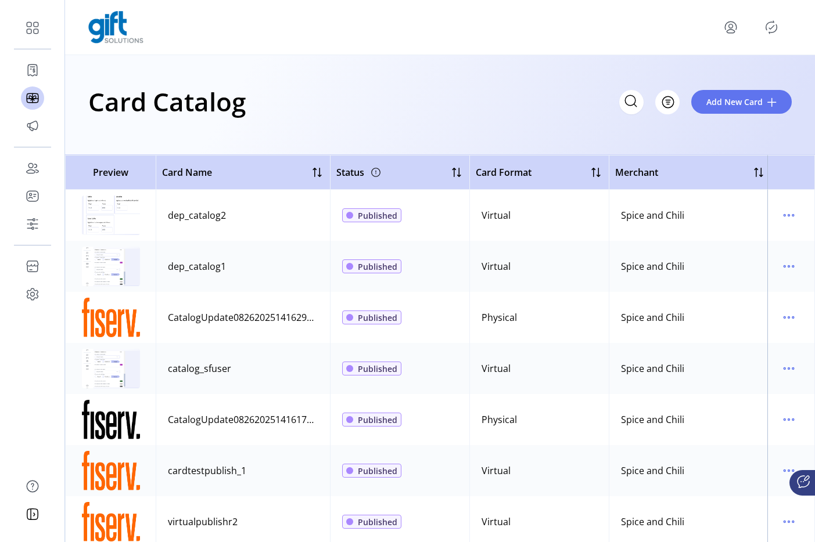
click at [290, 105] on div "Card Catalog Filter Add New Card" at bounding box center [439, 101] width 703 height 41
click at [370, 89] on div "Card Catalog Filter Add New Card" at bounding box center [439, 101] width 703 height 41
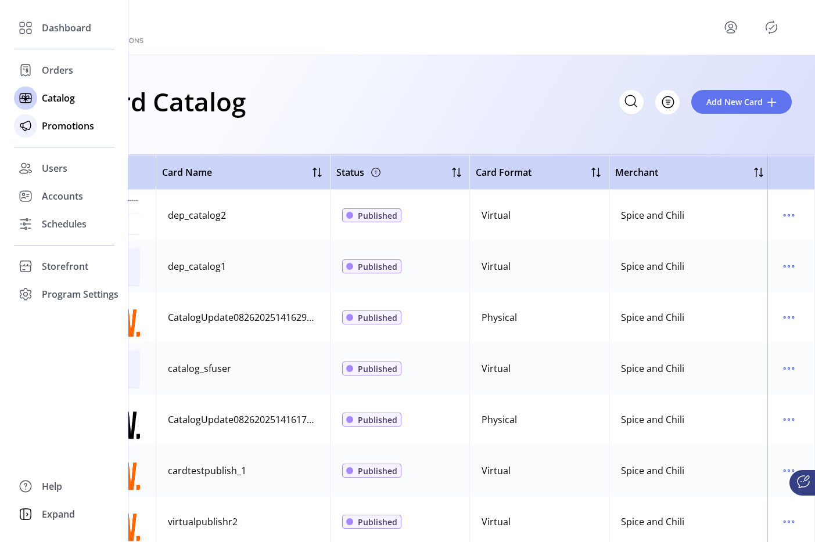
click at [62, 128] on span "Promotions" at bounding box center [68, 126] width 52 height 14
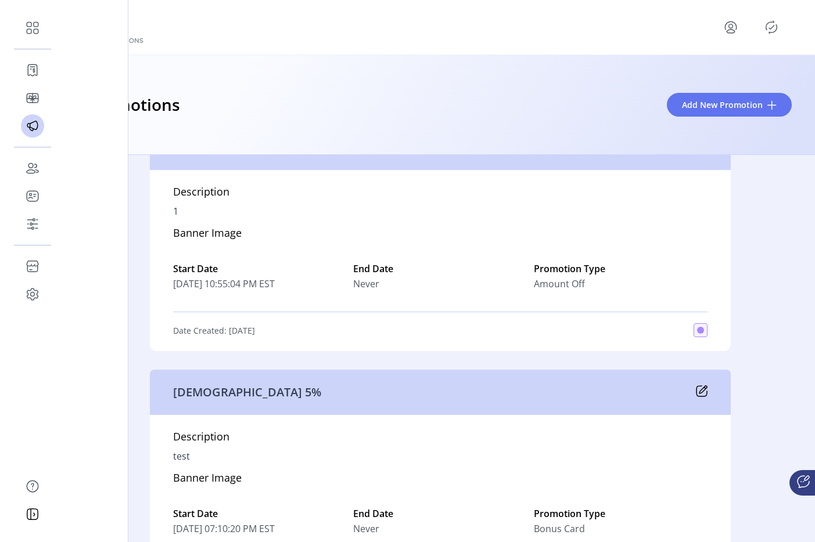
scroll to position [940, 0]
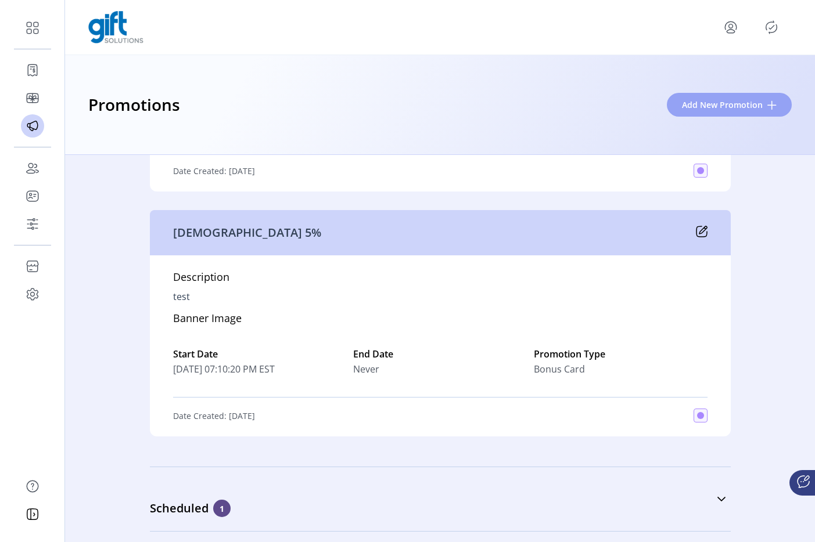
click at [705, 109] on span "Add New Promotion" at bounding box center [722, 105] width 81 height 12
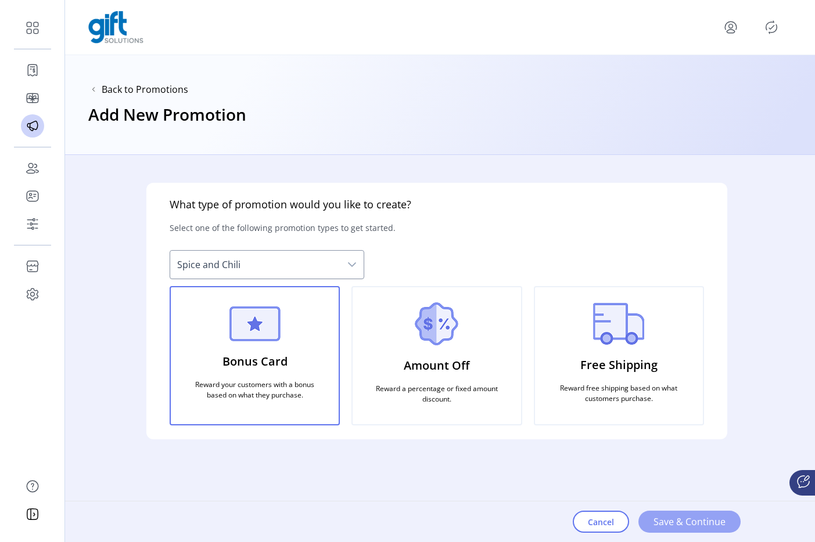
click at [662, 509] on span "Save & Continue" at bounding box center [689, 522] width 72 height 14
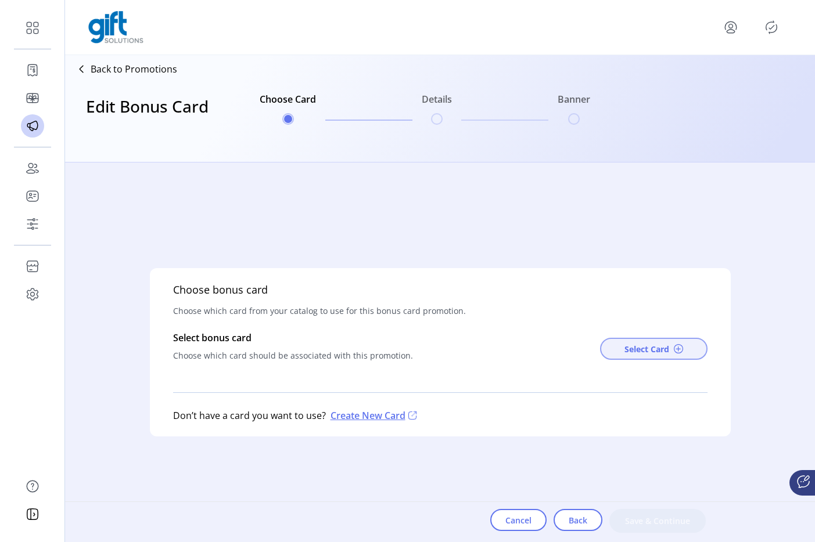
click at [645, 346] on span "Select Card" at bounding box center [646, 349] width 45 height 12
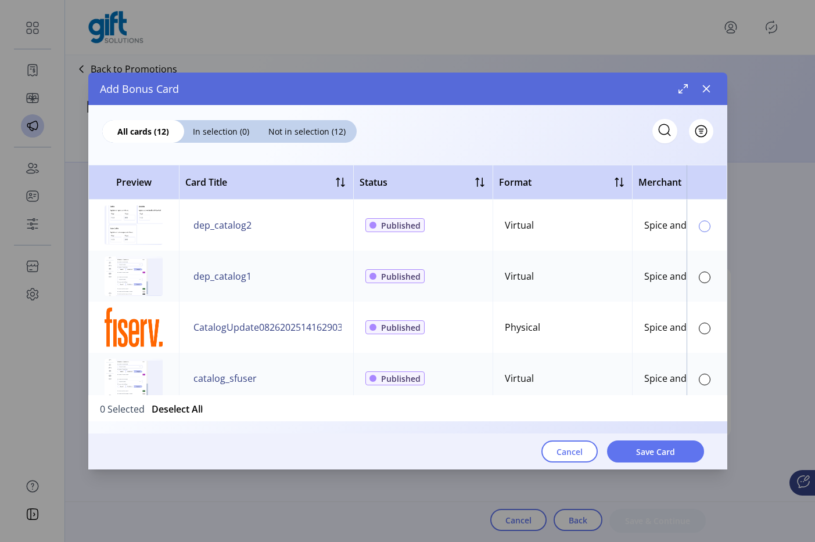
click at [699, 230] on div at bounding box center [705, 227] width 12 height 12
click at [671, 448] on span "Save Card" at bounding box center [655, 452] width 39 height 12
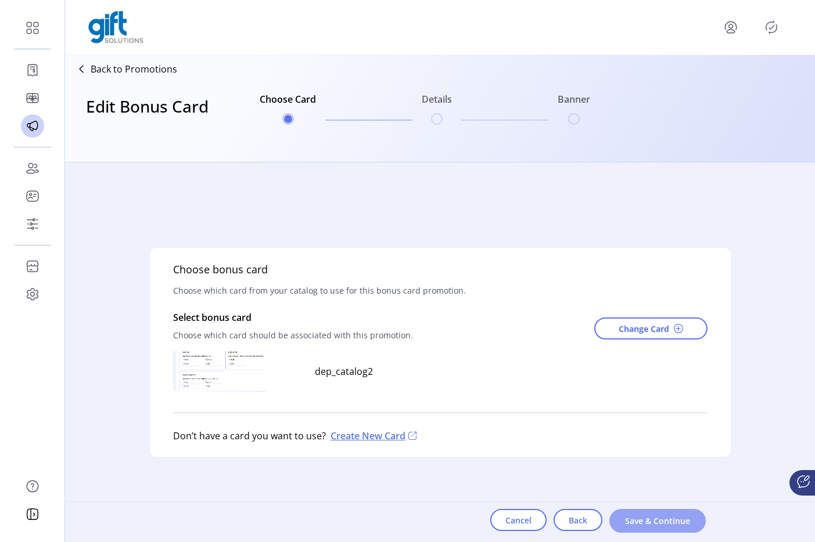
click at [674, 509] on span "Save & Continue" at bounding box center [657, 521] width 66 height 12
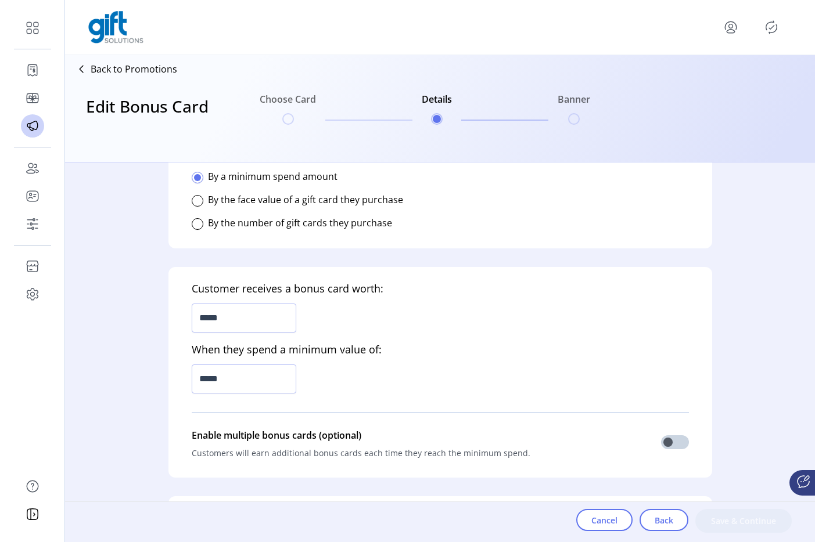
scroll to position [272, 0]
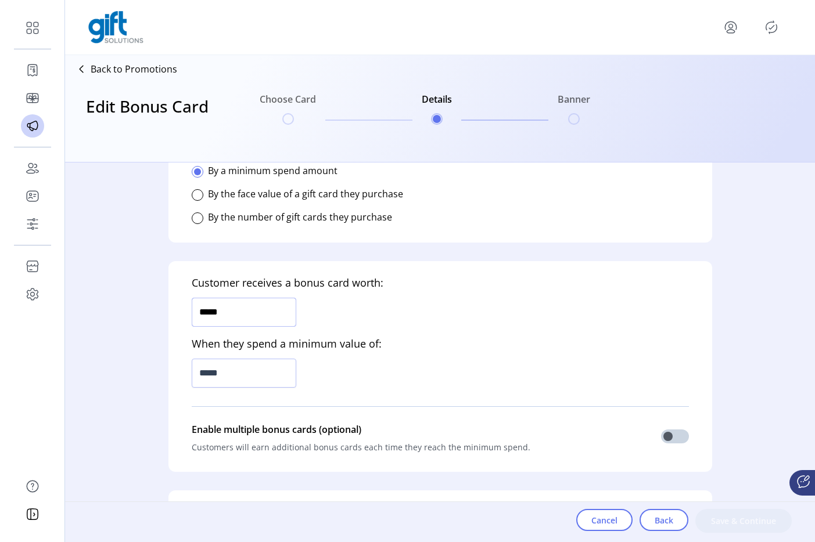
click at [224, 322] on input "*****" at bounding box center [244, 312] width 105 height 29
type input "*****"
click at [239, 369] on input "*****" at bounding box center [244, 373] width 105 height 29
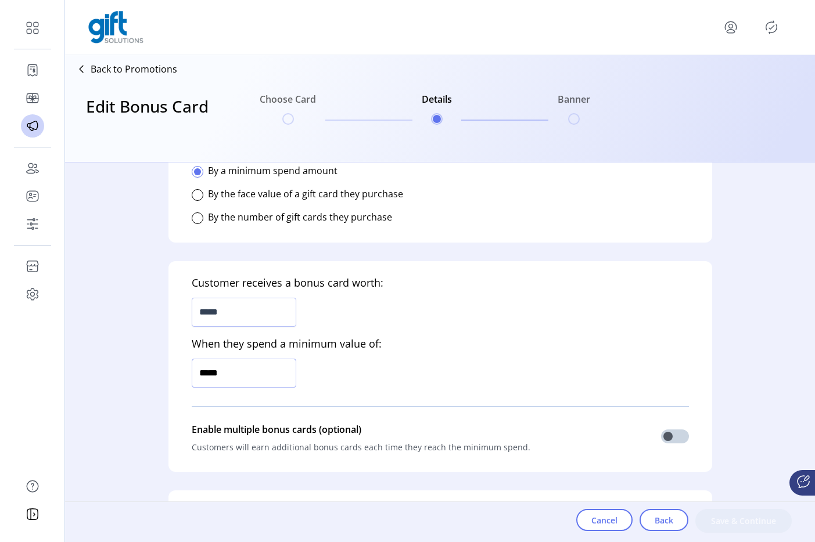
click at [239, 369] on input "*****" at bounding box center [244, 373] width 105 height 29
type input "*******"
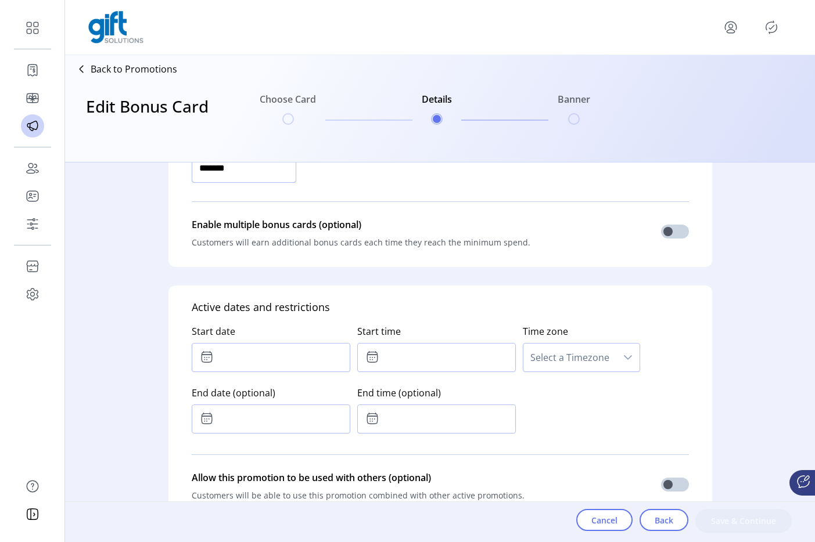
scroll to position [479, 0]
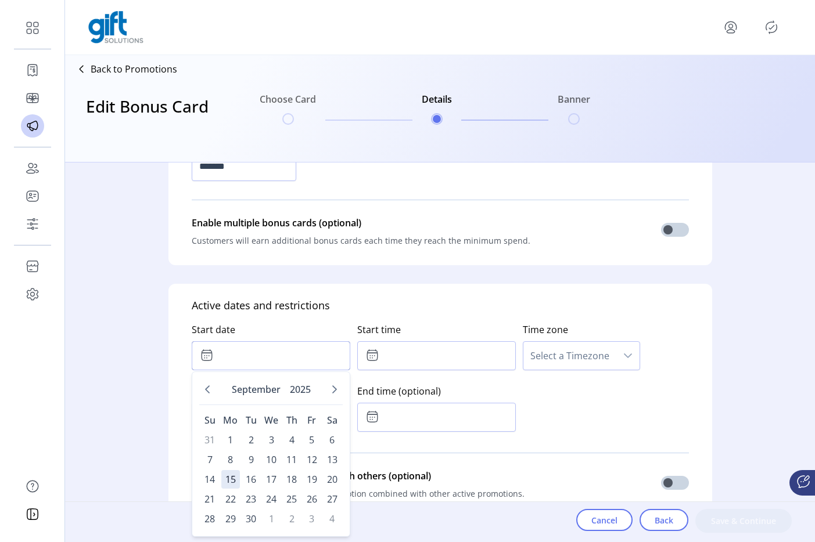
click at [317, 355] on input "text" at bounding box center [271, 356] width 159 height 29
click at [230, 482] on span "15" at bounding box center [230, 479] width 19 height 19
type input "**********"
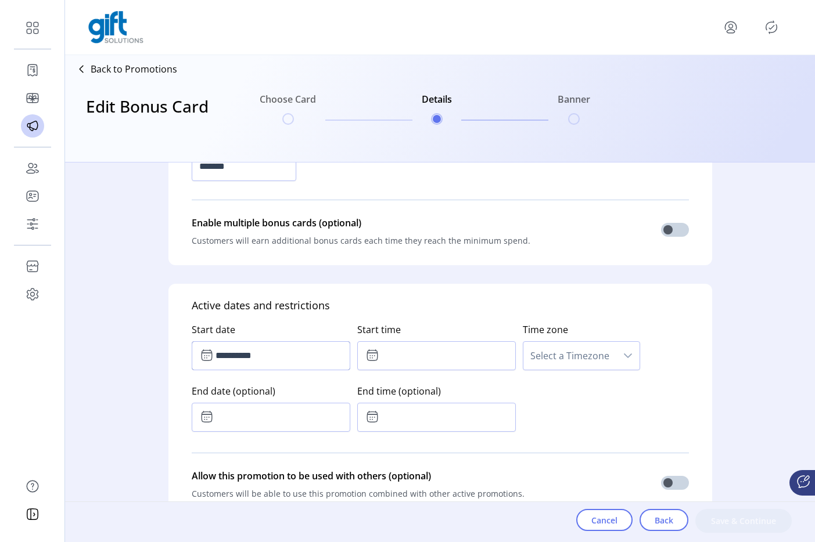
click at [450, 377] on div "End time (optional)" at bounding box center [440, 406] width 166 height 62
click at [434, 366] on input "text" at bounding box center [436, 356] width 159 height 29
click at [450, 391] on icon "Next Minute" at bounding box center [454, 387] width 9 height 9
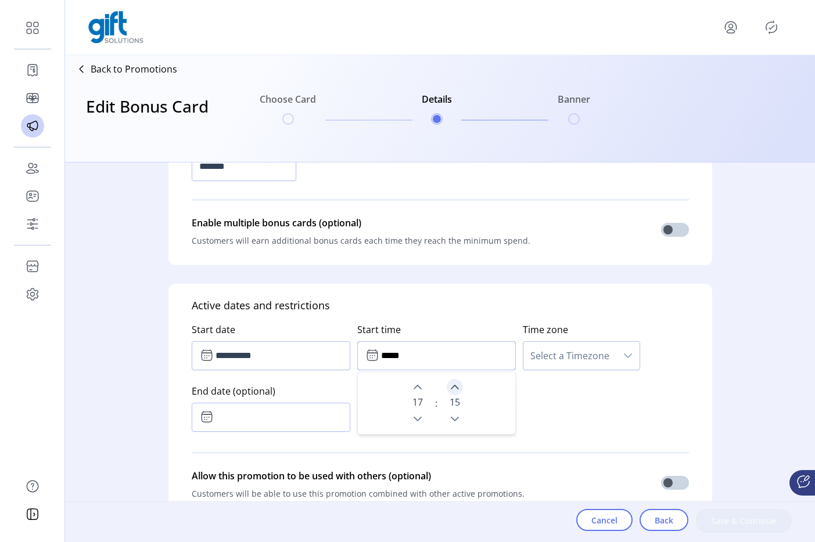
type input "*****"
click at [569, 363] on span "Select a Timezone" at bounding box center [569, 356] width 93 height 28
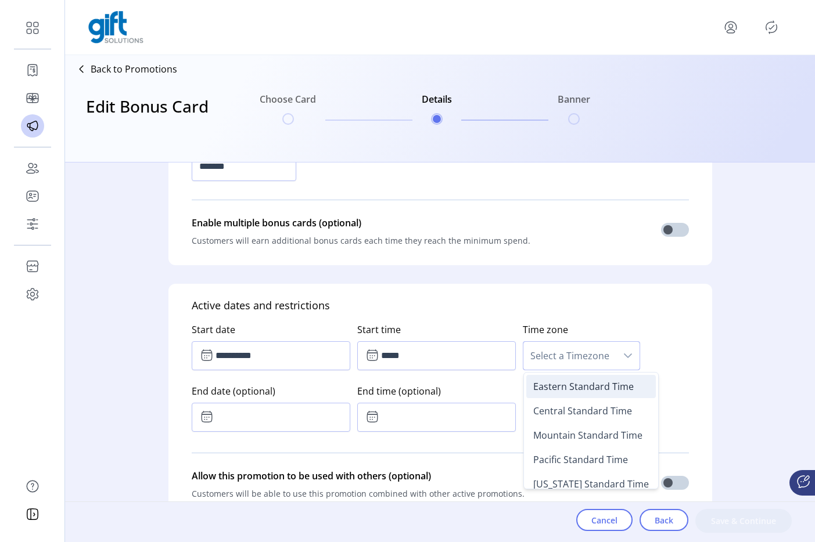
click at [545, 385] on span "Eastern Standard Time" at bounding box center [583, 386] width 100 height 13
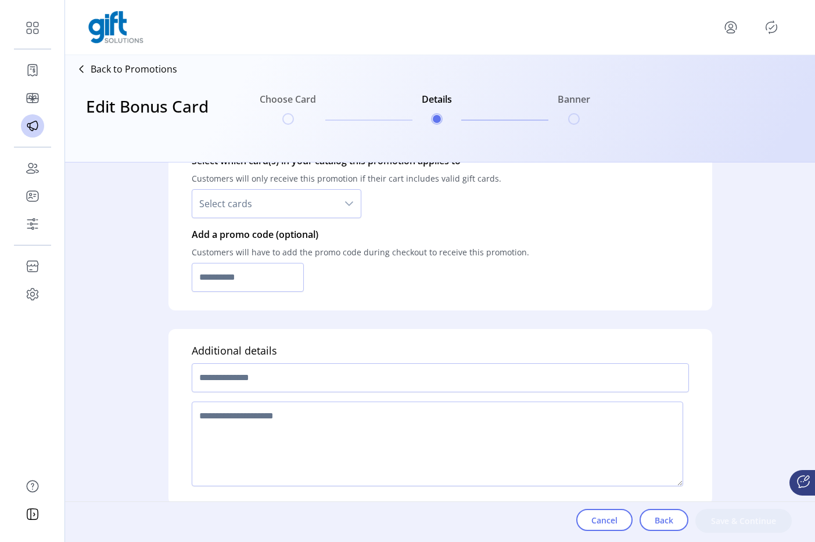
scroll to position [844, 0]
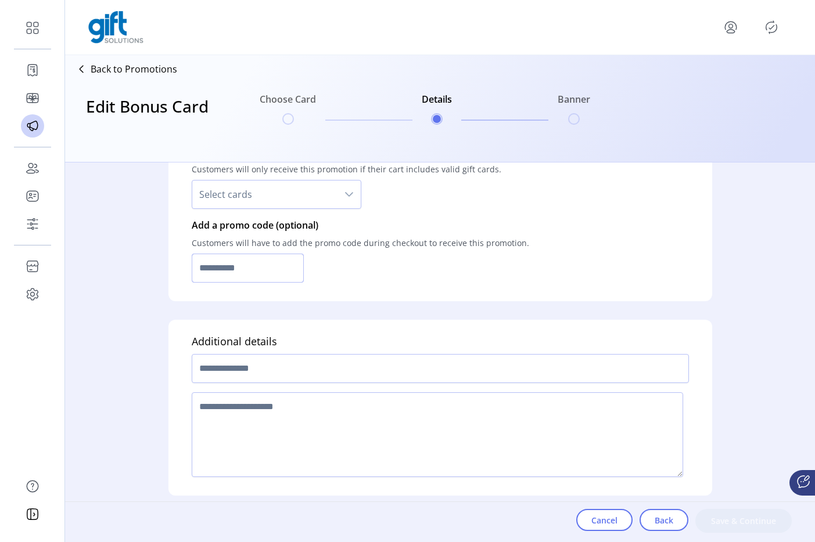
click at [248, 281] on input "text" at bounding box center [248, 268] width 113 height 29
click at [258, 272] on input "text" at bounding box center [248, 268] width 113 height 29
type input "*********"
click at [256, 364] on input "text" at bounding box center [440, 368] width 497 height 29
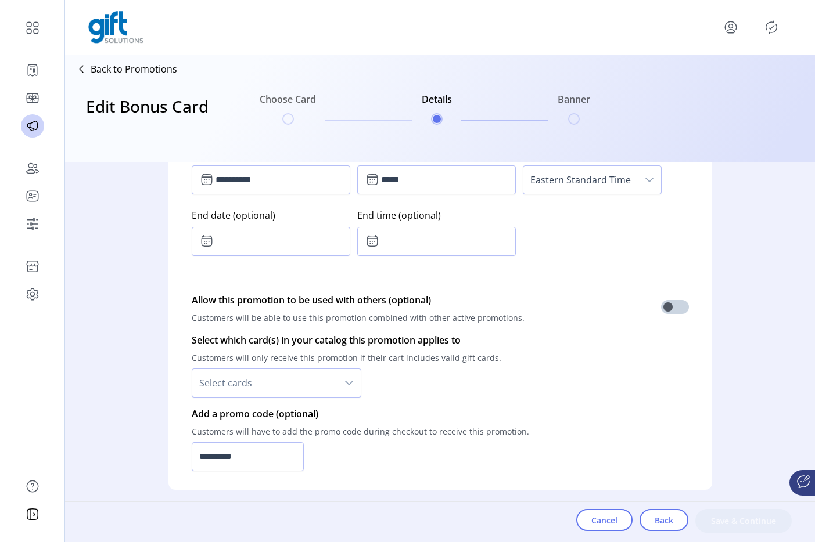
scroll to position [581, 0]
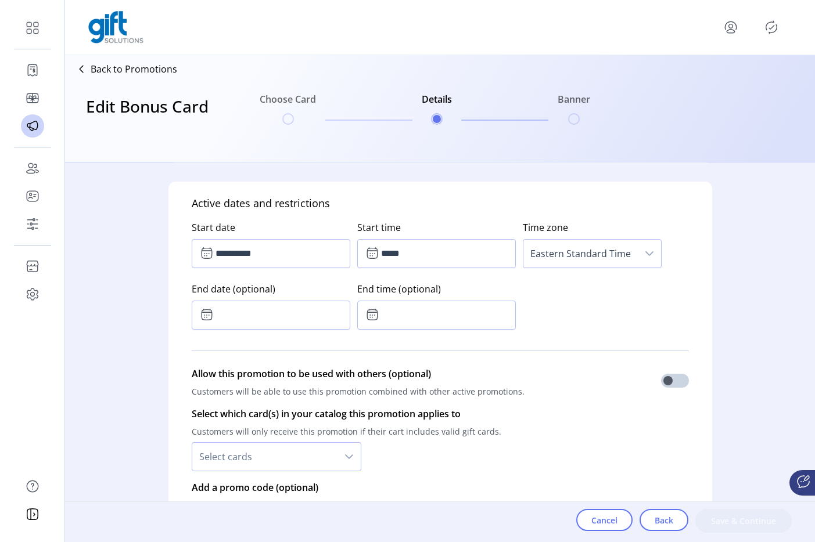
type input "*****"
click at [278, 316] on input "text" at bounding box center [271, 315] width 159 height 29
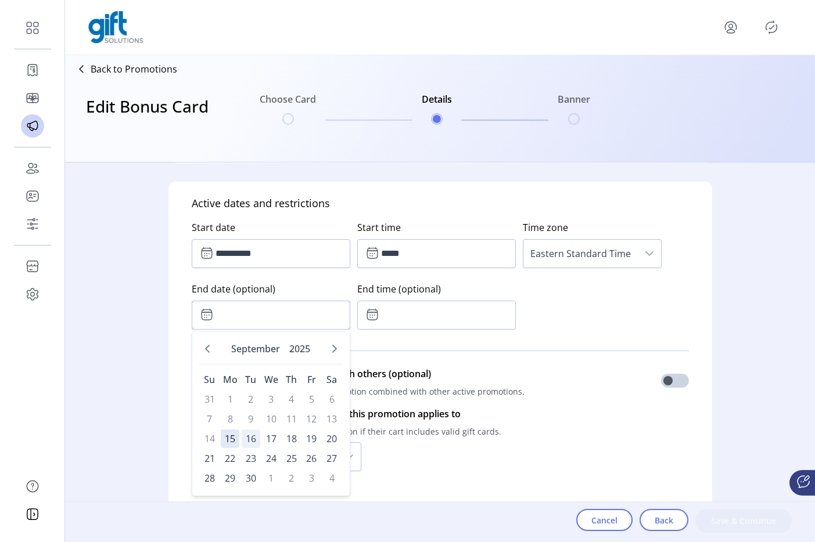
click at [247, 440] on span "16" at bounding box center [251, 439] width 19 height 19
type input "**********"
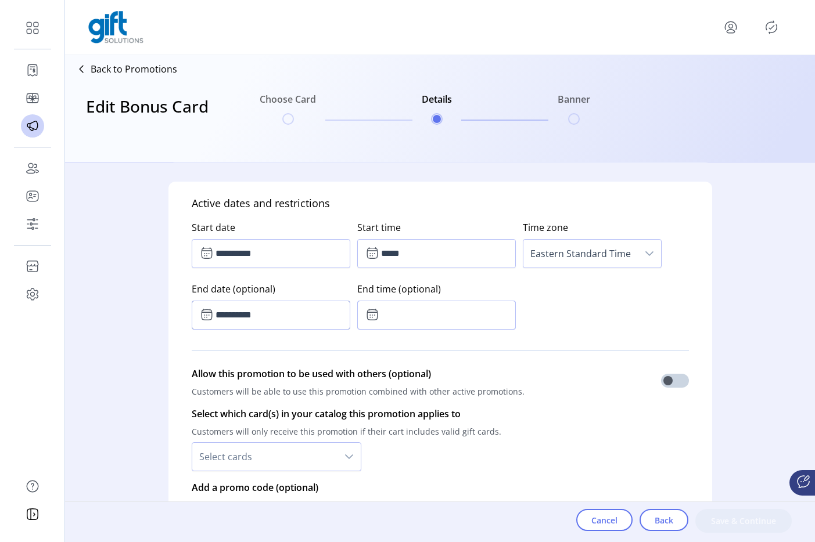
click at [436, 319] on input "text" at bounding box center [436, 315] width 159 height 29
click at [450, 351] on icon "Next Minute" at bounding box center [454, 346] width 9 height 9
click at [451, 349] on icon "Next Minute" at bounding box center [454, 346] width 9 height 9
type input "*****"
click at [534, 322] on div "**********" at bounding box center [440, 272] width 497 height 123
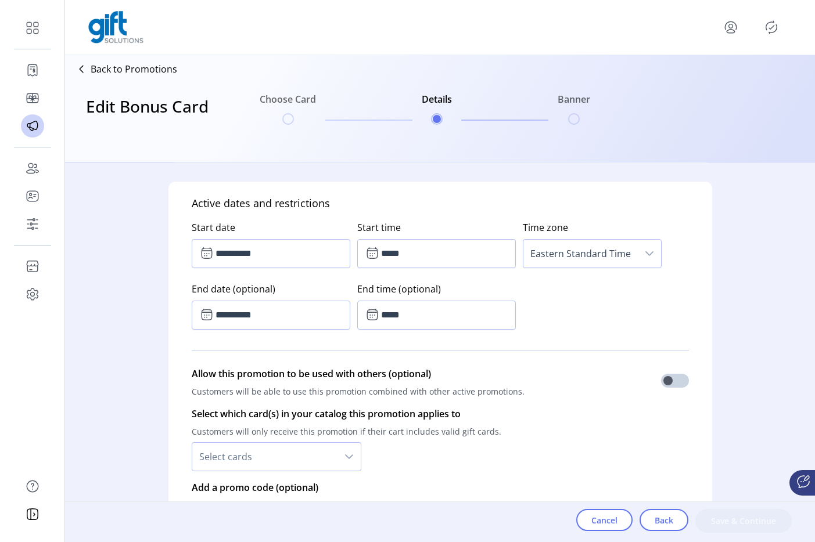
scroll to position [844, 0]
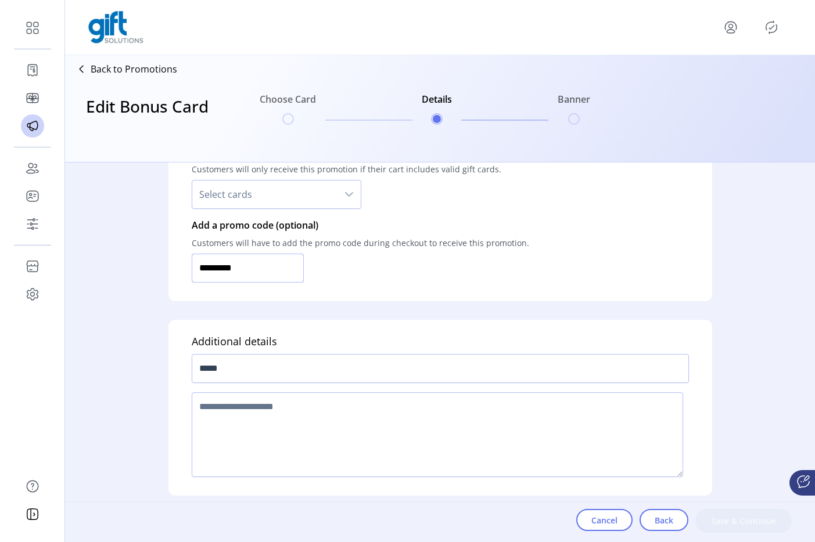
click at [235, 269] on input "*********" at bounding box center [248, 268] width 113 height 29
click at [258, 269] on input "*********" at bounding box center [248, 268] width 113 height 29
type input "**********"
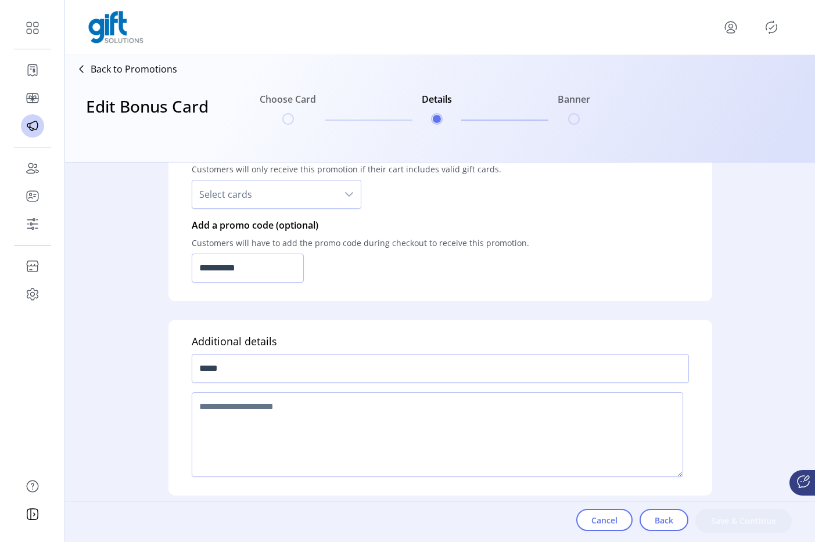
click at [253, 391] on div at bounding box center [440, 435] width 497 height 94
click at [430, 461] on textarea at bounding box center [437, 435] width 491 height 85
type textarea "*"
click at [750, 509] on button "Save & Continue" at bounding box center [743, 521] width 96 height 24
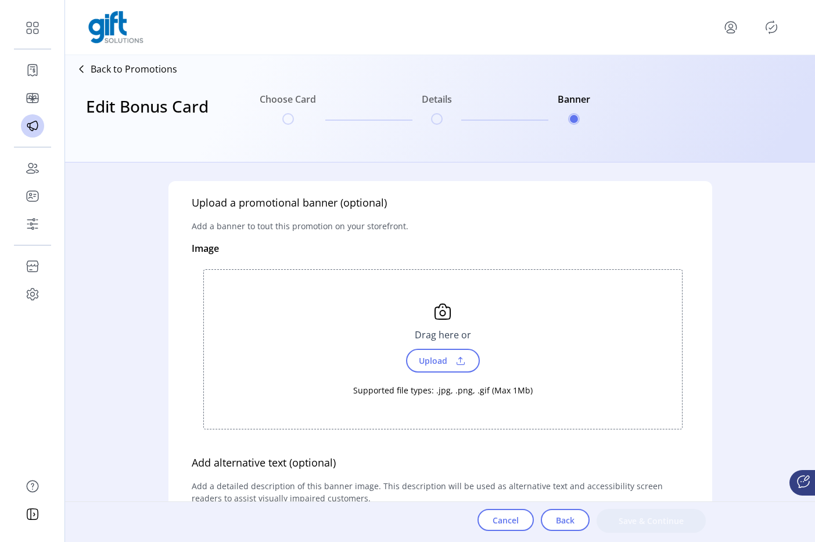
scroll to position [245, 0]
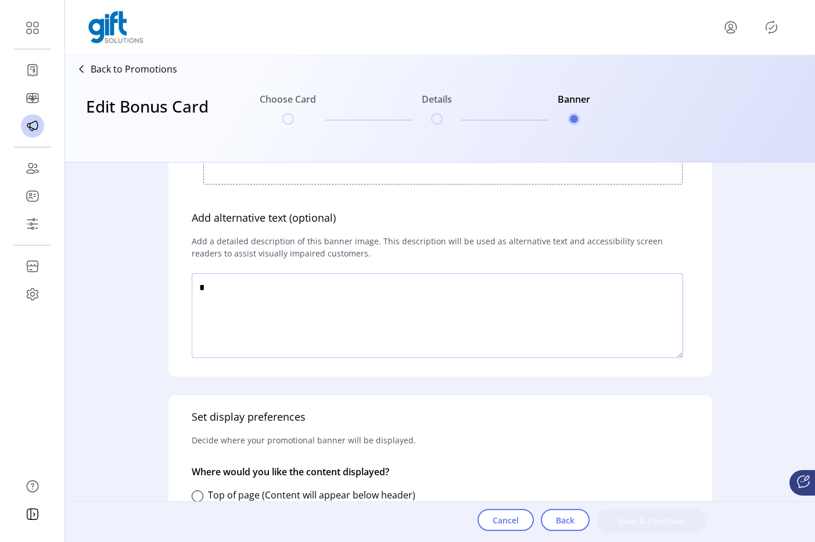
click at [362, 332] on textarea at bounding box center [437, 316] width 491 height 85
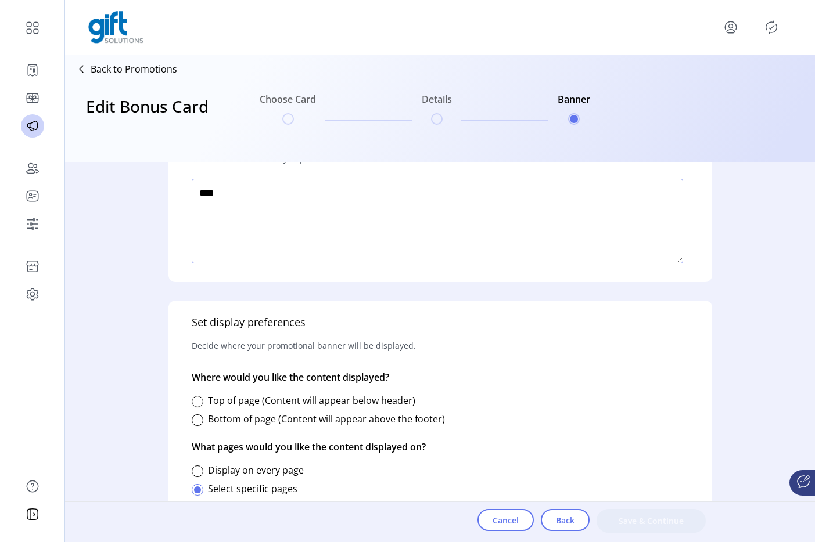
scroll to position [526, 0]
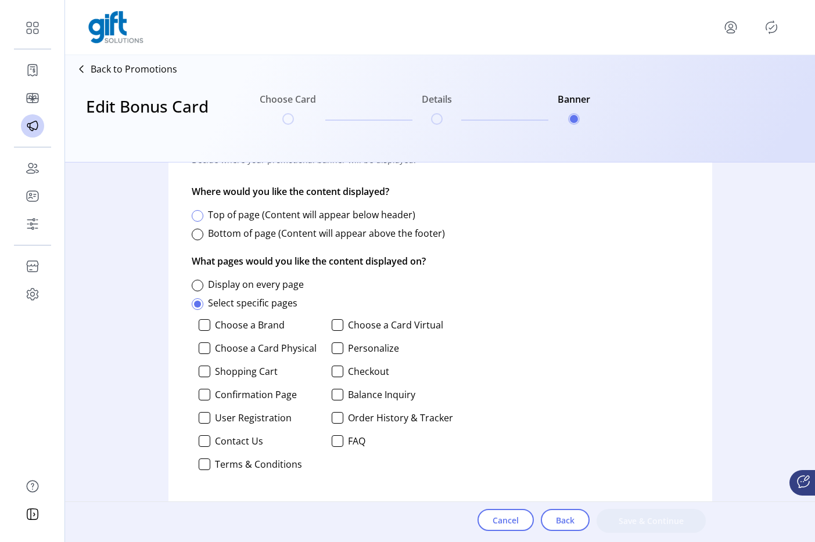
type textarea "****"
click at [197, 220] on div at bounding box center [198, 216] width 12 height 12
click at [207, 328] on div at bounding box center [205, 325] width 12 height 12
click at [206, 353] on div at bounding box center [205, 349] width 12 height 12
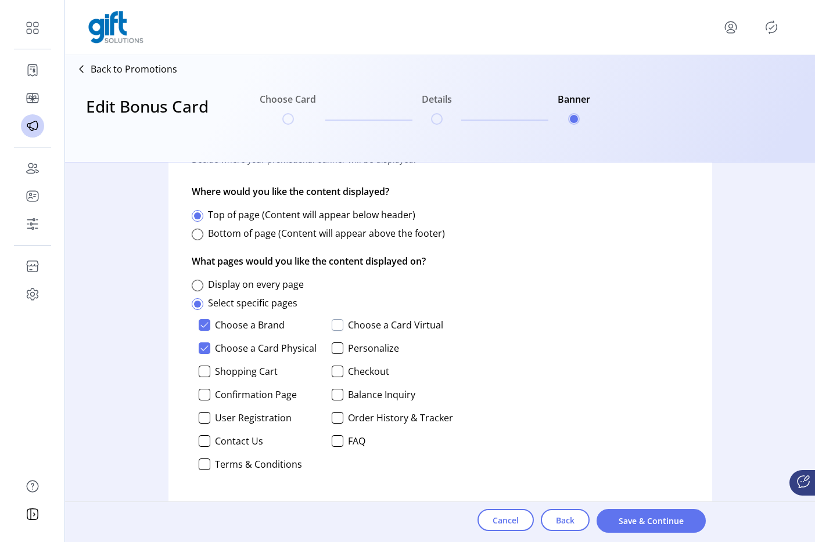
click at [335, 326] on div at bounding box center [338, 325] width 12 height 12
click at [202, 373] on div at bounding box center [205, 372] width 12 height 12
click at [337, 393] on div at bounding box center [338, 395] width 12 height 12
click at [202, 415] on div at bounding box center [205, 418] width 12 height 12
click at [336, 346] on div at bounding box center [338, 349] width 12 height 12
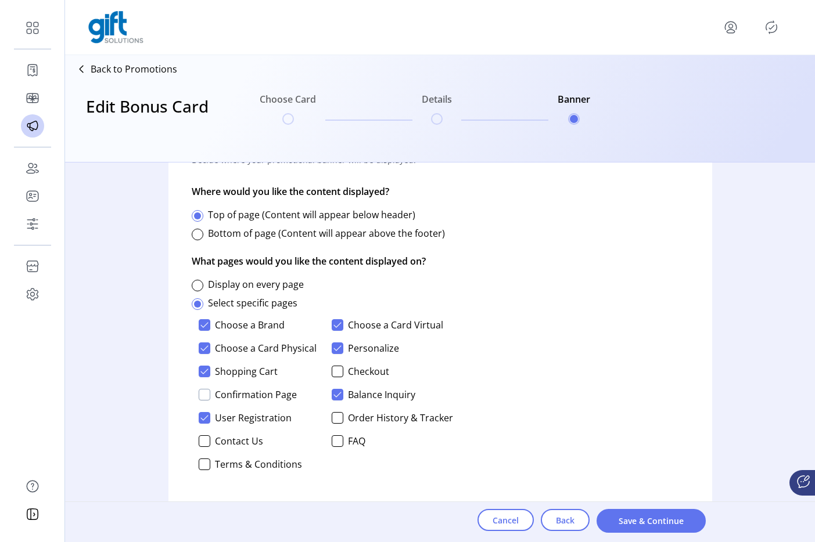
click at [209, 392] on div at bounding box center [205, 395] width 12 height 12
click at [335, 372] on div at bounding box center [338, 372] width 12 height 12
click at [337, 420] on div at bounding box center [338, 418] width 12 height 12
click at [203, 437] on div at bounding box center [205, 442] width 12 height 12
click at [336, 447] on div "Choose a Brand Choose a Card Virtual Choose a Card Physical Personalize Shoppin…" at bounding box center [322, 398] width 261 height 167
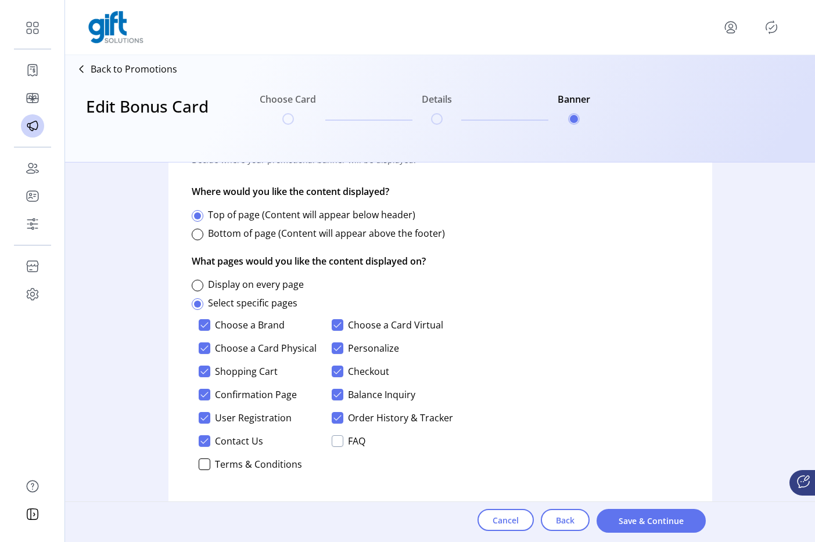
click at [332, 442] on div at bounding box center [338, 442] width 12 height 12
click at [208, 463] on div at bounding box center [205, 465] width 12 height 12
click at [664, 509] on button "Save & Continue" at bounding box center [650, 521] width 109 height 24
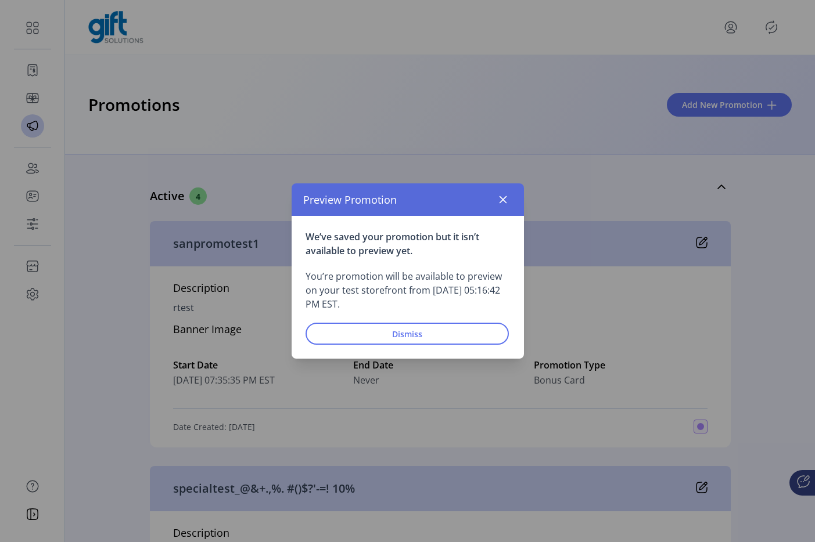
drag, startPoint x: 510, startPoint y: 191, endPoint x: 497, endPoint y: 209, distance: 21.6
click at [508, 196] on button "button" at bounding box center [503, 200] width 19 height 19
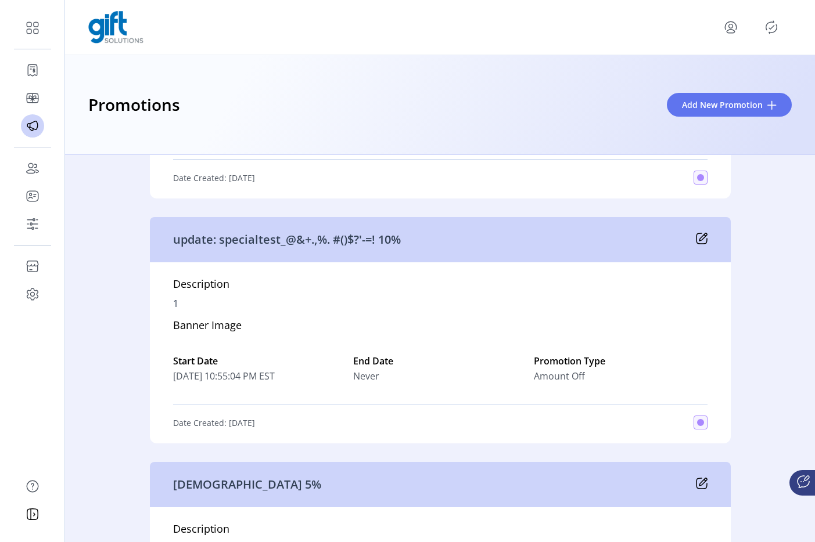
scroll to position [993, 0]
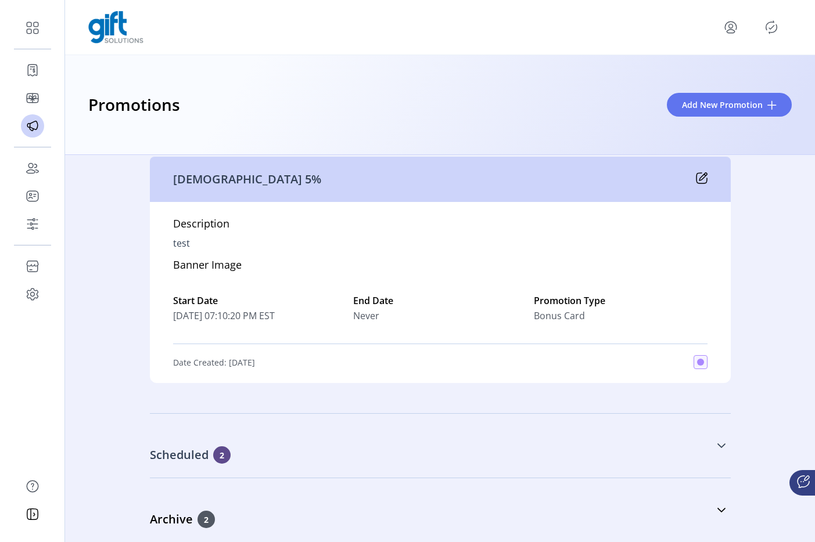
click at [290, 458] on div "Scheduled 2" at bounding box center [382, 455] width 465 height 17
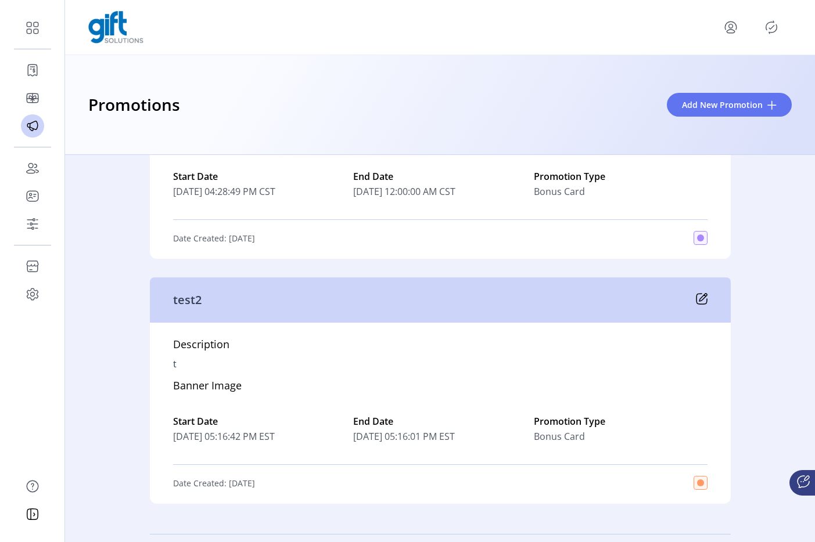
scroll to position [1497, 0]
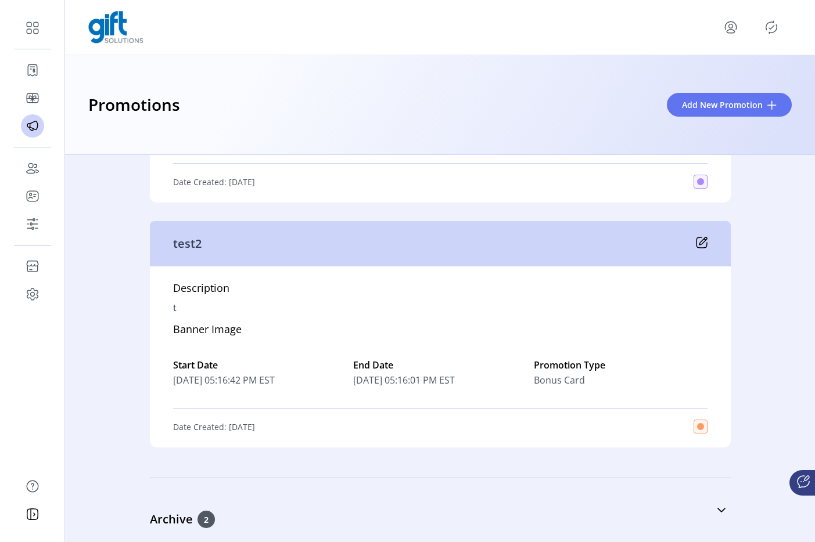
drag, startPoint x: 789, startPoint y: 18, endPoint x: 761, endPoint y: 26, distance: 29.6
click at [788, 19] on div at bounding box center [756, 27] width 70 height 19
click at [761, 26] on div at bounding box center [756, 27] width 70 height 19
click at [769, 31] on icon "Publisher Panel" at bounding box center [771, 27] width 19 height 19
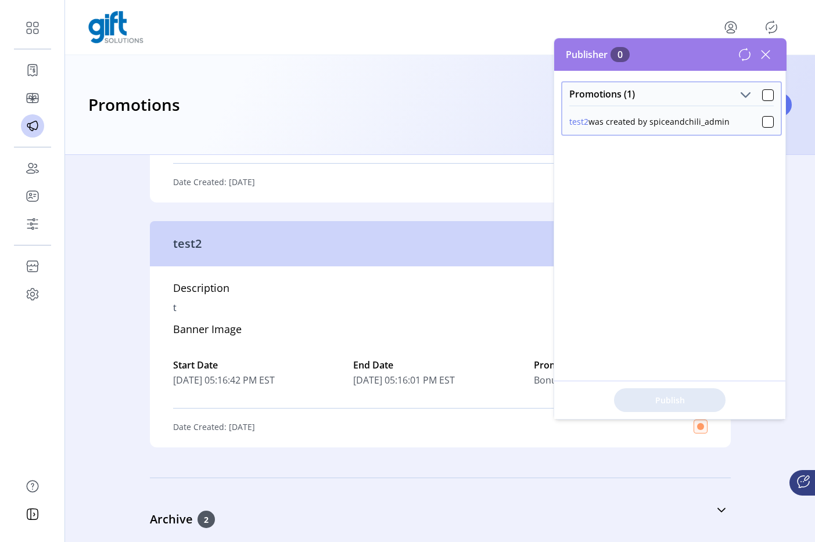
click at [451, 194] on div "Description Testing Banner Image Start Date 09/15/2025 04:28:49 PM CST End Date…" at bounding box center [440, 111] width 581 height 181
click at [768, 59] on icon at bounding box center [765, 54] width 19 height 19
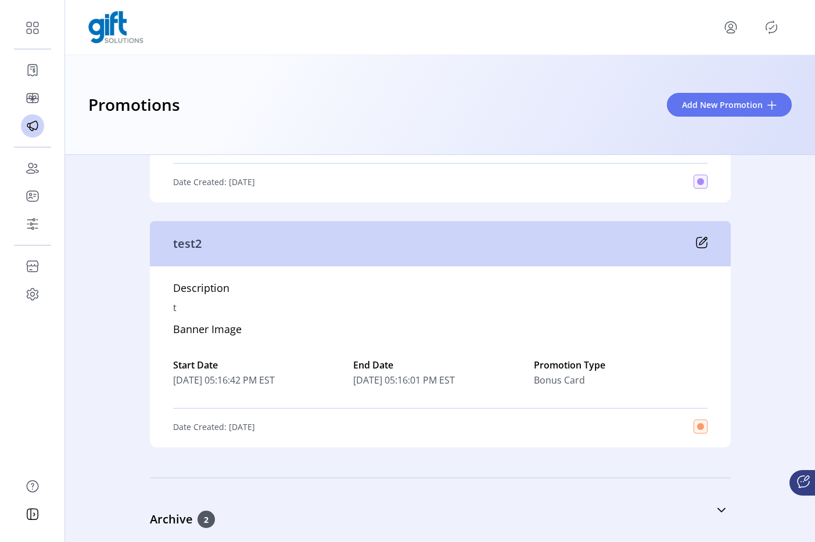
click at [768, 27] on icon "Publisher Panel" at bounding box center [771, 27] width 19 height 19
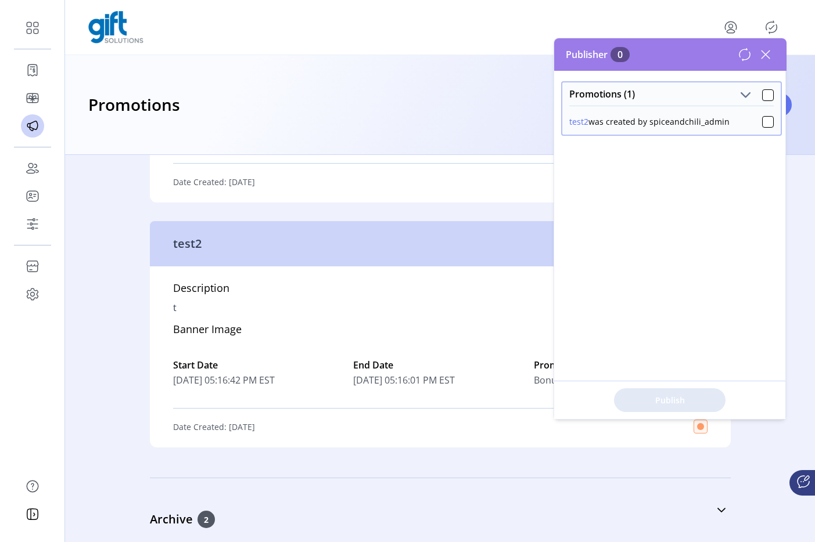
click at [767, 56] on icon at bounding box center [765, 55] width 8 height 8
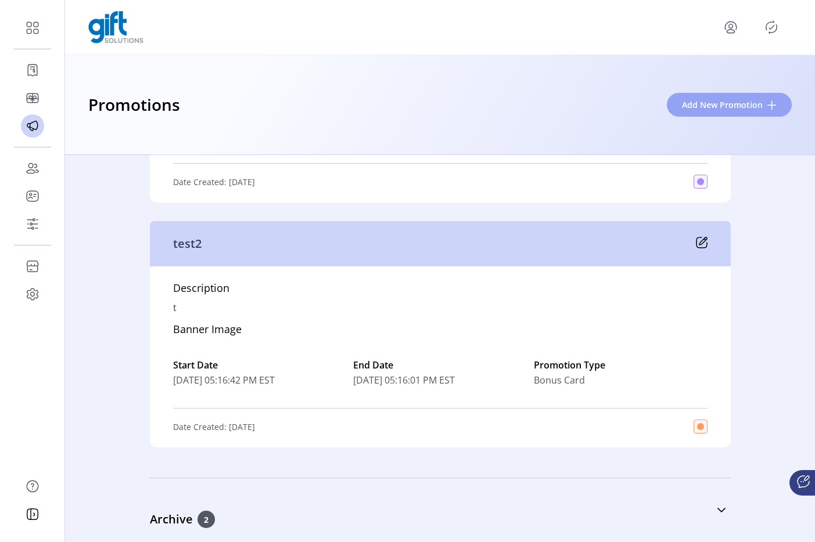
click at [721, 100] on span "Add New Promotion" at bounding box center [722, 105] width 81 height 12
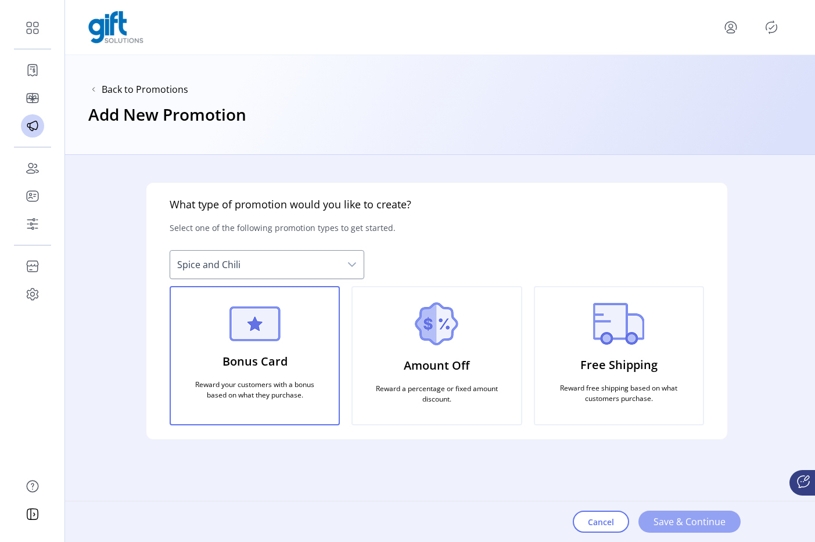
click at [688, 509] on span "Save & Continue" at bounding box center [689, 522] width 72 height 14
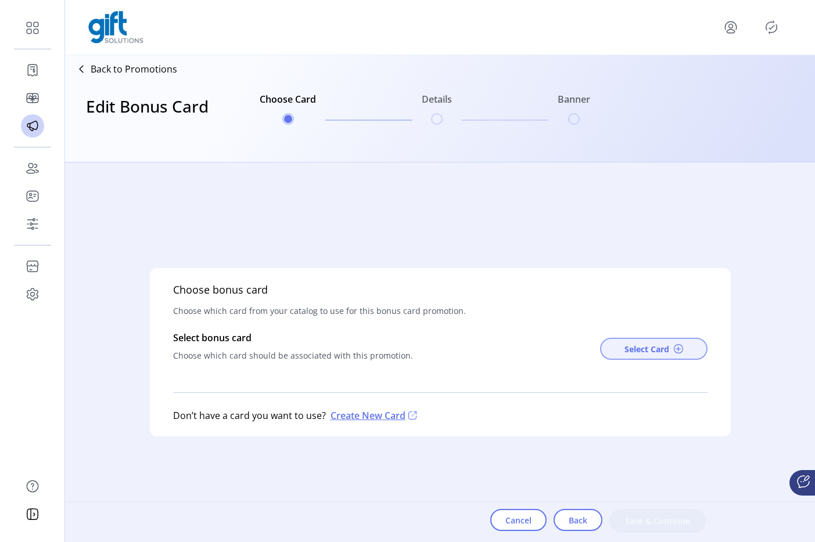
click at [644, 358] on button "Select Card" at bounding box center [653, 349] width 107 height 22
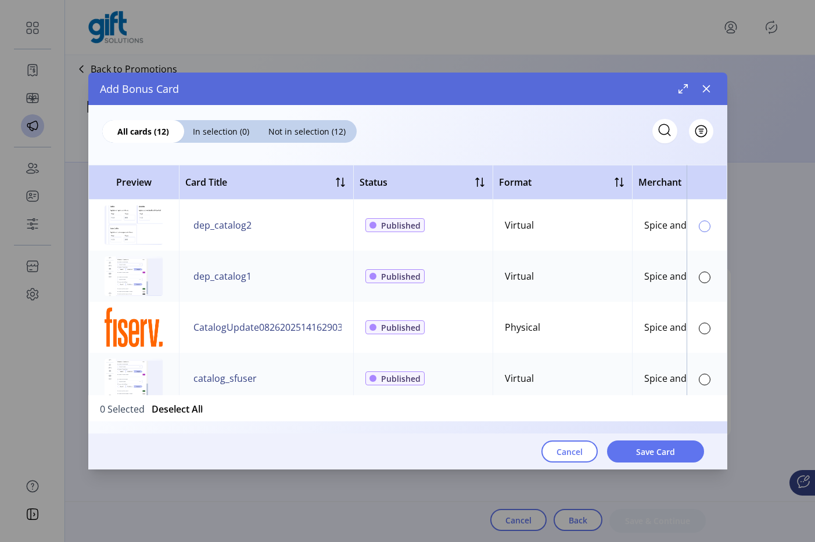
click at [703, 228] on div at bounding box center [705, 227] width 12 height 12
click at [684, 451] on button "Save Card" at bounding box center [655, 452] width 97 height 22
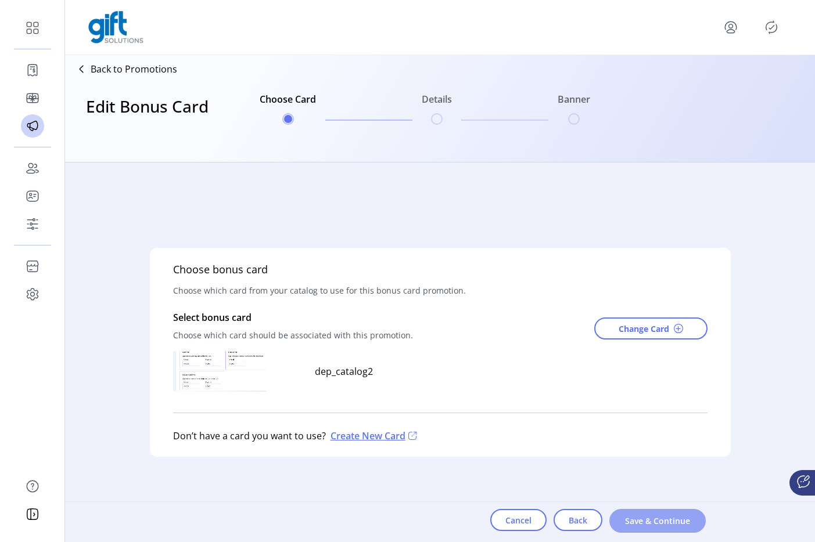
click at [669, 509] on button "Save & Continue" at bounding box center [657, 521] width 96 height 24
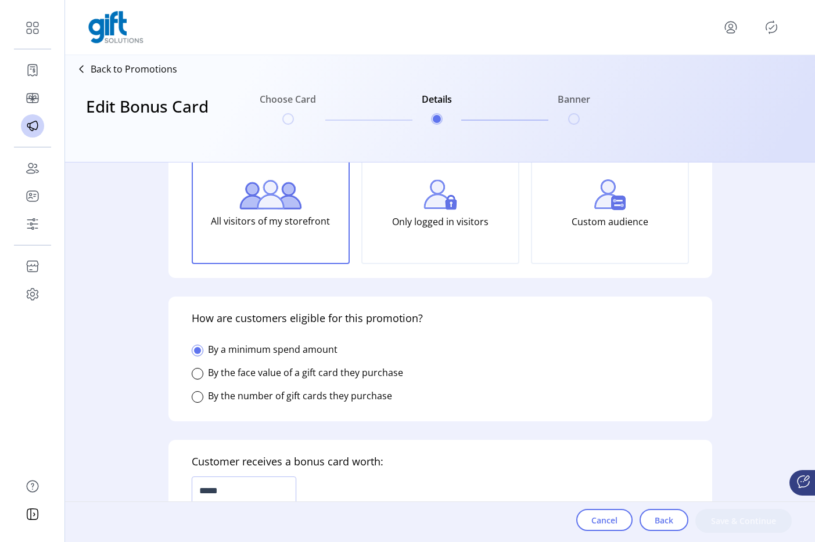
scroll to position [156, 0]
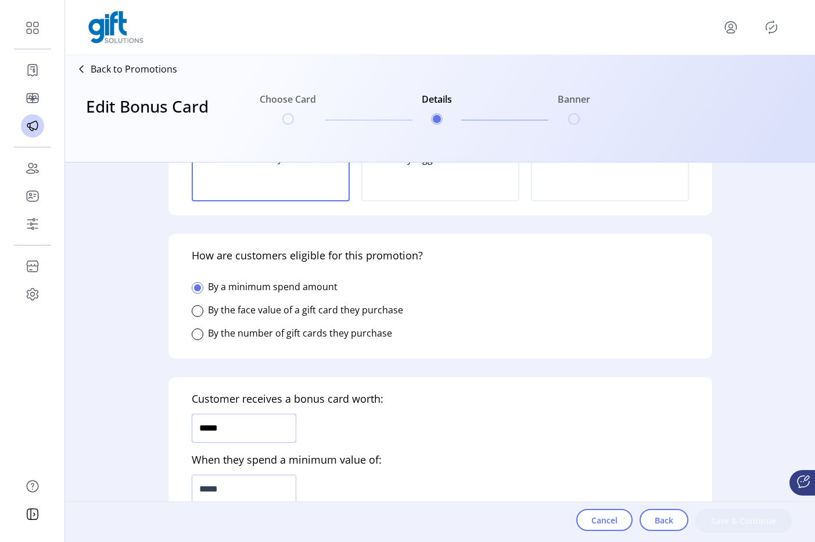
click at [252, 419] on input "*****" at bounding box center [244, 428] width 105 height 29
type input "******"
click at [249, 481] on input "*****" at bounding box center [244, 489] width 105 height 29
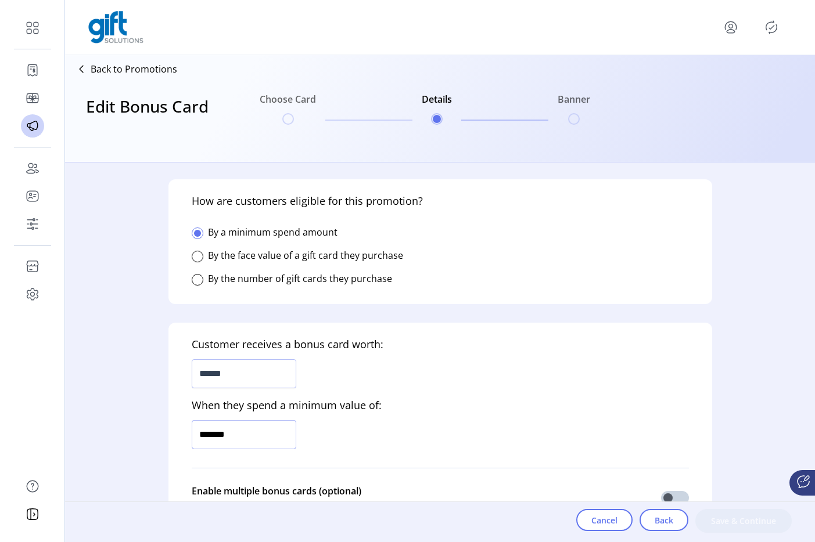
type input "*********"
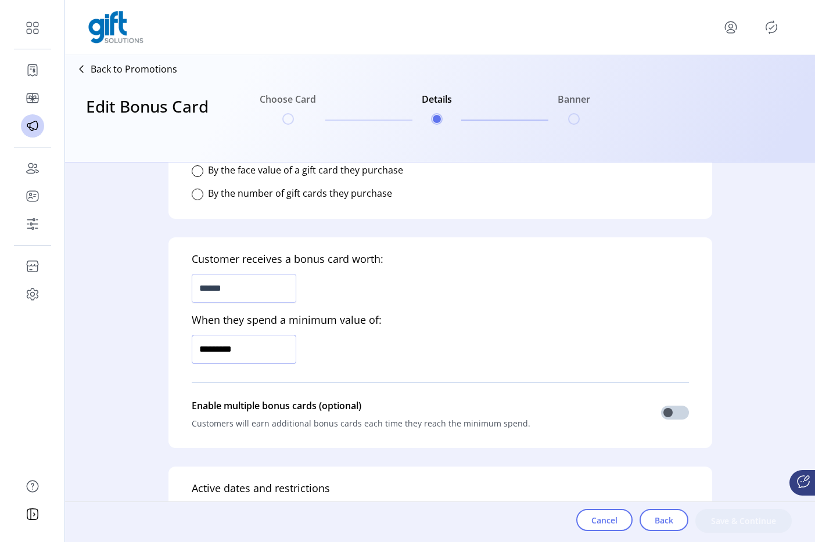
scroll to position [530, 0]
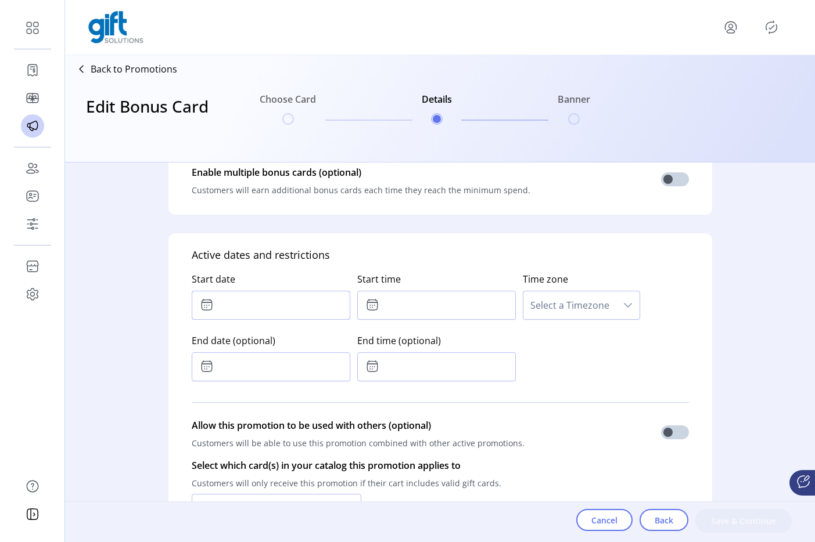
click at [264, 307] on input "text" at bounding box center [271, 305] width 159 height 29
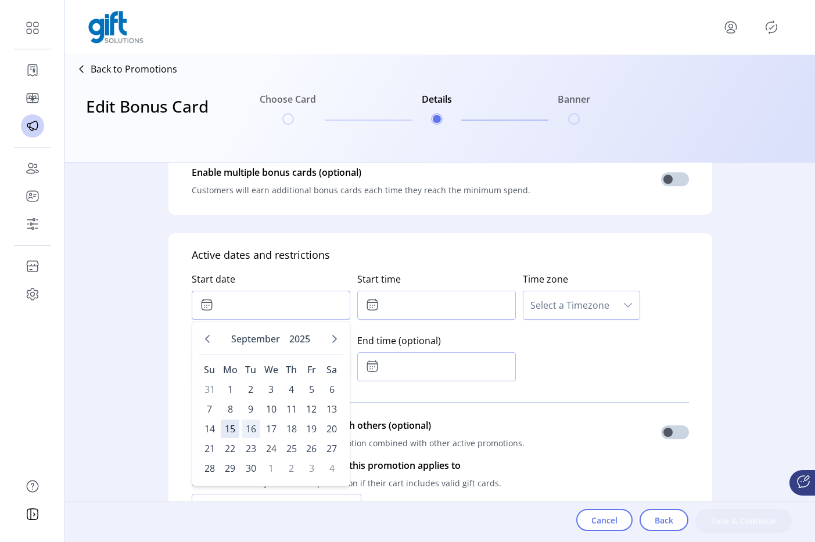
click at [249, 431] on span "16" at bounding box center [251, 429] width 19 height 19
type input "**********"
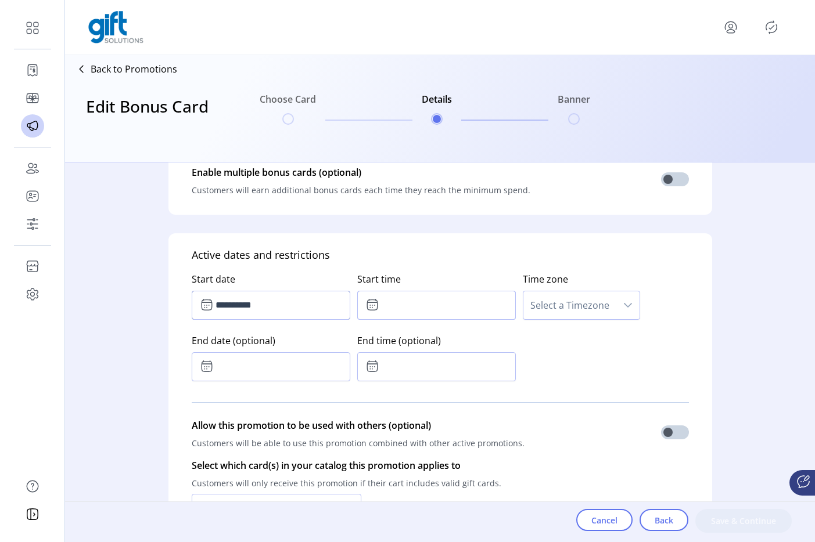
click at [439, 304] on input "text" at bounding box center [436, 305] width 159 height 29
click at [452, 339] on icon "Next Minute" at bounding box center [454, 336] width 9 height 9
type input "*****"
click at [578, 337] on div "**********" at bounding box center [440, 324] width 497 height 123
click at [551, 300] on span "Select a Timezone" at bounding box center [569, 306] width 93 height 28
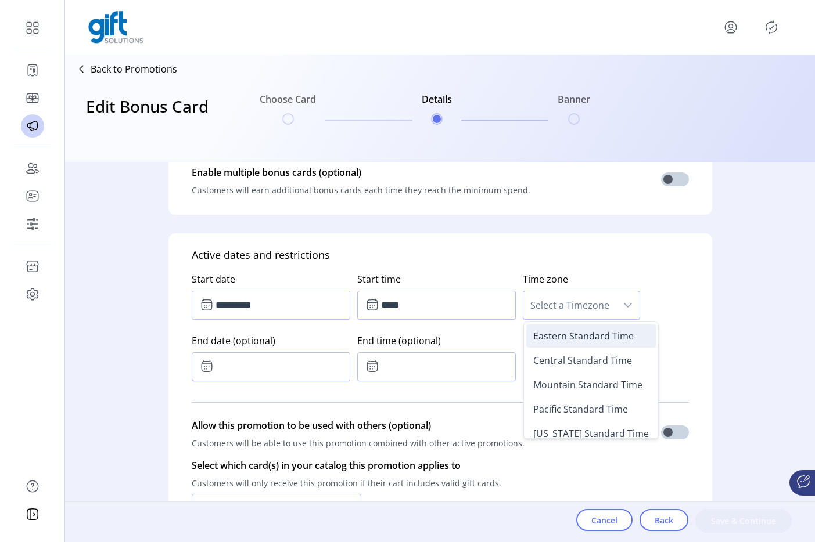
click at [547, 337] on span "Eastern Standard Time" at bounding box center [583, 336] width 100 height 13
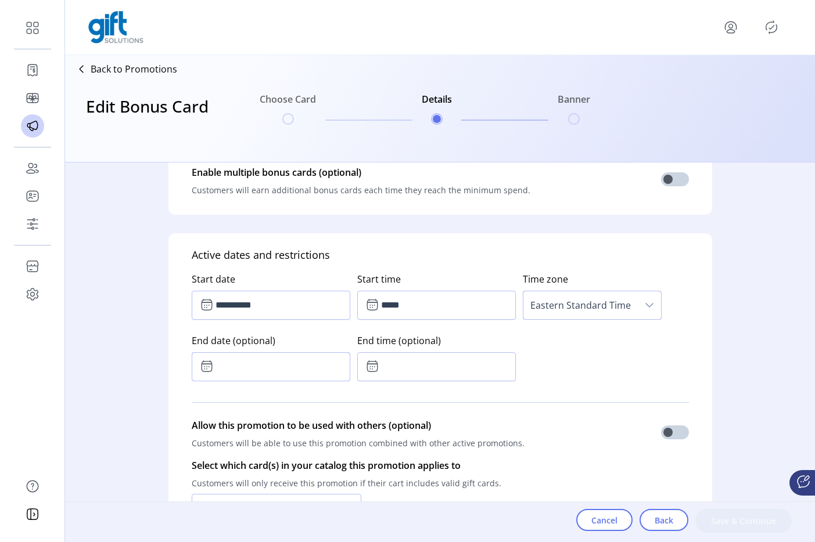
click at [318, 360] on input "text" at bounding box center [271, 367] width 159 height 29
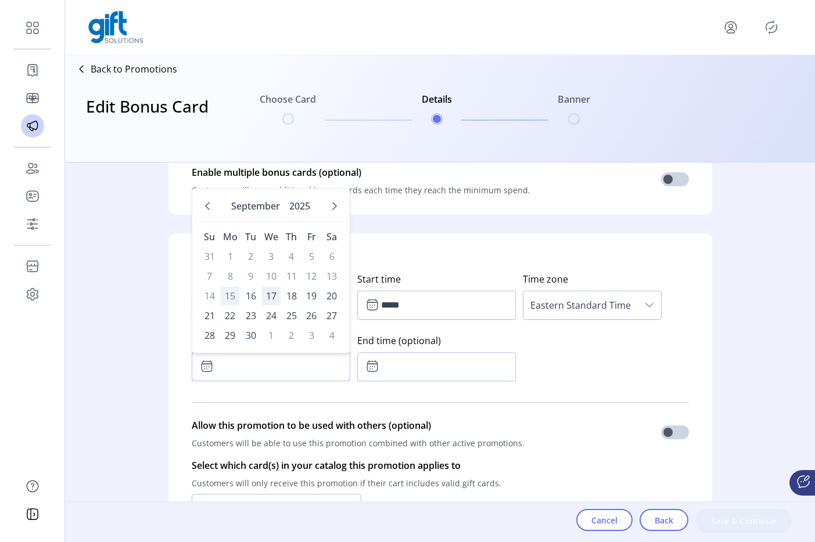
click at [274, 295] on span "17" at bounding box center [271, 296] width 19 height 19
type input "**********"
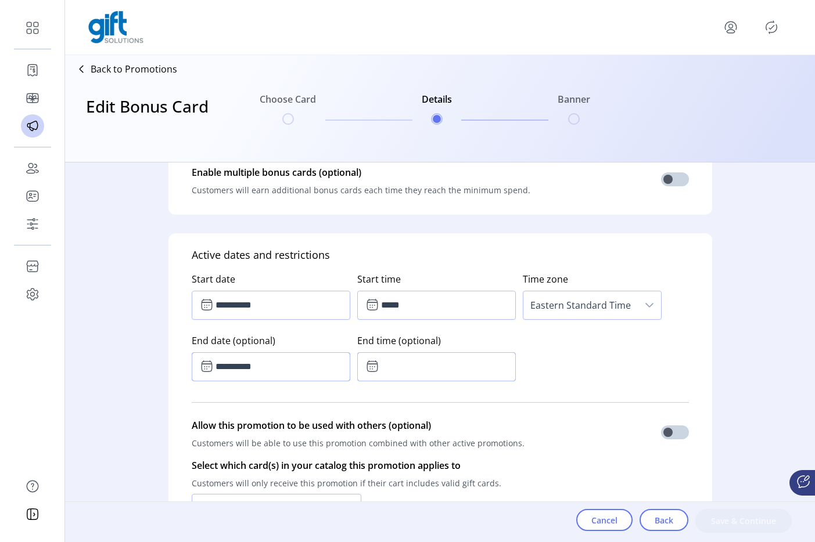
click at [395, 374] on input "text" at bounding box center [436, 367] width 159 height 29
click at [451, 396] on icon "Next Minute" at bounding box center [454, 398] width 9 height 9
type input "*****"
click at [559, 383] on div "**********" at bounding box center [440, 324] width 497 height 123
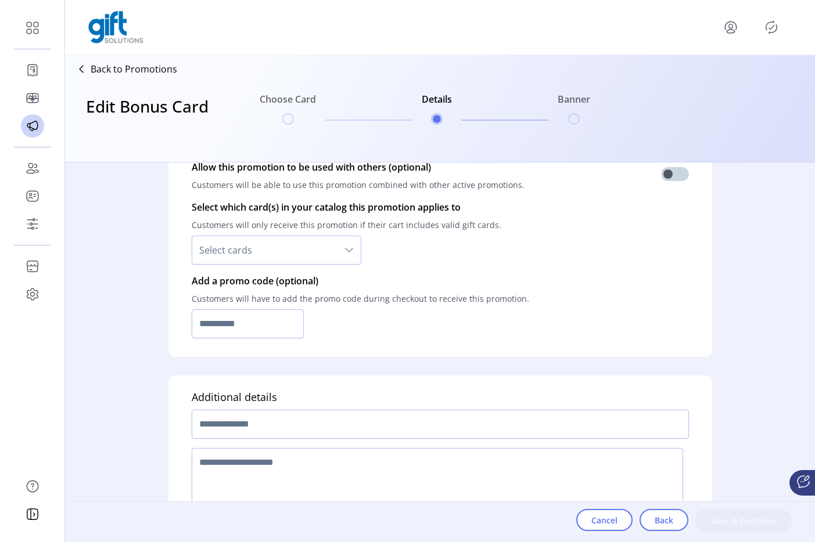
scroll to position [844, 0]
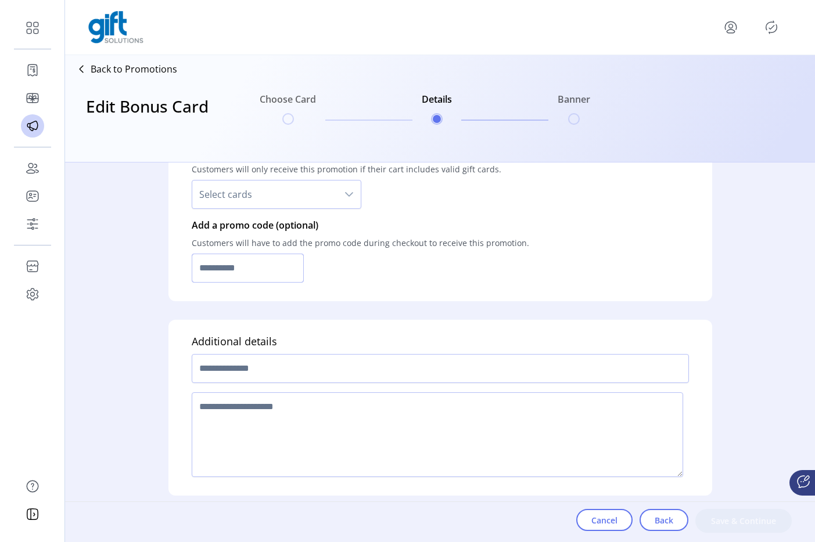
click at [236, 270] on input "text" at bounding box center [248, 268] width 113 height 29
paste input "*********"
type input "**********"
click at [325, 371] on input "text" at bounding box center [440, 368] width 497 height 29
type input "*****"
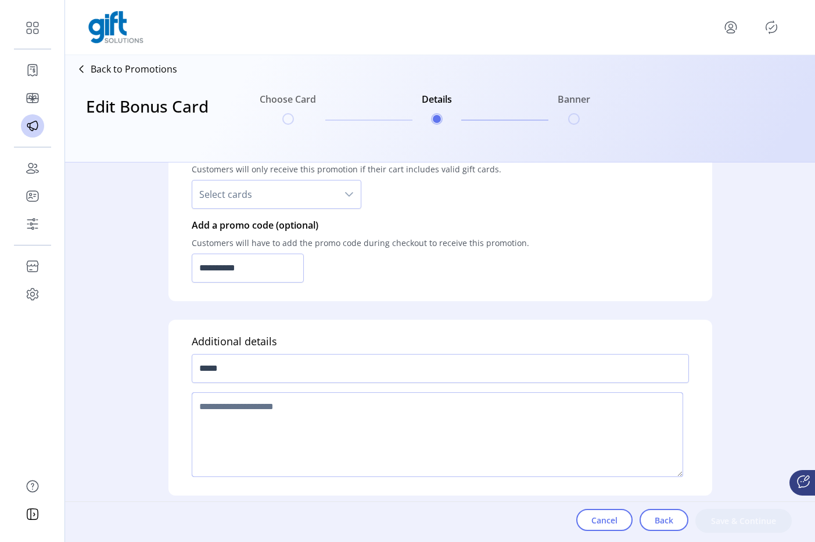
click at [328, 414] on textarea at bounding box center [437, 435] width 491 height 85
type textarea "****"
click at [754, 509] on div "Cancel Back Save & Continue" at bounding box center [695, 522] width 239 height 40
click at [743, 509] on span "Save & Continue" at bounding box center [743, 521] width 66 height 12
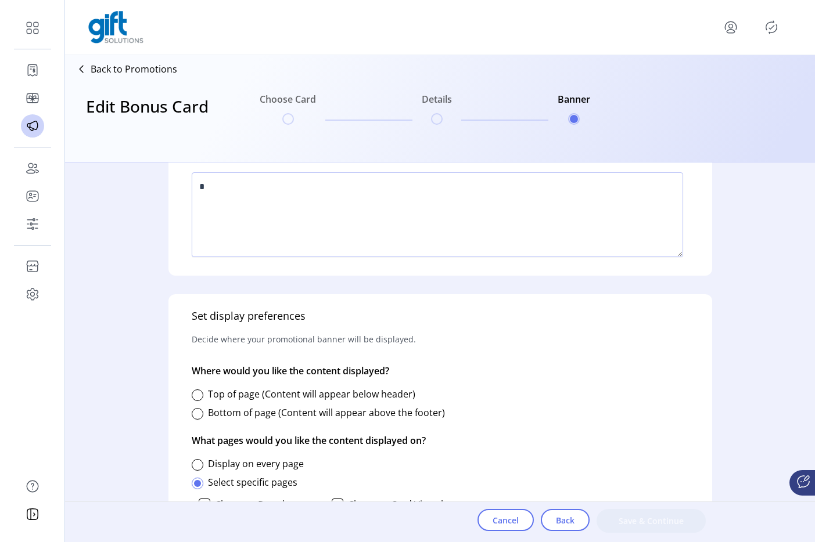
scroll to position [479, 0]
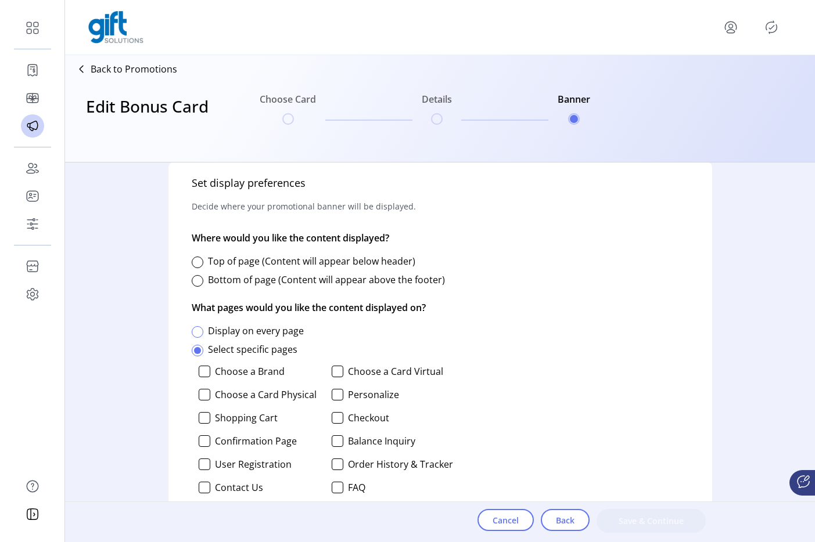
click at [196, 331] on div at bounding box center [198, 332] width 12 height 12
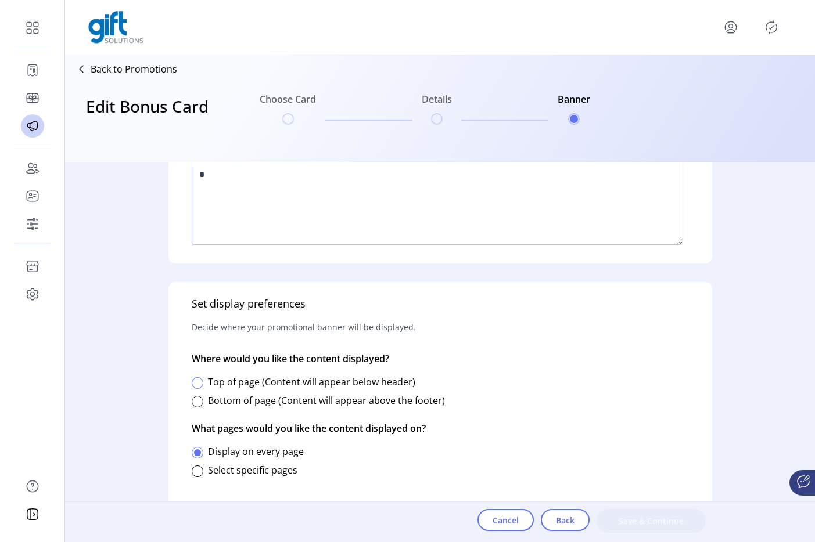
click at [195, 386] on div at bounding box center [198, 384] width 12 height 12
click at [195, 398] on div at bounding box center [198, 402] width 12 height 12
click at [664, 509] on span "Save & Continue" at bounding box center [651, 521] width 79 height 12
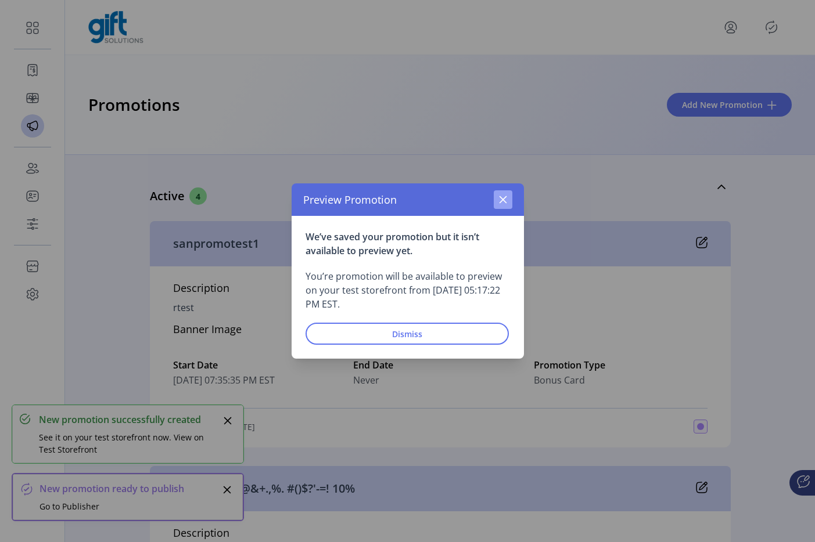
click at [501, 202] on icon "button" at bounding box center [502, 199] width 9 height 9
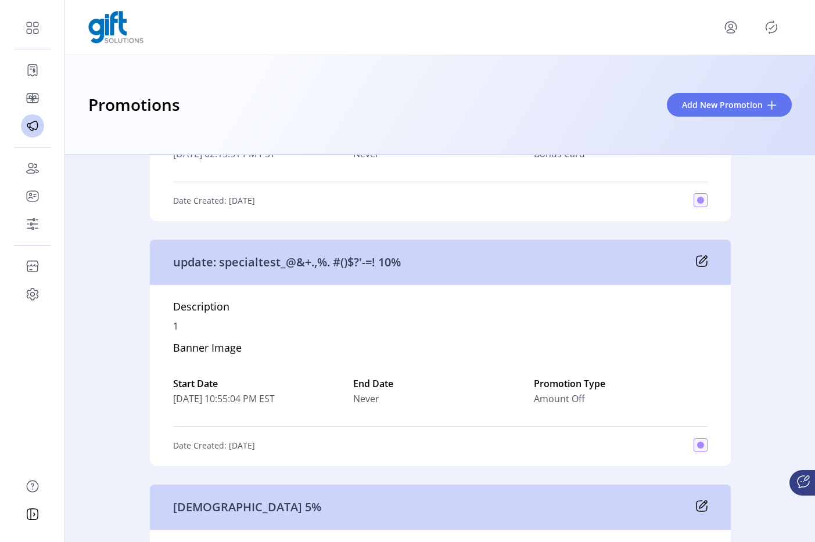
scroll to position [993, 0]
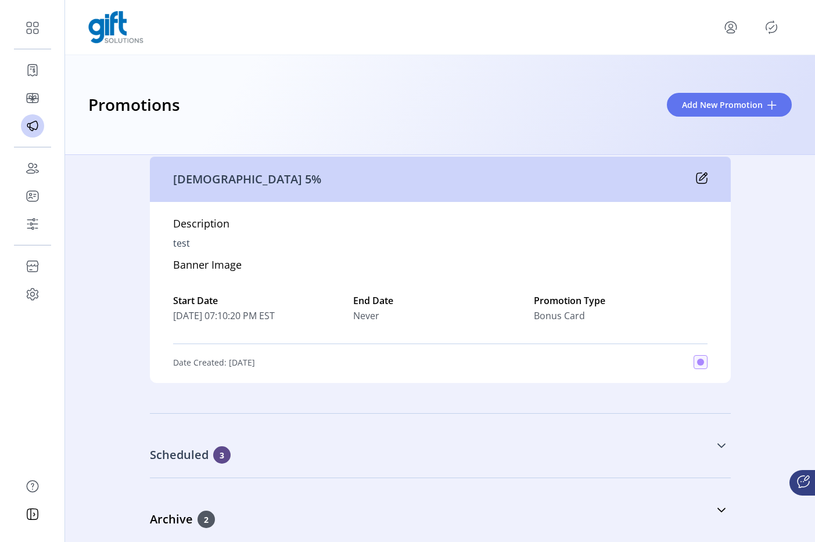
click at [452, 444] on link "Scheduled 3" at bounding box center [440, 446] width 581 height 50
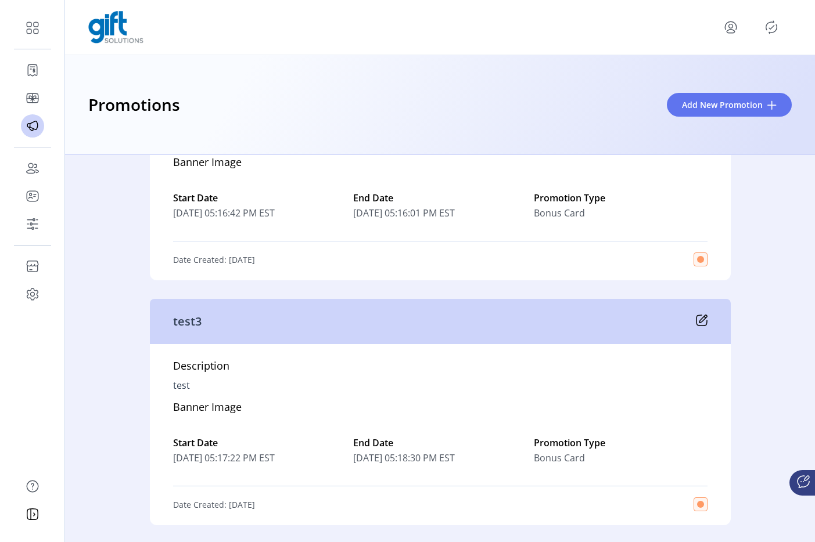
scroll to position [1657, 0]
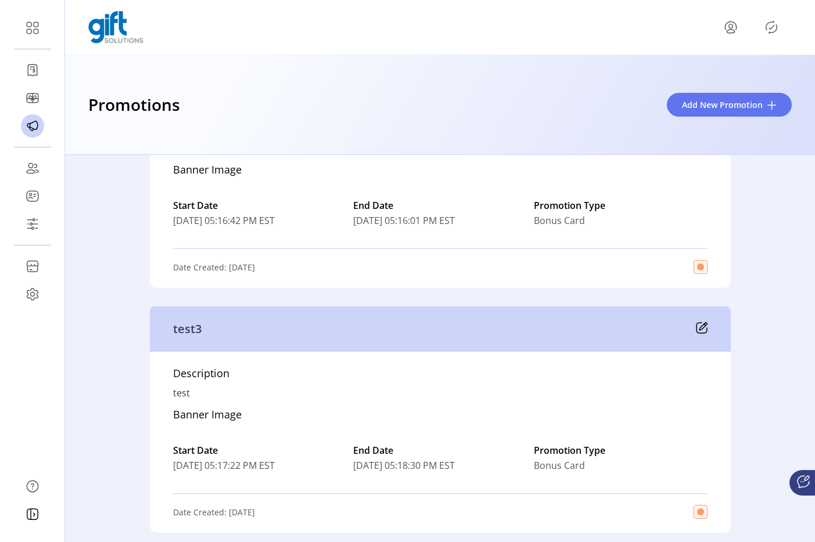
click at [762, 31] on p-button at bounding box center [771, 27] width 19 height 19
click at [768, 33] on icon "Publisher Panel" at bounding box center [771, 27] width 19 height 19
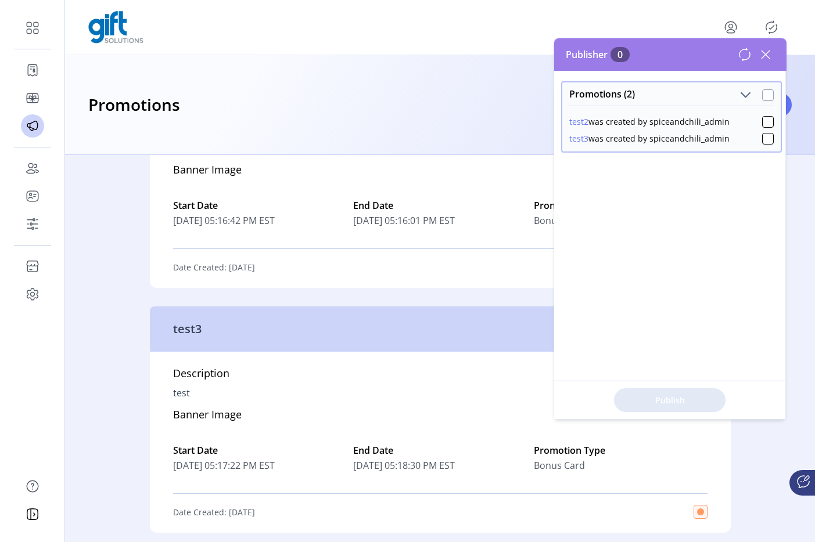
click at [763, 98] on div at bounding box center [768, 95] width 12 height 12
click at [704, 397] on span "Publish 2 Items" at bounding box center [669, 400] width 81 height 12
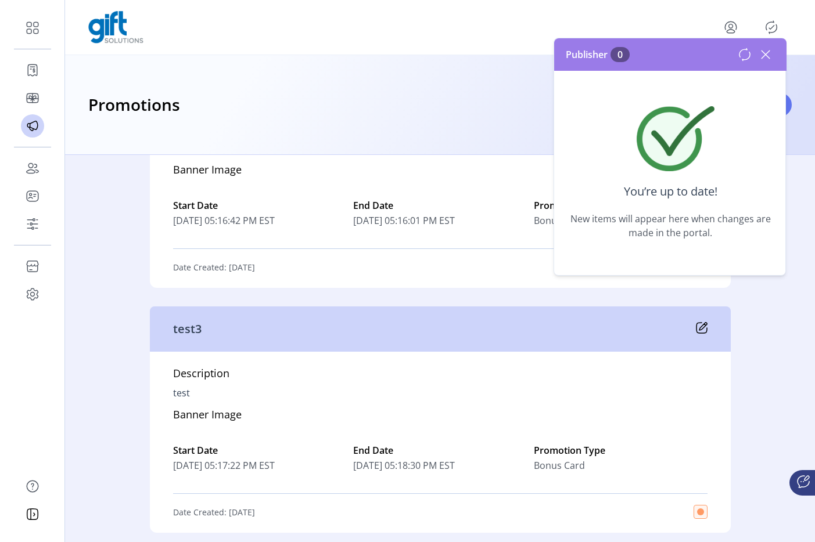
click at [380, 249] on div at bounding box center [440, 249] width 534 height 0
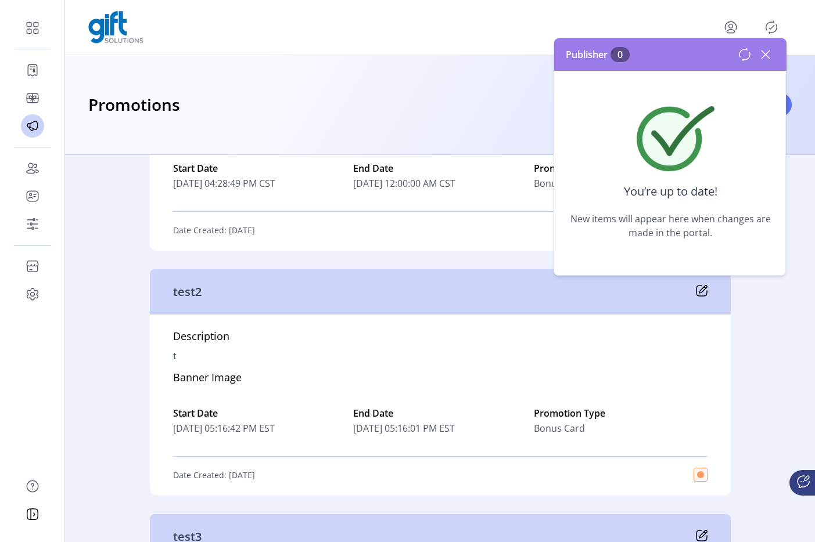
scroll to position [1443, 0]
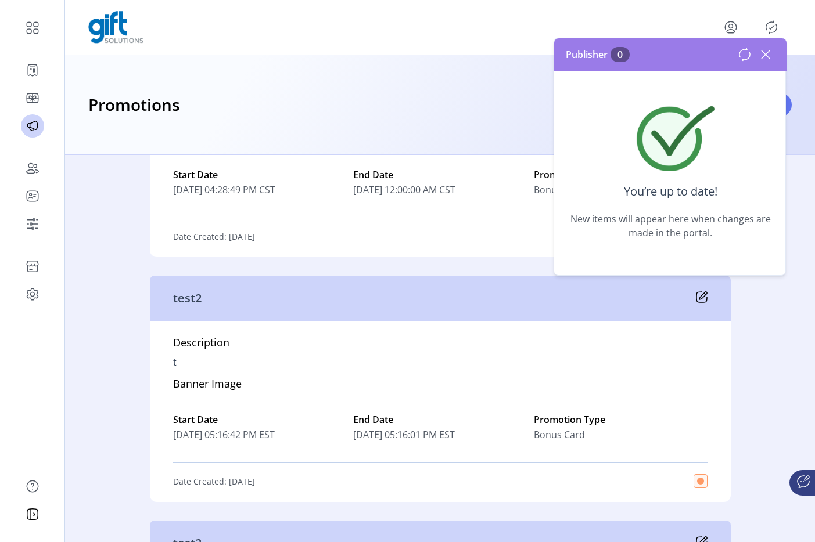
drag, startPoint x: 765, startPoint y: 51, endPoint x: 722, endPoint y: 148, distance: 105.8
click at [765, 51] on icon at bounding box center [765, 54] width 19 height 19
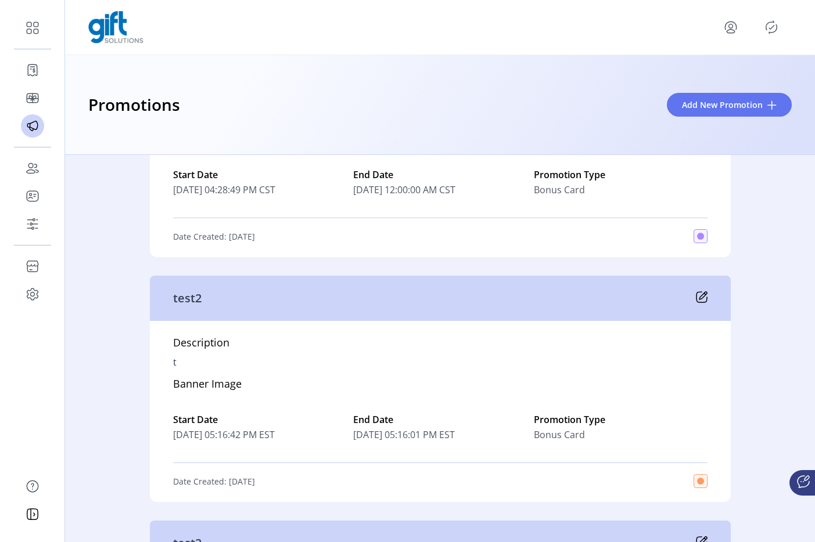
click at [702, 297] on icon at bounding box center [702, 298] width 12 height 12
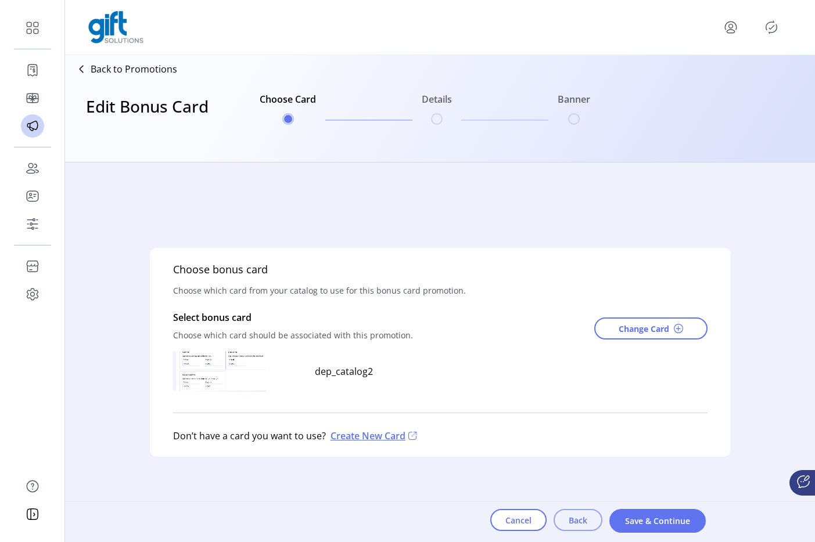
click at [581, 509] on button "Back" at bounding box center [578, 520] width 49 height 22
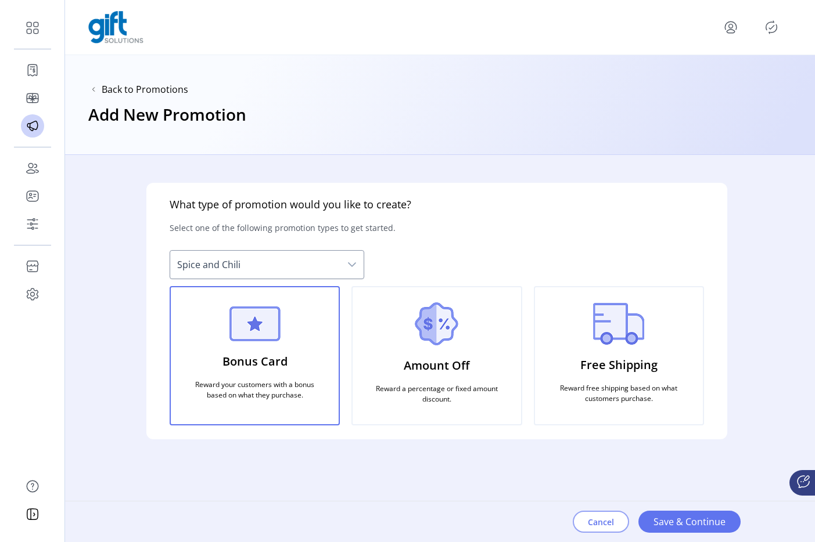
click at [602, 509] on span "Cancel" at bounding box center [601, 522] width 26 height 12
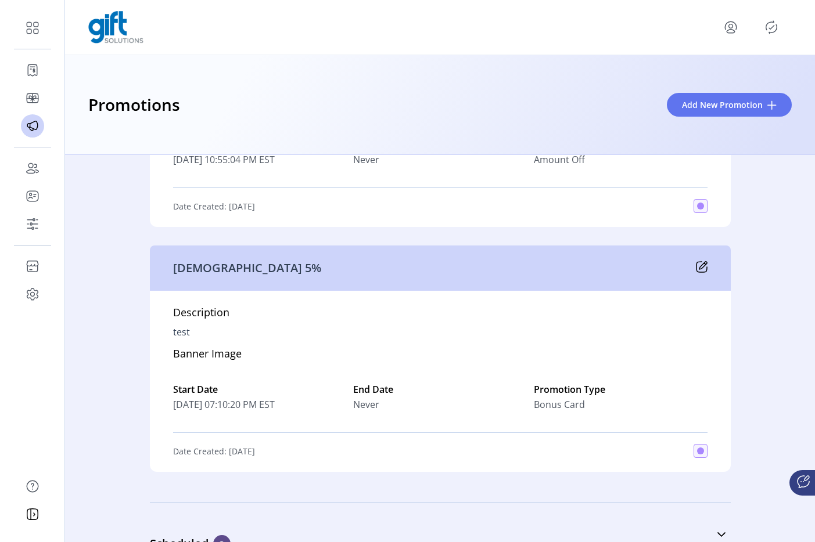
scroll to position [993, 0]
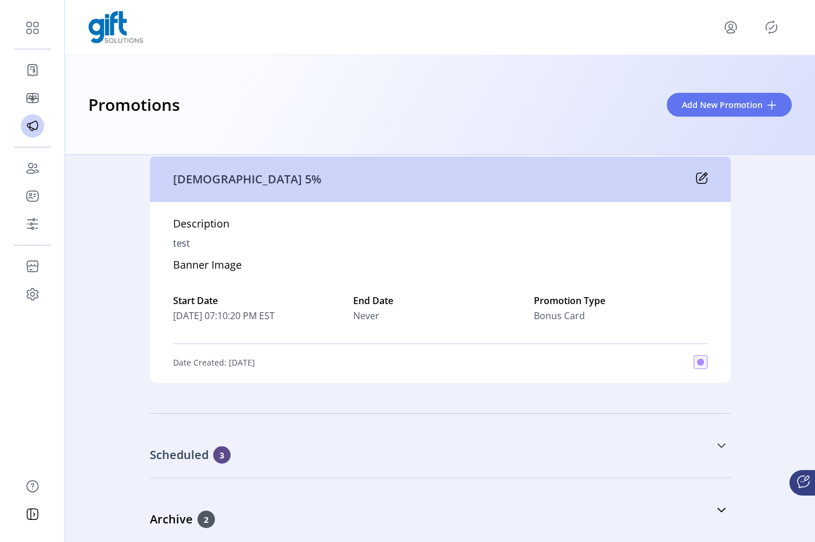
click at [339, 459] on div "Scheduled 3" at bounding box center [382, 455] width 465 height 17
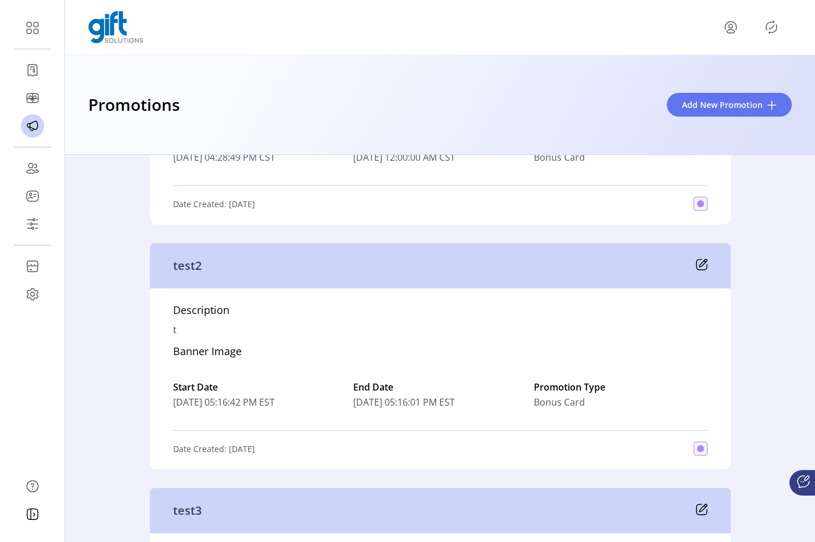
scroll to position [1742, 0]
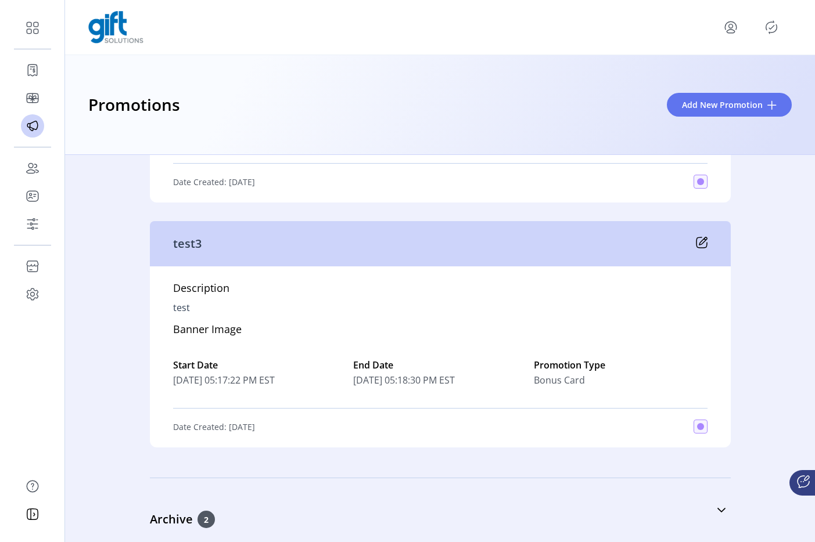
click at [703, 241] on icon at bounding box center [702, 243] width 12 height 12
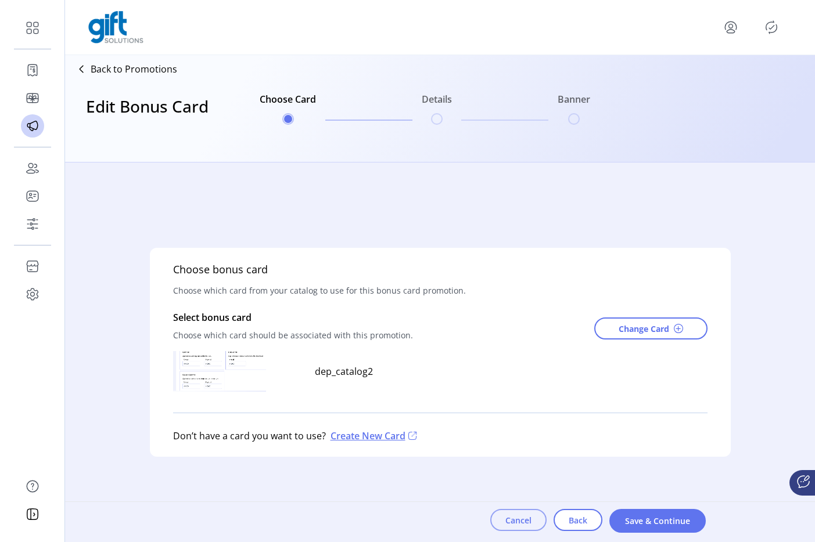
click at [505, 509] on button "Cancel" at bounding box center [518, 520] width 56 height 22
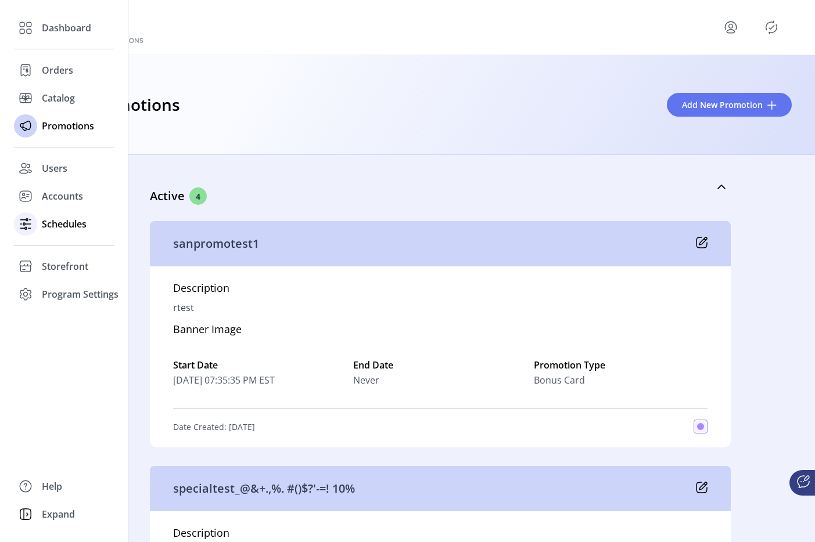
click at [23, 225] on icon at bounding box center [24, 224] width 2 height 2
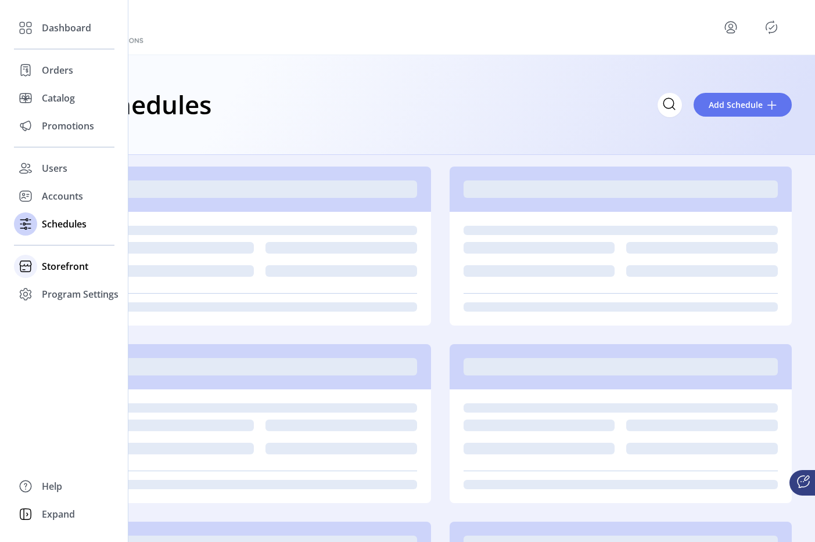
click at [49, 253] on div "Storefront" at bounding box center [64, 267] width 100 height 28
click at [73, 290] on span "Configuration" at bounding box center [72, 290] width 61 height 14
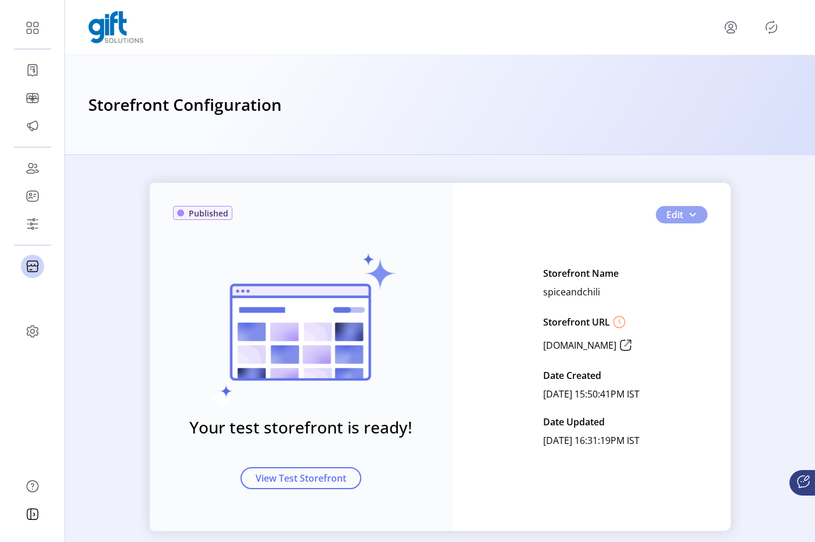
click at [691, 211] on span "button" at bounding box center [692, 214] width 9 height 9
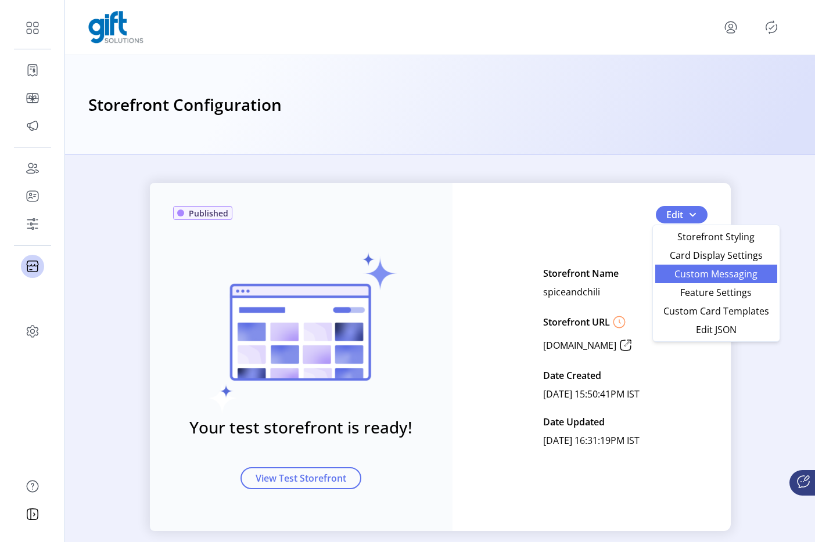
click at [687, 274] on span "Custom Messaging" at bounding box center [716, 273] width 108 height 9
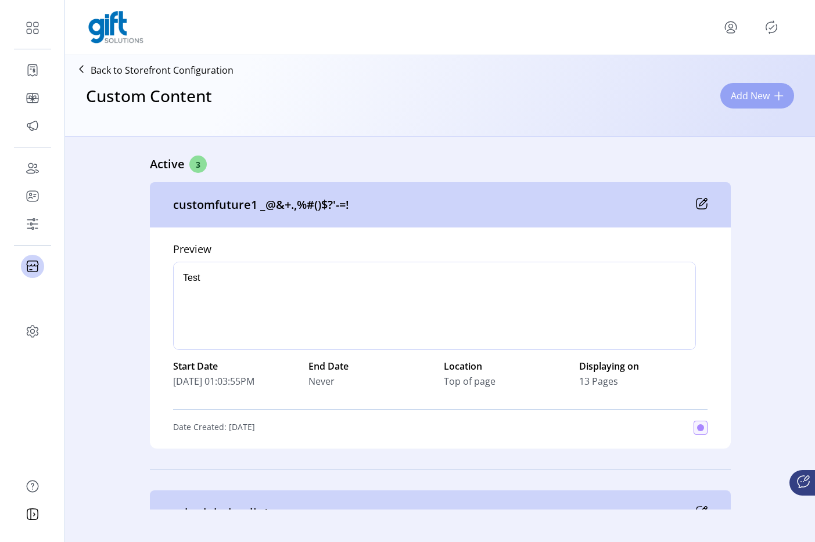
click at [735, 96] on span "Add New" at bounding box center [750, 96] width 39 height 14
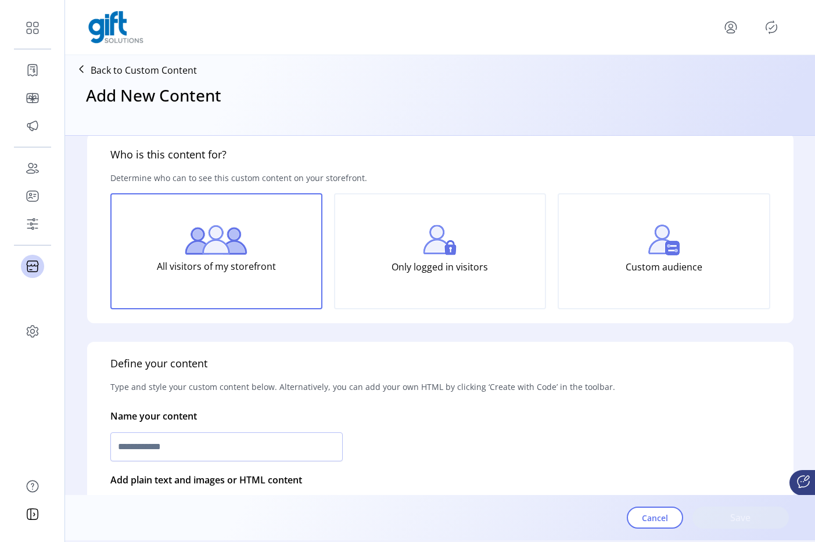
scroll to position [23, 0]
click at [187, 447] on input "text" at bounding box center [226, 446] width 232 height 29
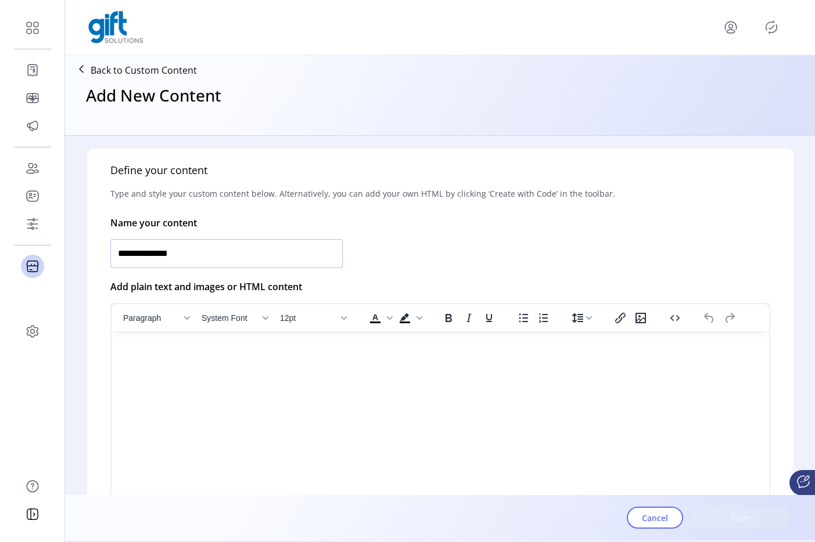
type input "**********"
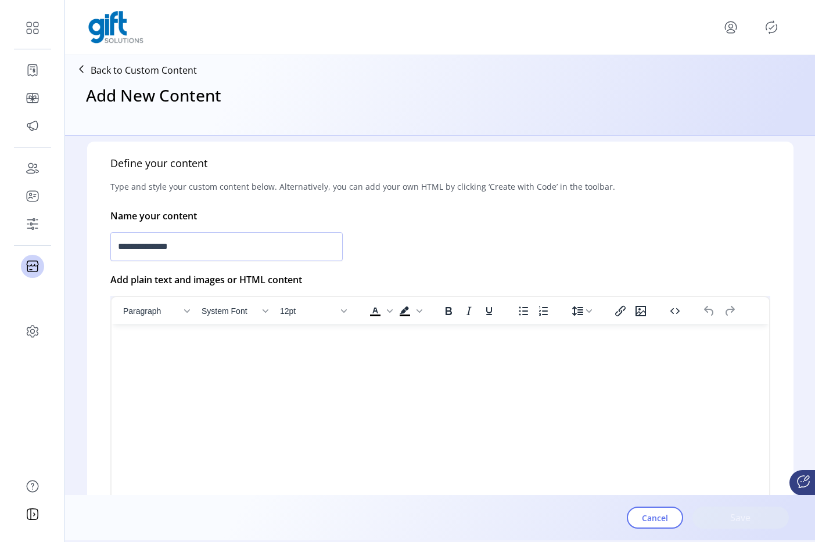
click at [193, 334] on html at bounding box center [439, 329] width 657 height 9
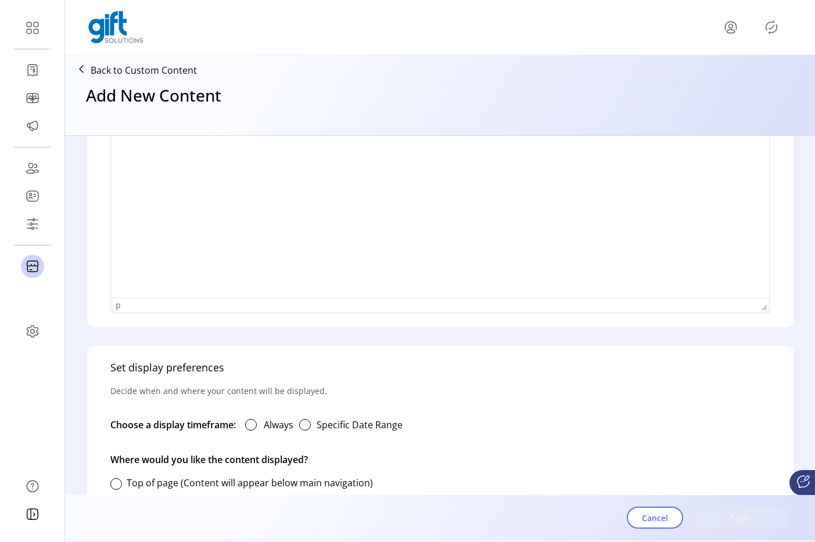
scroll to position [557, 0]
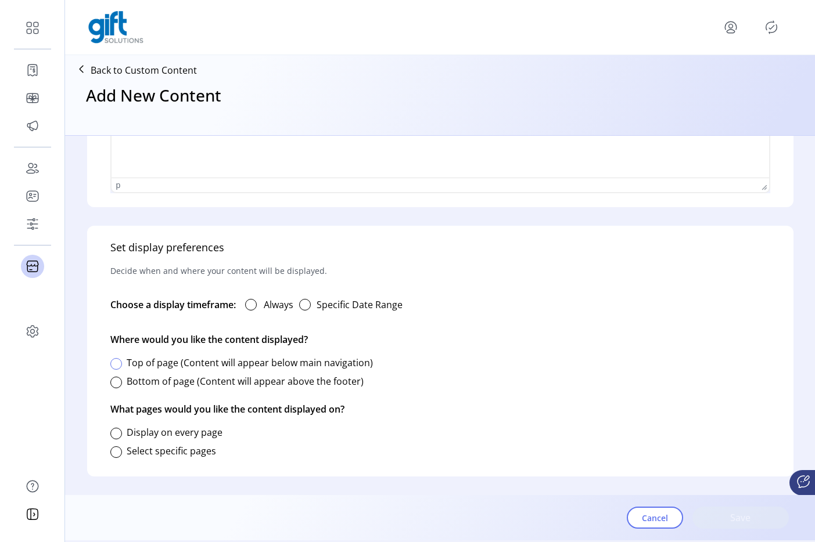
drag, startPoint x: 123, startPoint y: 369, endPoint x: 117, endPoint y: 366, distance: 6.8
click at [123, 370] on div "Bottom of page (Content will appear above the footer)" at bounding box center [236, 381] width 253 height 23
click at [117, 366] on div at bounding box center [116, 364] width 12 height 12
click at [116, 455] on div at bounding box center [116, 453] width 12 height 12
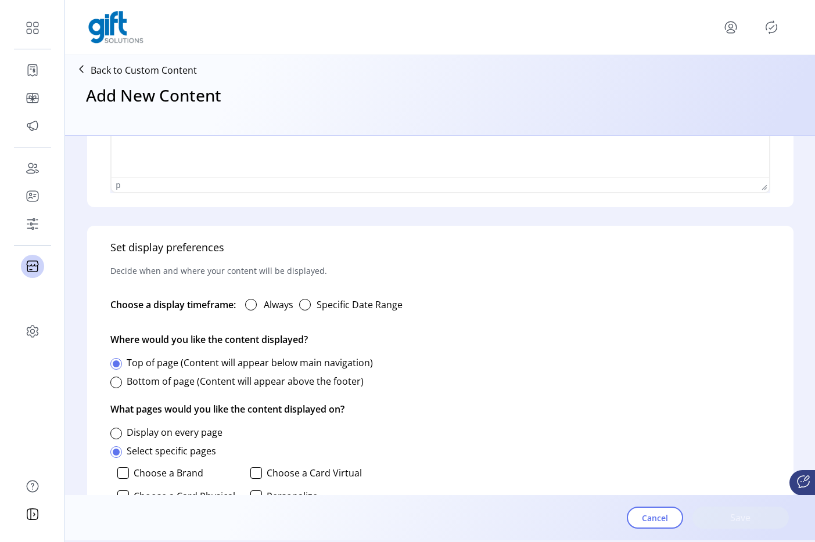
scroll to position [717, 0]
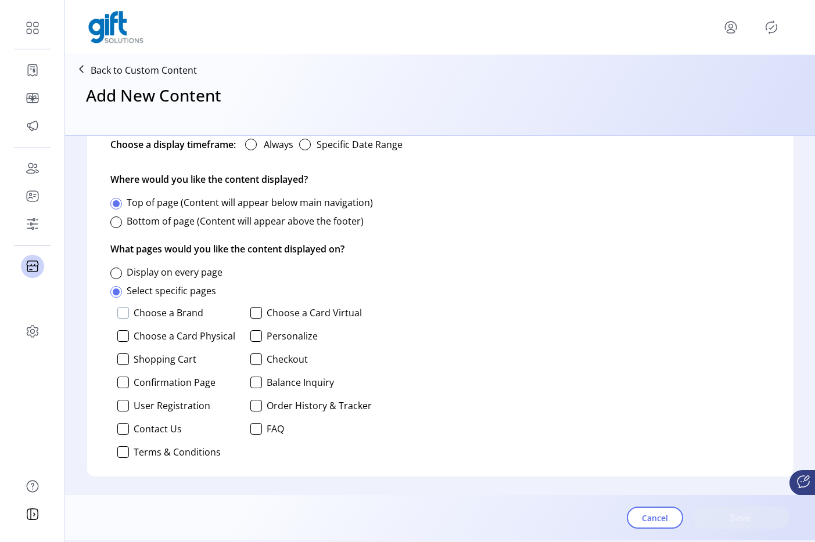
click at [125, 310] on div at bounding box center [123, 313] width 12 height 12
click at [124, 332] on div at bounding box center [123, 336] width 12 height 12
drag, startPoint x: 124, startPoint y: 358, endPoint x: 125, endPoint y: 365, distance: 6.4
click at [124, 362] on div at bounding box center [123, 360] width 12 height 12
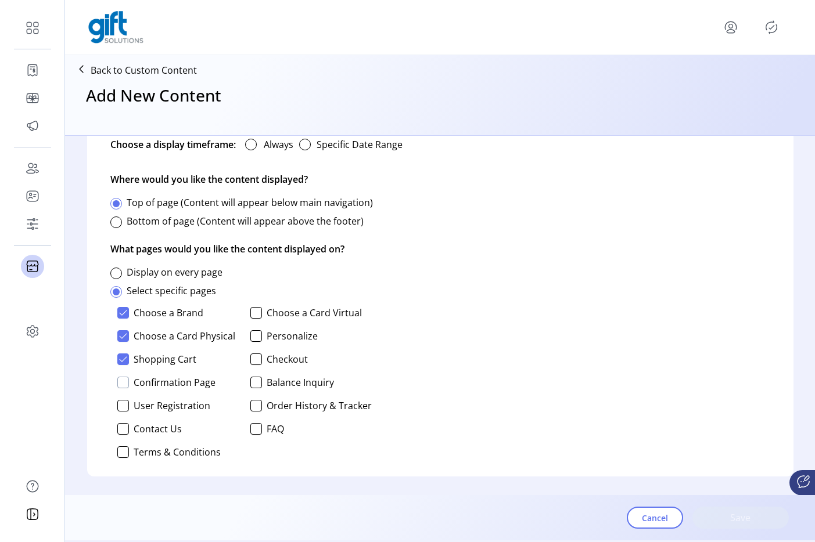
click at [127, 378] on div at bounding box center [123, 383] width 12 height 12
click at [127, 407] on div at bounding box center [123, 406] width 12 height 12
click at [126, 425] on div at bounding box center [123, 429] width 12 height 12
click at [122, 449] on div at bounding box center [123, 453] width 12 height 12
click at [256, 312] on div at bounding box center [256, 313] width 12 height 12
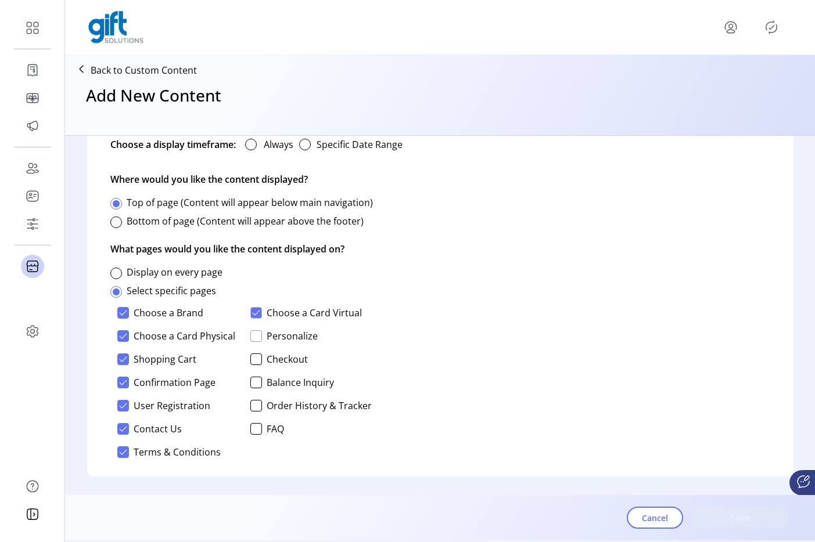
click at [258, 335] on div at bounding box center [256, 336] width 12 height 12
click at [125, 311] on icon at bounding box center [123, 313] width 8 height 8
click at [254, 337] on icon at bounding box center [256, 336] width 8 height 8
click at [122, 361] on icon at bounding box center [123, 359] width 8 height 8
drag, startPoint x: 120, startPoint y: 373, endPoint x: 129, endPoint y: 396, distance: 24.8
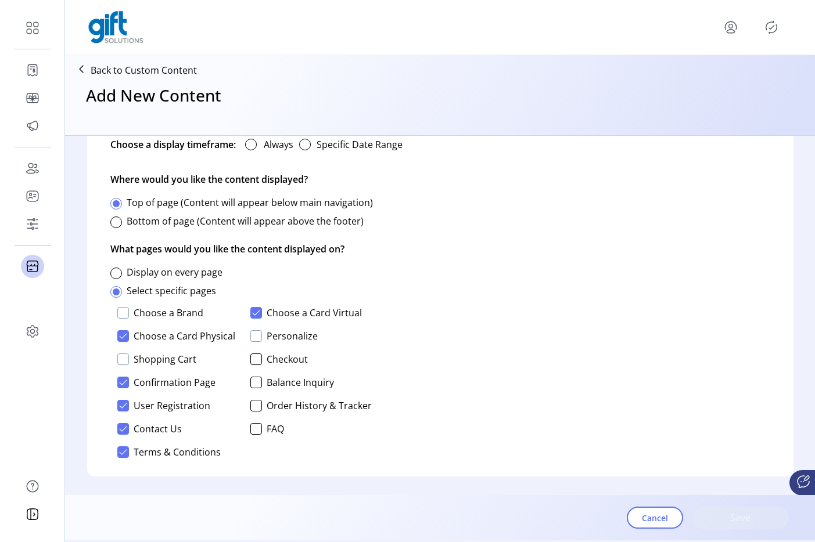
click at [120, 373] on div "Choose a Brand Choose a Card Virtual Choose a Card Physical Personalize Shoppin…" at bounding box center [240, 383] width 261 height 160
click at [123, 387] on div at bounding box center [123, 383] width 12 height 12
drag, startPoint x: 123, startPoint y: 400, endPoint x: 125, endPoint y: 407, distance: 7.3
click at [123, 401] on div at bounding box center [123, 406] width 12 height 12
click at [121, 426] on icon at bounding box center [123, 429] width 8 height 8
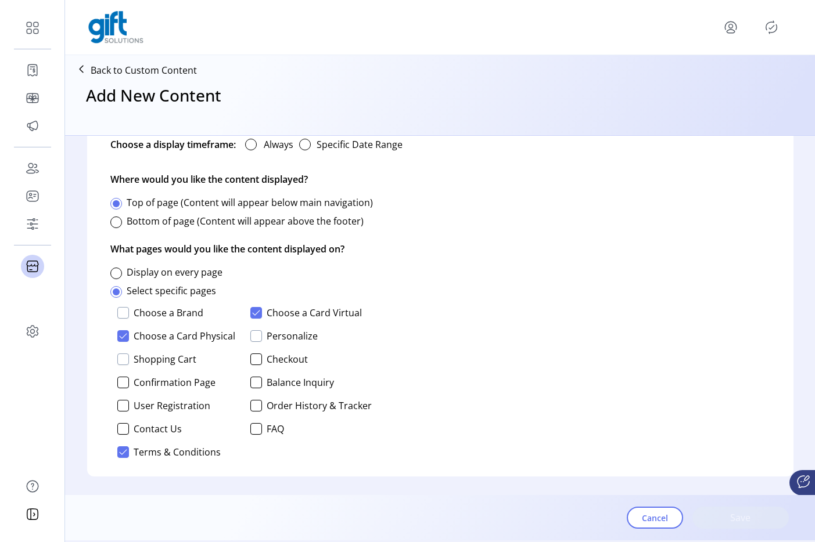
click at [123, 448] on icon at bounding box center [123, 452] width 8 height 8
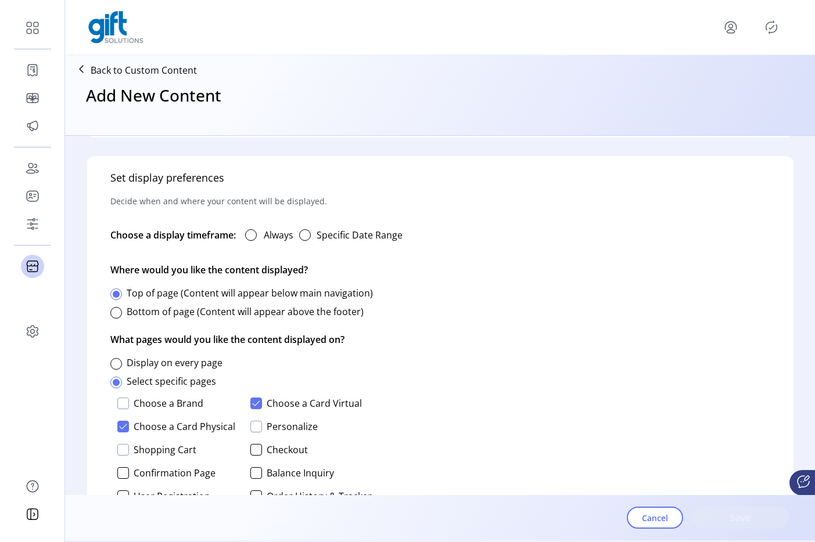
scroll to position [626, 0]
click at [254, 236] on div at bounding box center [251, 237] width 12 height 12
click at [727, 509] on span "Save" at bounding box center [740, 518] width 66 height 14
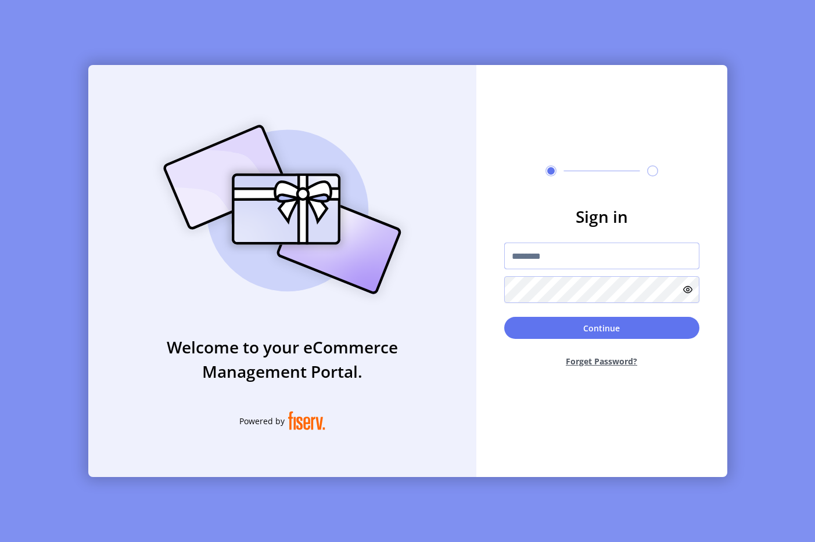
click at [538, 253] on input "text" at bounding box center [601, 256] width 195 height 27
type input "**********"
click at [541, 318] on button "Continue" at bounding box center [601, 328] width 195 height 22
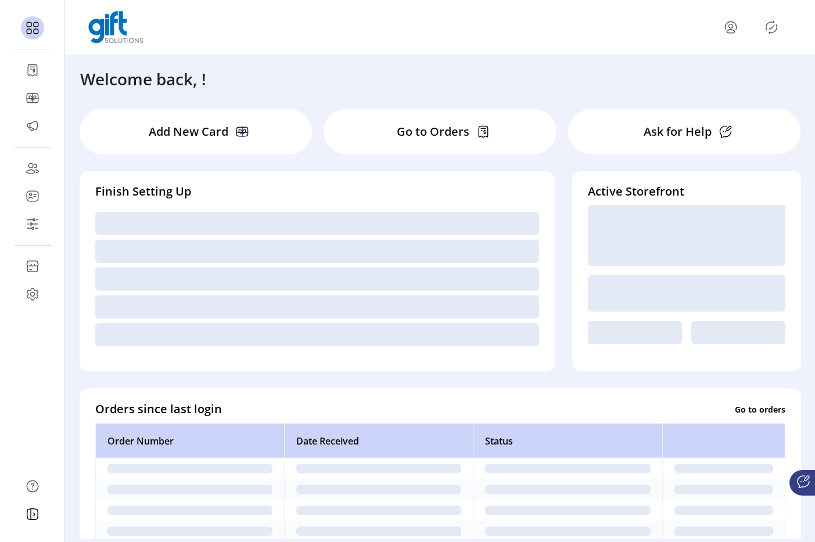
click at [766, 28] on icon "Publisher Panel" at bounding box center [771, 27] width 11 height 13
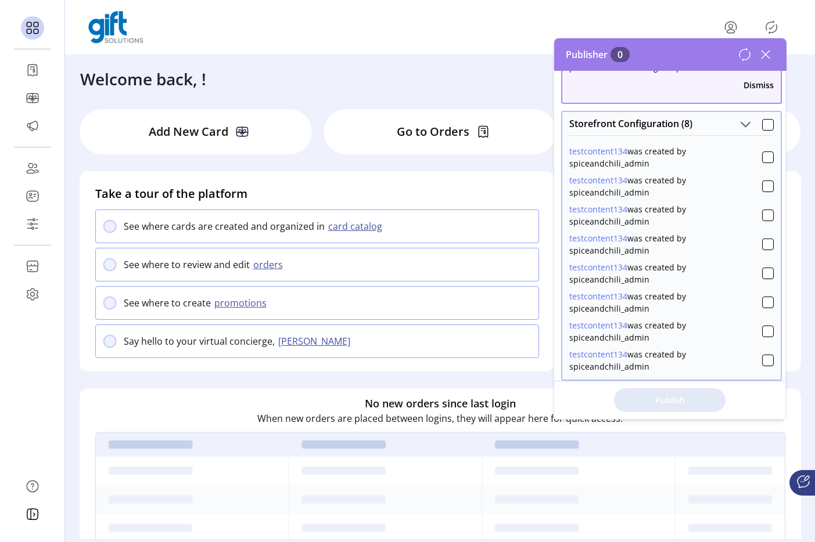
scroll to position [53, 0]
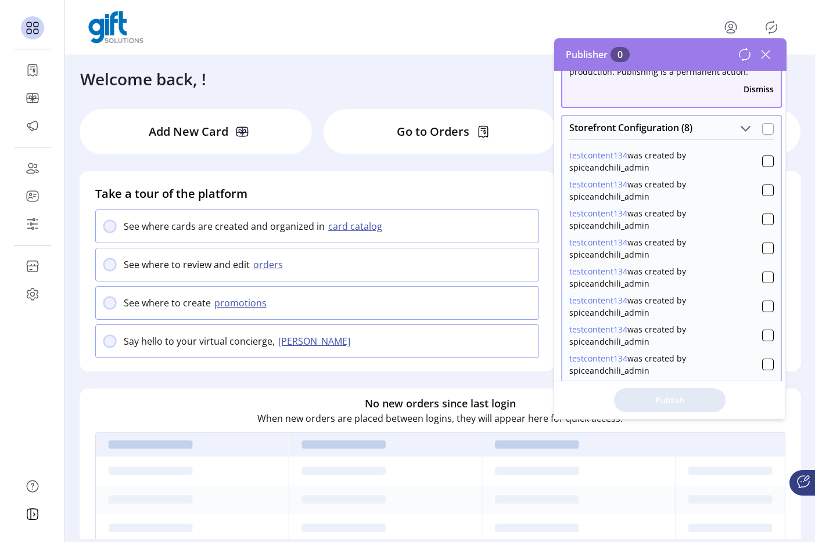
click at [762, 126] on div at bounding box center [768, 129] width 12 height 12
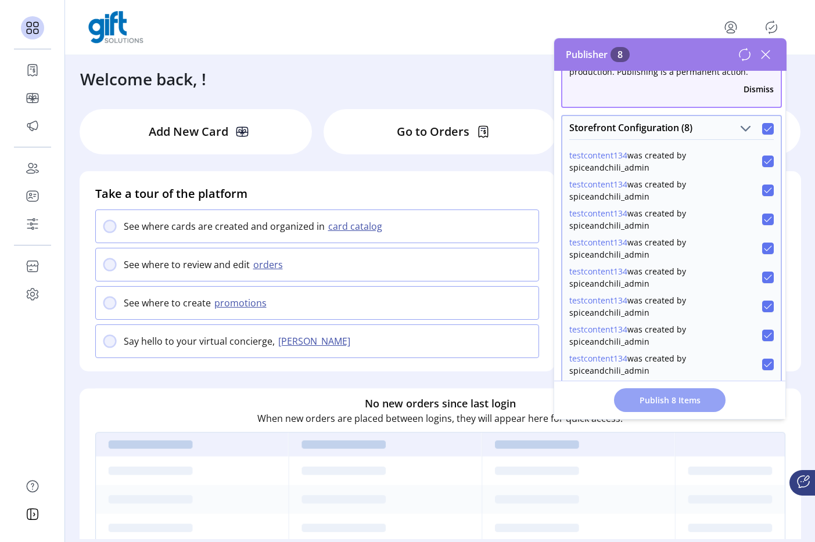
click at [682, 399] on span "Publish 8 Items" at bounding box center [669, 400] width 81 height 12
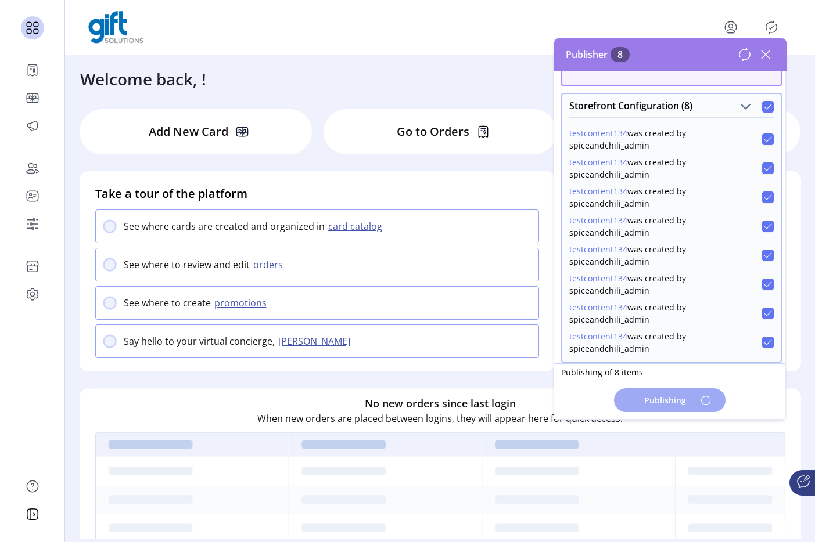
scroll to position [0, 0]
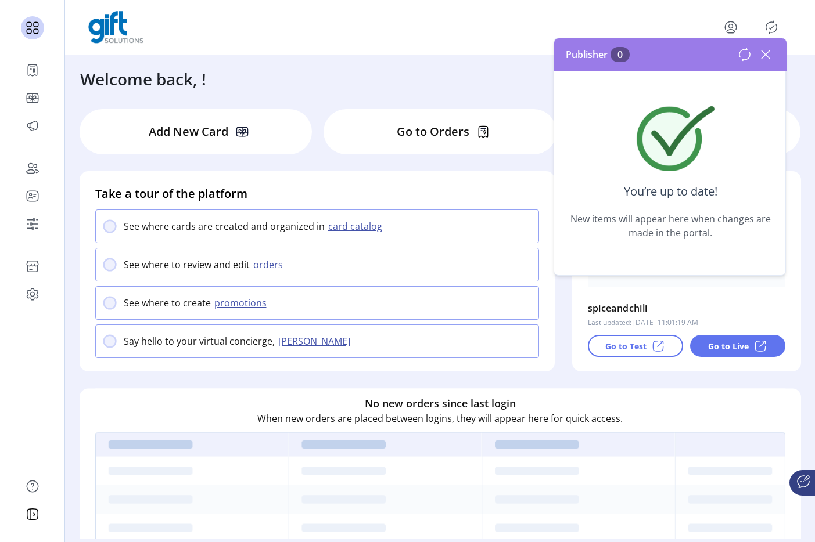
click at [747, 56] on icon at bounding box center [745, 55] width 14 height 14
click at [764, 56] on icon at bounding box center [765, 54] width 19 height 19
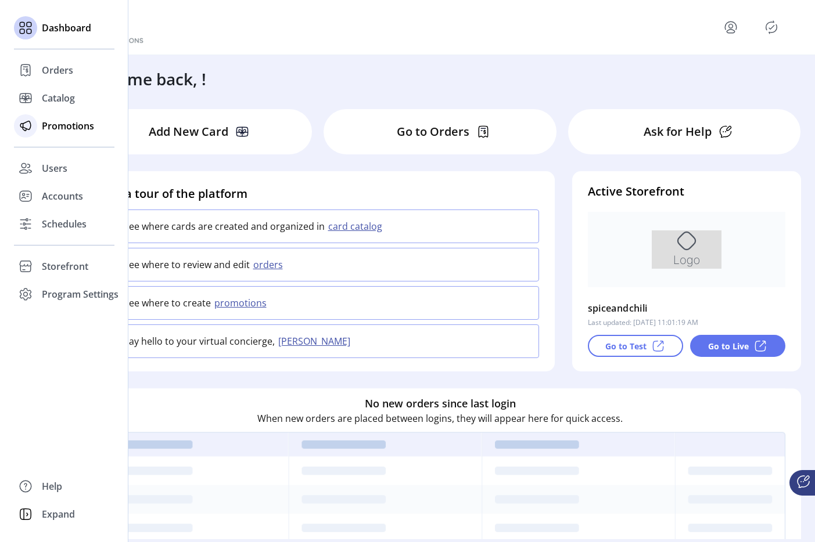
click at [69, 130] on span "Promotions" at bounding box center [68, 126] width 52 height 14
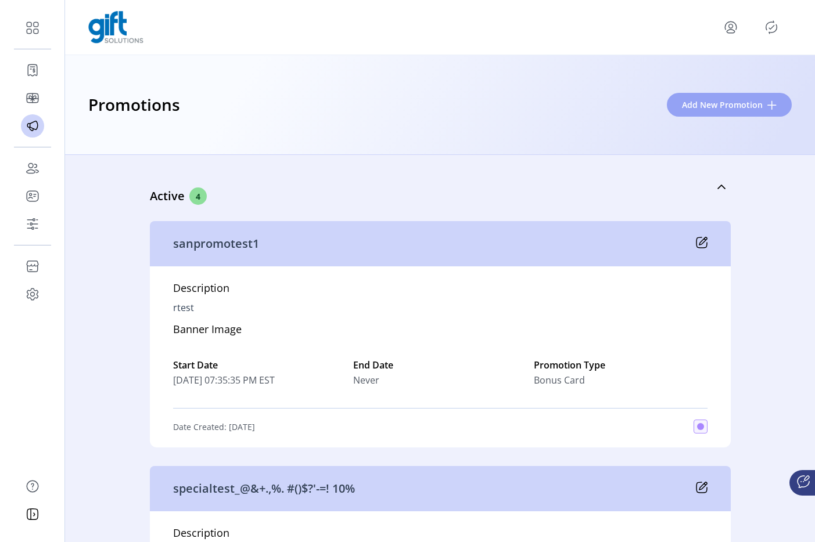
click at [687, 104] on span "Add New Promotion" at bounding box center [722, 105] width 81 height 12
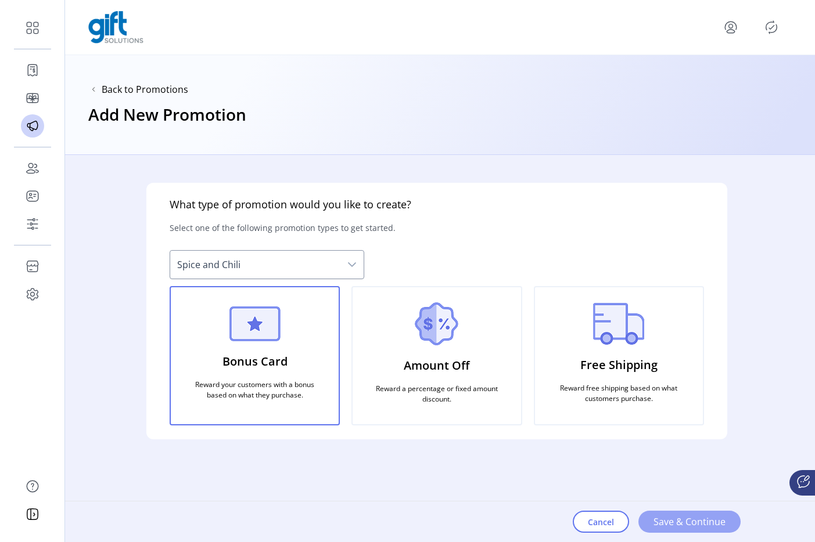
click at [673, 509] on span "Save & Continue" at bounding box center [689, 522] width 72 height 14
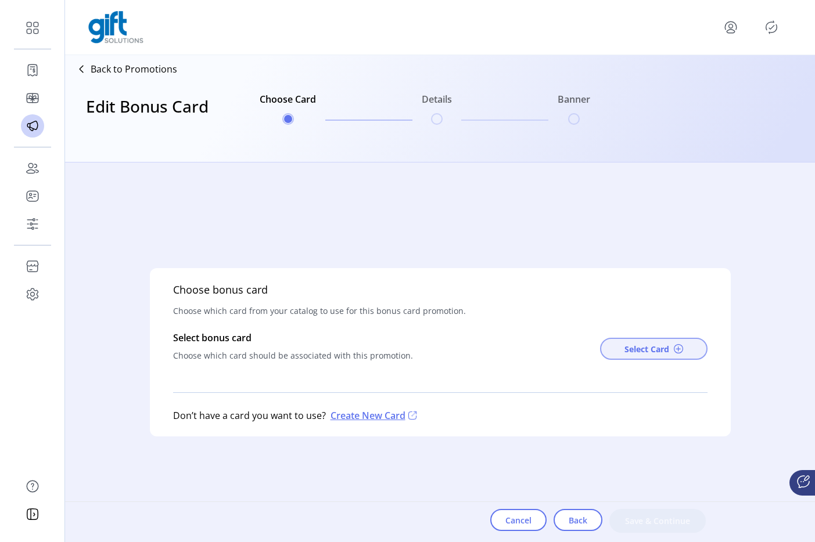
click at [626, 350] on span "Select Card" at bounding box center [646, 349] width 45 height 12
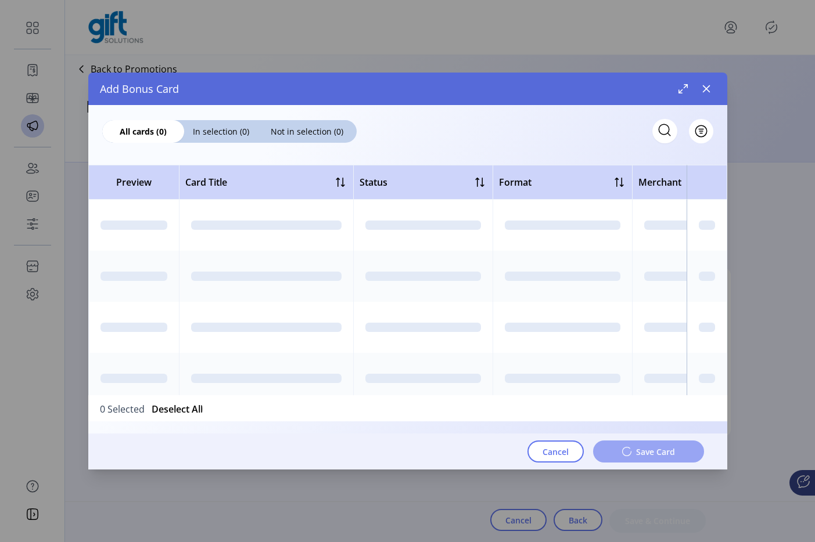
click at [705, 229] on div at bounding box center [707, 225] width 16 height 9
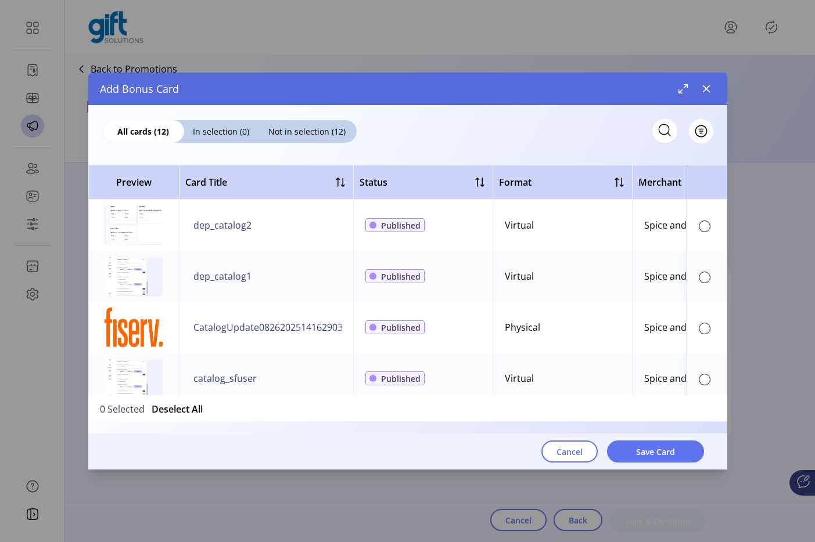
click at [705, 229] on td at bounding box center [707, 225] width 41 height 51
click at [699, 275] on div at bounding box center [705, 278] width 12 height 12
click at [657, 451] on span "Save Card" at bounding box center [655, 452] width 39 height 12
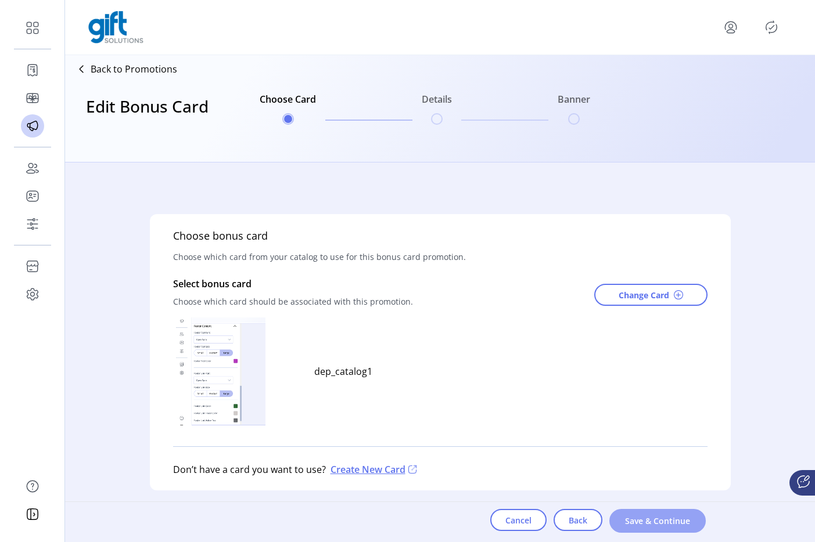
click at [652, 509] on button "Save & Continue" at bounding box center [657, 521] width 96 height 24
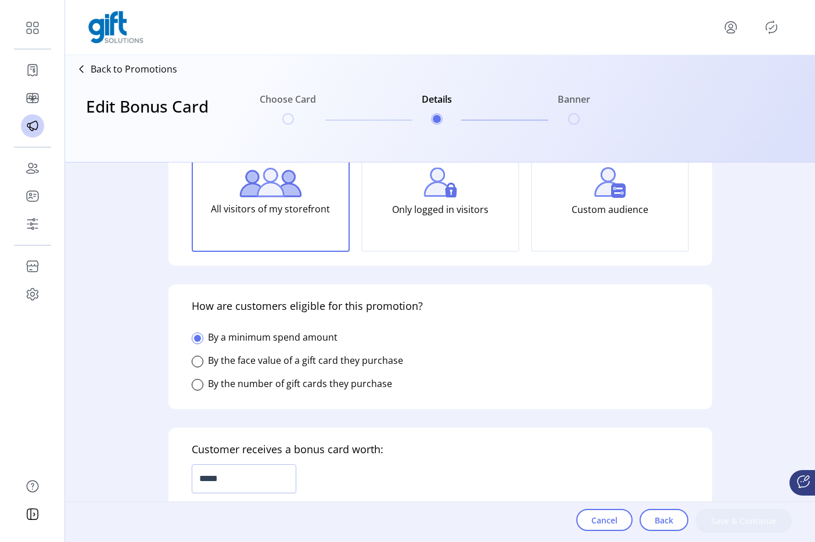
scroll to position [150, 0]
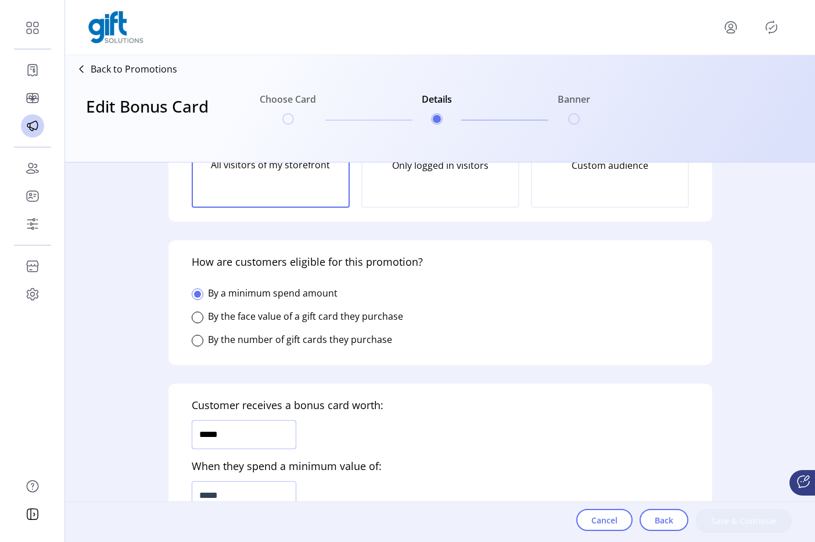
click at [286, 429] on input "*****" at bounding box center [244, 434] width 105 height 29
type input "*****"
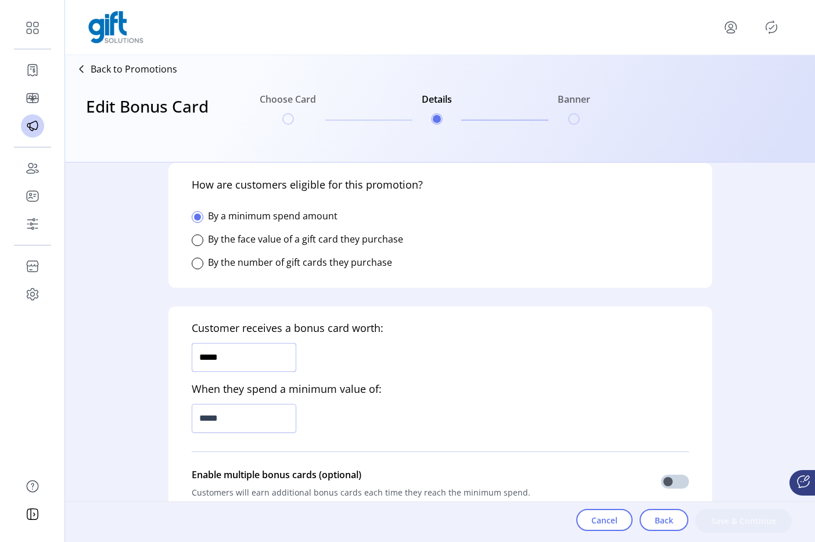
scroll to position [303, 0]
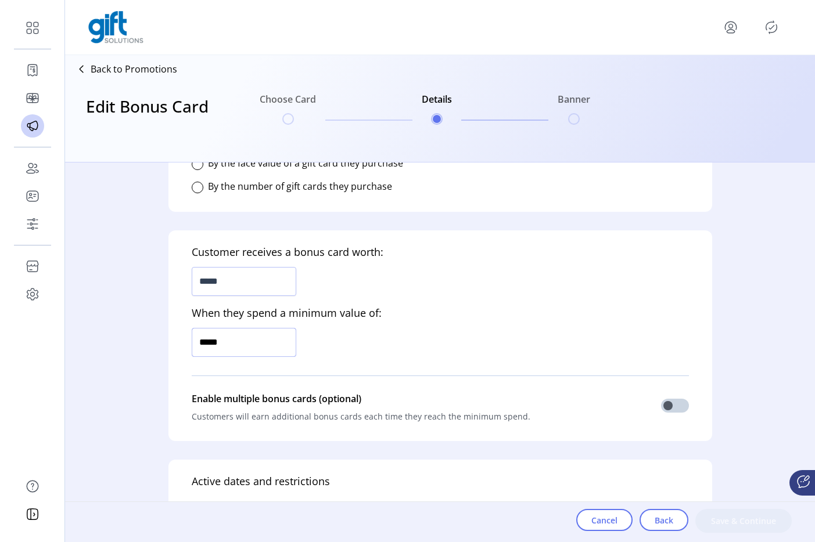
click at [227, 351] on input "*****" at bounding box center [244, 342] width 105 height 29
type input "*******"
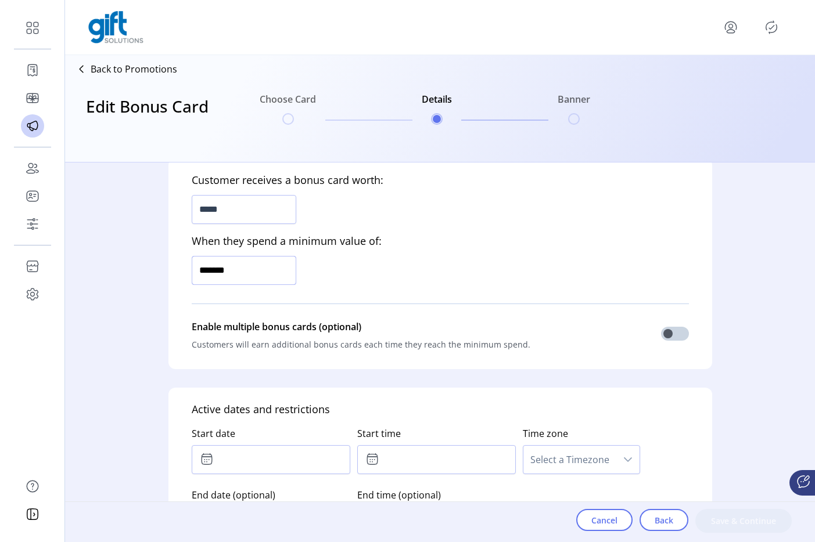
scroll to position [408, 0]
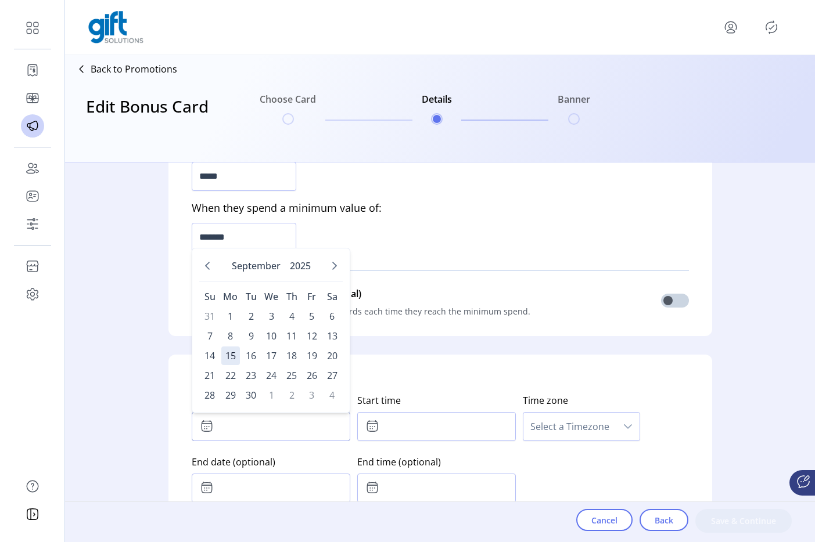
click at [272, 439] on input "text" at bounding box center [271, 426] width 159 height 29
click at [277, 330] on span "10" at bounding box center [271, 336] width 19 height 19
type input "**********"
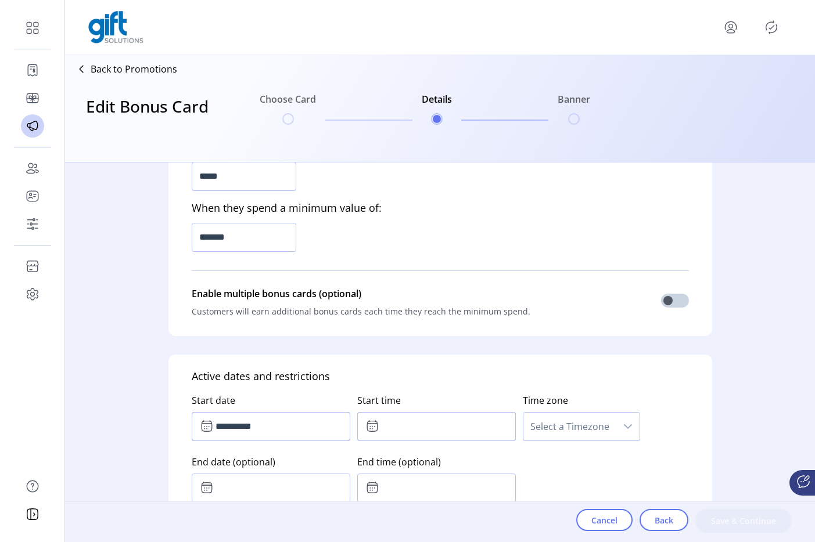
click at [416, 421] on input "text" at bounding box center [436, 426] width 159 height 29
click at [452, 457] on icon "Next Minute" at bounding box center [454, 458] width 9 height 9
type input "*****"
click at [551, 414] on span "Select a Timezone" at bounding box center [569, 427] width 93 height 28
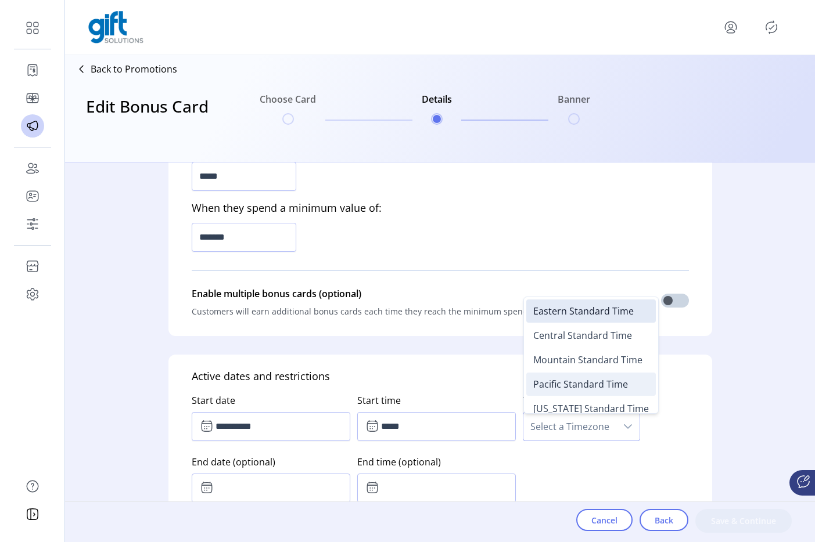
click at [556, 389] on span "Pacific Standard Time" at bounding box center [580, 384] width 95 height 13
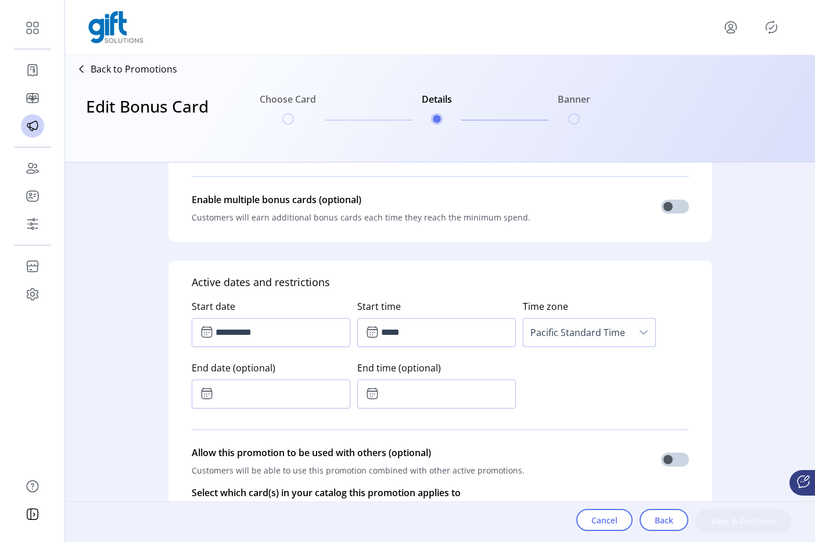
scroll to position [612, 0]
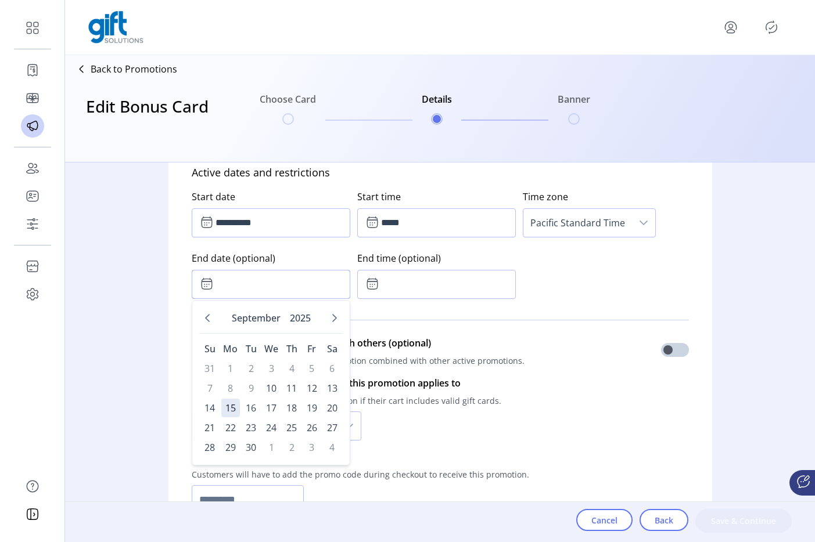
click at [290, 285] on input "text" at bounding box center [271, 284] width 159 height 29
click at [287, 423] on span "25" at bounding box center [291, 428] width 19 height 19
type input "**********"
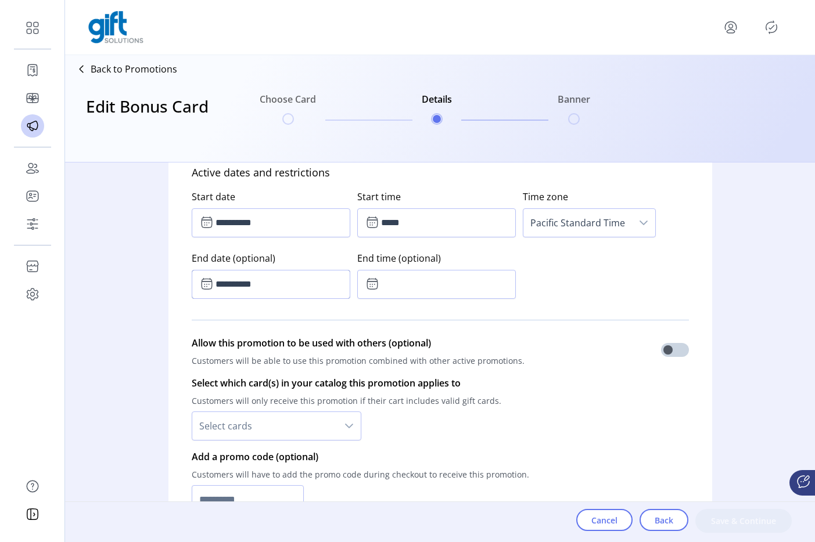
click at [448, 301] on div "End time (optional)" at bounding box center [440, 273] width 166 height 62
click at [444, 290] on input "text" at bounding box center [436, 284] width 159 height 29
click at [448, 341] on button "Previous Minute" at bounding box center [455, 348] width 16 height 16
type input "*****"
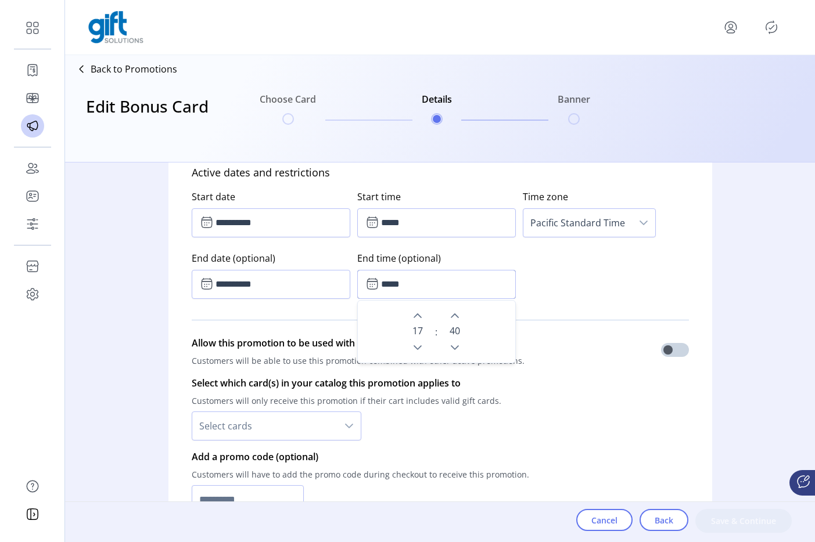
click at [476, 327] on div "17 : 40" at bounding box center [436, 332] width 143 height 48
click at [567, 287] on div "**********" at bounding box center [440, 242] width 497 height 123
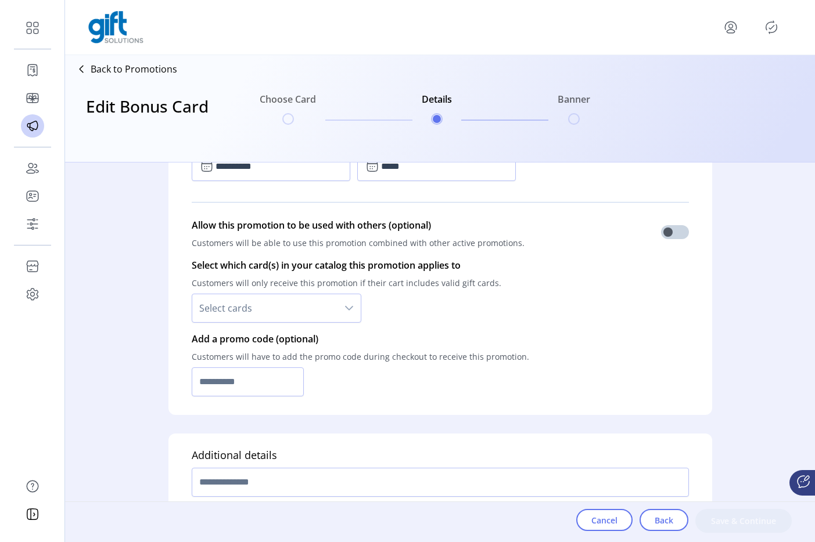
scroll to position [792, 0]
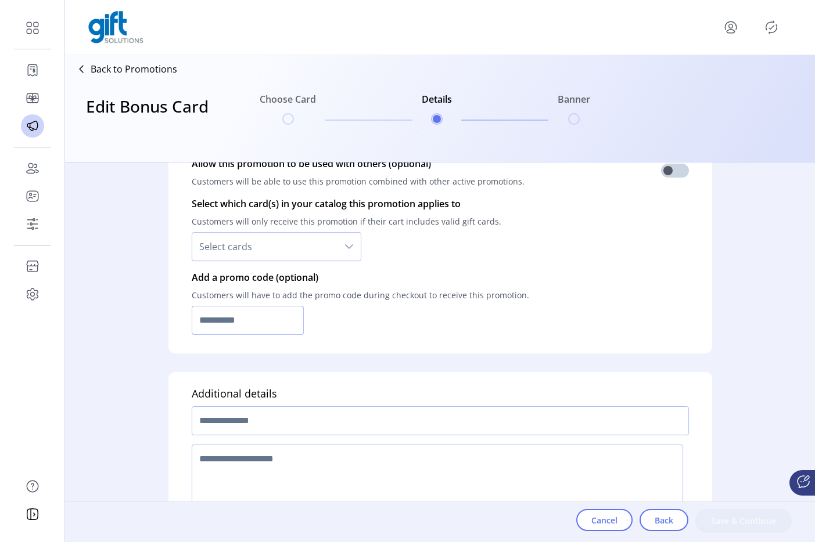
click at [269, 327] on input "text" at bounding box center [248, 320] width 113 height 29
type input "*********"
click at [267, 405] on div at bounding box center [440, 421] width 497 height 38
click at [267, 412] on input "text" at bounding box center [440, 421] width 497 height 29
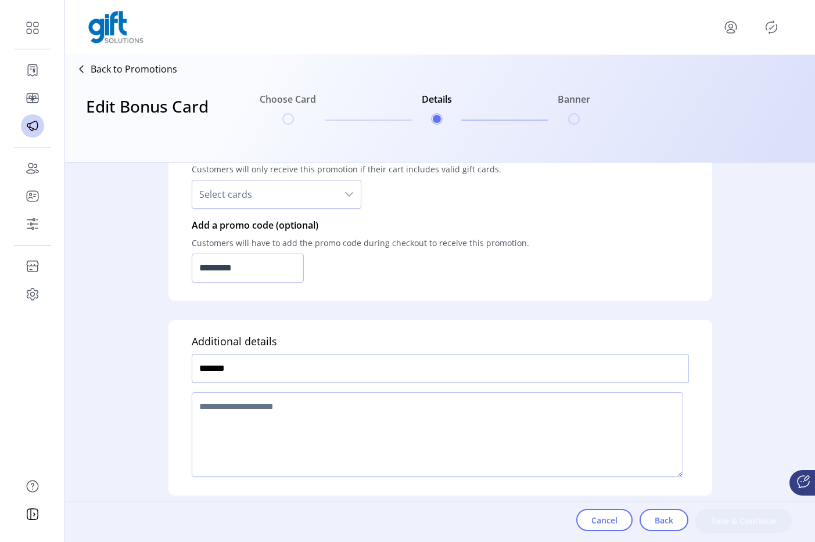
type input "*******"
click at [217, 410] on textarea at bounding box center [437, 435] width 491 height 85
type textarea "****"
click at [728, 509] on button "Save & Continue" at bounding box center [743, 521] width 96 height 24
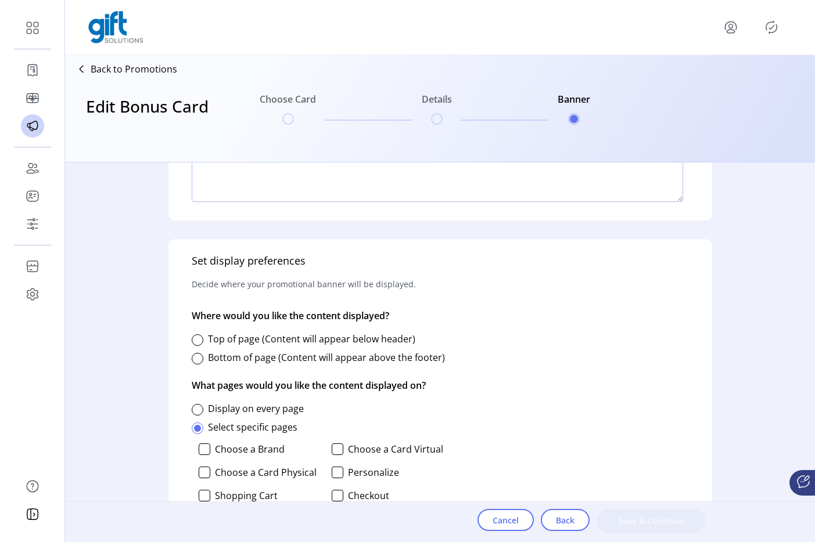
scroll to position [414, 0]
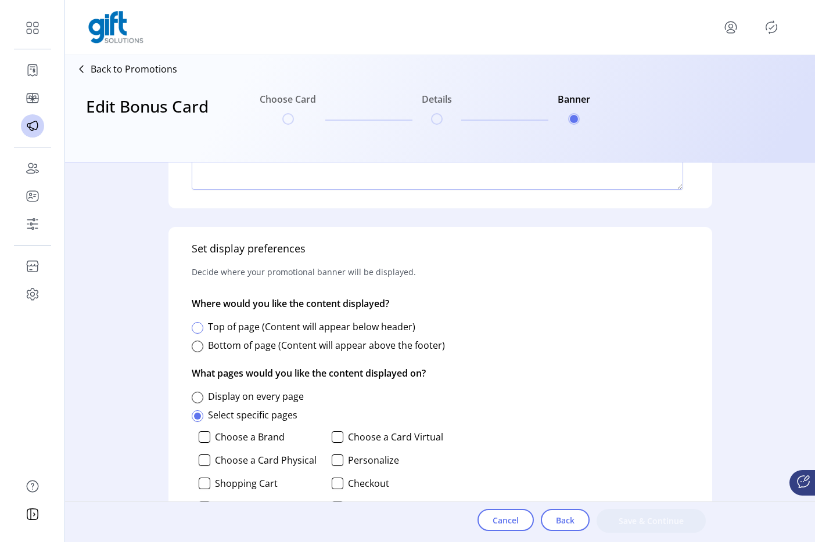
click at [200, 326] on div at bounding box center [198, 328] width 12 height 12
click at [202, 435] on div at bounding box center [205, 438] width 12 height 12
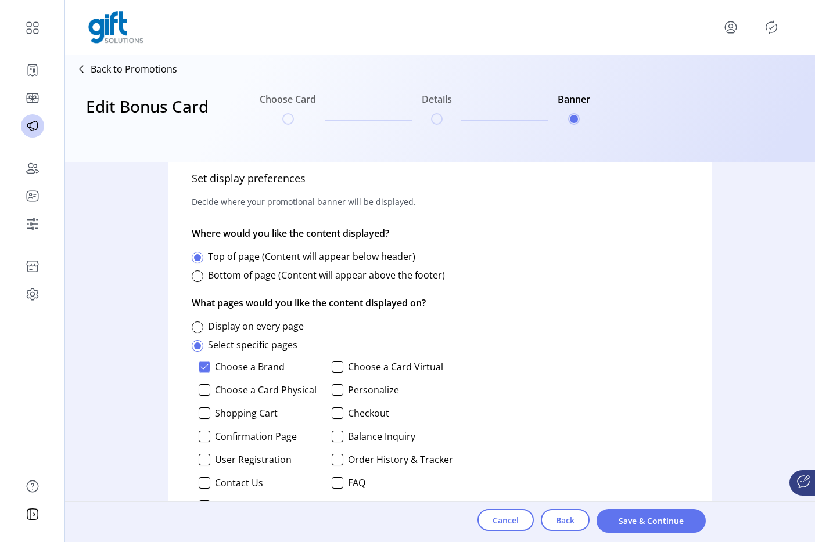
scroll to position [526, 0]
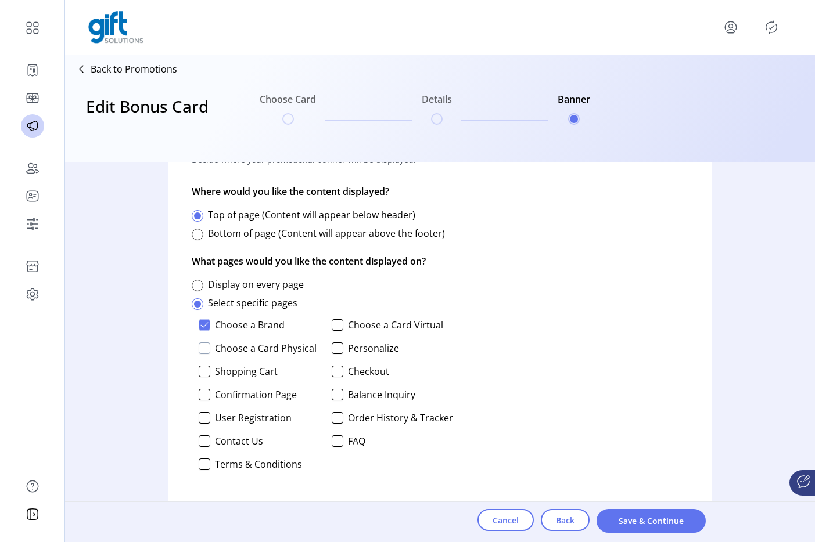
click at [203, 348] on div at bounding box center [205, 349] width 12 height 12
click at [336, 329] on div at bounding box center [338, 325] width 12 height 12
click at [336, 354] on div at bounding box center [338, 349] width 12 height 12
click at [342, 372] on p-checkbox "Checkout" at bounding box center [392, 372] width 121 height 12
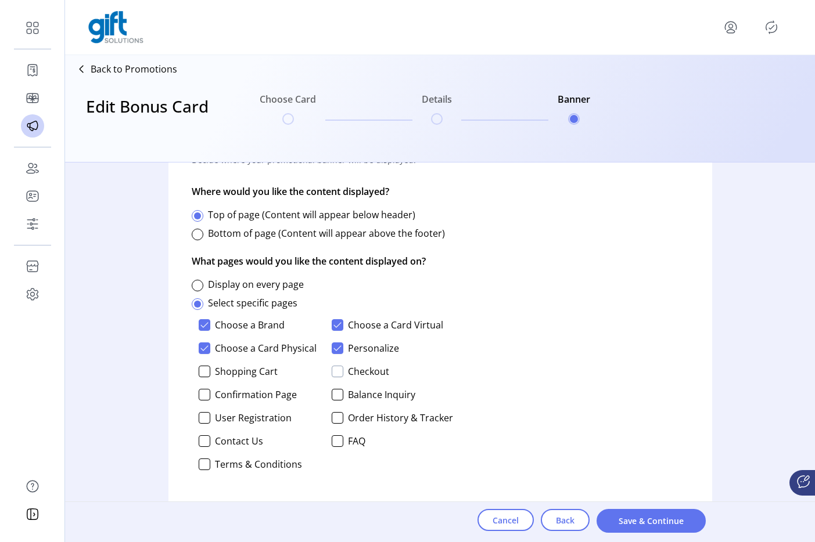
click at [336, 375] on div at bounding box center [338, 372] width 12 height 12
click at [207, 379] on div "Choose a Brand Choose a Card Virtual Choose a Card Physical Personalize Shoppin…" at bounding box center [322, 398] width 261 height 167
click at [205, 375] on div at bounding box center [205, 372] width 12 height 12
click at [206, 393] on div at bounding box center [205, 395] width 12 height 12
click at [201, 426] on div "Choose a Brand Choose a Card Virtual Choose a Card Physical Personalize Shoppin…" at bounding box center [322, 398] width 261 height 167
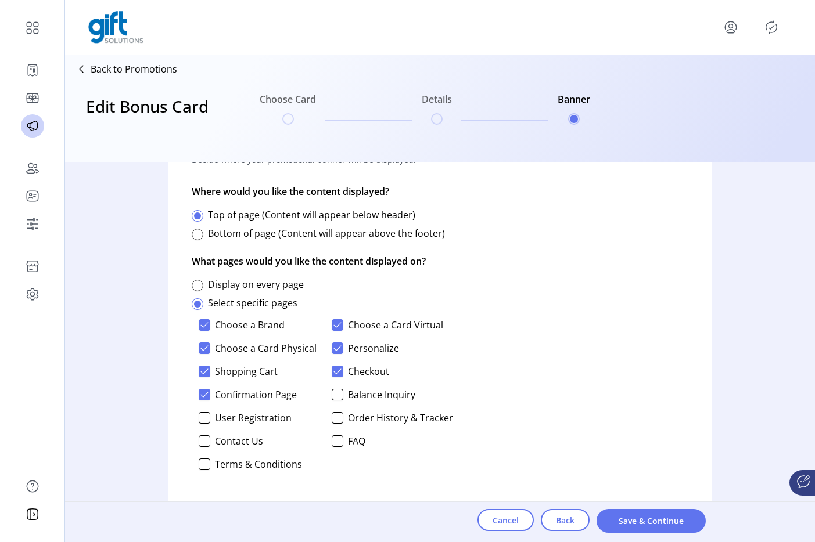
click at [211, 426] on div "Choose a Brand Choose a Card Virtual Choose a Card Physical Personalize Shoppin…" at bounding box center [322, 398] width 261 height 167
click at [210, 423] on p-checkbox "User Registration" at bounding box center [259, 418] width 121 height 12
click at [204, 419] on div at bounding box center [205, 418] width 12 height 12
click at [203, 443] on div at bounding box center [205, 442] width 12 height 12
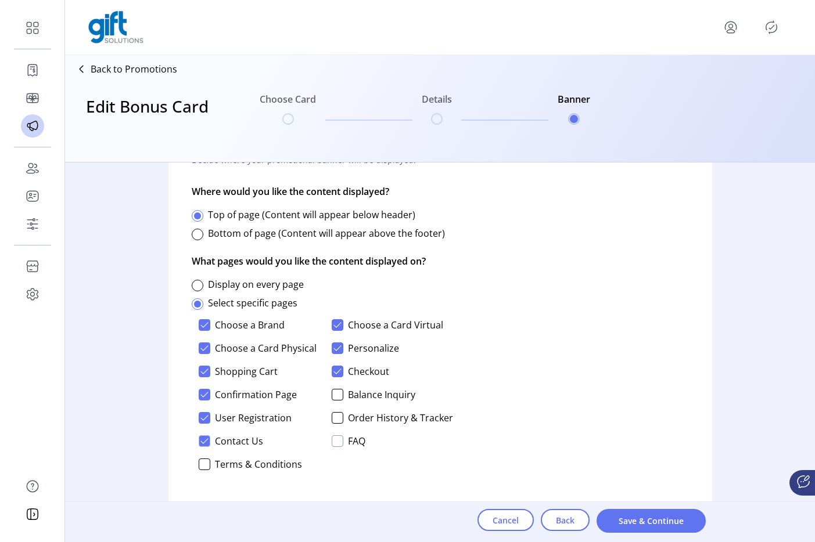
click at [336, 443] on div at bounding box center [338, 442] width 12 height 12
click at [338, 412] on div at bounding box center [338, 418] width 12 height 12
click at [336, 398] on div at bounding box center [338, 395] width 12 height 12
click at [204, 466] on div at bounding box center [205, 465] width 12 height 12
click at [641, 509] on span "Save & Continue" at bounding box center [651, 521] width 79 height 12
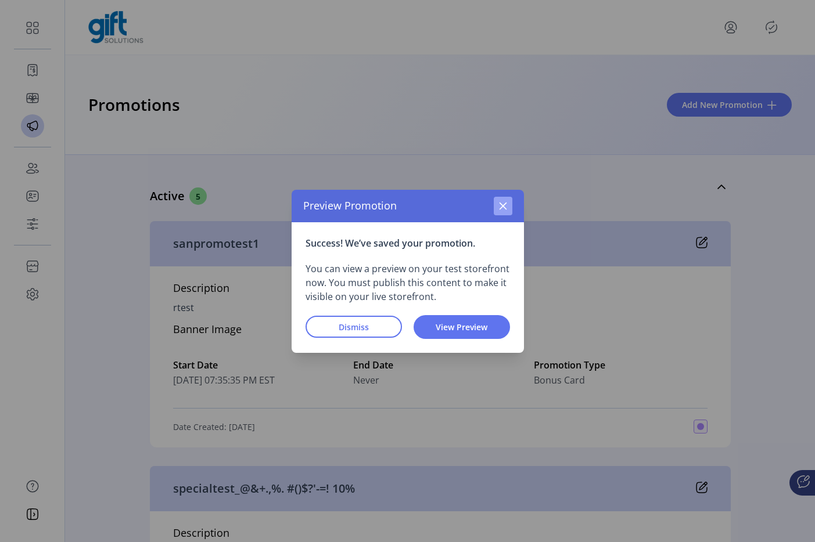
click at [506, 207] on icon "button" at bounding box center [502, 206] width 9 height 9
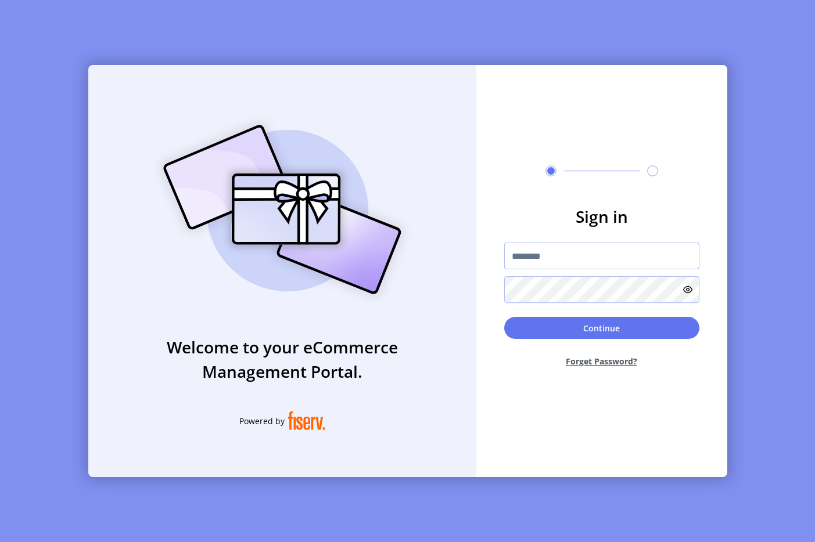
click at [565, 257] on input "text" at bounding box center [601, 256] width 195 height 27
type input "**********"
click at [581, 326] on button "Continue" at bounding box center [601, 328] width 195 height 22
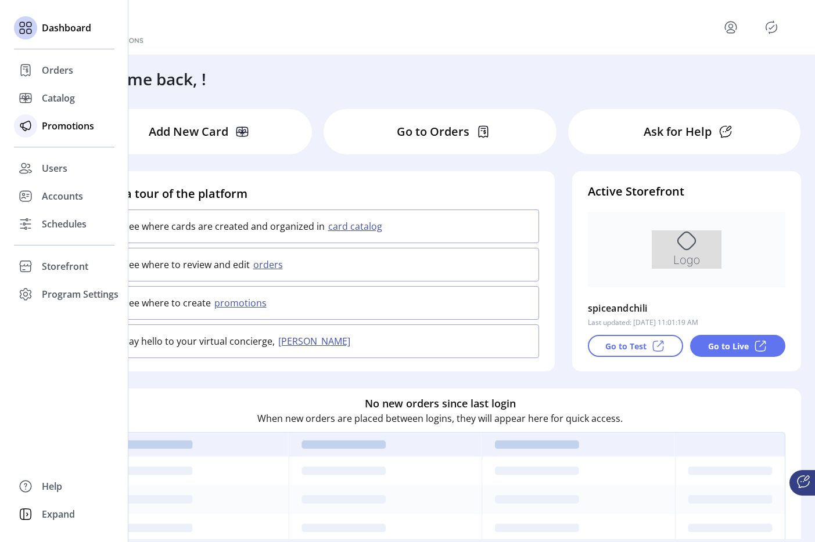
click at [36, 124] on div at bounding box center [25, 125] width 23 height 23
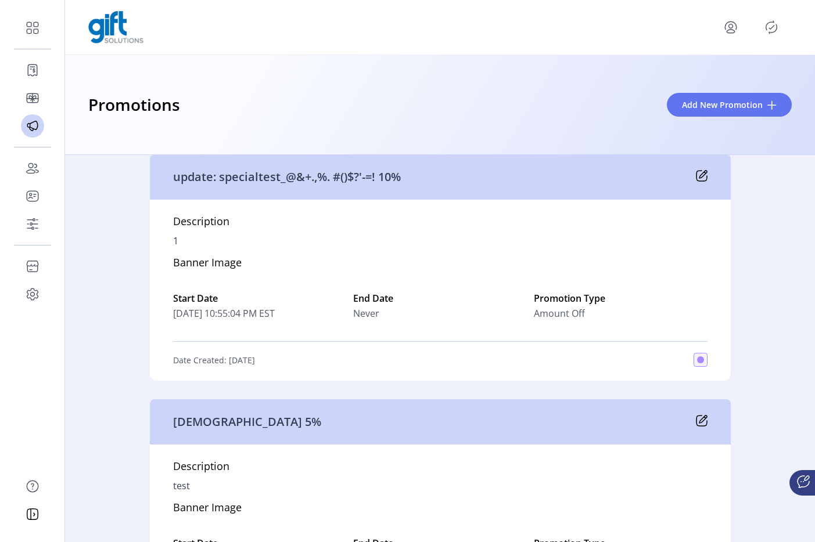
scroll to position [832, 0]
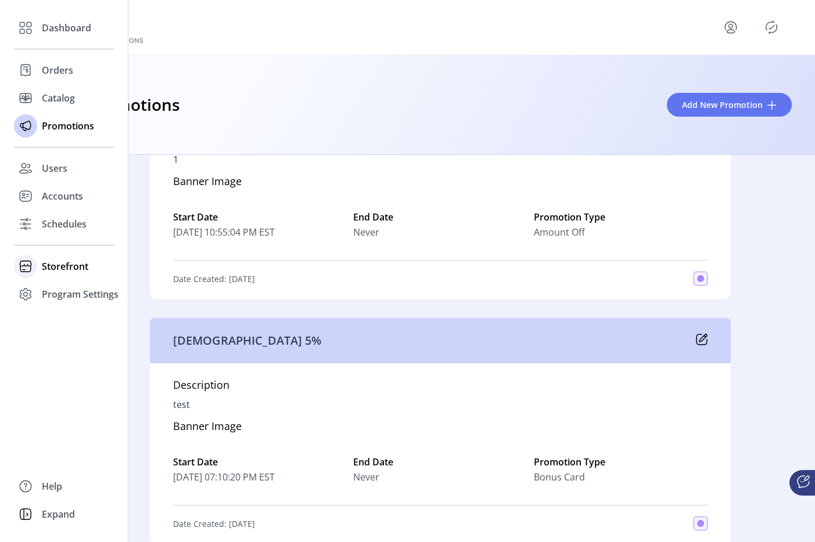
click at [57, 272] on span "Storefront" at bounding box center [65, 267] width 46 height 14
click at [64, 283] on span "Configuration" at bounding box center [72, 290] width 61 height 14
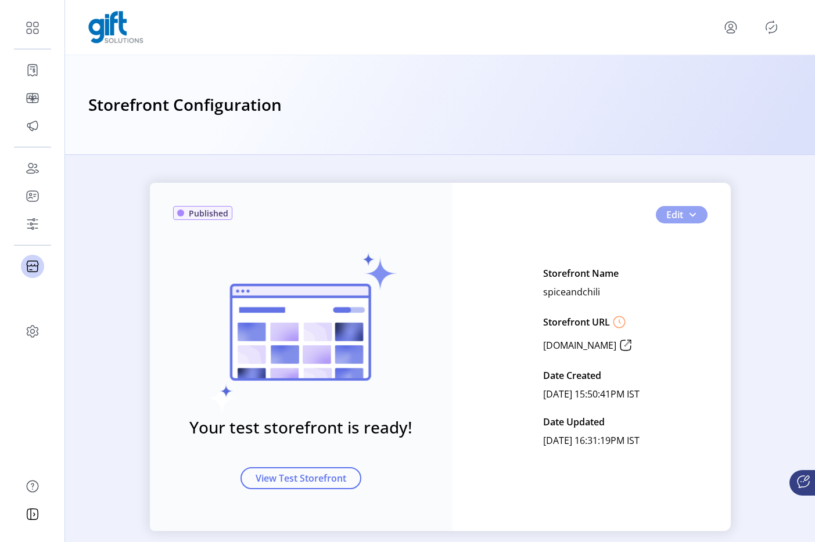
click at [697, 214] on button "Edit" at bounding box center [682, 214] width 52 height 17
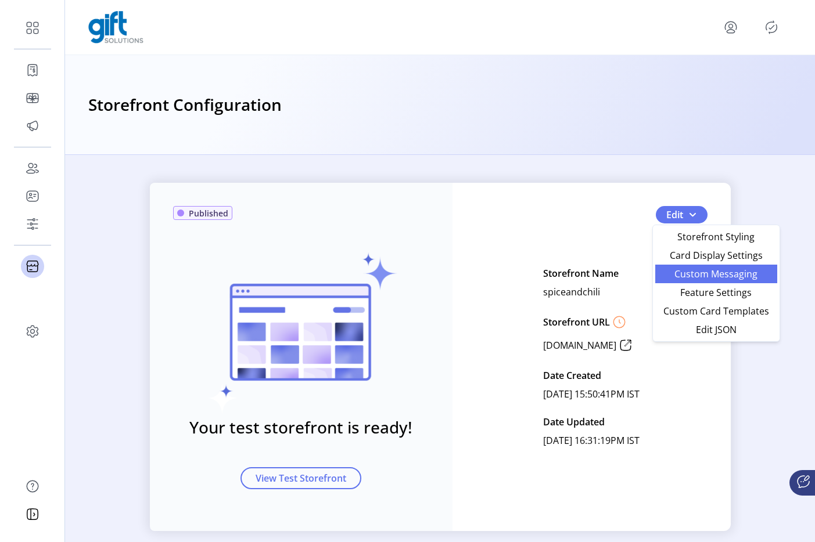
click at [681, 273] on span "Custom Messaging" at bounding box center [716, 273] width 108 height 9
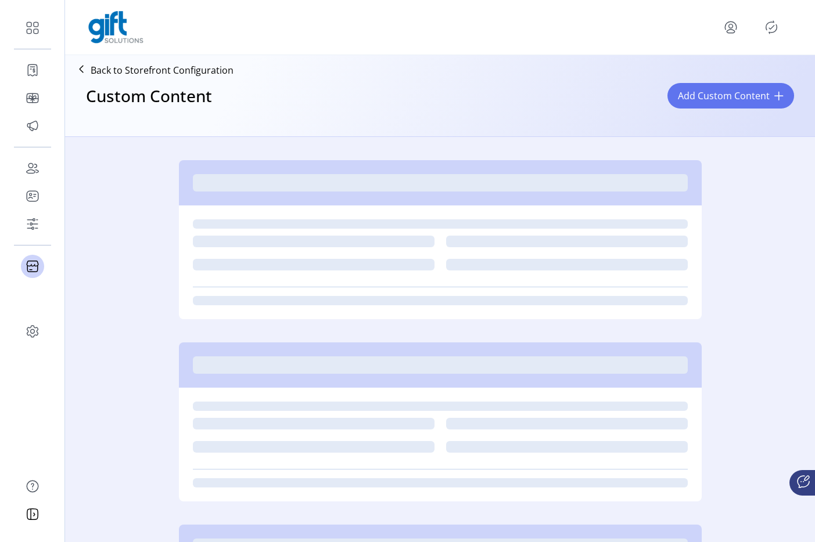
click at [768, 31] on icon "Publisher Panel" at bounding box center [771, 27] width 19 height 19
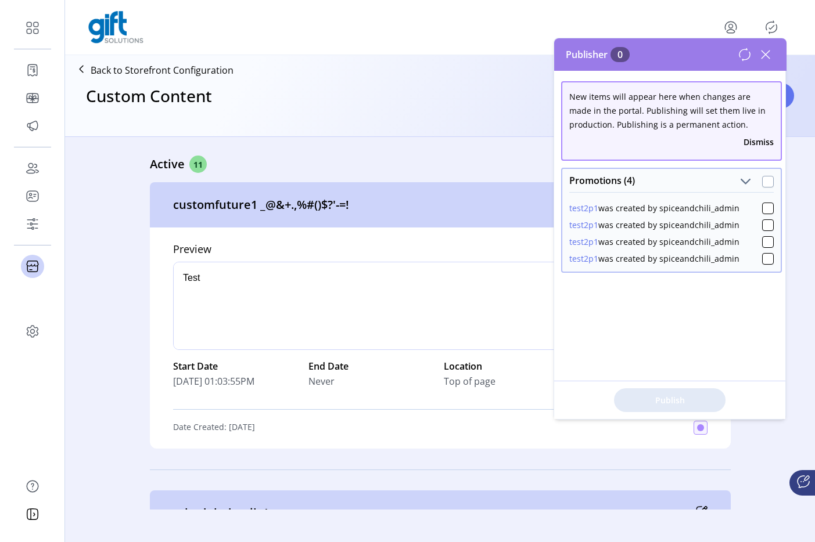
click at [762, 180] on div at bounding box center [768, 182] width 12 height 12
click at [670, 400] on span "Publish 4 Items" at bounding box center [669, 400] width 81 height 12
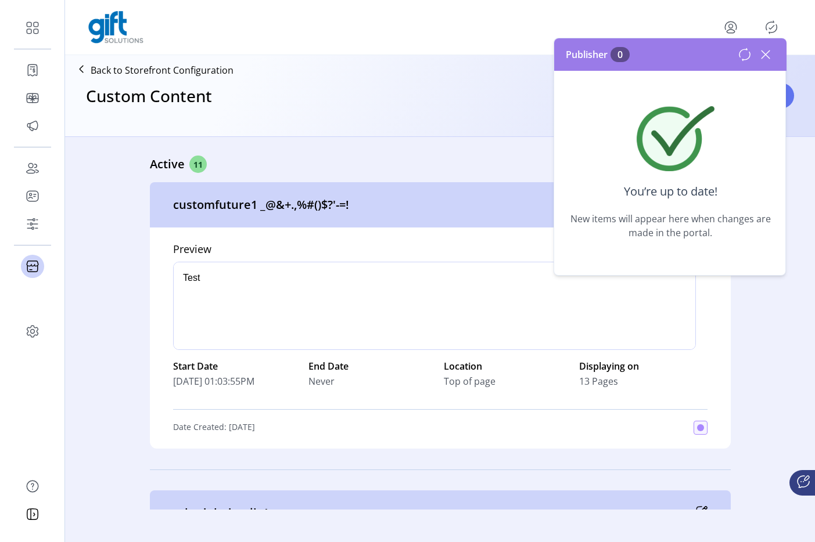
click at [768, 50] on icon at bounding box center [765, 54] width 19 height 19
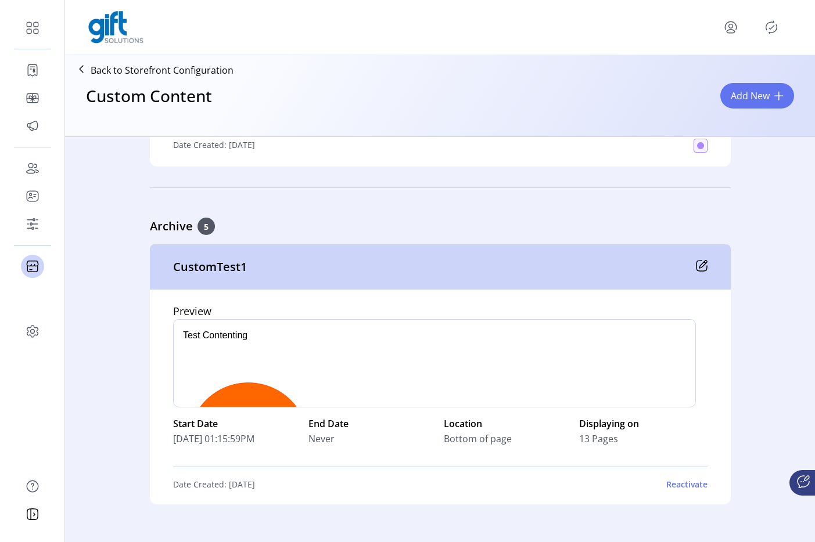
scroll to position [3354, 0]
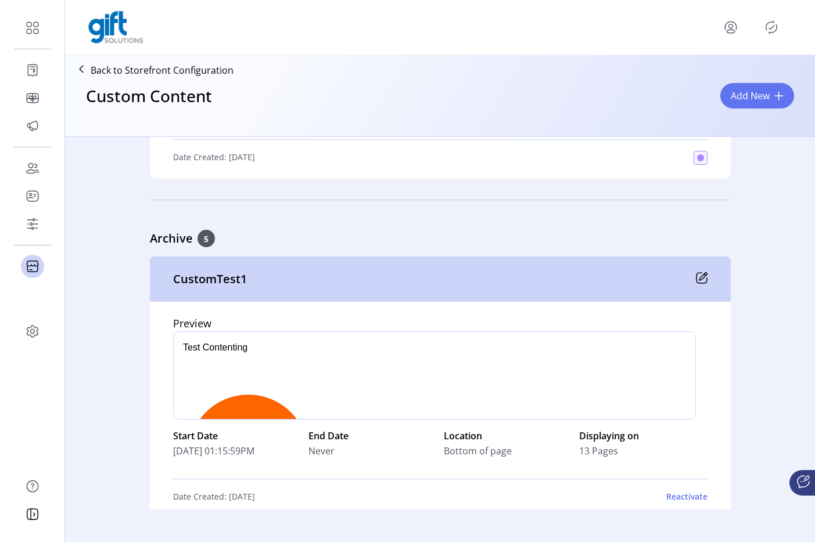
click at [707, 279] on div "CustomTest1" at bounding box center [440, 279] width 581 height 45
click at [702, 279] on icon at bounding box center [702, 278] width 12 height 12
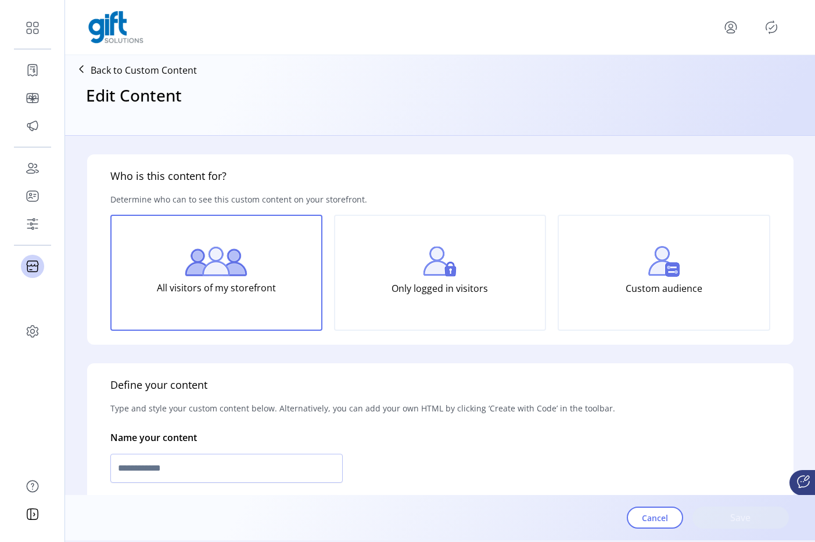
type input "**********"
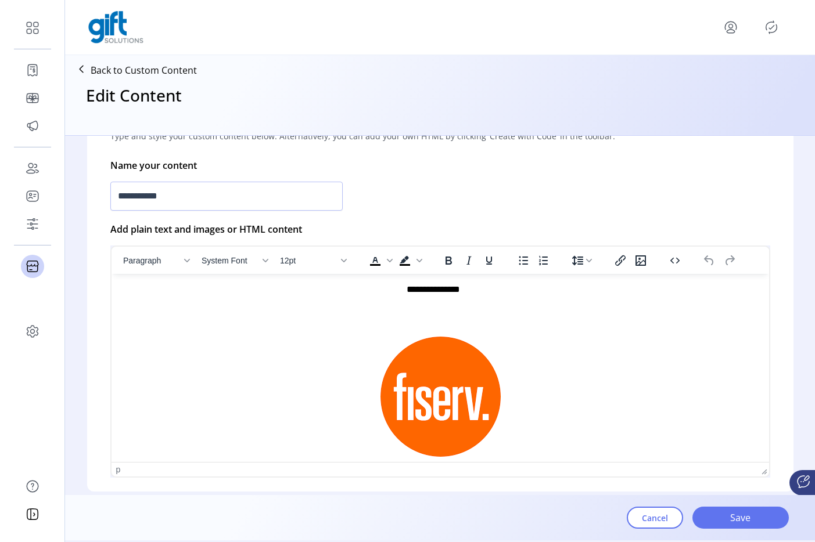
scroll to position [686, 0]
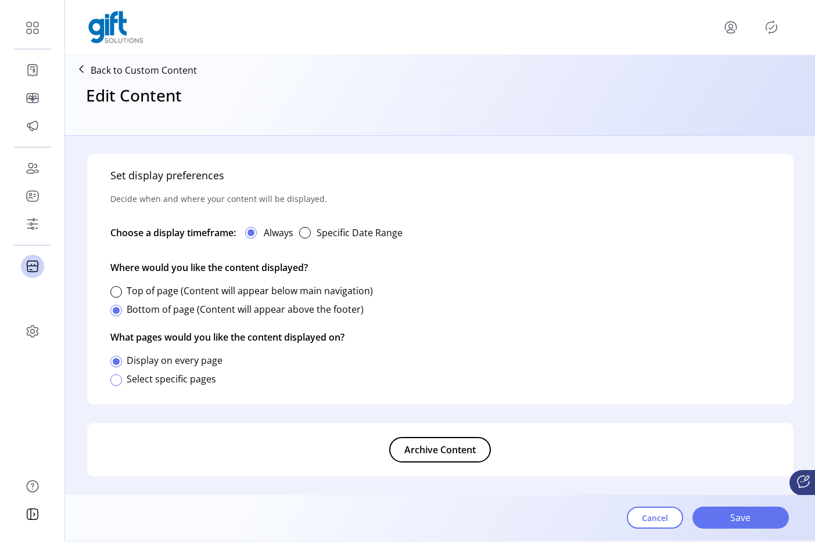
click at [116, 379] on div at bounding box center [116, 381] width 12 height 12
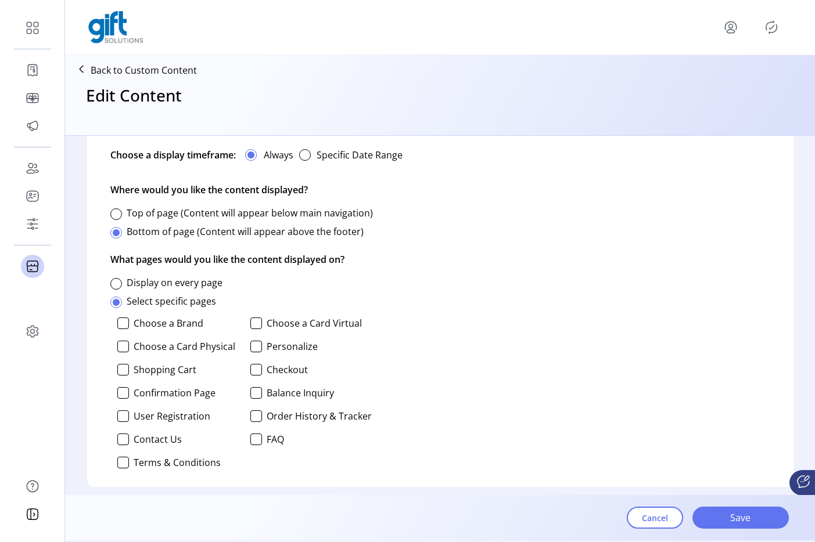
scroll to position [796, 0]
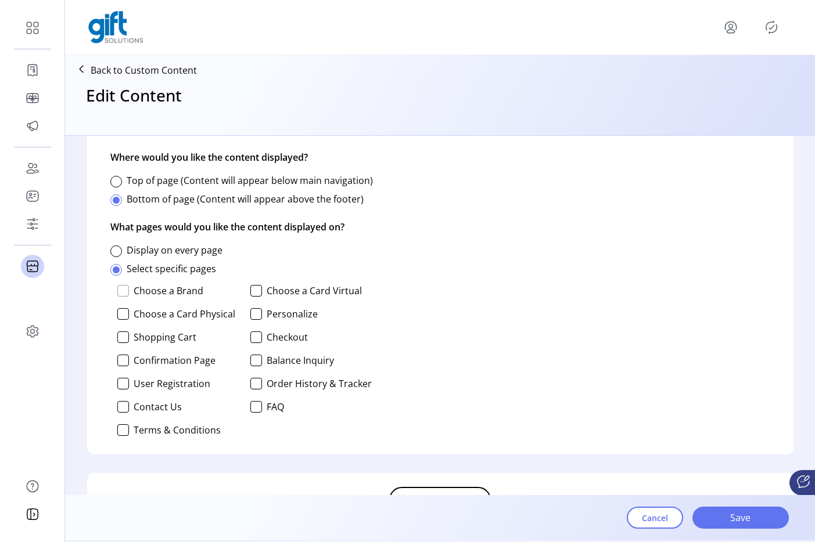
click at [123, 290] on div at bounding box center [123, 291] width 12 height 12
click at [253, 295] on div at bounding box center [256, 291] width 12 height 12
click at [121, 316] on div at bounding box center [123, 314] width 12 height 12
click at [251, 321] on div "Choose a Brand Choose a Card Virtual Choose a Card Physical Personalize Shoppin…" at bounding box center [240, 361] width 261 height 160
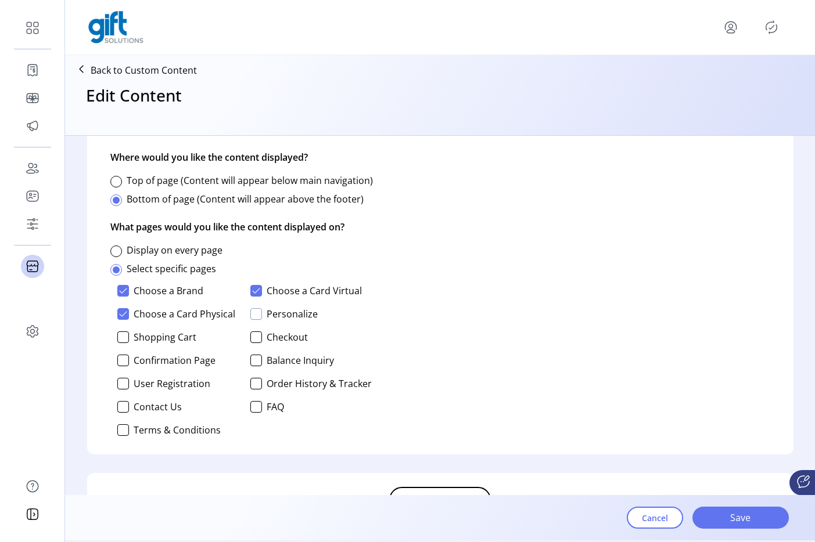
click at [255, 314] on div at bounding box center [256, 314] width 12 height 12
click at [124, 338] on div at bounding box center [123, 338] width 12 height 12
click at [256, 340] on div at bounding box center [256, 338] width 12 height 12
click at [114, 362] on div "Choose a Brand Choose a Card Virtual Choose a Card Physical Personalize Shoppin…" at bounding box center [240, 361] width 261 height 160
click at [122, 364] on div at bounding box center [123, 361] width 12 height 12
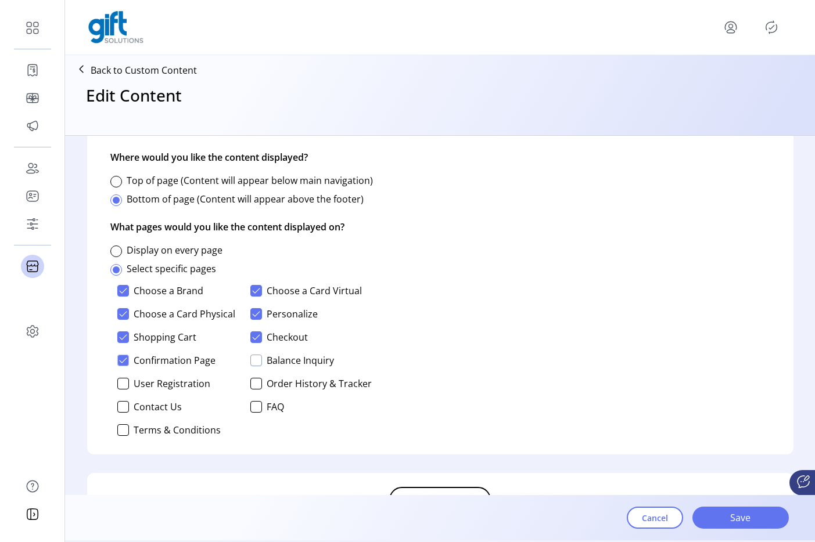
click at [256, 365] on div at bounding box center [256, 361] width 12 height 12
click at [254, 383] on div at bounding box center [256, 384] width 12 height 12
click at [254, 409] on div at bounding box center [256, 407] width 12 height 12
click at [121, 408] on div at bounding box center [123, 407] width 12 height 12
click at [130, 385] on p-checkbox "User Registration" at bounding box center [177, 384] width 121 height 12
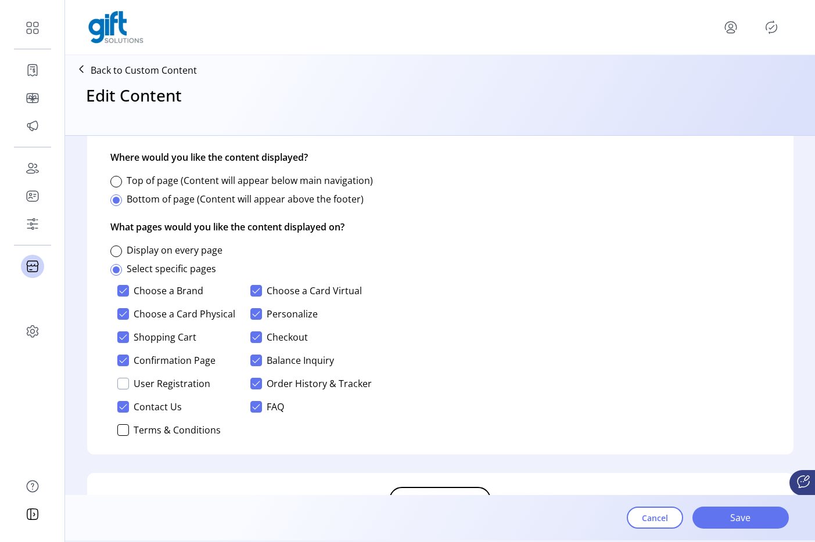
click at [127, 385] on div at bounding box center [123, 384] width 12 height 12
click at [125, 428] on div at bounding box center [123, 431] width 12 height 12
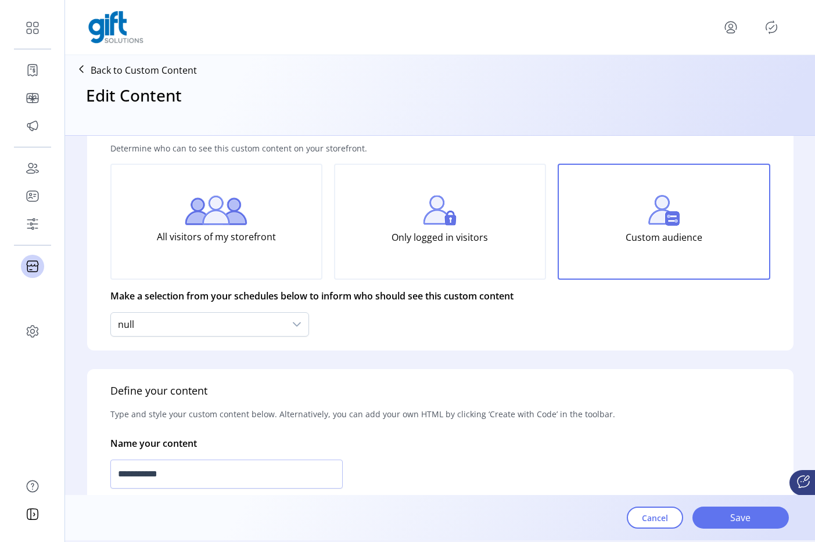
scroll to position [0, 0]
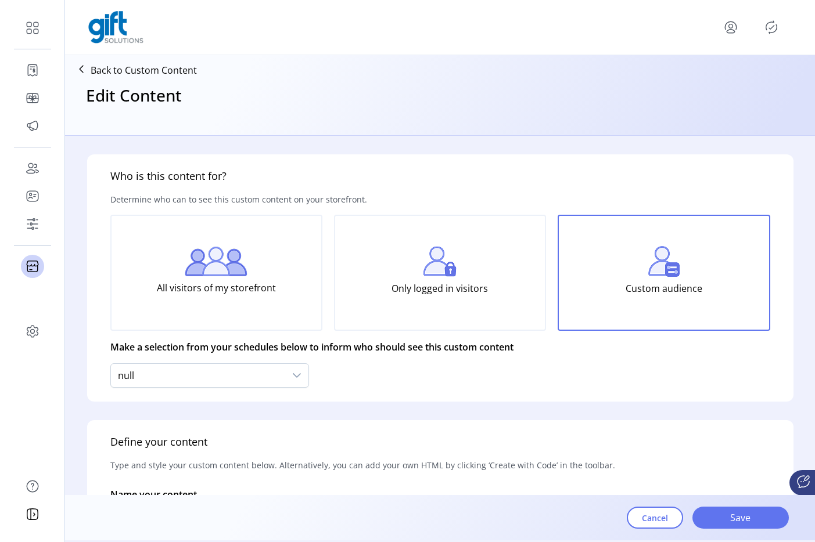
click at [481, 308] on div "Only logged in visitors" at bounding box center [440, 273] width 212 height 116
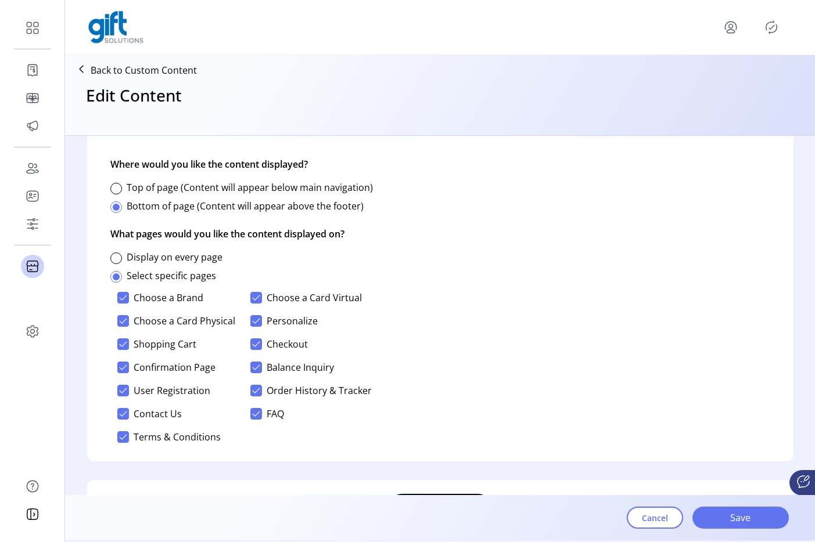
scroll to position [789, 0]
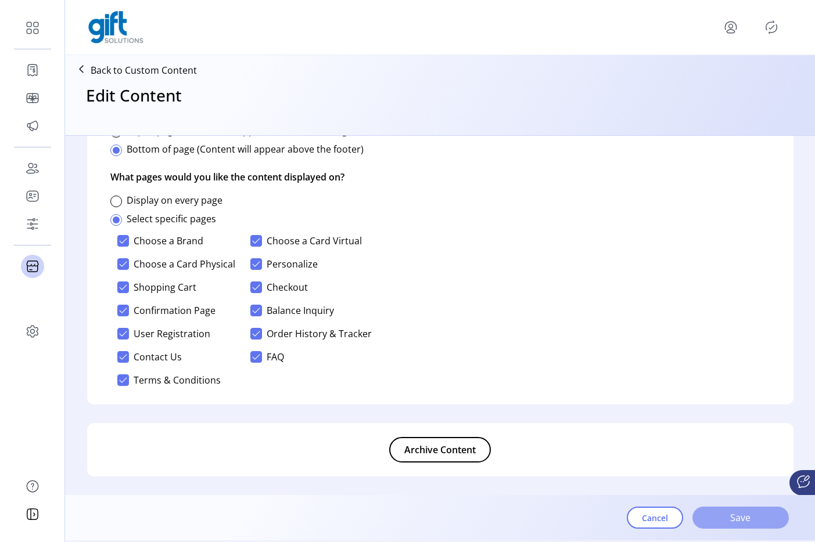
click at [746, 509] on span "Save" at bounding box center [740, 518] width 66 height 14
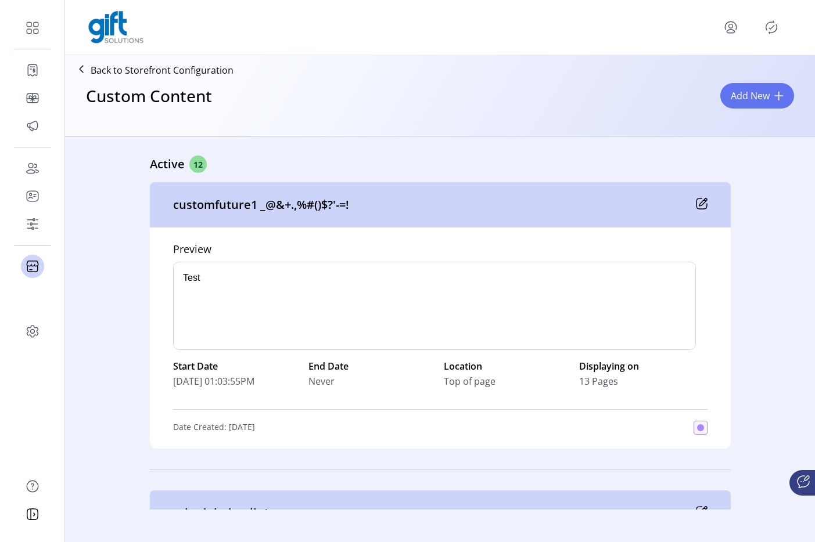
click at [479, 167] on div "Active 12" at bounding box center [440, 164] width 581 height 17
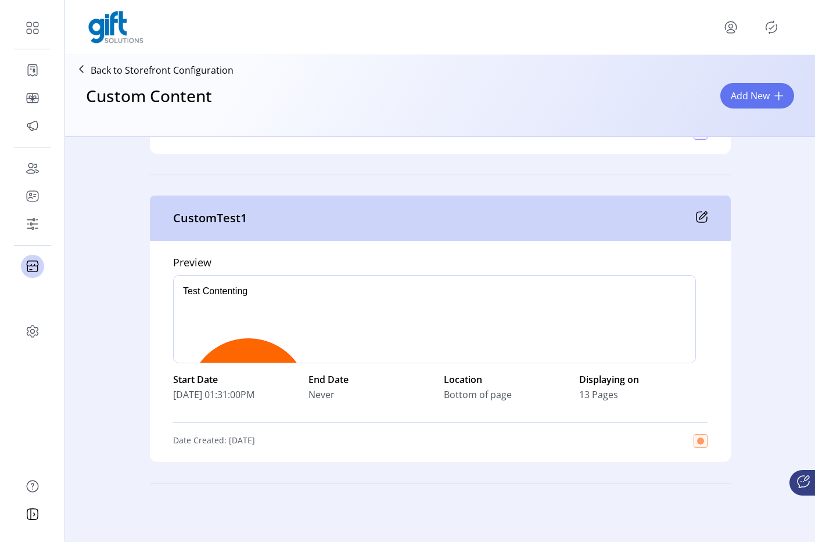
click at [701, 217] on icon at bounding box center [702, 217] width 12 height 12
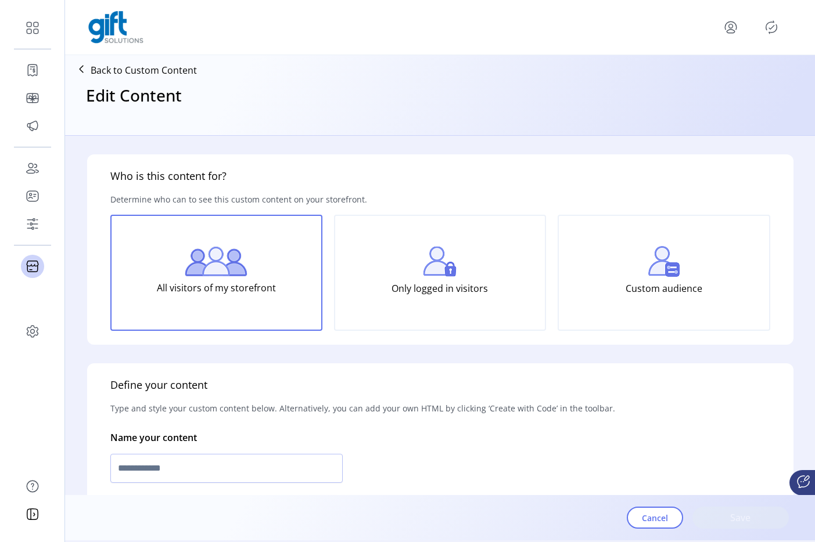
type input "**********"
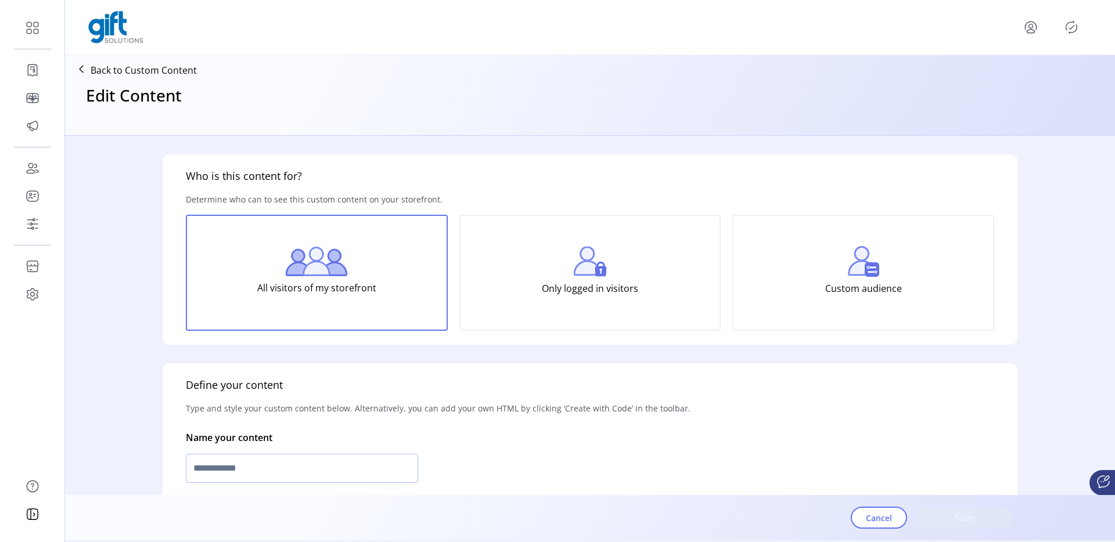
type input "**********"
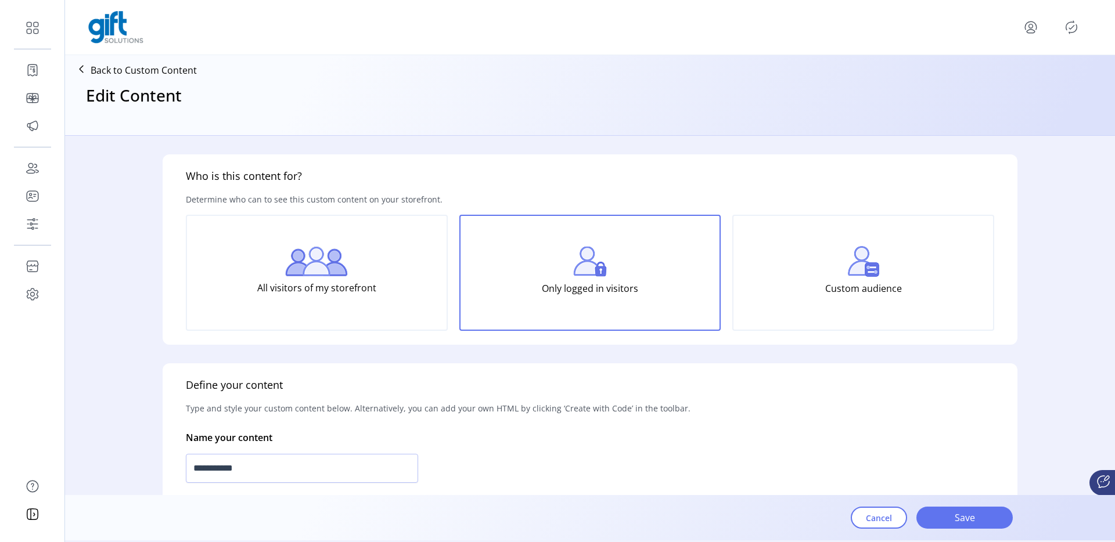
click at [148, 63] on p "Back to Custom Content" at bounding box center [144, 70] width 106 height 14
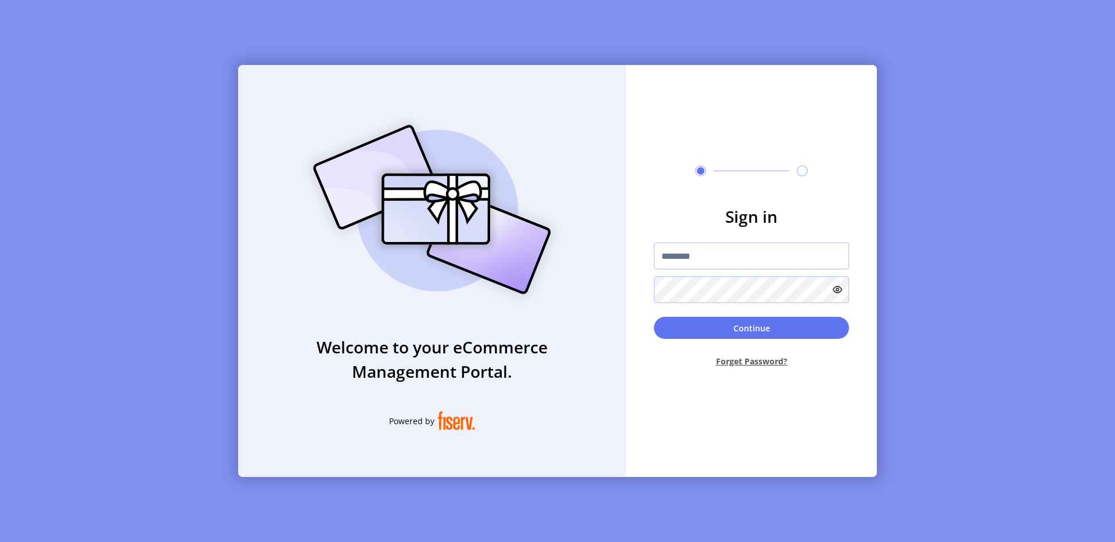
click at [177, 119] on div "Welcome to your eCommerce Management Portal. Powered by Sign in Continue Forget…" at bounding box center [557, 271] width 1115 height 542
click at [675, 257] on input "text" at bounding box center [751, 256] width 195 height 27
type input "**********"
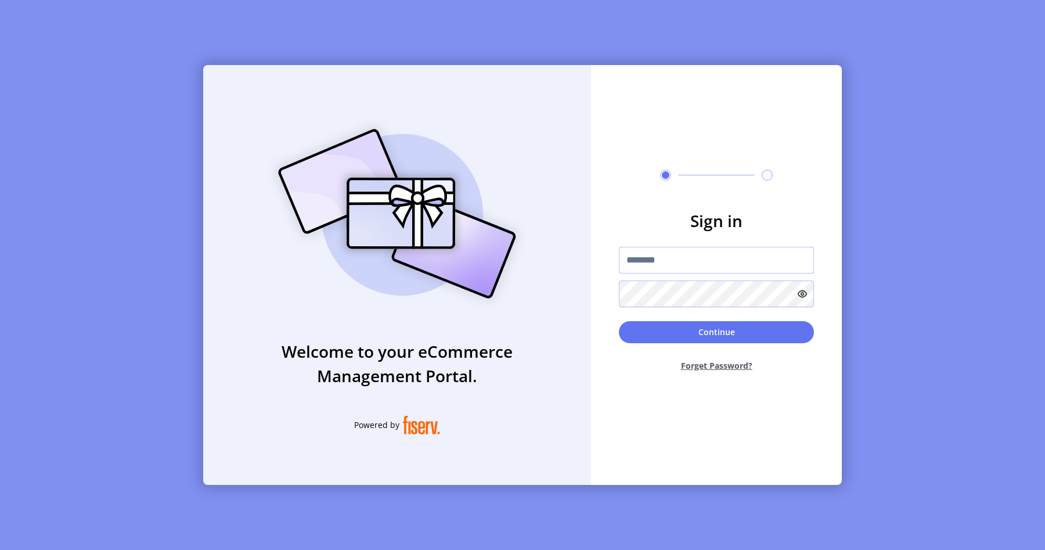
click at [649, 253] on input "text" at bounding box center [716, 260] width 195 height 27
click at [664, 272] on input "text" at bounding box center [716, 260] width 195 height 27
type input "**********"
click at [712, 332] on button "Continue" at bounding box center [716, 332] width 195 height 22
